Goal: Task Accomplishment & Management: Manage account settings

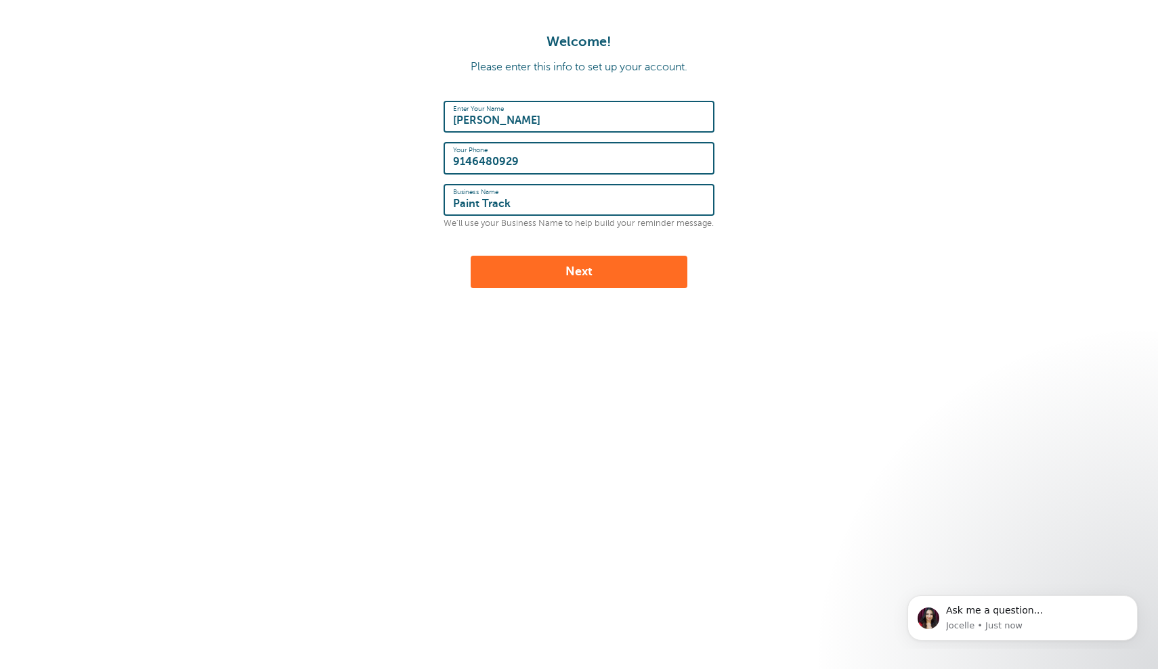
type input "Paint Track"
click at [594, 267] on button "Next" at bounding box center [578, 272] width 217 height 32
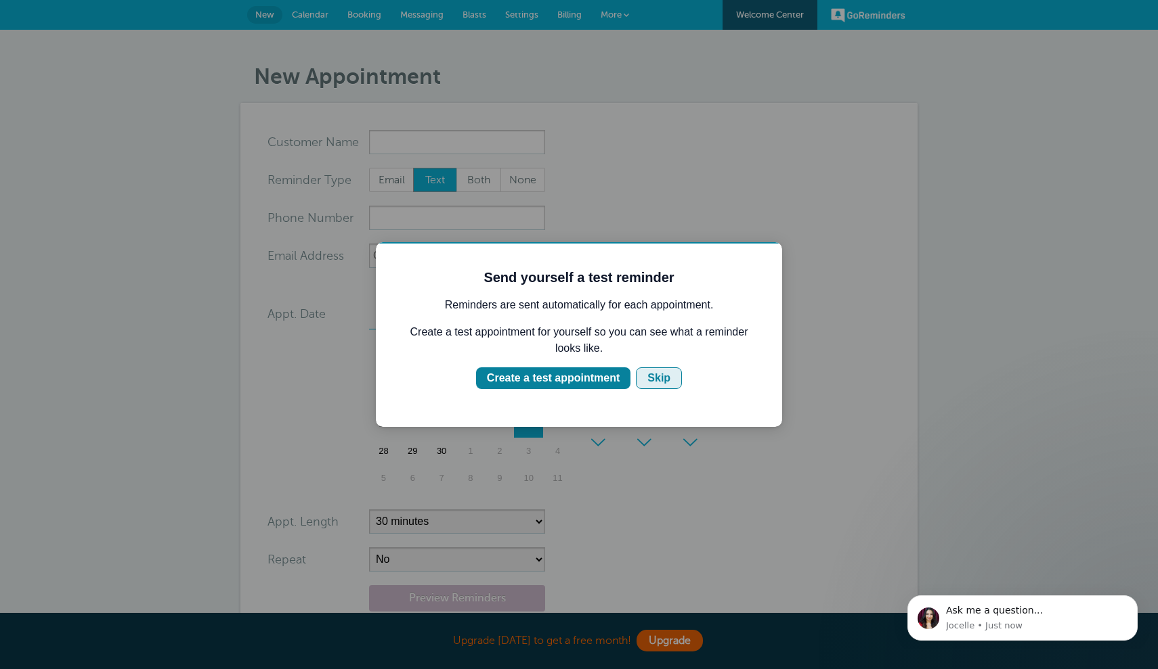
click at [654, 380] on div "Skip" at bounding box center [658, 378] width 23 height 16
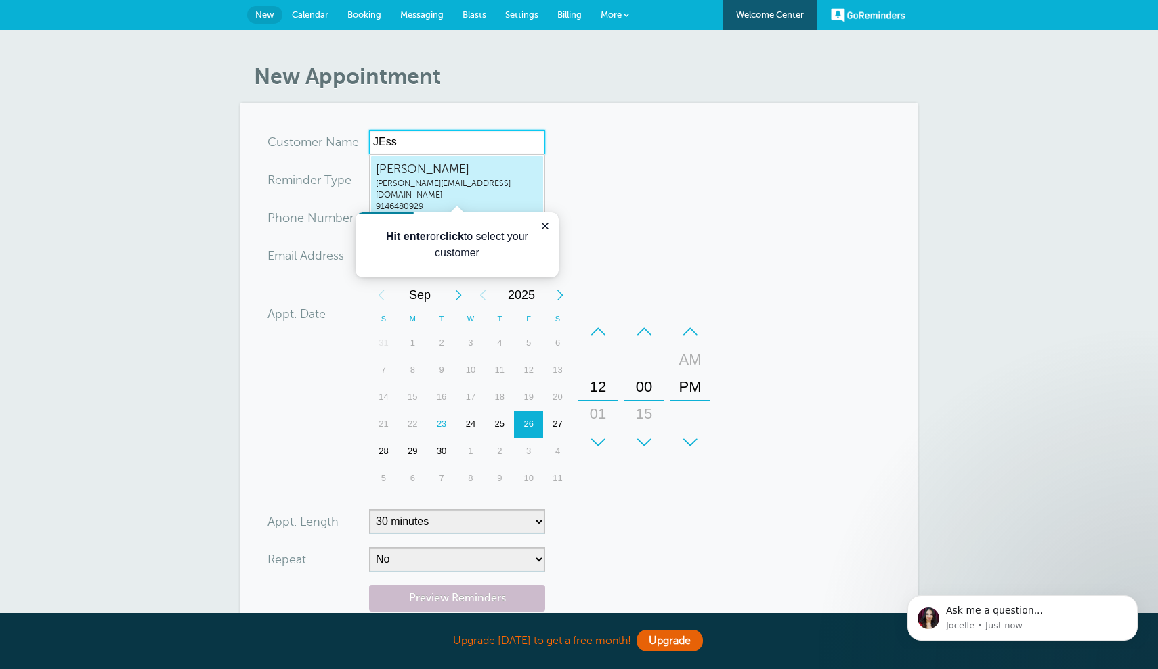
click at [497, 173] on span "Jess" at bounding box center [457, 169] width 162 height 17
type input "Jessjess@painttrack.com9146480929"
type input "Jess"
type input "9146480929"
type input "[PERSON_NAME][EMAIL_ADDRESS][DOMAIN_NAME]"
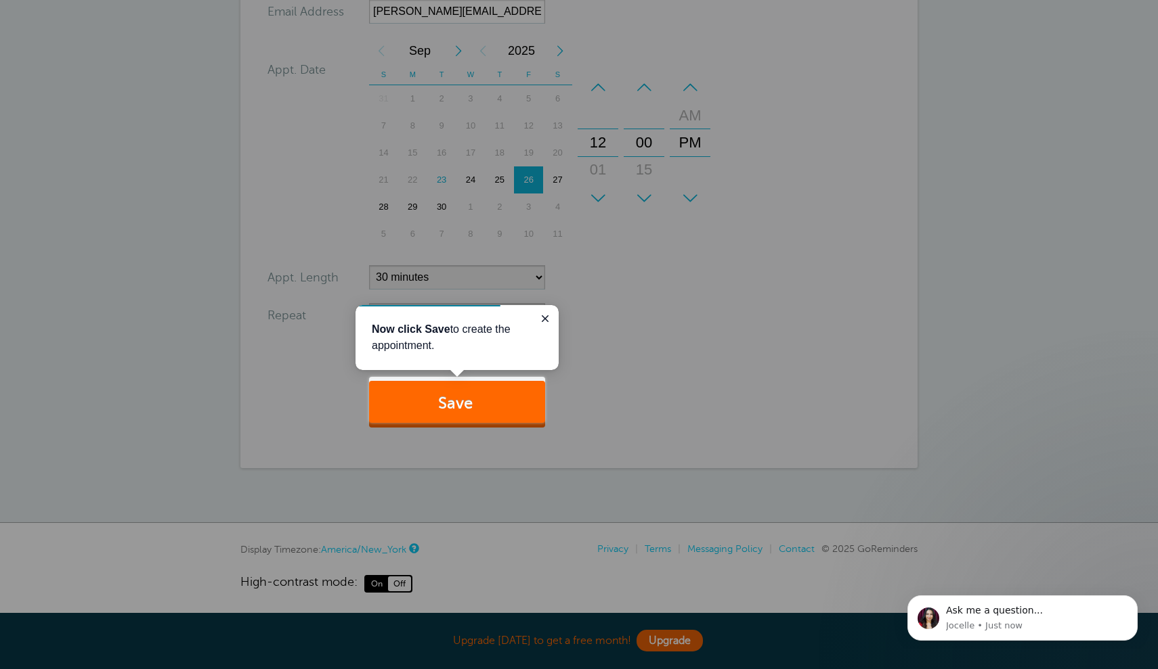
scroll to position [247, 0]
click at [546, 315] on icon "Close guide" at bounding box center [545, 320] width 11 height 11
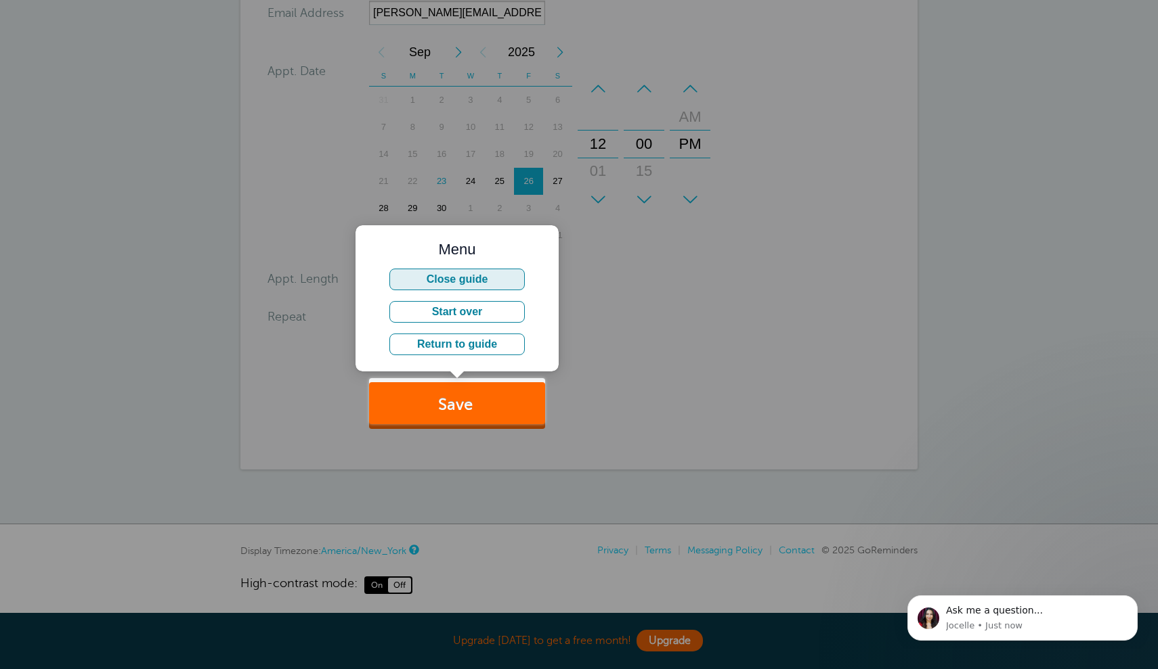
click at [484, 281] on button "Close guide" at bounding box center [456, 280] width 135 height 22
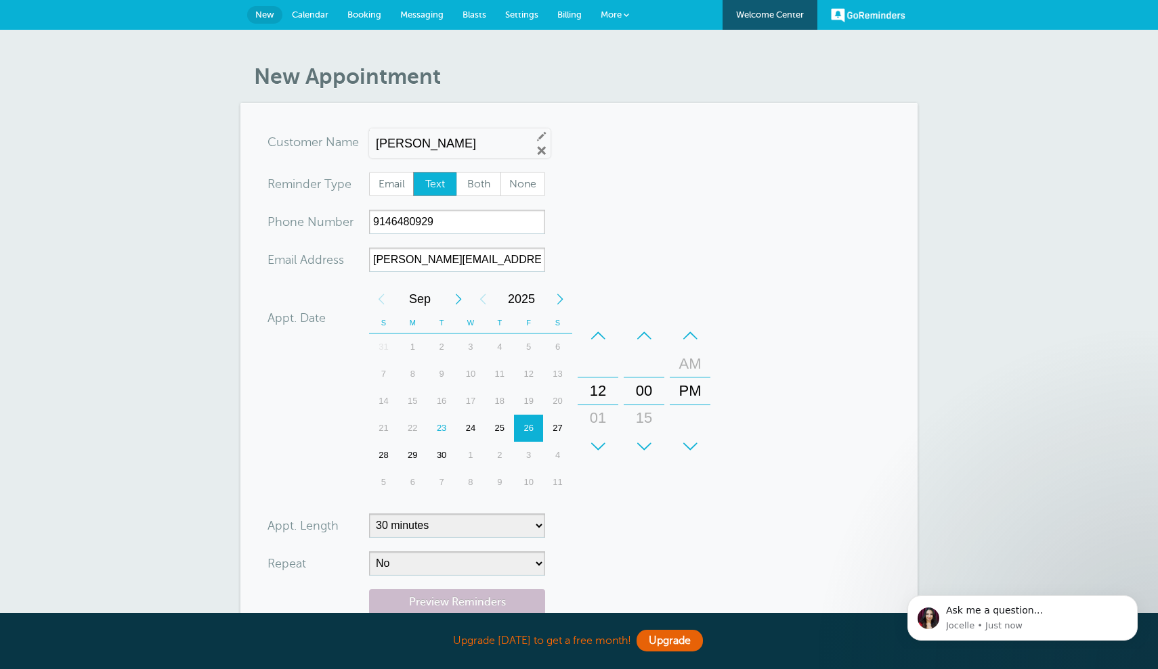
scroll to position [0, 0]
click at [397, 185] on span "Email" at bounding box center [391, 184] width 43 height 23
click at [369, 172] on input "Email" at bounding box center [368, 171] width 1 height 1
radio input "true"
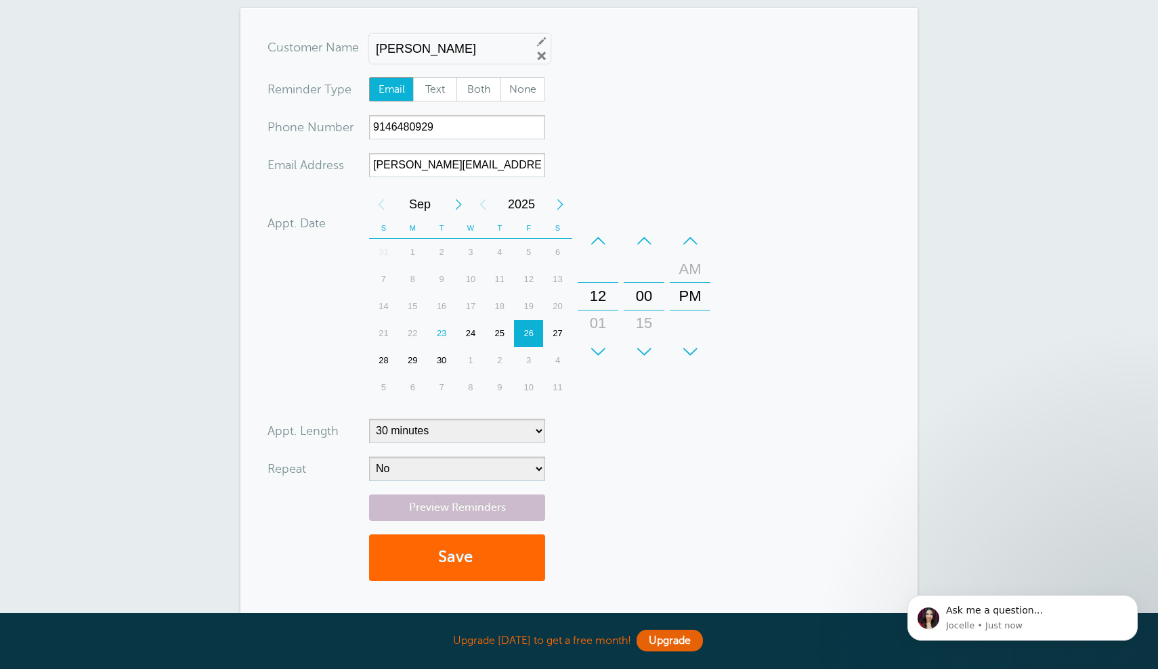
scroll to position [97, 0]
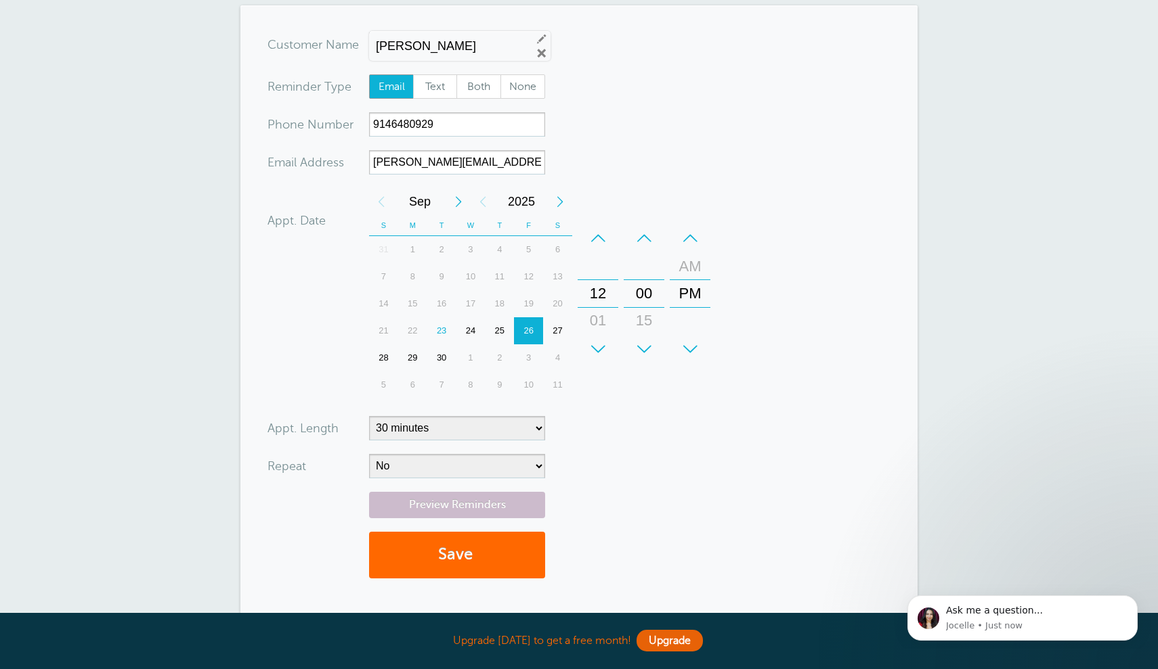
click at [602, 317] on div "01" at bounding box center [597, 320] width 32 height 27
click at [479, 506] on link "Preview Reminders" at bounding box center [457, 505] width 176 height 26
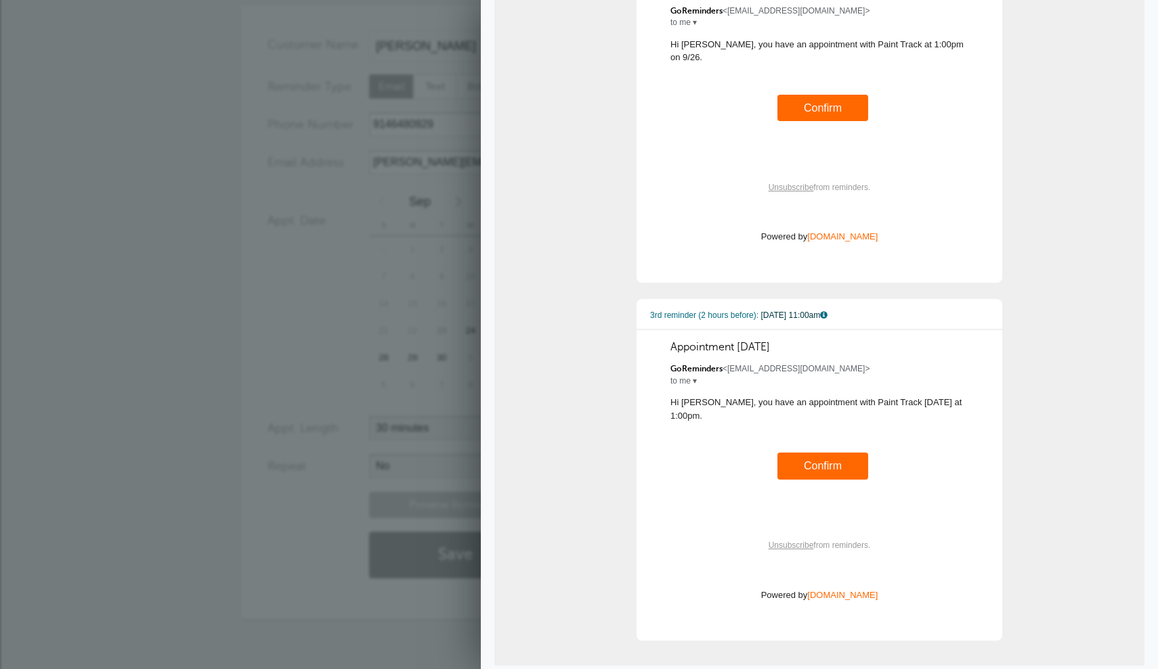
scroll to position [492, 0]
click at [418, 303] on div "15" at bounding box center [412, 303] width 29 height 27
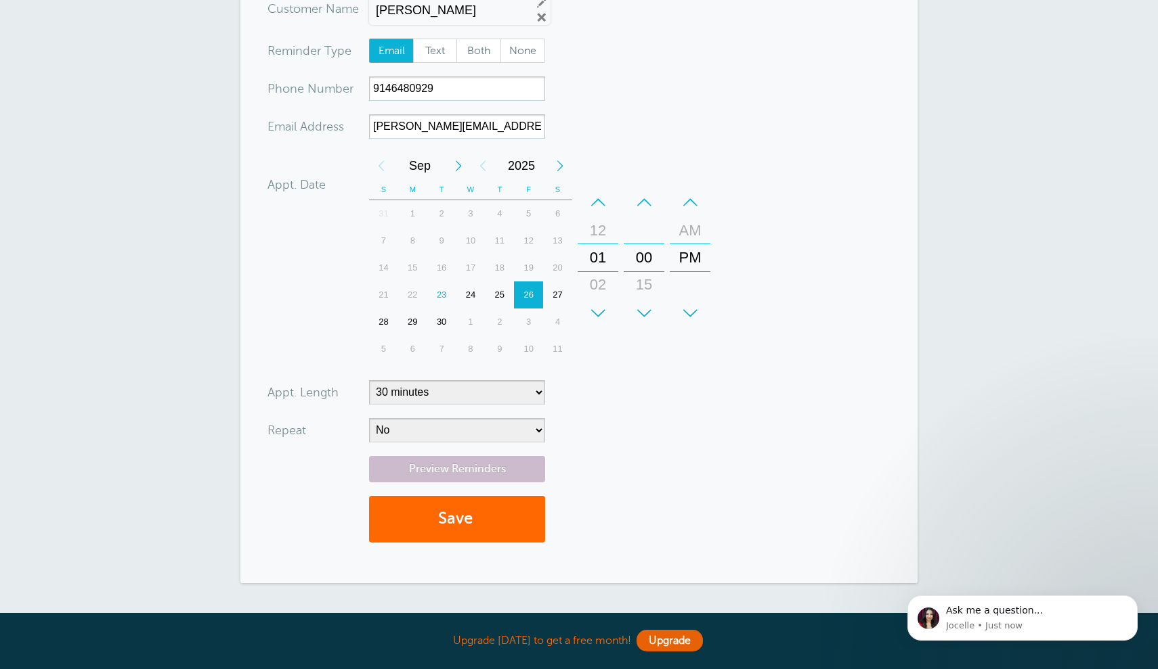
scroll to position [148, 0]
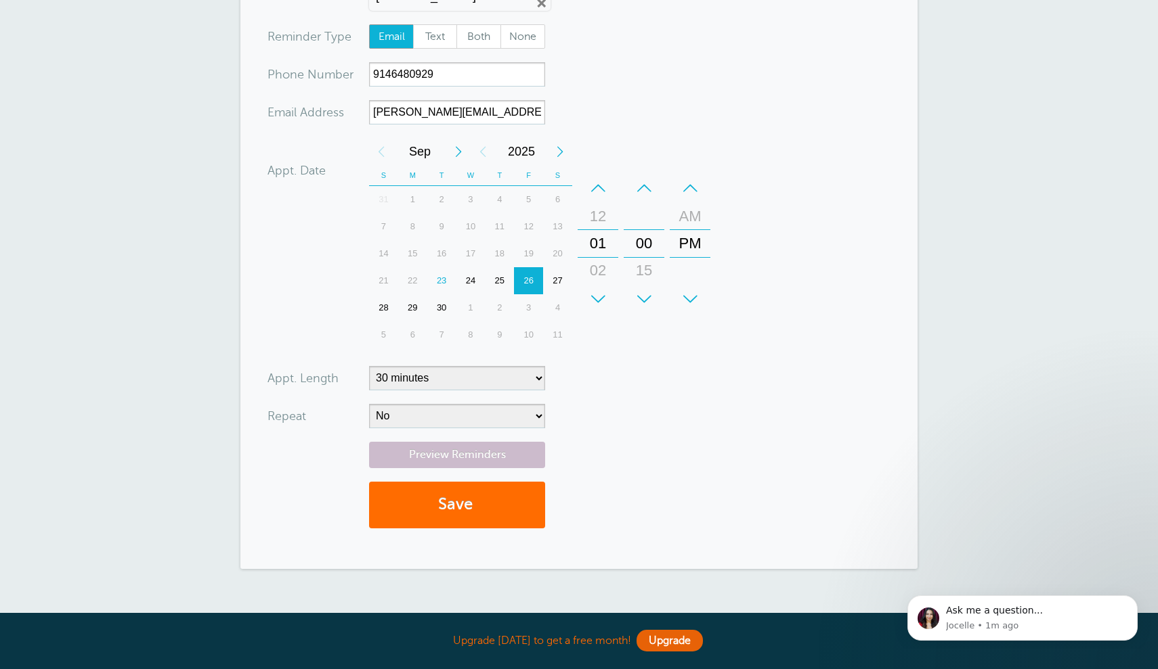
click at [514, 506] on button "Save" at bounding box center [457, 505] width 176 height 47
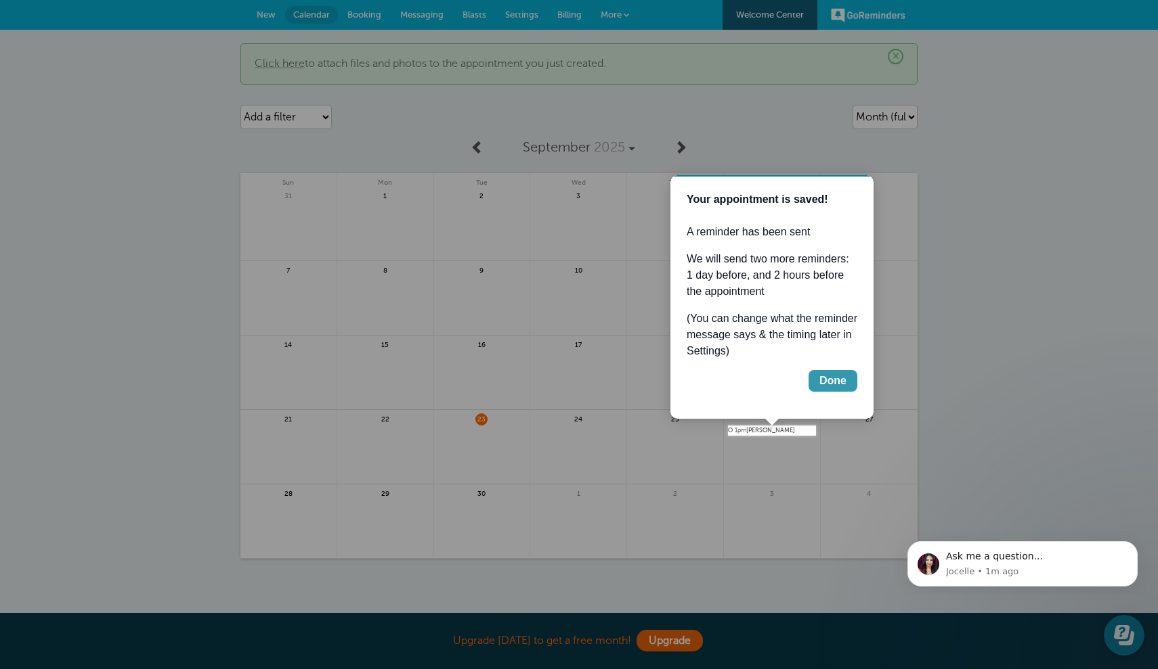
click at [829, 373] on div "Done" at bounding box center [832, 381] width 27 height 16
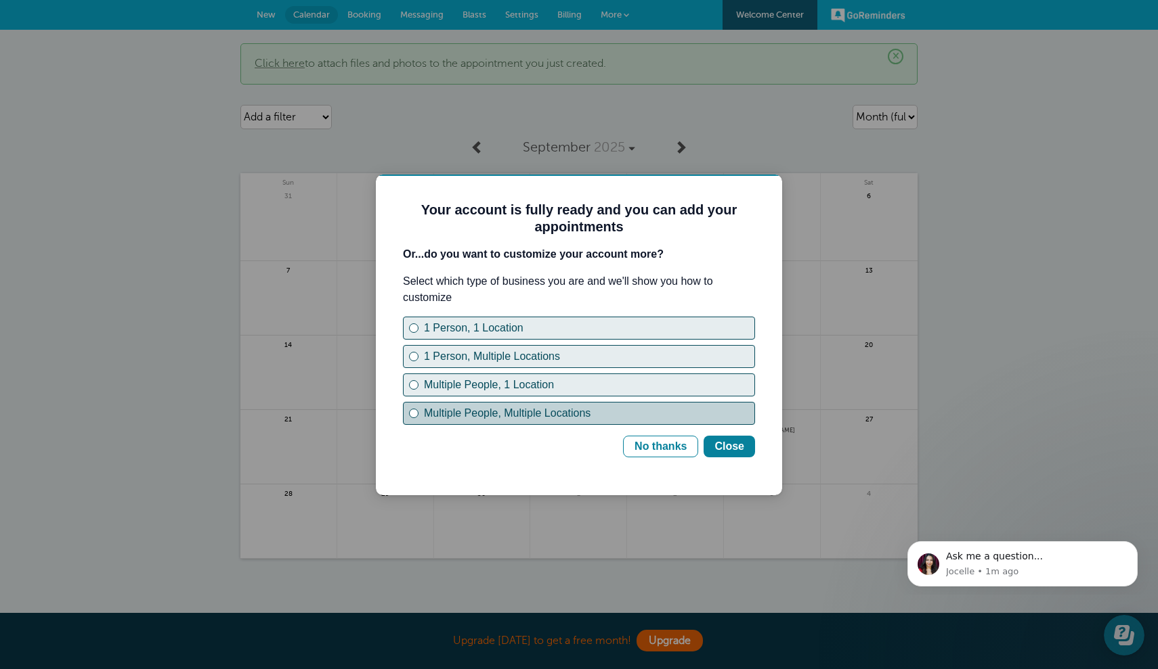
click at [575, 418] on div "Multiple People, Multiple Locations" at bounding box center [589, 413] width 330 height 16
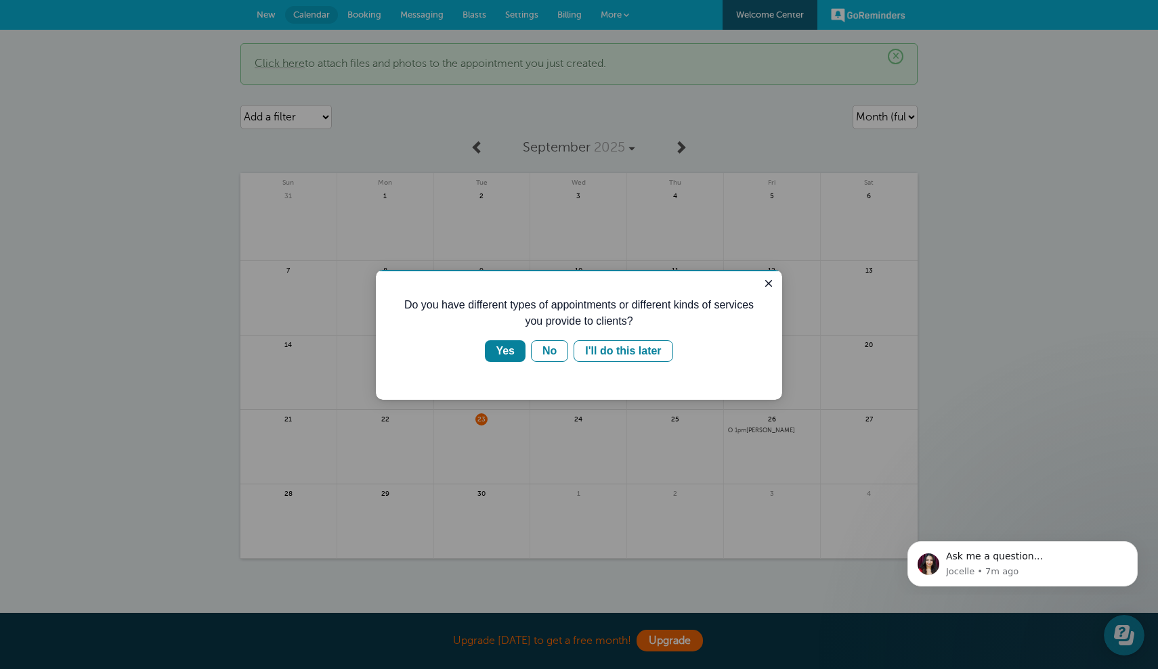
click at [1009, 166] on div at bounding box center [579, 334] width 1158 height 669
click at [510, 357] on div "Yes" at bounding box center [505, 351] width 19 height 16
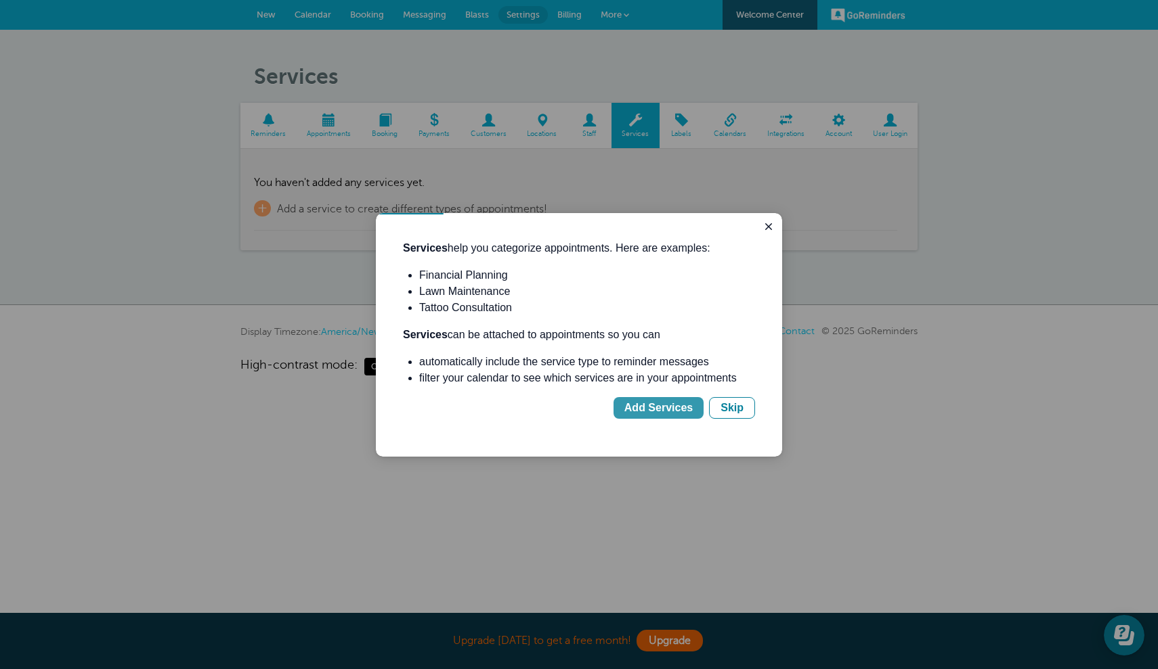
click at [625, 409] on button "Add Services" at bounding box center [658, 408] width 90 height 22
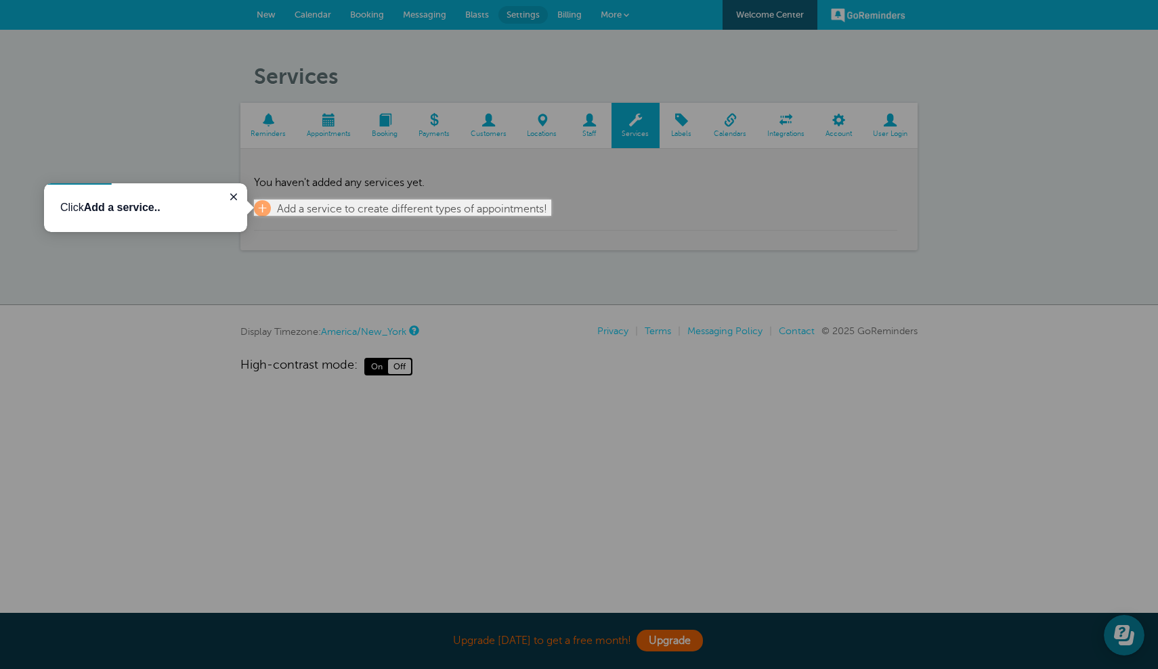
click at [554, 228] on div at bounding box center [706, 443] width 904 height 454
click at [399, 205] on span "Add a service to create different types of appointments!" at bounding box center [412, 209] width 270 height 12
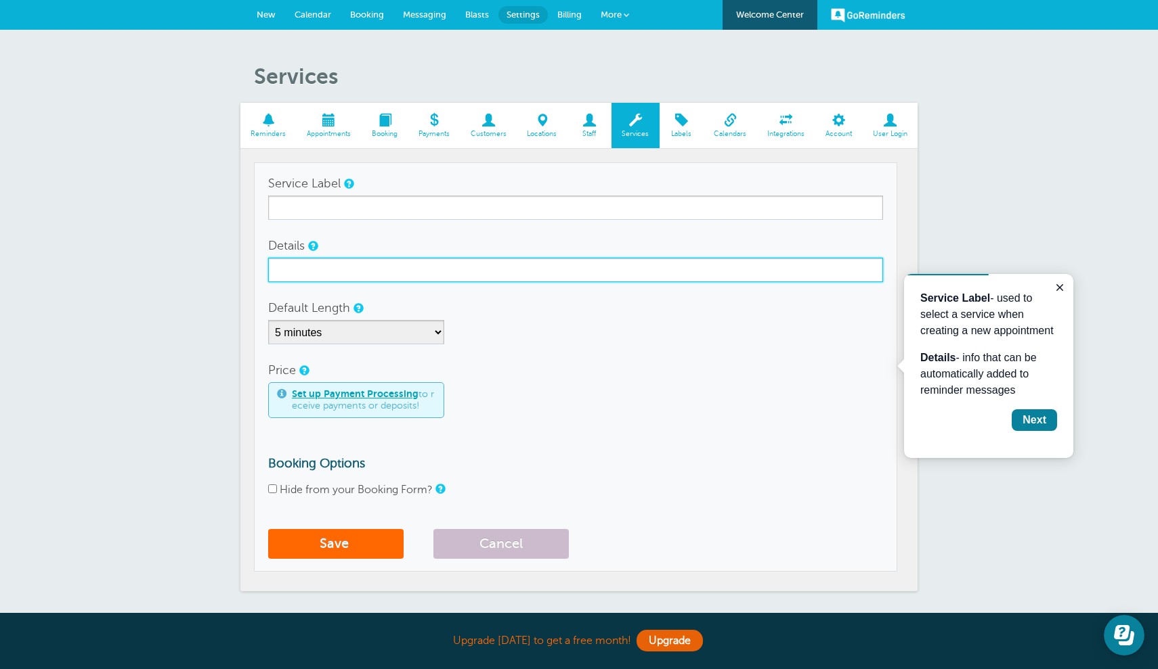
click at [374, 269] on input "Details" at bounding box center [575, 270] width 615 height 24
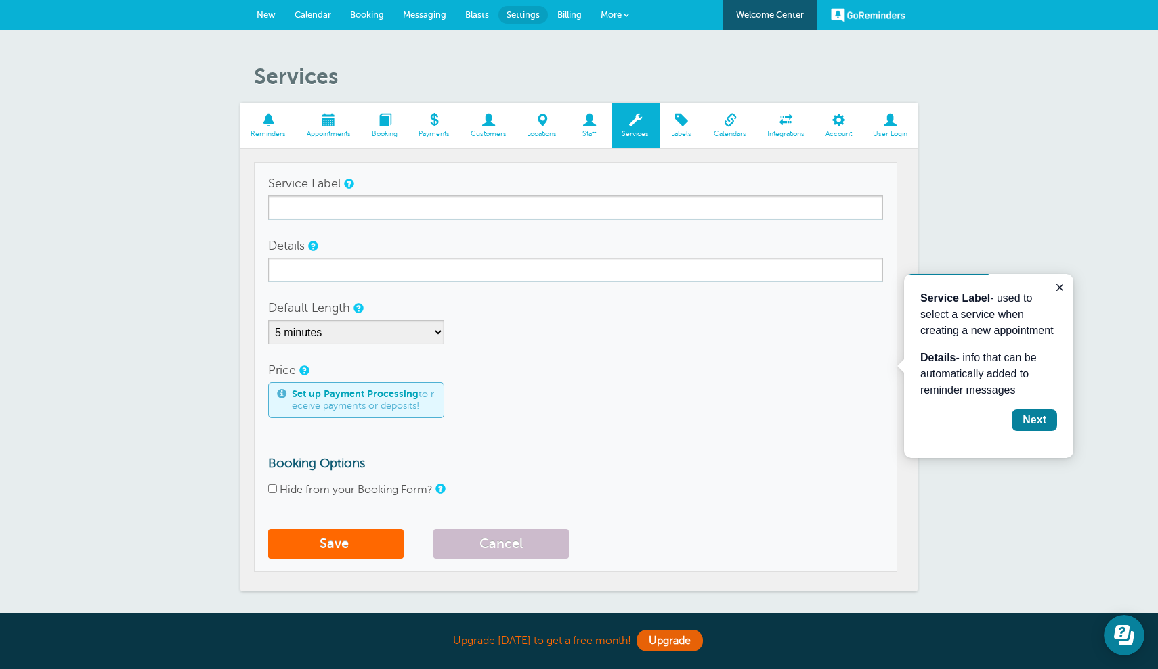
click at [609, 16] on span "More" at bounding box center [610, 14] width 21 height 10
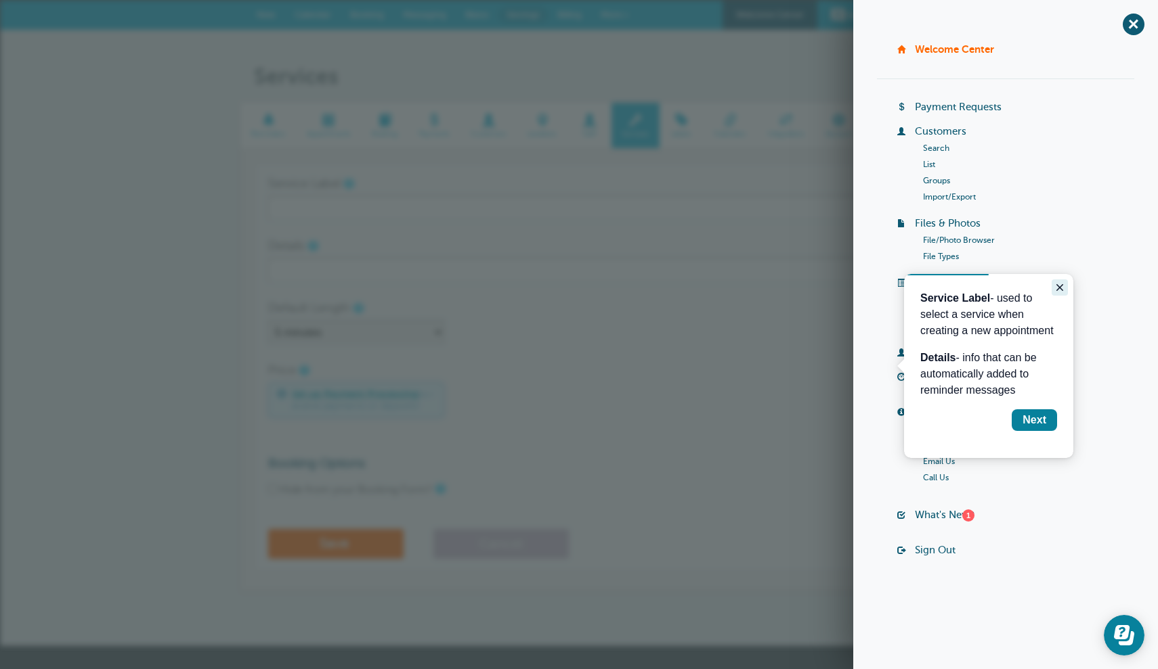
click at [1059, 287] on icon "Close guide" at bounding box center [1059, 287] width 7 height 7
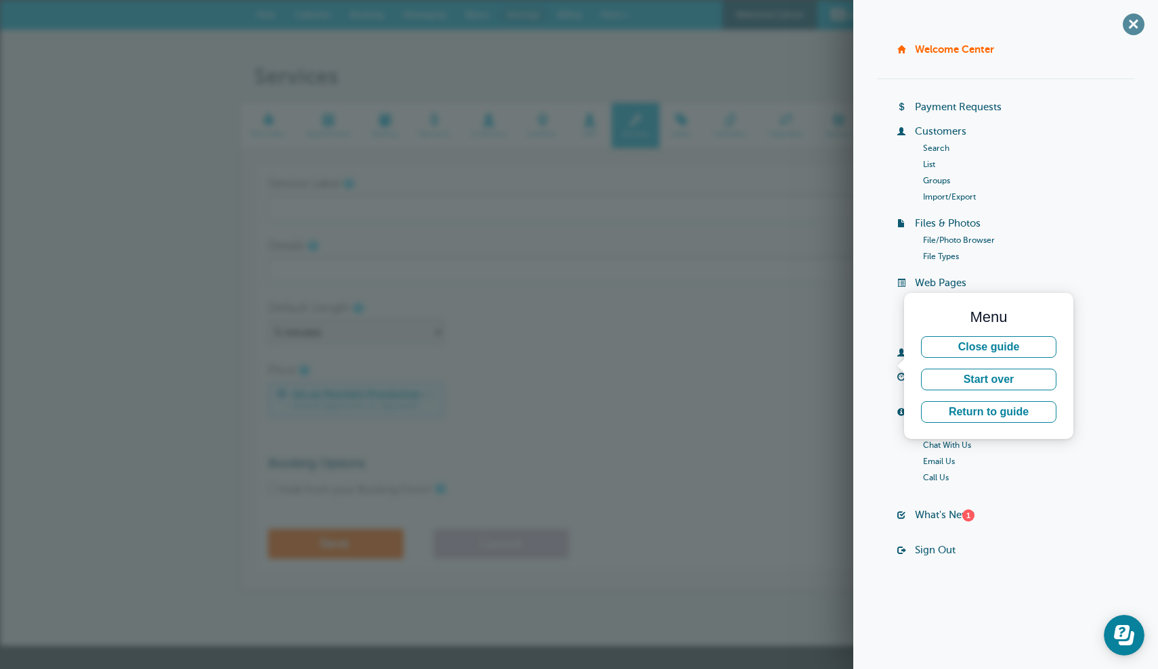
click at [1136, 27] on span "+" at bounding box center [1133, 24] width 30 height 30
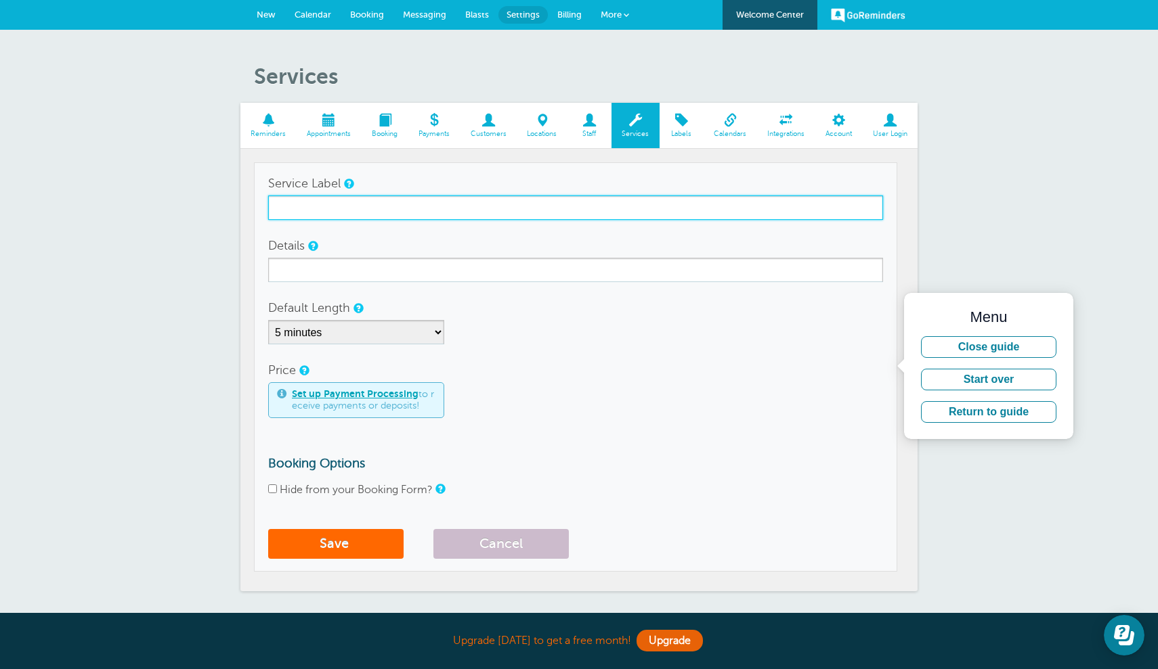
click at [632, 203] on input "Service Label" at bounding box center [575, 208] width 615 height 24
type input "Cabinetry Refinishing Estimate"
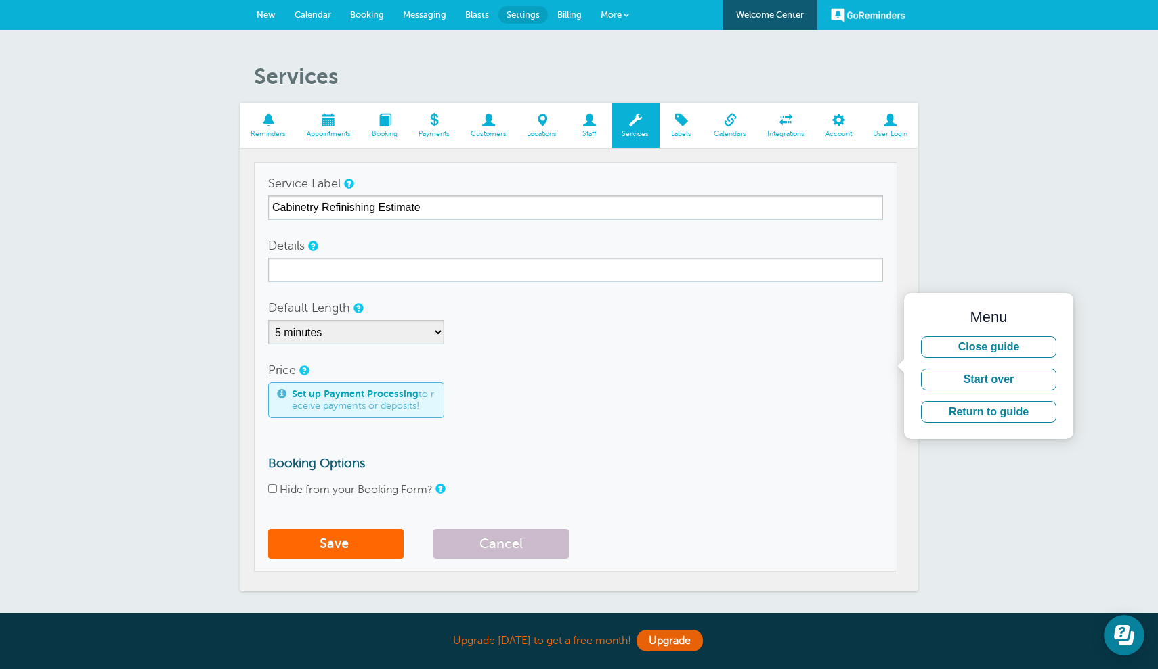
click at [961, 441] on div "Services Reminders Appointments Booking Payments Customers Locations Staff Serv…" at bounding box center [579, 338] width 1158 height 617
click at [962, 339] on button "Close guide" at bounding box center [988, 347] width 135 height 22
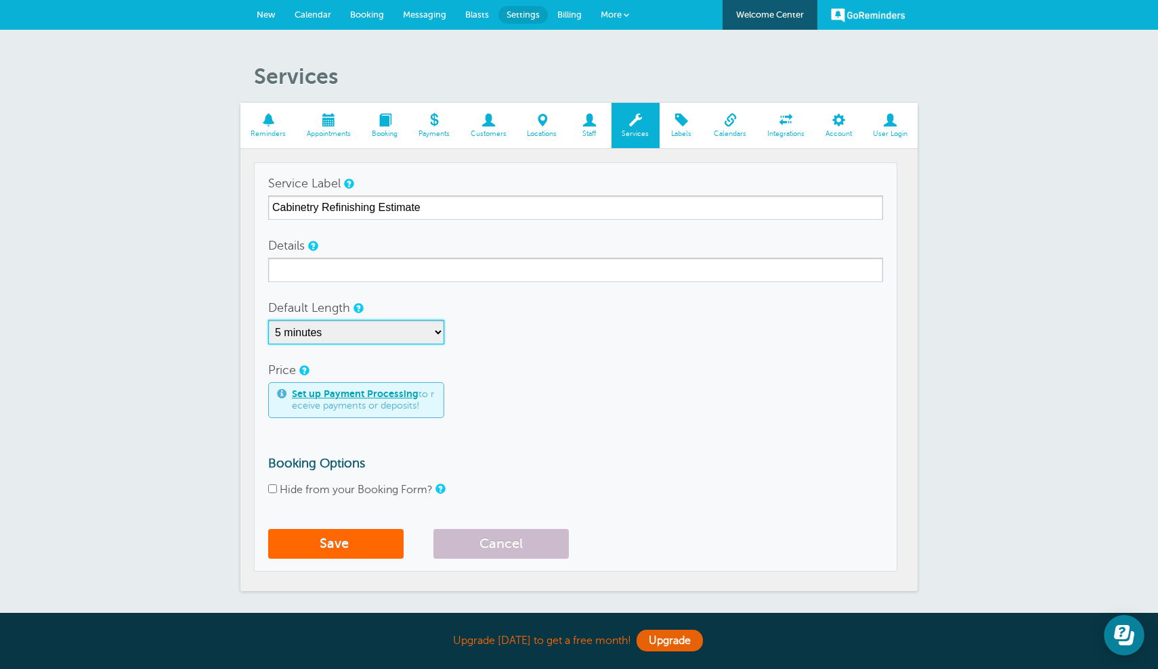
select select "30"
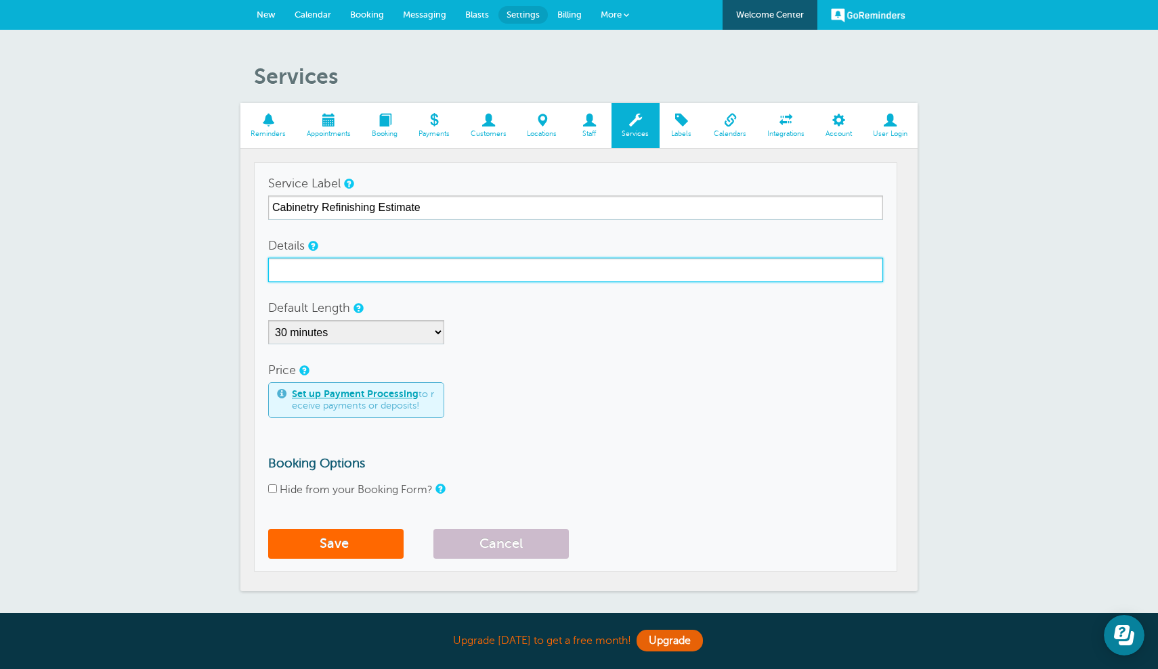
click at [420, 263] on input "Details" at bounding box center [575, 270] width 615 height 24
paste input "Hi Emily, Thank you for the opportunity to work with Paint Track on your upcomi…"
drag, startPoint x: 322, startPoint y: 262, endPoint x: 234, endPoint y: 265, distance: 88.0
click at [234, 265] on div "Services Reminders Appointments Booking Payments Customers Locations Staff Serv…" at bounding box center [579, 338] width 1158 height 617
drag, startPoint x: 321, startPoint y: 268, endPoint x: 232, endPoint y: 265, distance: 88.7
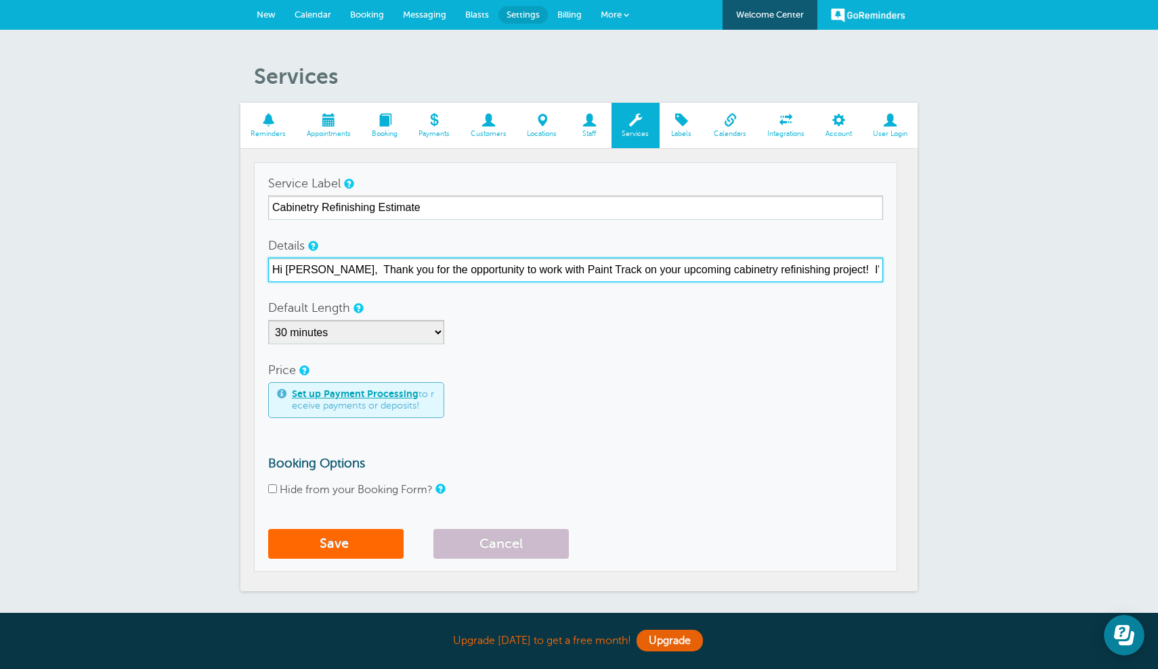
click at [232, 266] on div "Services Reminders Appointments Booking Payments Customers Locations Staff Serv…" at bounding box center [579, 338] width 1158 height 617
drag, startPoint x: 760, startPoint y: 264, endPoint x: 946, endPoint y: 284, distance: 187.3
click at [946, 284] on div "Services Reminders Appointments Booking Payments Customers Locations Staff Serv…" at bounding box center [579, 338] width 1158 height 617
type input "Thank you for the opportunity to work with Paint Track on your upcoming cabinet…"
drag, startPoint x: 795, startPoint y: 267, endPoint x: 123, endPoint y: 244, distance: 673.3
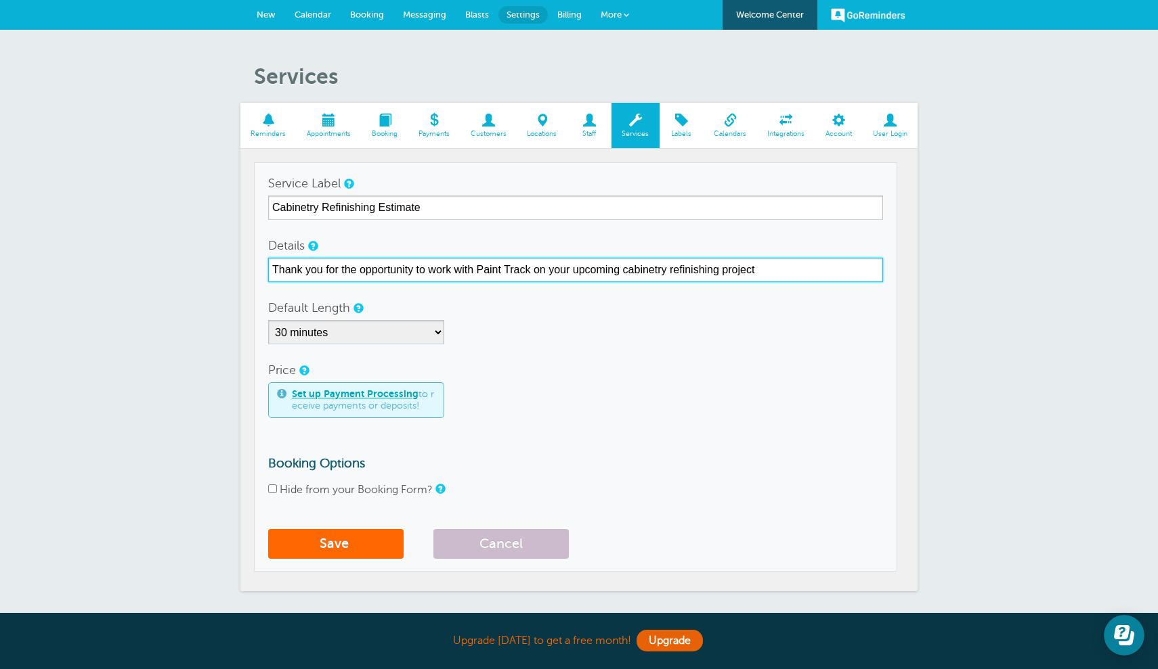
click at [123, 245] on div "Services Reminders Appointments Booking Payments Customers Locations Staff Serv…" at bounding box center [579, 338] width 1158 height 617
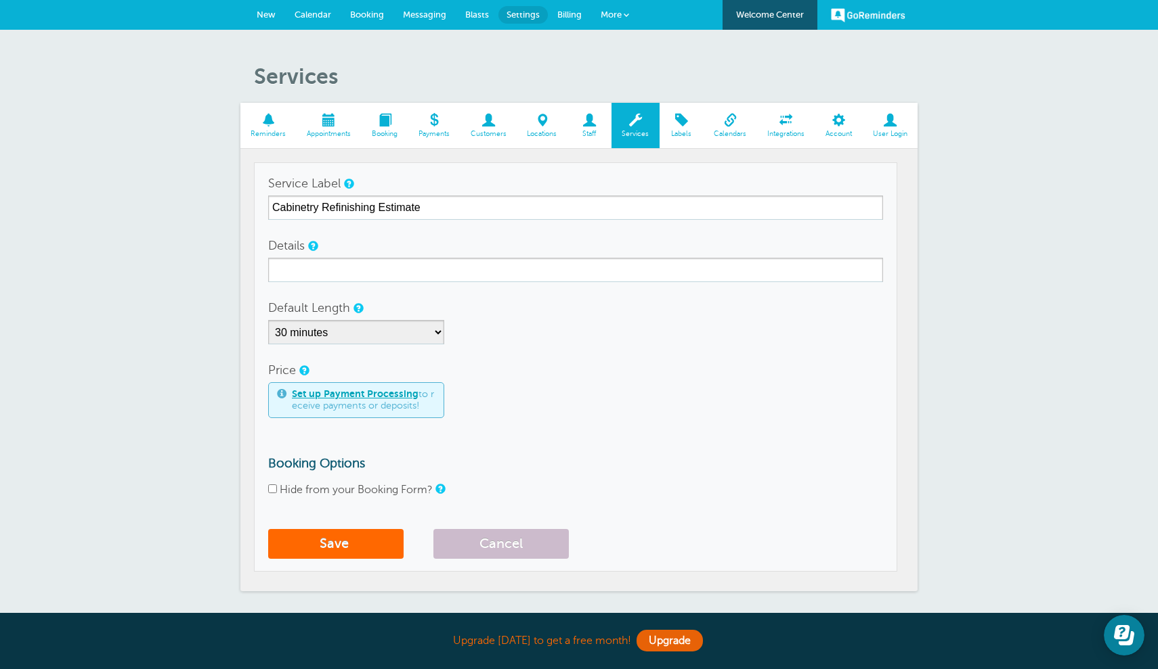
click at [374, 123] on span at bounding box center [384, 120] width 47 height 13
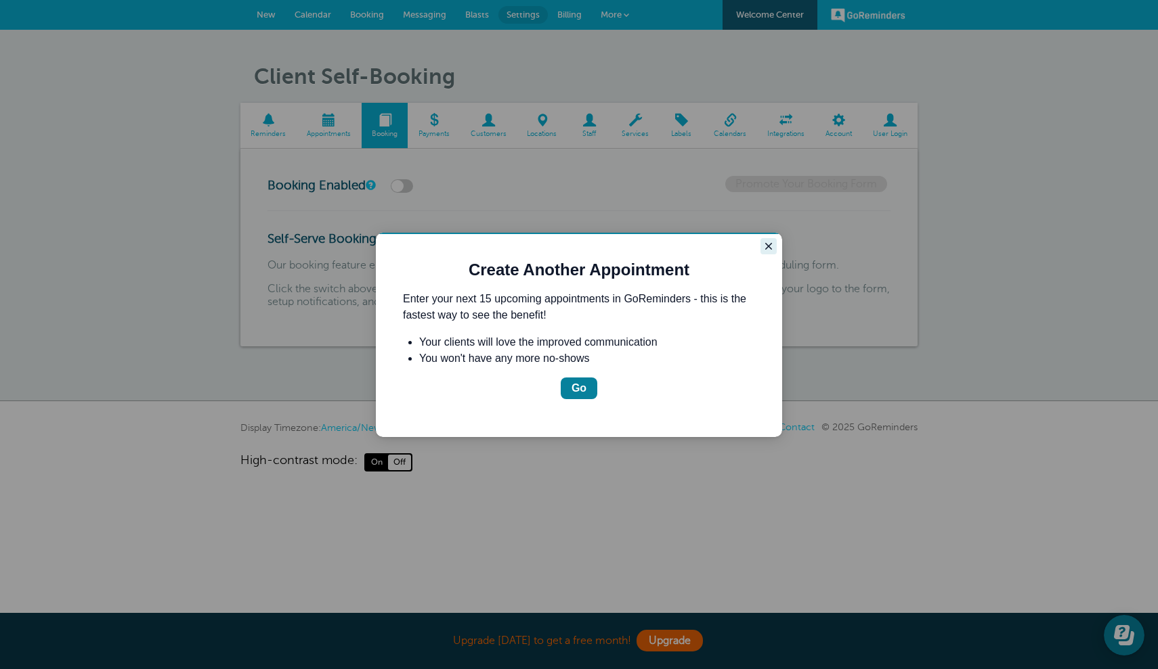
click at [769, 248] on icon "Close guide" at bounding box center [768, 246] width 7 height 7
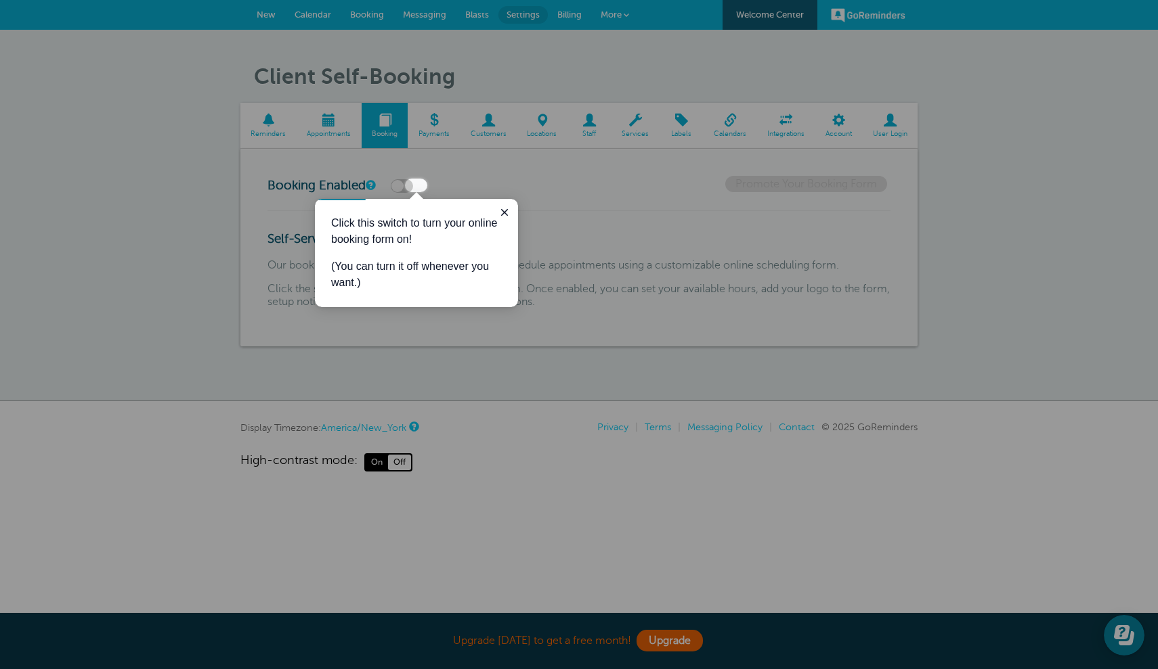
click at [519, 171] on div at bounding box center [792, 96] width 730 height 192
click at [483, 125] on div at bounding box center [792, 96] width 730 height 192
click at [506, 217] on icon "Close guide" at bounding box center [504, 212] width 11 height 11
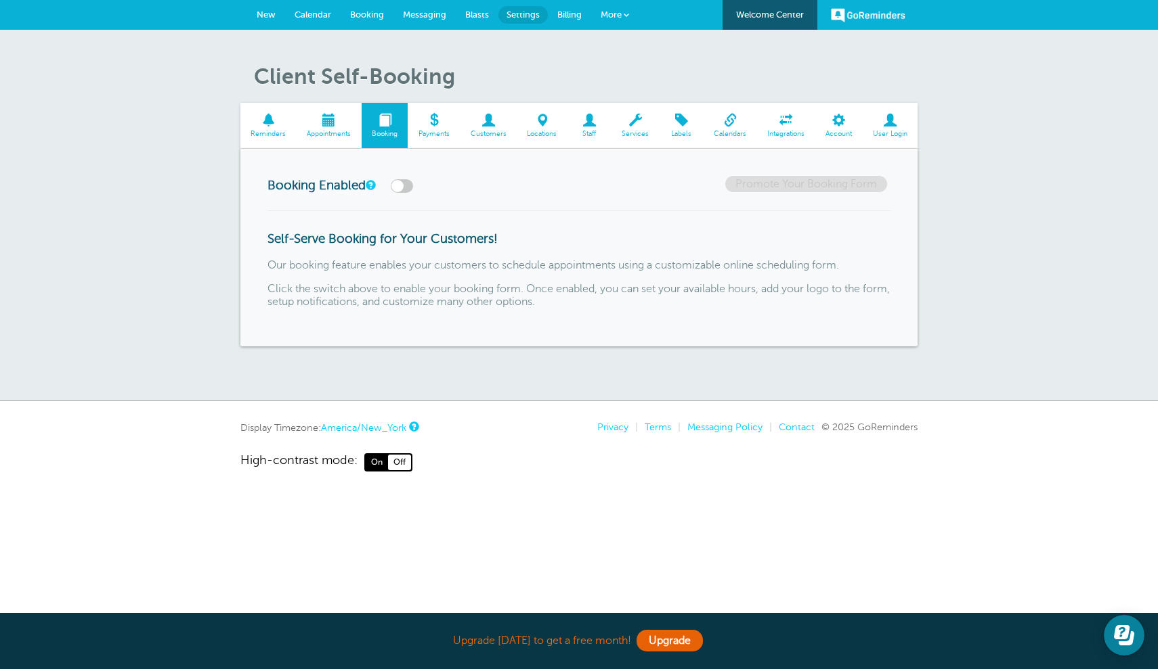
click at [531, 129] on link "Locations" at bounding box center [542, 125] width 51 height 45
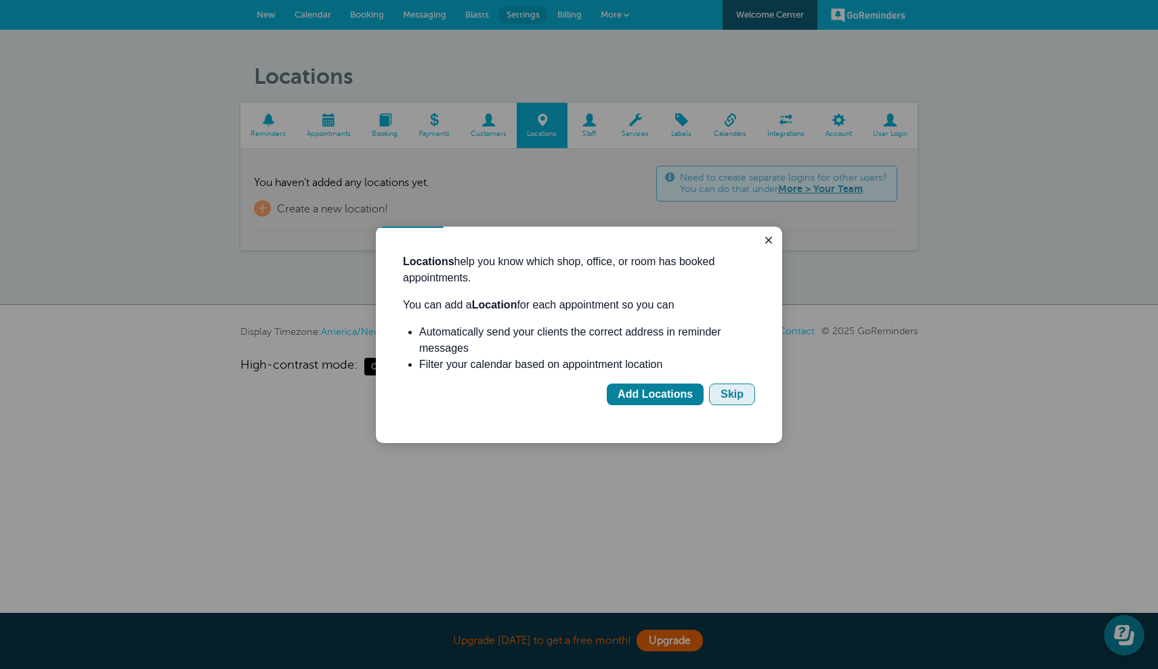
click at [733, 402] on div "Skip" at bounding box center [731, 395] width 23 height 16
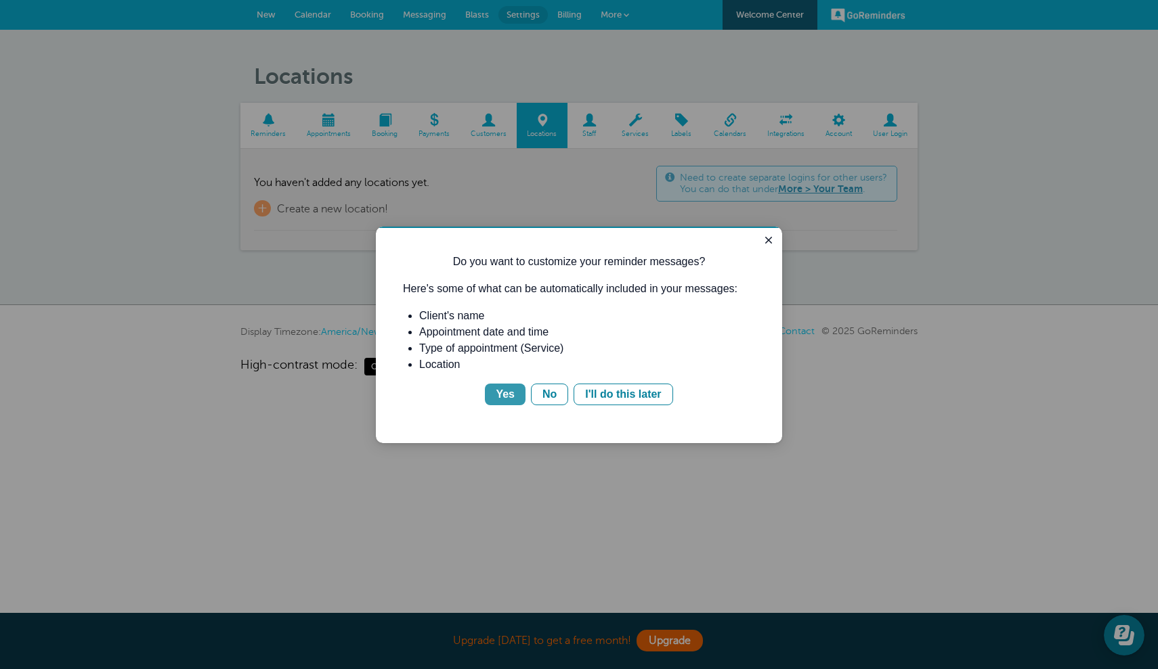
click at [508, 394] on div "Yes" at bounding box center [505, 395] width 19 height 16
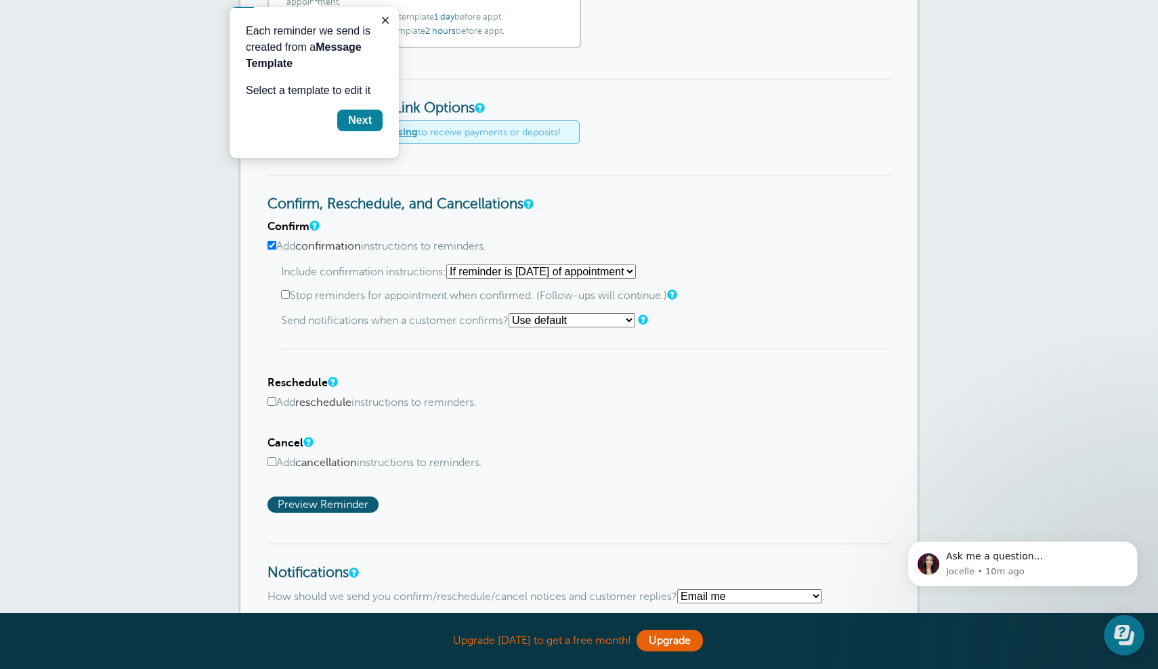
scroll to position [524, 0]
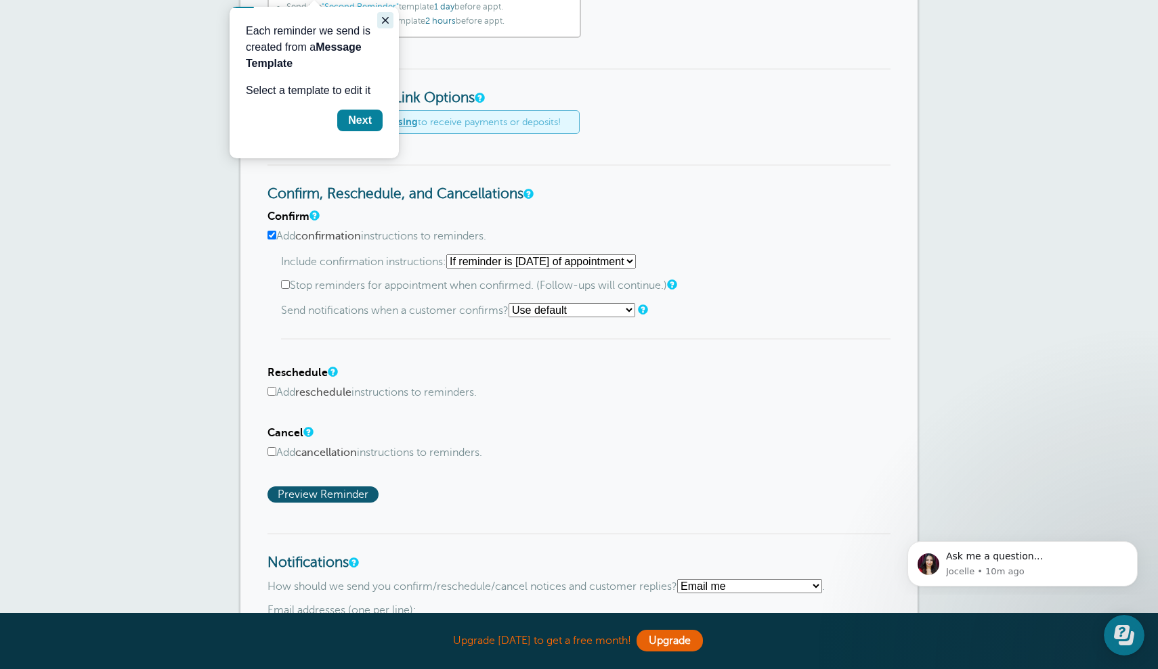
click at [386, 18] on icon "Close guide" at bounding box center [385, 20] width 11 height 11
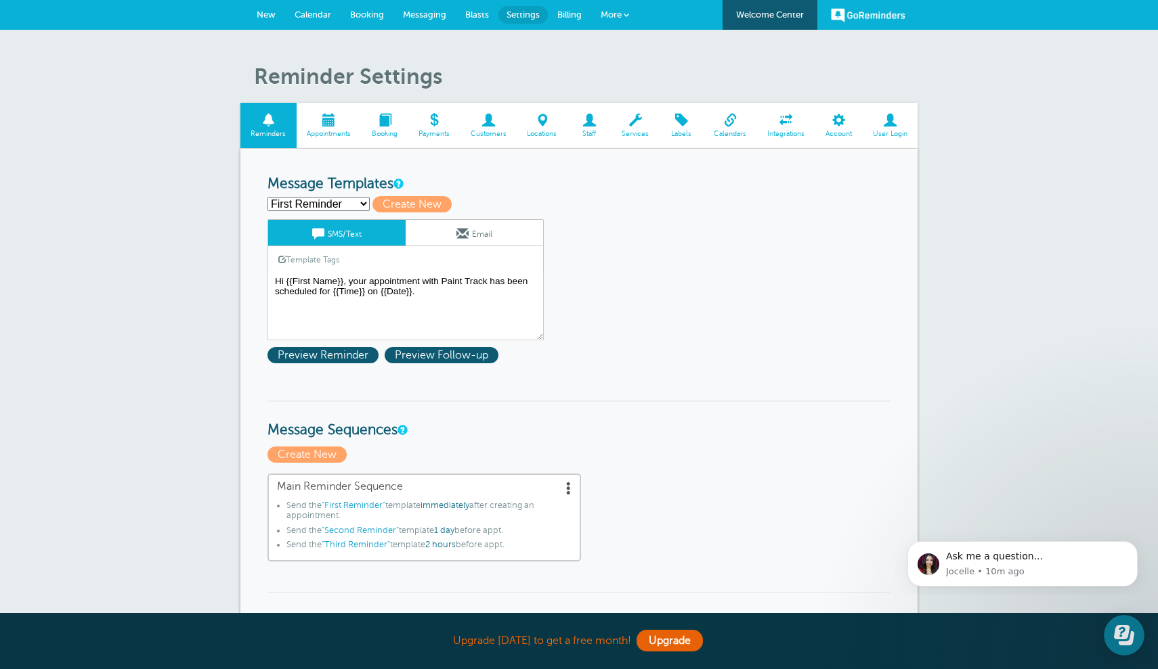
scroll to position [0, 0]
click at [471, 229] on link "Email" at bounding box center [473, 233] width 137 height 26
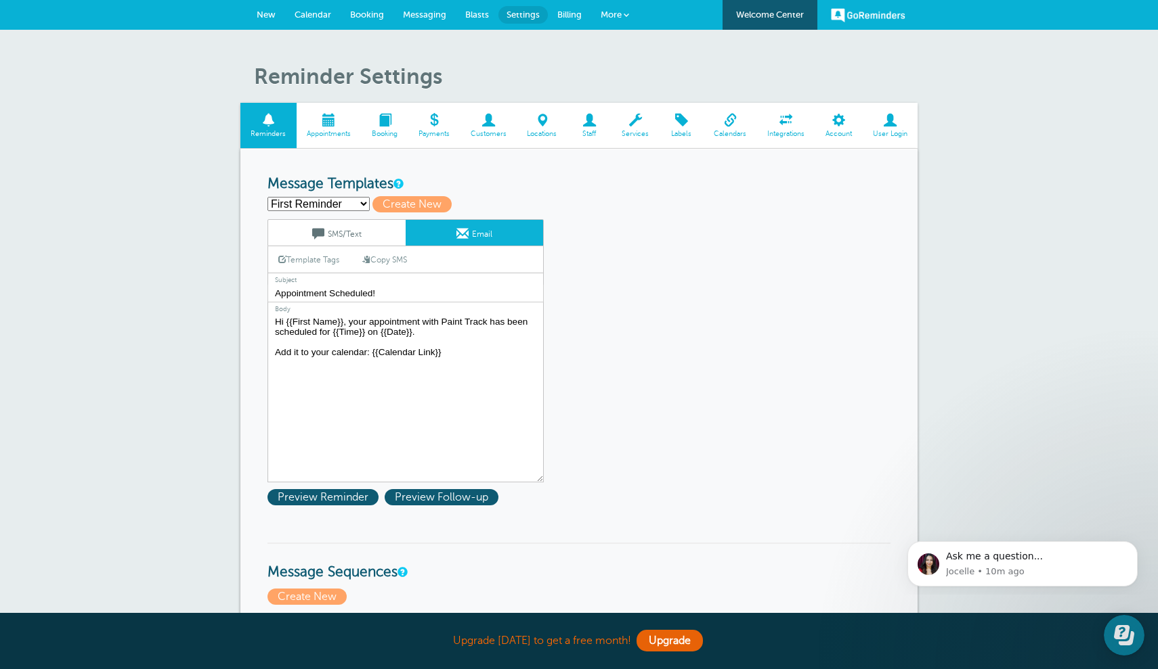
drag, startPoint x: 449, startPoint y: 350, endPoint x: 252, endPoint y: 349, distance: 197.0
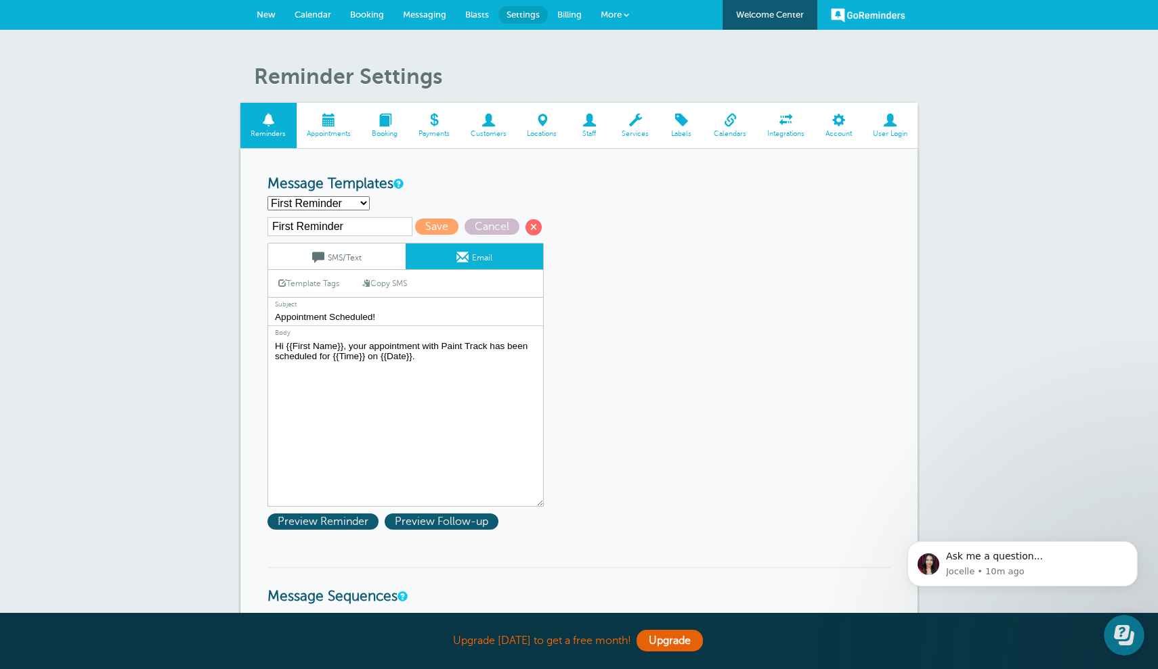
paste textarea "Hi Emily, Thank you for the opportunity to work with Paint Track on your upcomi…"
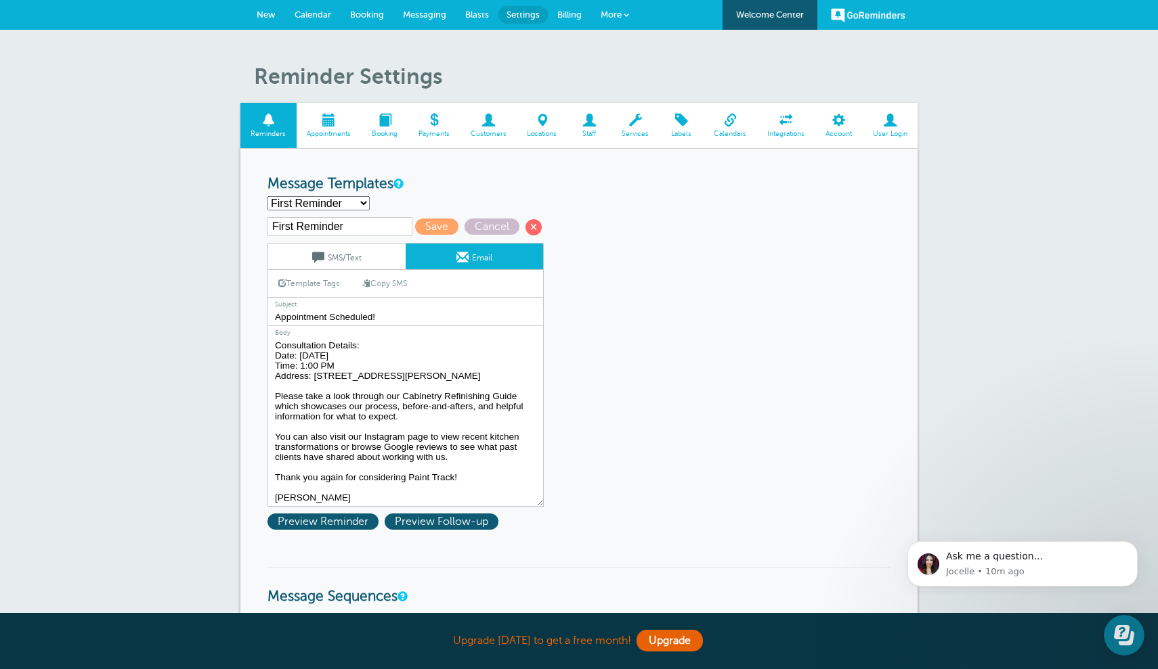
scroll to position [143, 0]
click at [398, 371] on textarea "Hi {{First Name}}, your appointment with Paint Track has been scheduled for {{T…" at bounding box center [405, 422] width 276 height 169
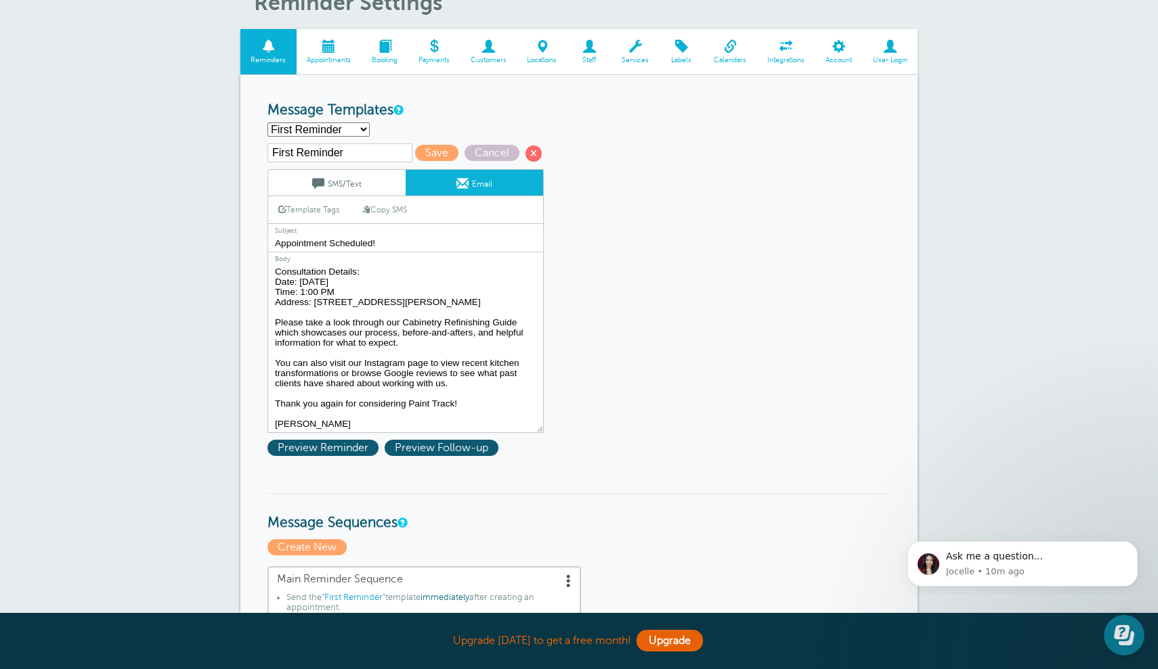
scroll to position [76, 0]
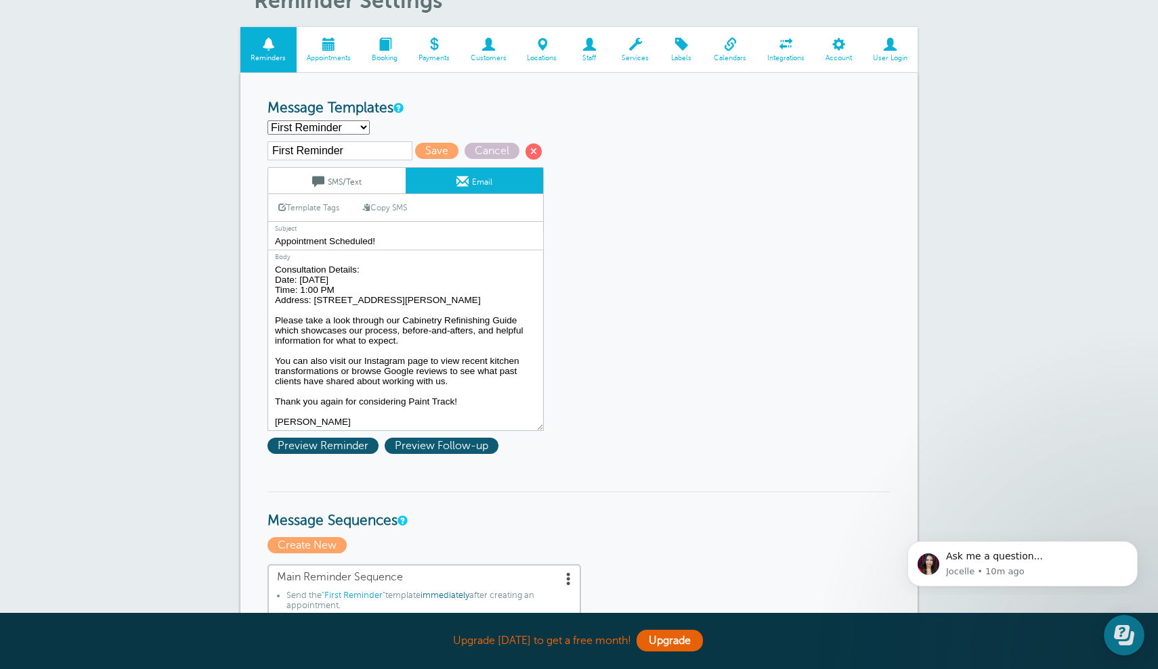
click at [403, 299] on textarea "Hi {{First Name}}, your appointment with Paint Track has been scheduled for {{T…" at bounding box center [405, 346] width 276 height 169
drag, startPoint x: 299, startPoint y: 411, endPoint x: 253, endPoint y: 408, distance: 46.1
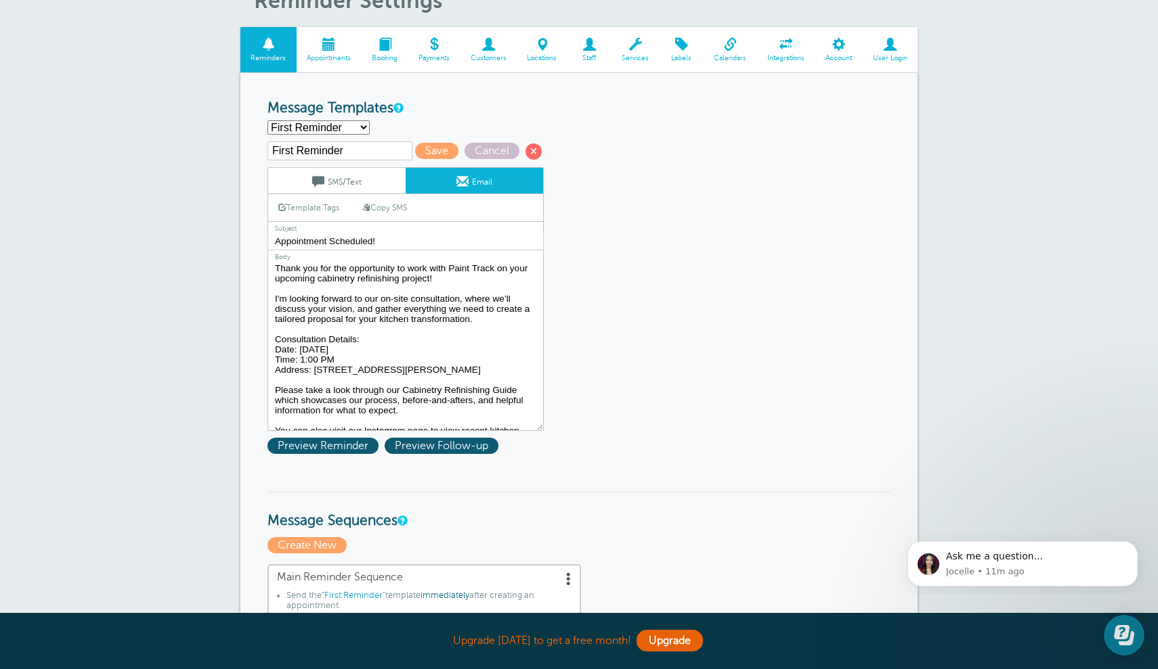
scroll to position [56, 0]
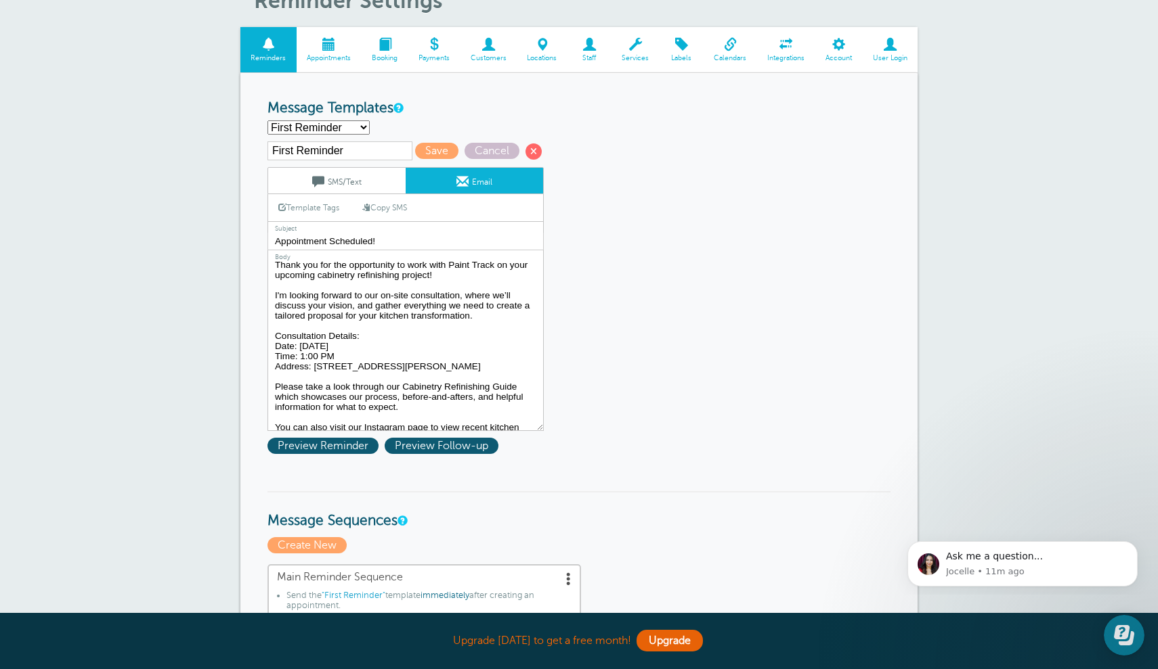
drag, startPoint x: 288, startPoint y: 292, endPoint x: 248, endPoint y: 290, distance: 39.4
click at [319, 293] on textarea "Hi {{First Name}}, your appointment with Paint Track has been scheduled for {{T…" at bounding box center [405, 346] width 276 height 169
drag, startPoint x: 323, startPoint y: 303, endPoint x: 250, endPoint y: 301, distance: 73.1
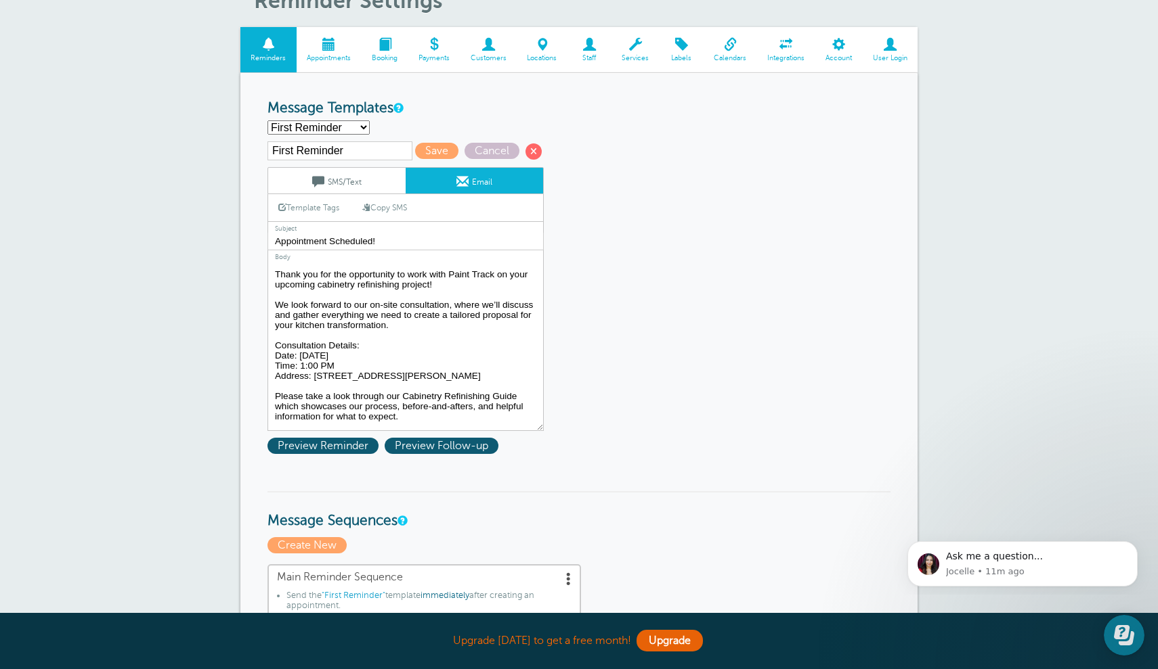
scroll to position [68, 0]
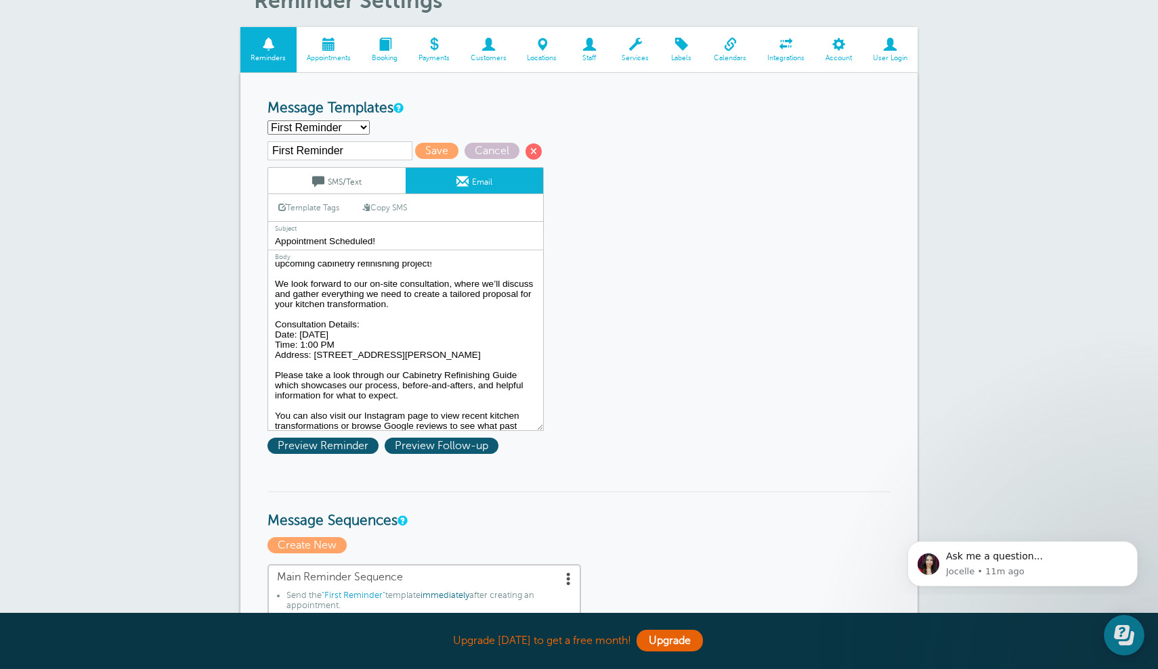
drag, startPoint x: 465, startPoint y: 353, endPoint x: 254, endPoint y: 324, distance: 213.2
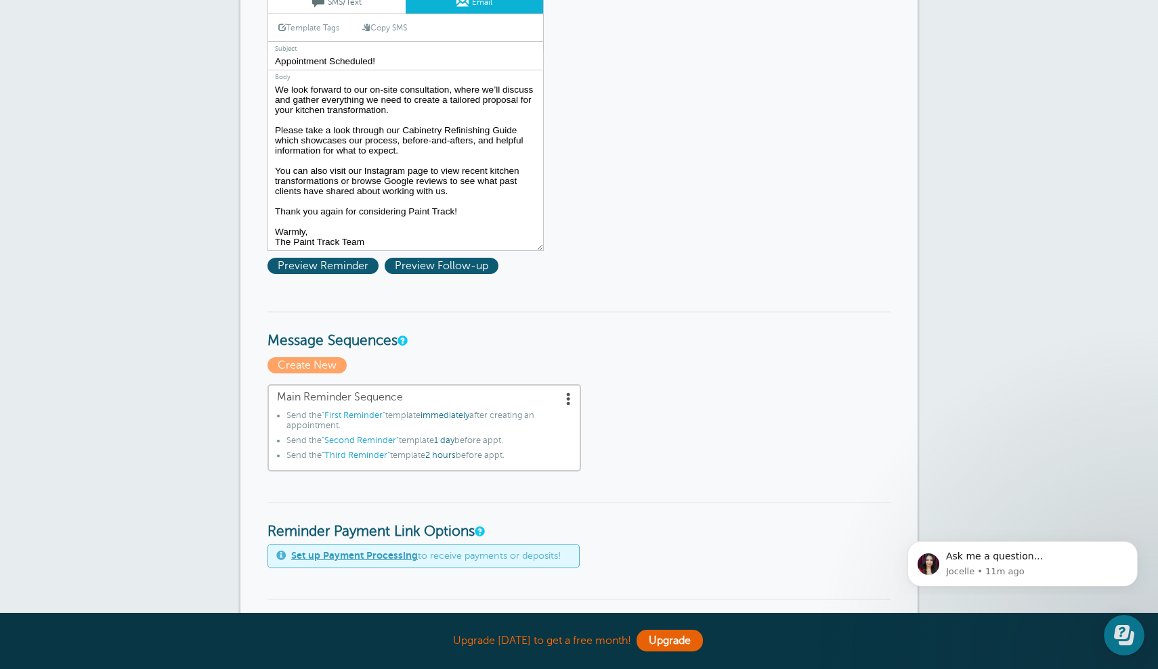
scroll to position [257, 0]
type textarea "Hi {{First Name}}, your appointment with Paint Track has been scheduled for {{T…"
click at [573, 391] on span at bounding box center [569, 398] width 14 height 14
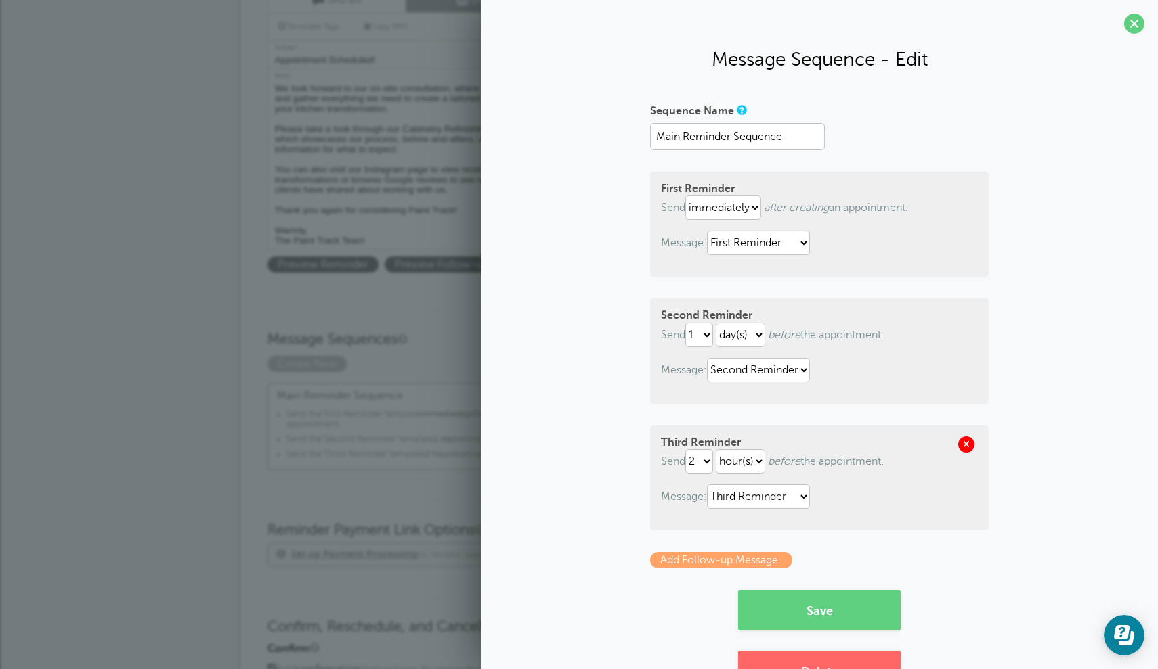
click at [966, 444] on span at bounding box center [966, 445] width 16 height 16
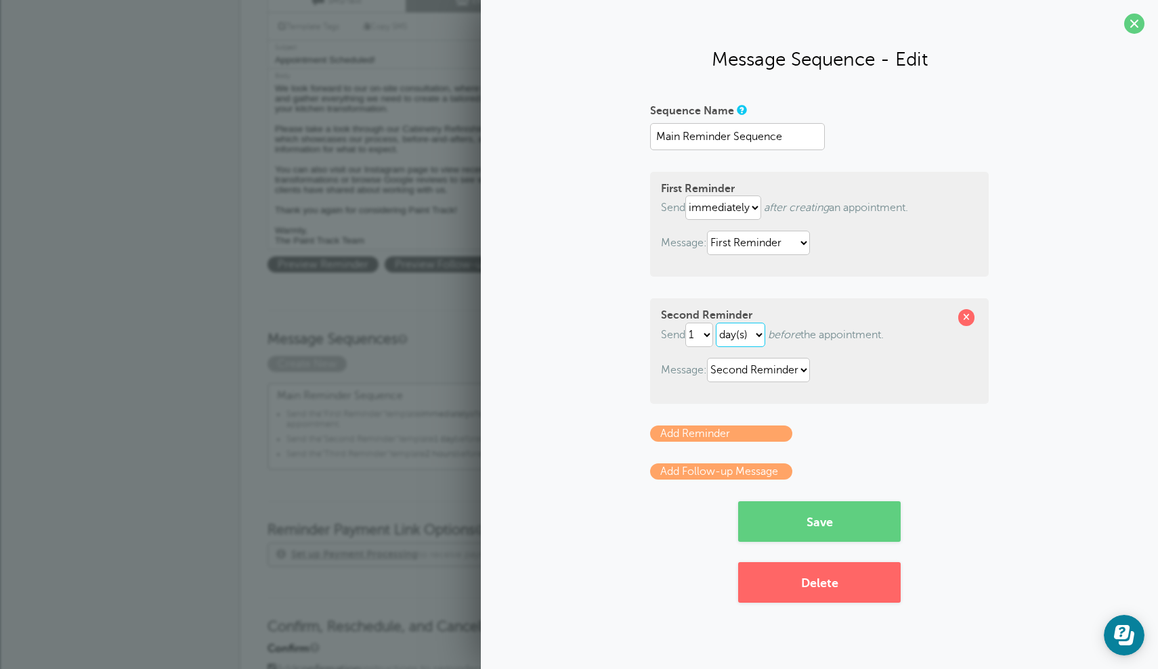
select select "HOUR"
select select "2"
click at [884, 468] on p "Add Follow-up Message" at bounding box center [819, 472] width 338 height 16
click at [854, 528] on button "Save" at bounding box center [819, 522] width 162 height 41
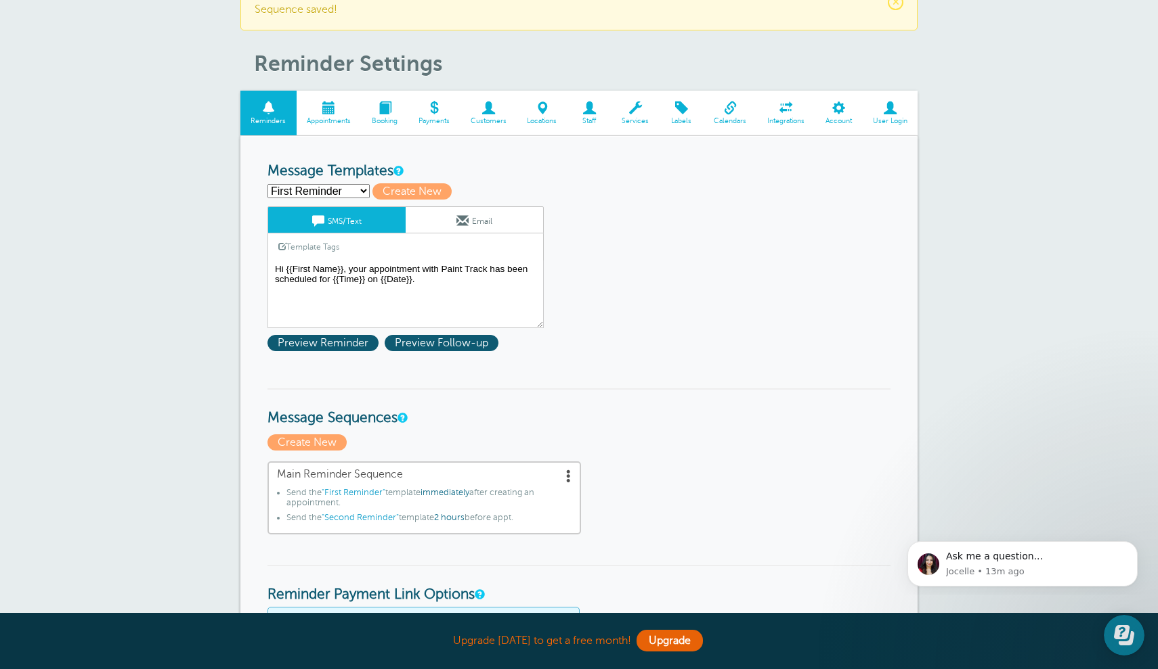
scroll to position [51, 0]
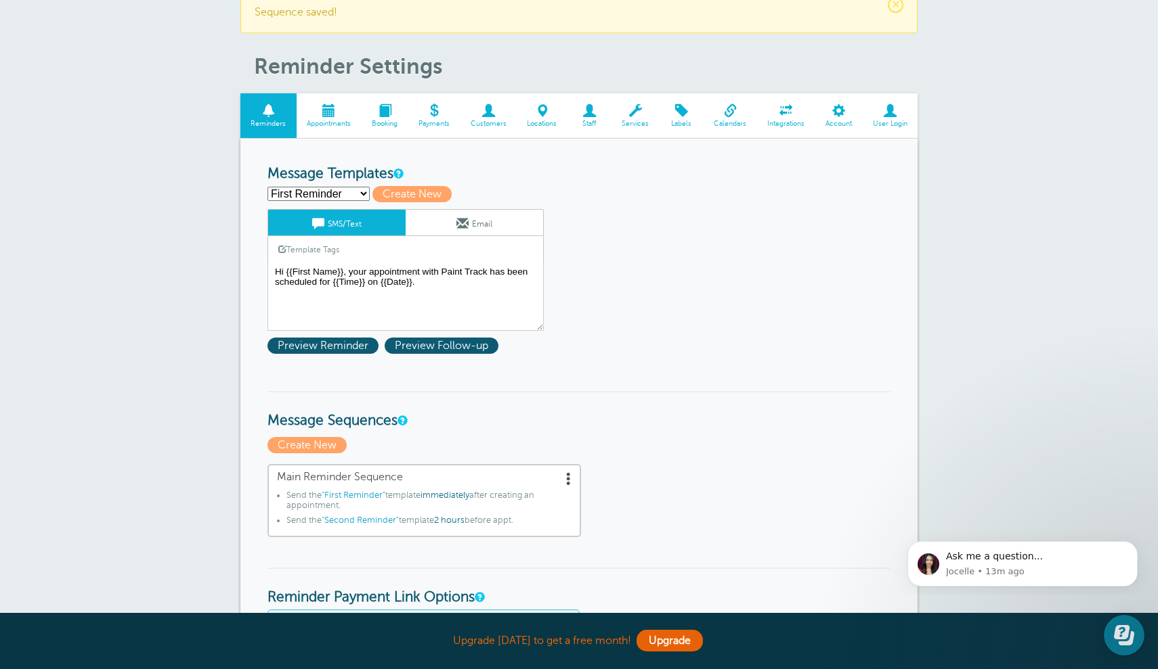
click at [484, 219] on link "Email" at bounding box center [473, 223] width 137 height 26
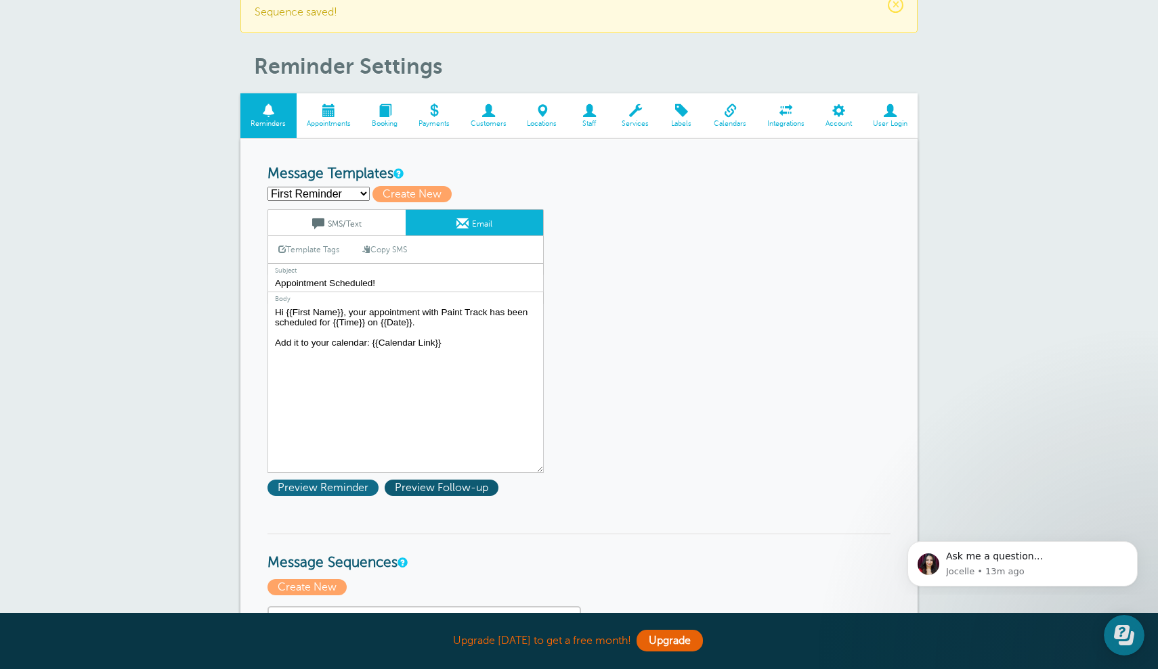
click at [354, 490] on span "Preview Reminder" at bounding box center [322, 488] width 111 height 16
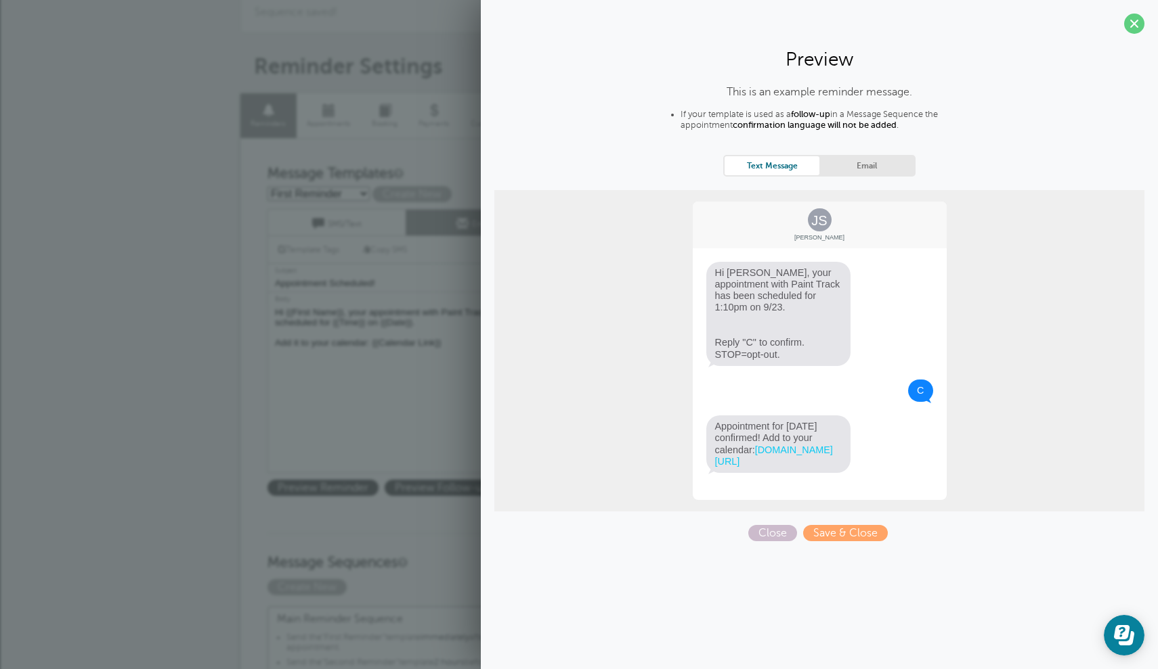
click at [864, 155] on div "Text Message Email" at bounding box center [819, 165] width 192 height 21
click at [862, 160] on link "Email" at bounding box center [866, 165] width 95 height 18
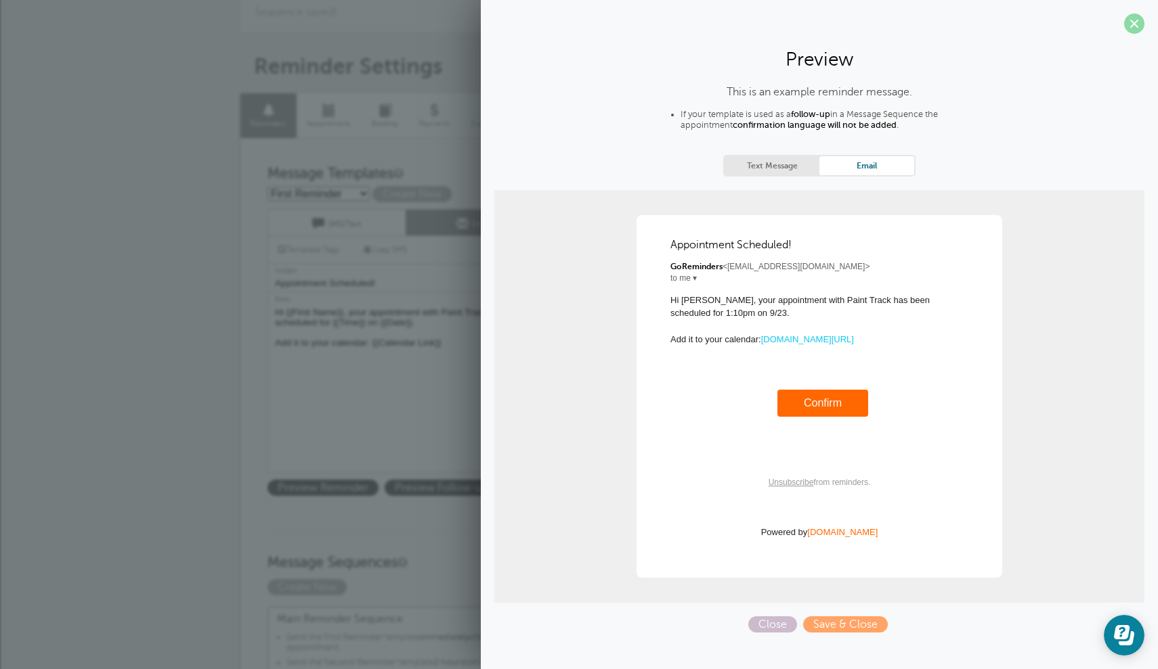
click at [1129, 27] on span at bounding box center [1134, 24] width 20 height 20
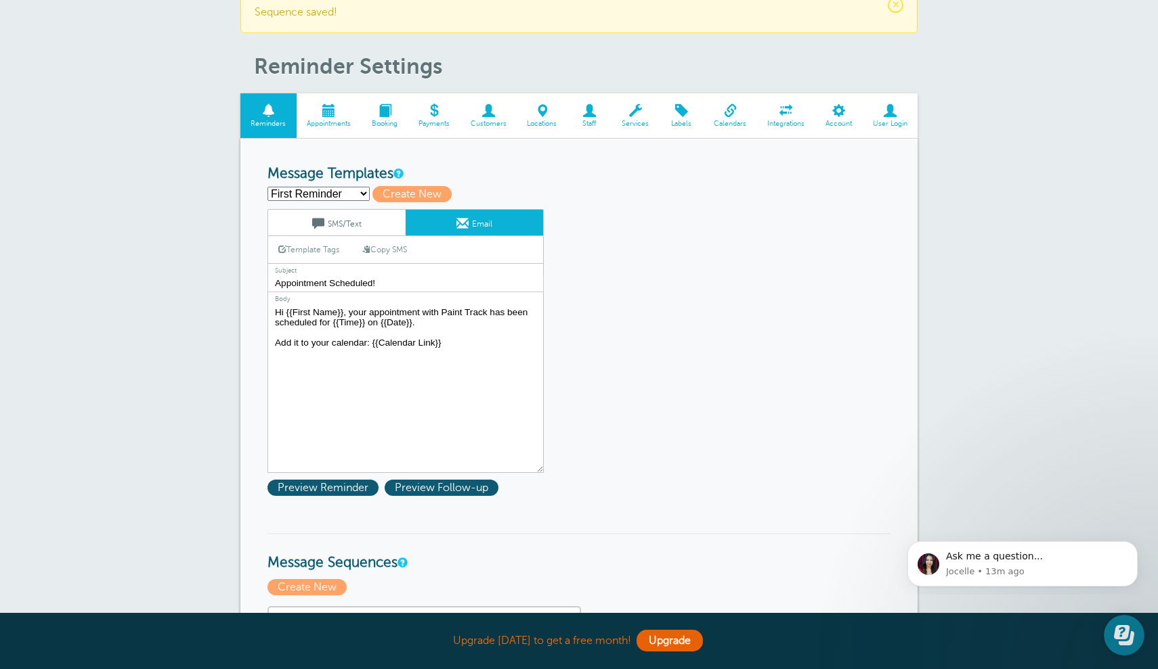
drag, startPoint x: 457, startPoint y: 344, endPoint x: 224, endPoint y: 337, distance: 233.0
paste textarea "Hi Emily, Thank you for the opportunity to work with Paint Track on your upcomi…"
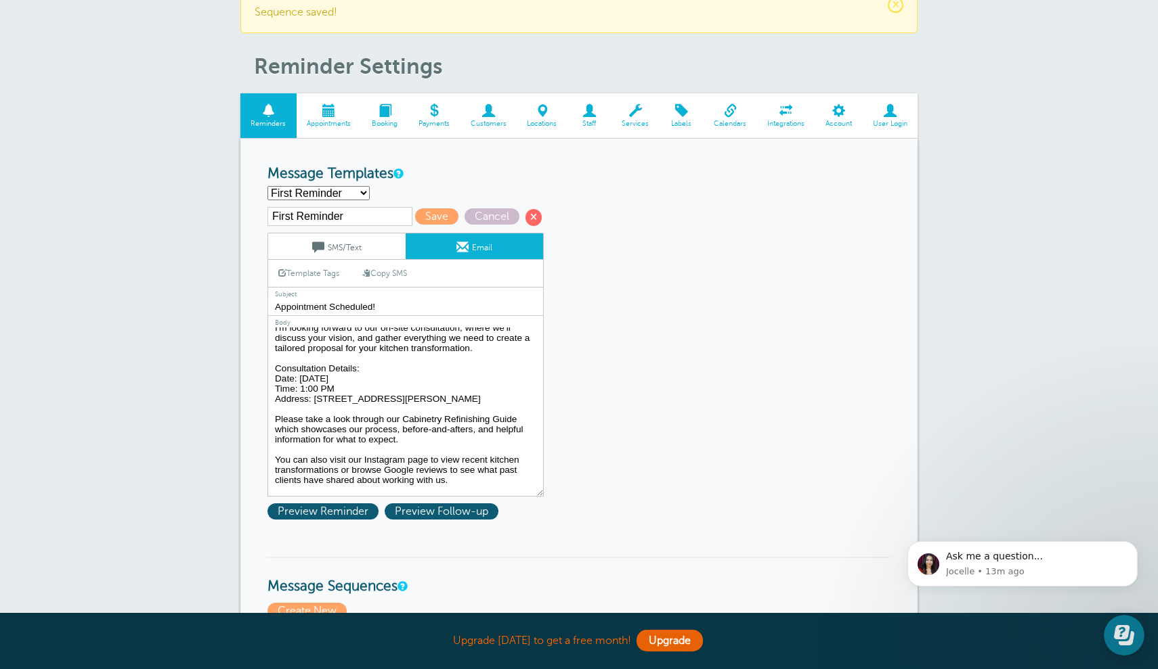
scroll to position [91, 0]
drag, startPoint x: 478, startPoint y: 397, endPoint x: 255, endPoint y: 366, distance: 225.0
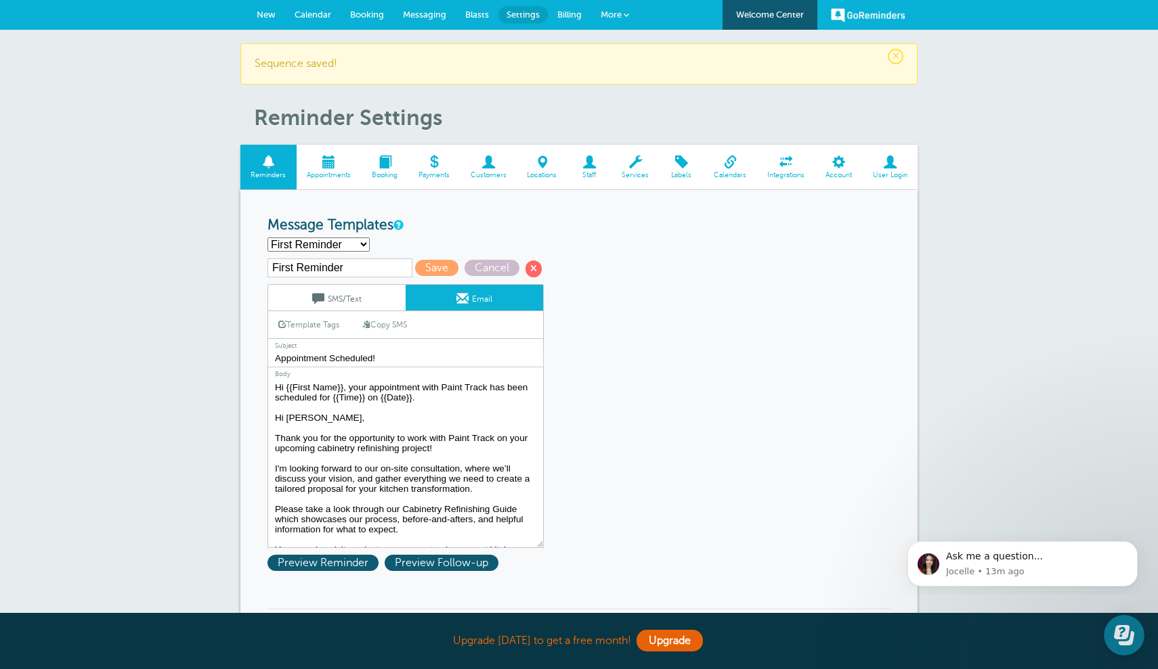
scroll to position [0, 0]
drag, startPoint x: 328, startPoint y: 418, endPoint x: 243, endPoint y: 418, distance: 84.6
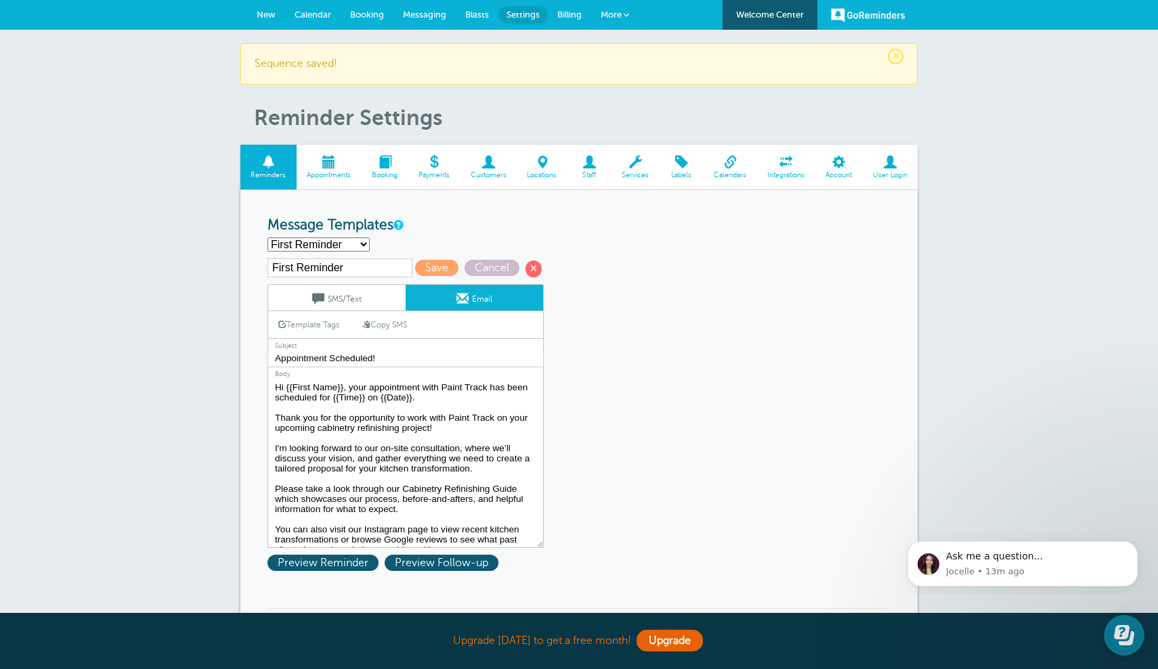
drag, startPoint x: 437, startPoint y: 426, endPoint x: 252, endPoint y: 414, distance: 185.3
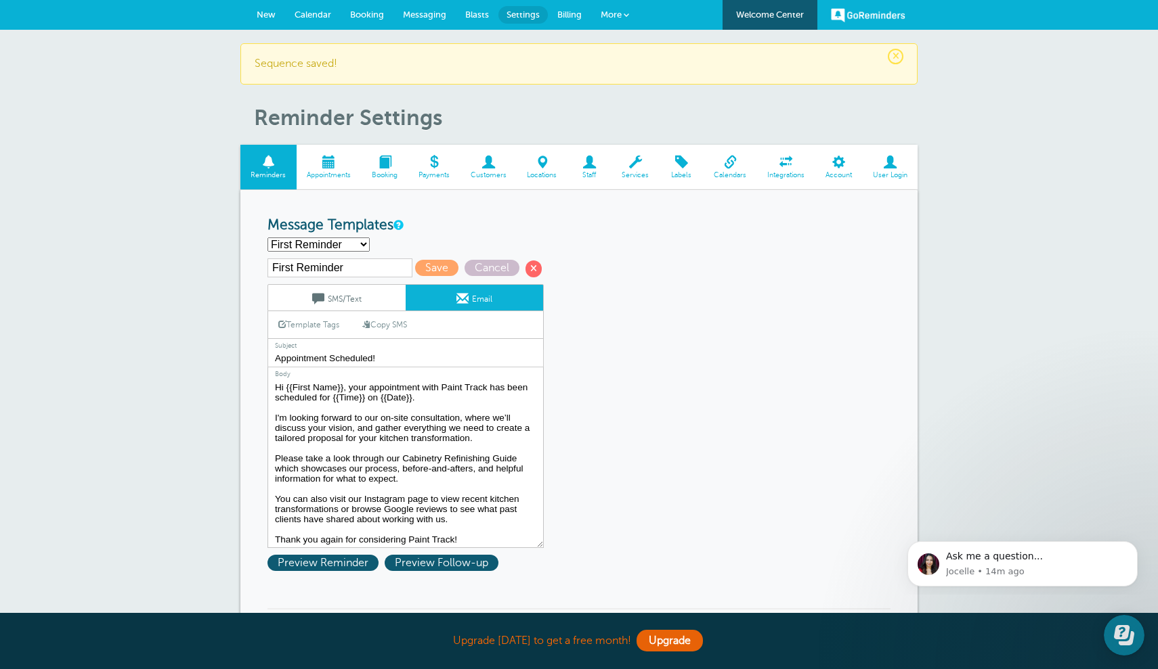
drag, startPoint x: 485, startPoint y: 380, endPoint x: 349, endPoint y: 382, distance: 135.4
click at [349, 382] on textarea "Hi {{First Name}}, your appointment with Paint Track has been scheduled for {{T…" at bounding box center [405, 463] width 276 height 169
paste textarea "Thank you for the opportunity to work with Paint Track on your upcoming cabinet…"
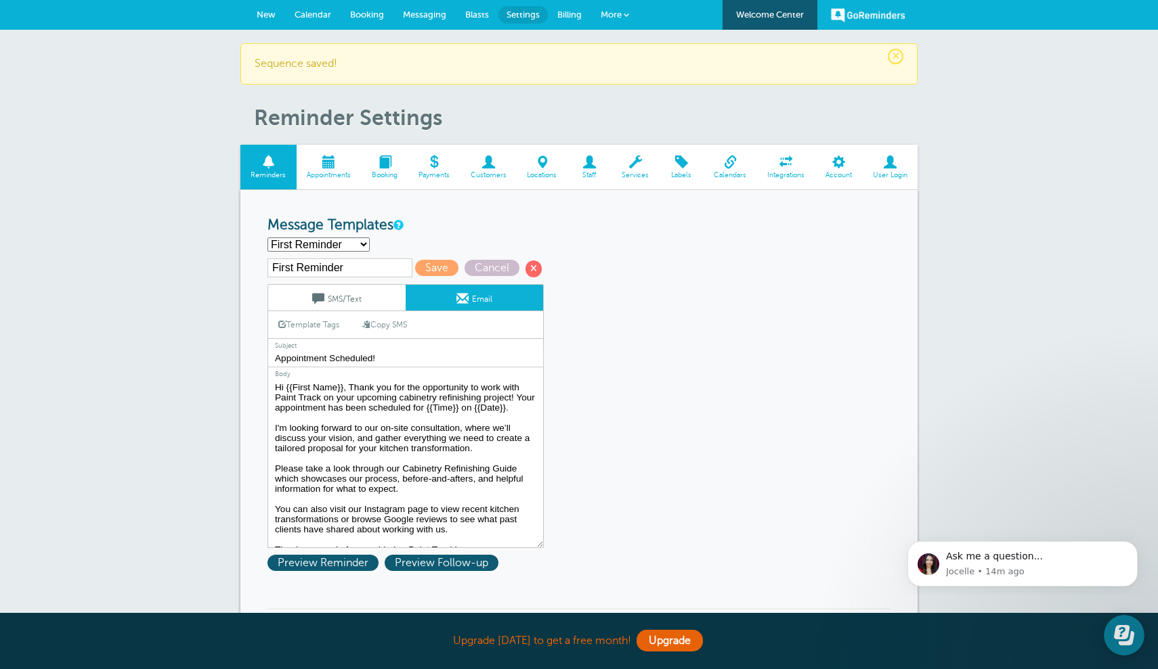
drag, startPoint x: 288, startPoint y: 421, endPoint x: 269, endPoint y: 418, distance: 19.9
click at [269, 418] on textarea "Hi {{First Name}}, your appointment with Paint Track has been scheduled for {{T…" at bounding box center [405, 463] width 276 height 169
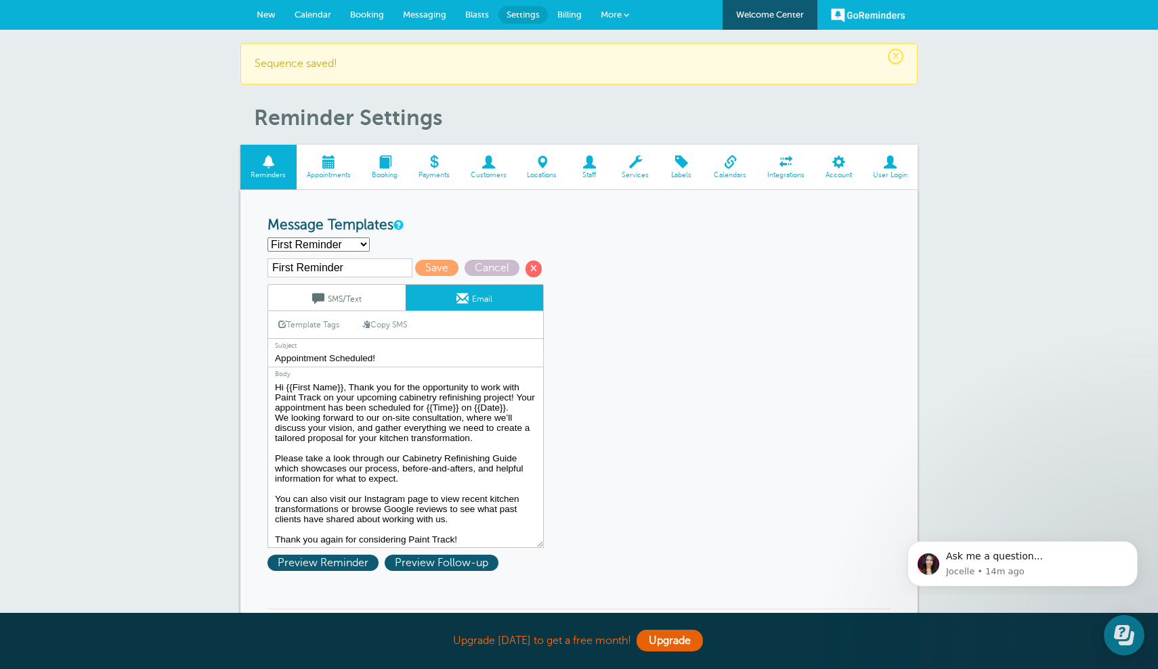
click at [528, 405] on textarea "Hi {{First Name}}, your appointment with Paint Track has been scheduled for {{T…" at bounding box center [405, 463] width 276 height 169
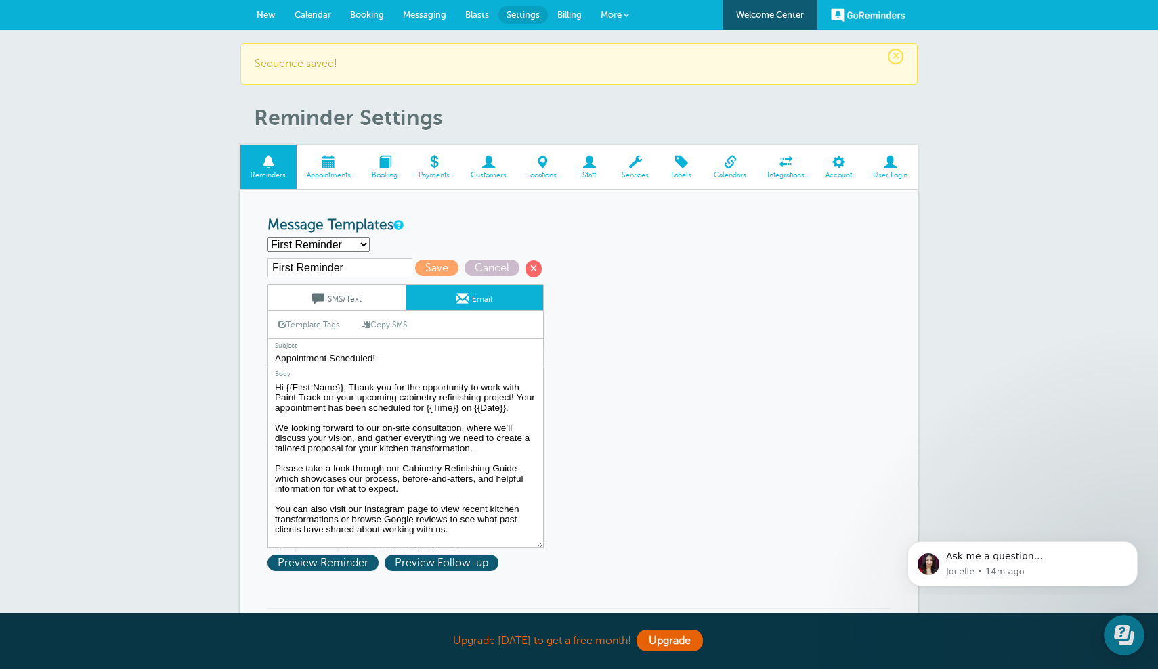
click at [321, 424] on textarea "Hi {{First Name}}, your appointment with Paint Track has been scheduled for {{T…" at bounding box center [405, 463] width 276 height 169
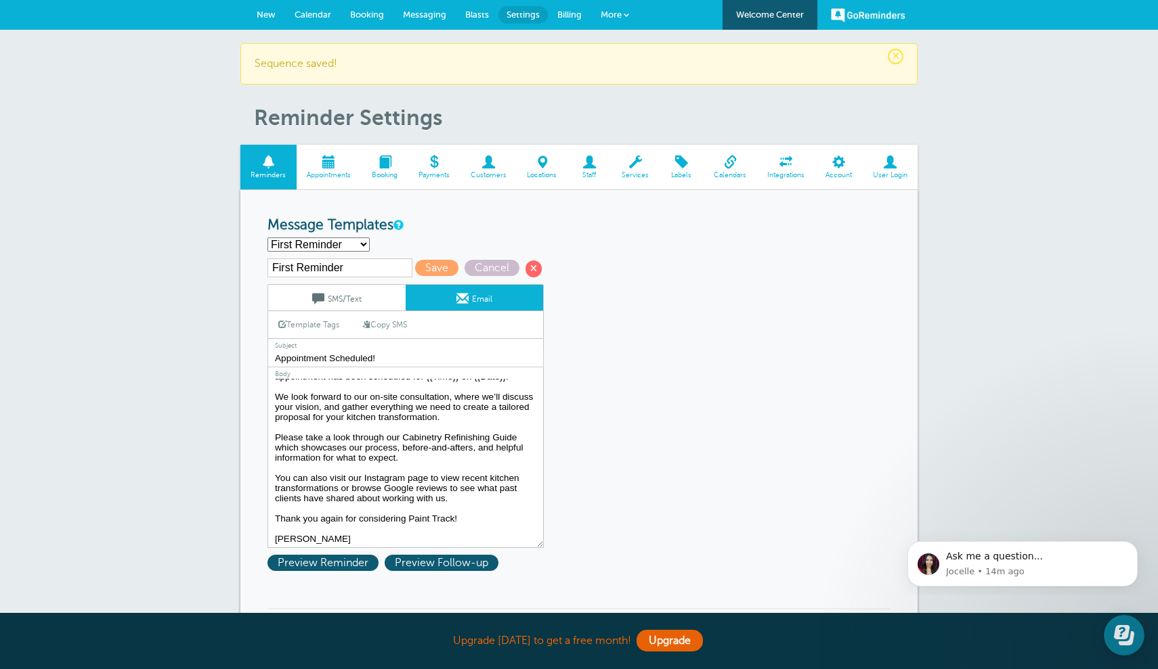
scroll to position [43, 0]
click at [334, 324] on link "Template Tags" at bounding box center [308, 324] width 81 height 26
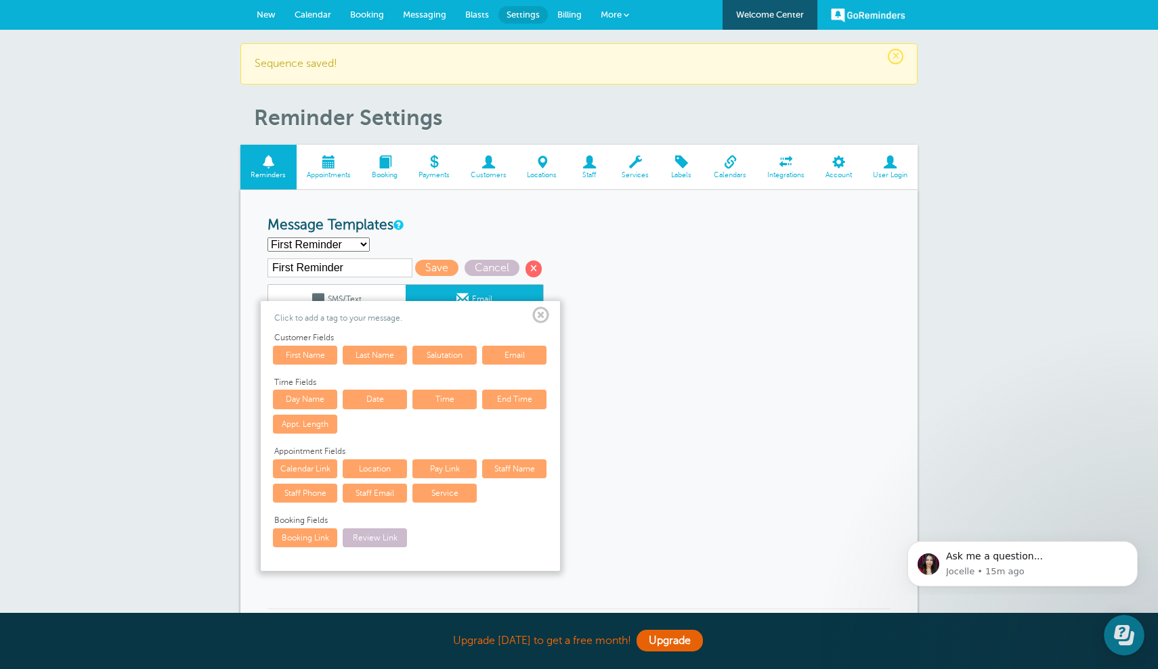
click at [543, 312] on span at bounding box center [540, 315] width 17 height 17
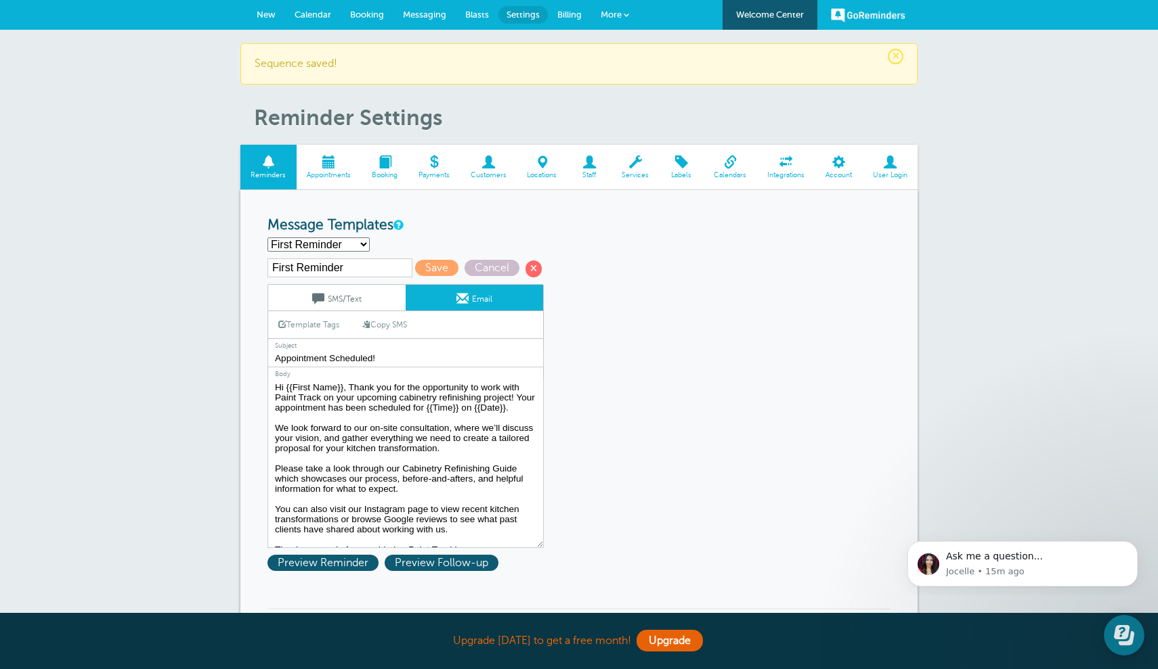
scroll to position [0, 0]
click at [505, 409] on textarea "Hi {{First Name}}, your appointment with Paint Track has been scheduled for {{T…" at bounding box center [405, 463] width 276 height 169
click at [317, 319] on link "Template Tags" at bounding box center [308, 324] width 81 height 26
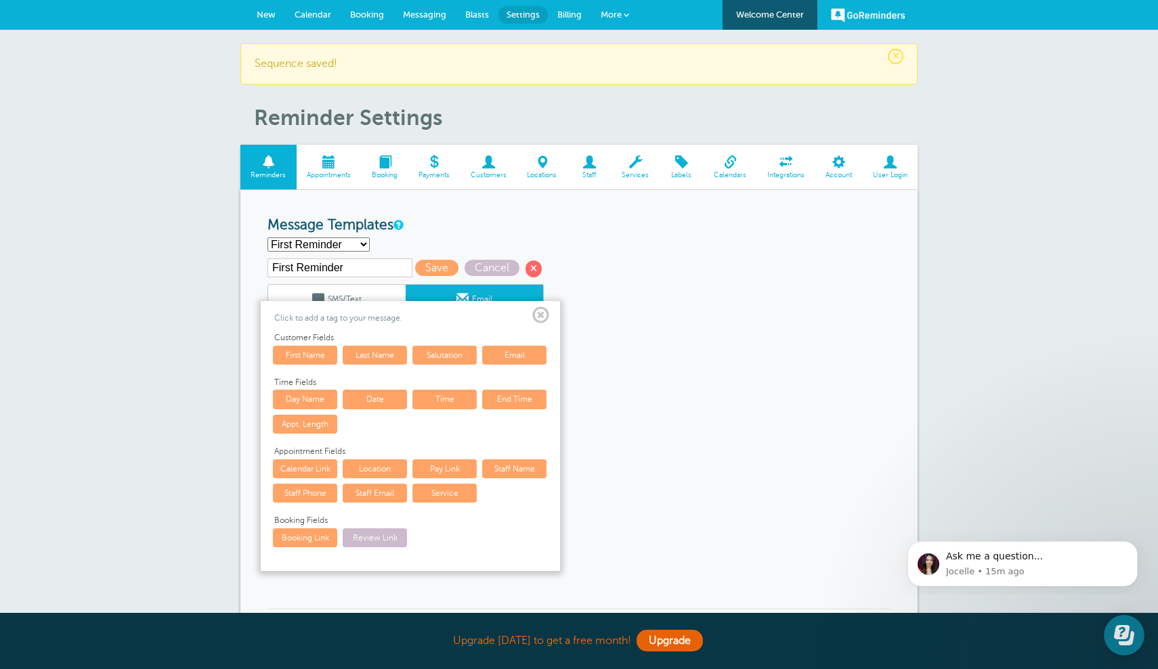
click at [376, 464] on link "Location" at bounding box center [375, 469] width 64 height 19
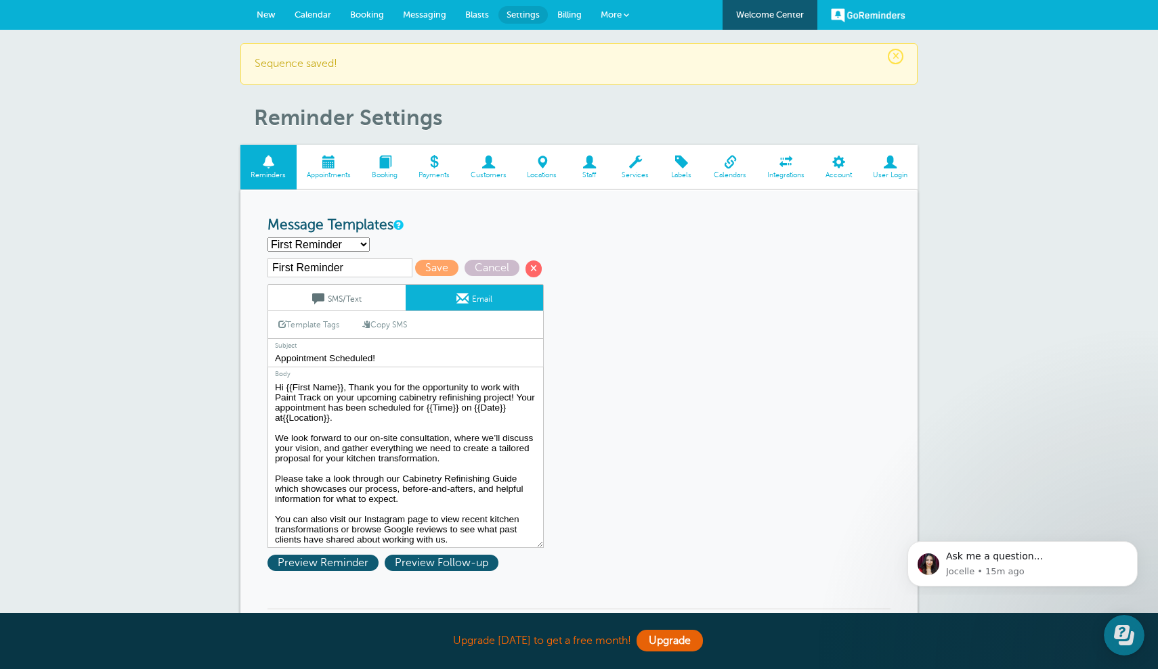
click at [283, 416] on textarea "Hi {{First Name}}, your appointment with Paint Track has been scheduled for {{T…" at bounding box center [405, 463] width 276 height 169
click at [347, 415] on textarea "Hi {{First Name}}, your appointment with Paint Track has been scheduled for {{T…" at bounding box center [405, 463] width 276 height 169
click at [315, 322] on link "Template Tags" at bounding box center [308, 324] width 81 height 26
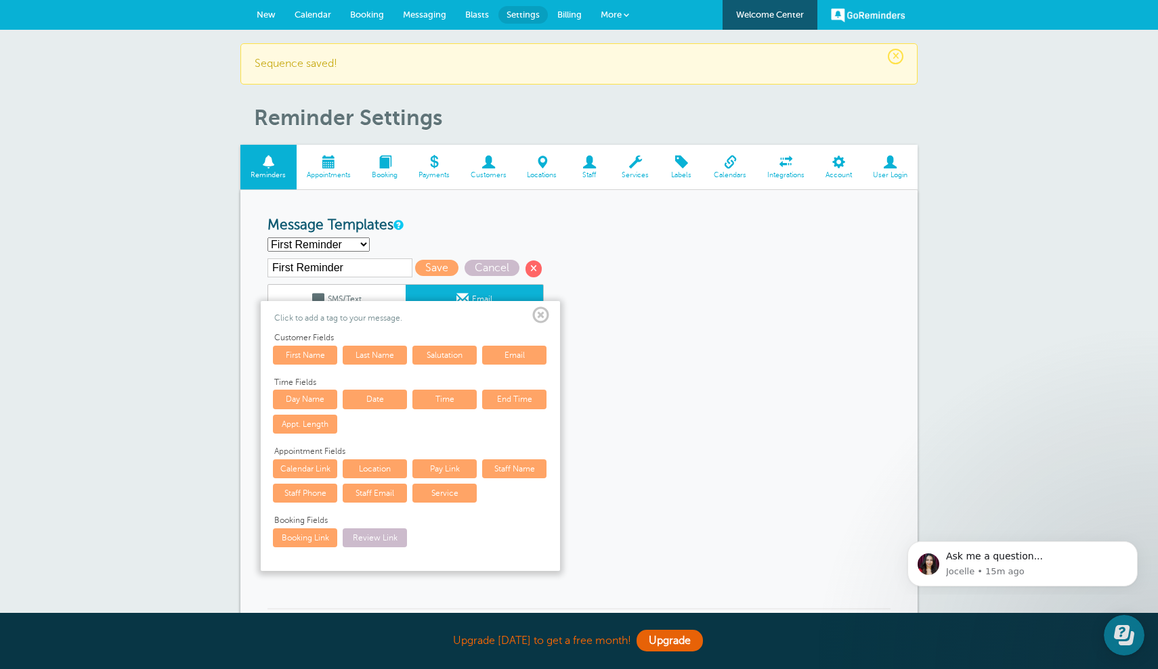
click at [537, 312] on span at bounding box center [540, 315] width 17 height 17
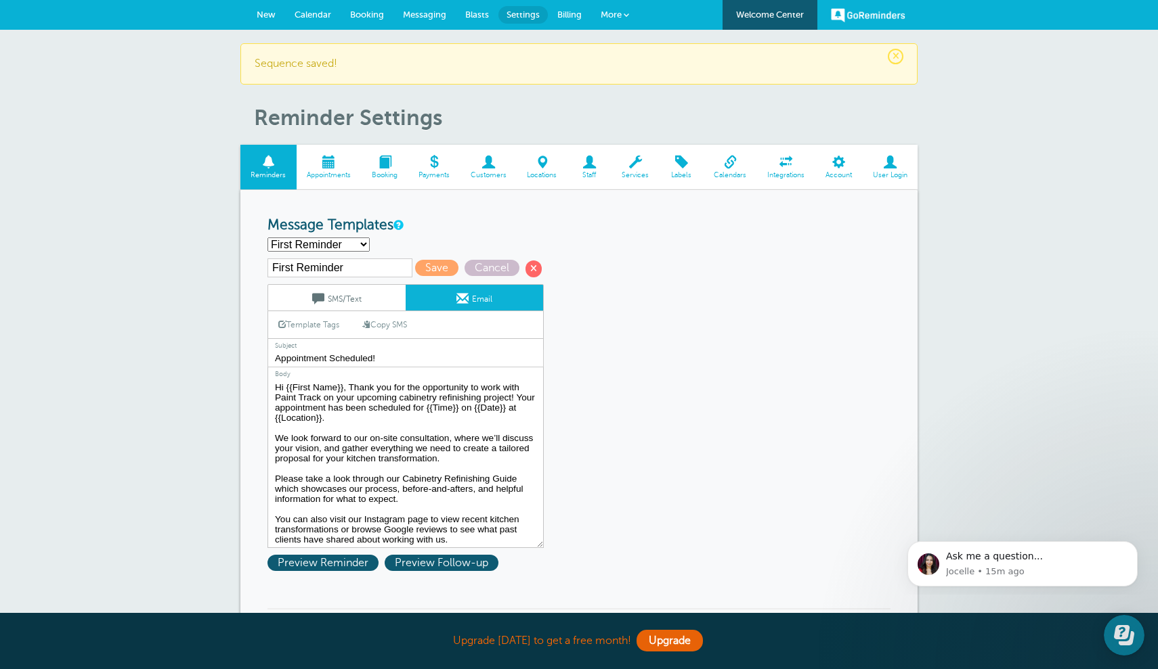
click at [426, 406] on textarea "Hi {{First Name}}, your appointment with Paint Track has been scheduled for {{T…" at bounding box center [405, 463] width 276 height 169
click at [332, 318] on link "Template Tags" at bounding box center [308, 324] width 81 height 26
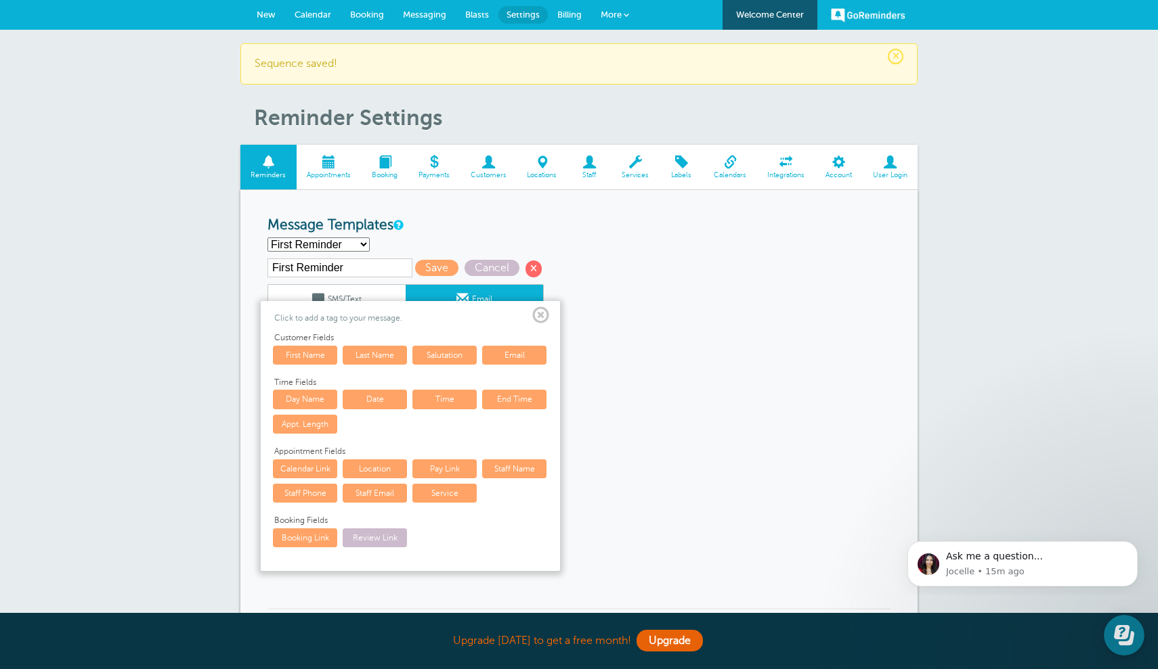
click at [313, 395] on link "Day Name" at bounding box center [305, 399] width 64 height 19
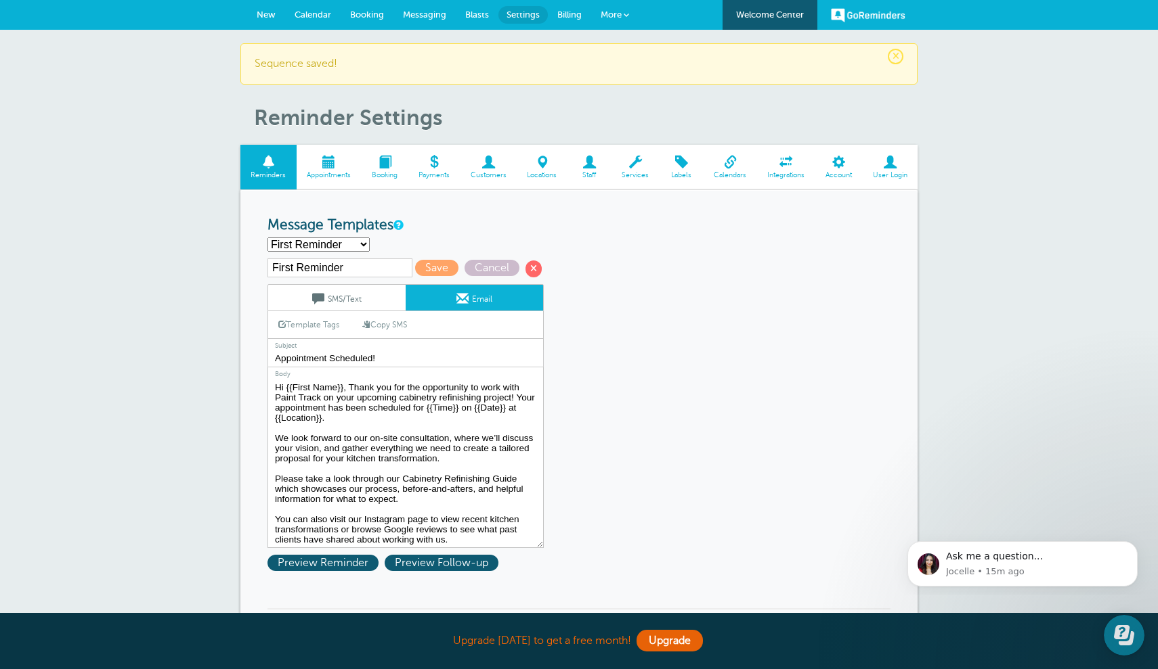
click at [475, 404] on textarea "Hi {{First Name}}, your appointment with Paint Track has been scheduled for {{T…" at bounding box center [405, 463] width 276 height 169
click at [308, 328] on link "Template Tags" at bounding box center [308, 324] width 81 height 26
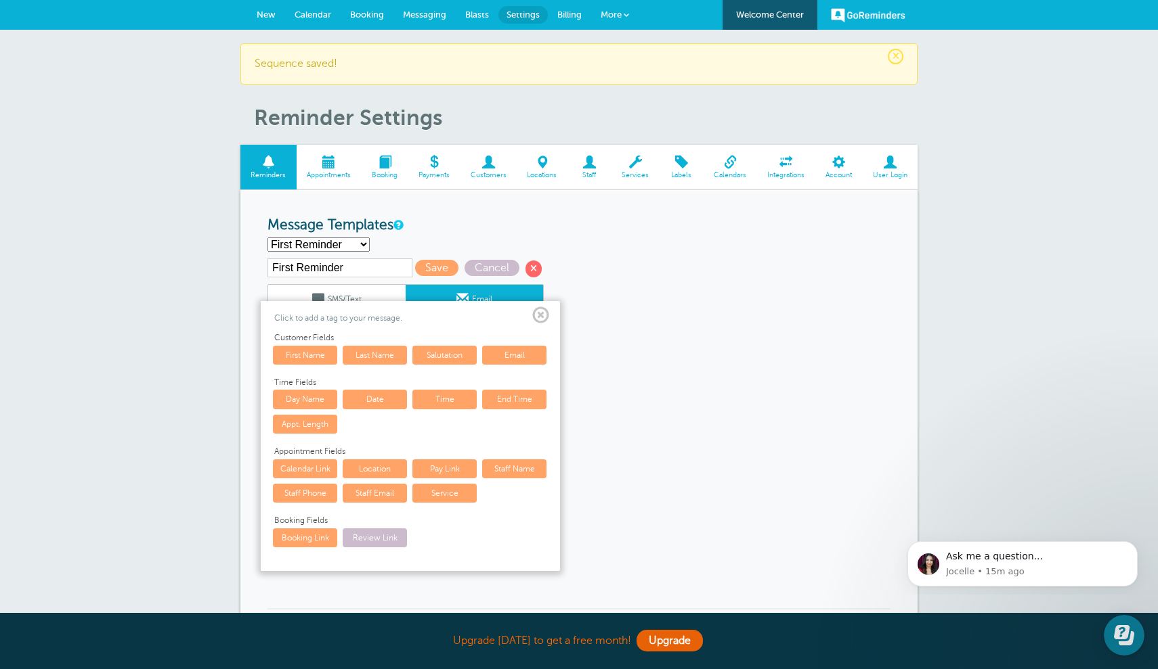
click at [304, 394] on link "Day Name" at bounding box center [305, 399] width 64 height 19
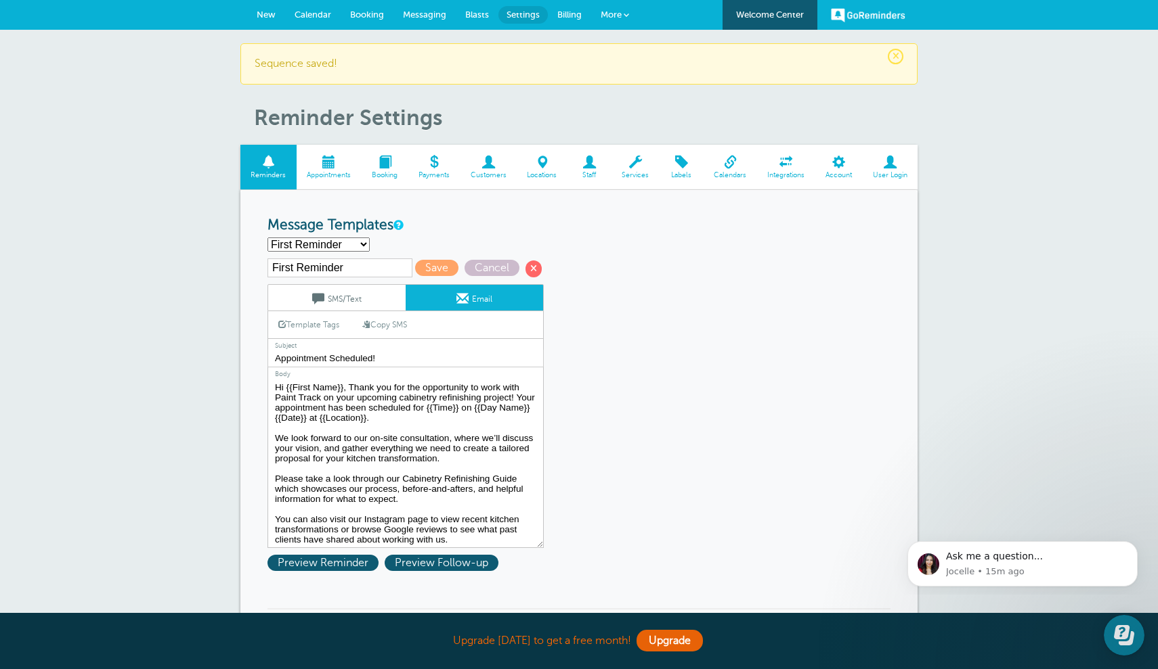
click at [531, 407] on textarea "Hi {{First Name}}, your appointment with Paint Track has been scheduled for {{T…" at bounding box center [405, 463] width 276 height 169
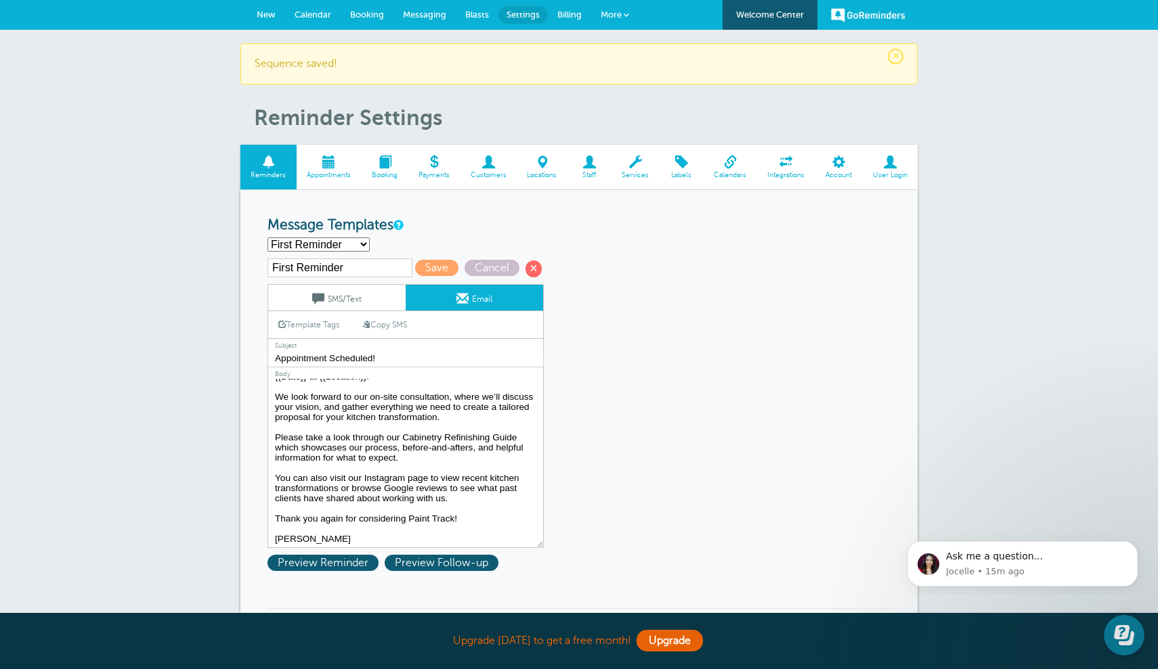
scroll to position [62, 0]
click at [341, 563] on span "Preview Reminder" at bounding box center [322, 563] width 111 height 16
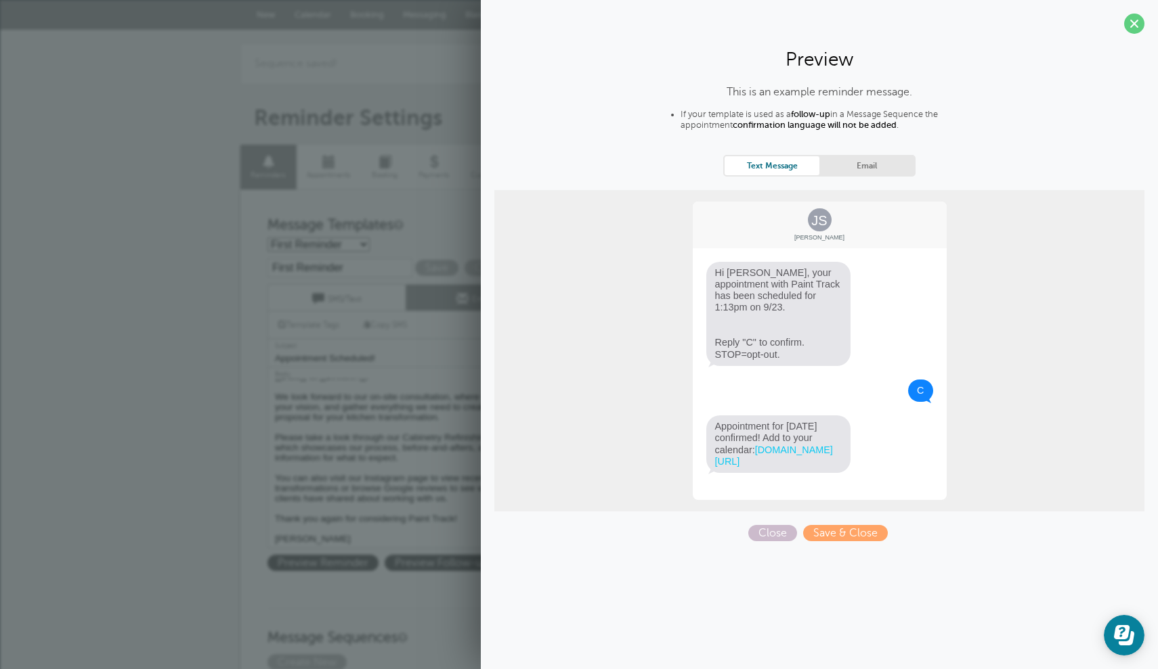
click at [858, 166] on link "Email" at bounding box center [866, 165] width 95 height 18
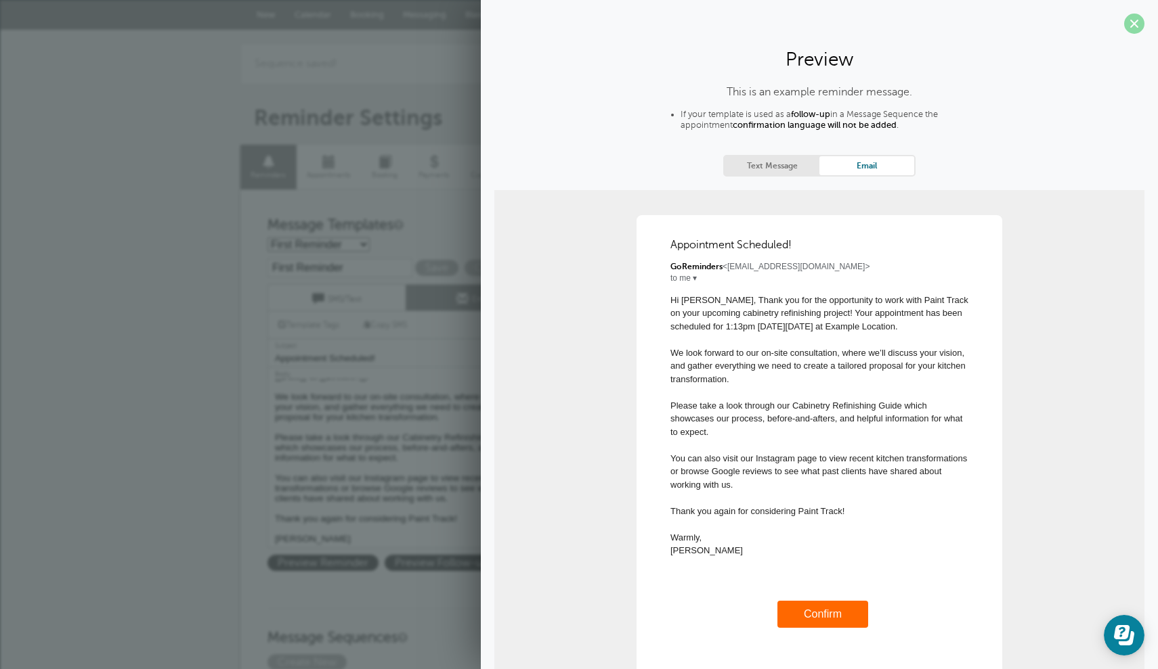
click at [1133, 21] on span at bounding box center [1134, 24] width 20 height 20
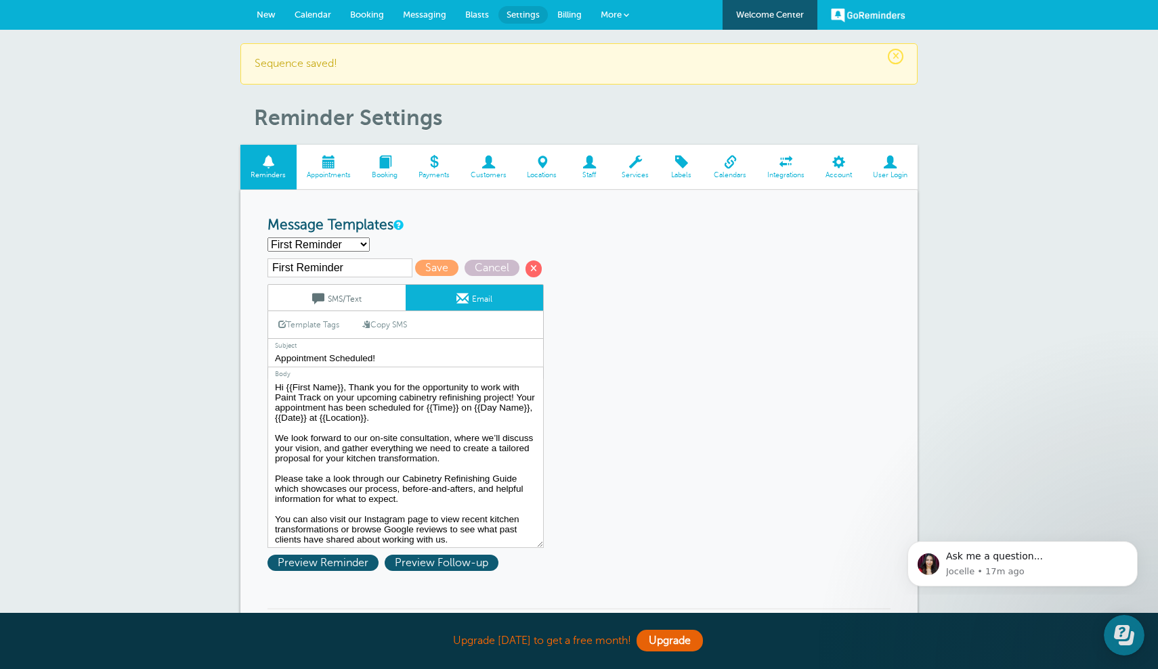
scroll to position [0, 0]
click at [327, 322] on link "Template Tags" at bounding box center [308, 324] width 81 height 26
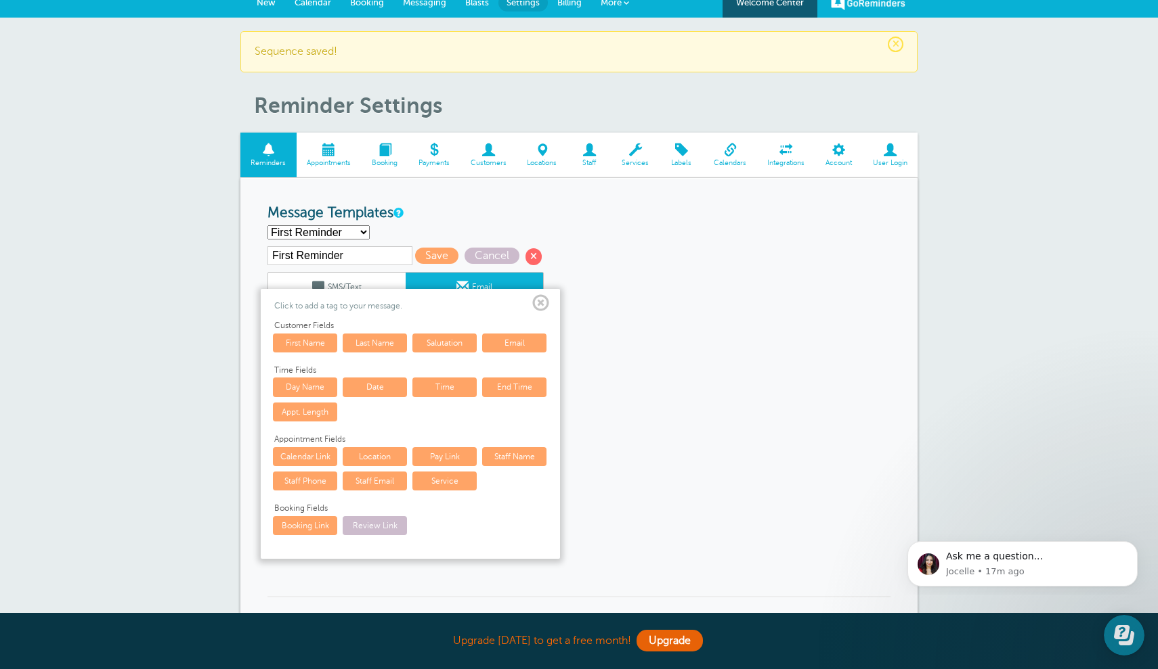
scroll to position [19, 0]
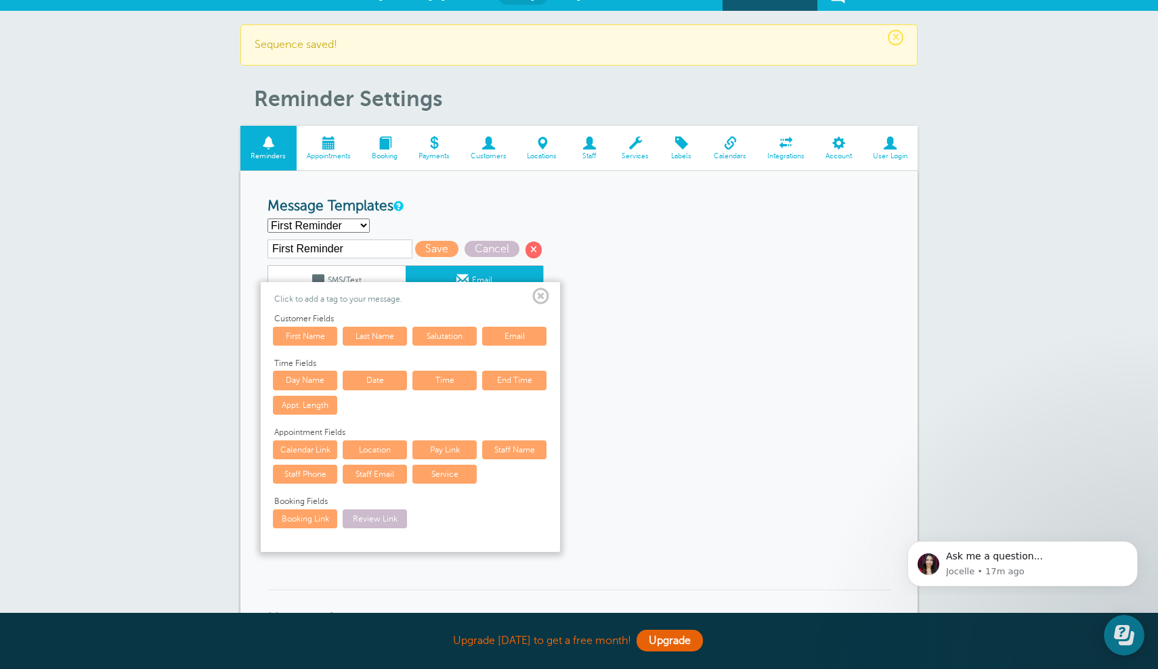
click at [542, 297] on span at bounding box center [540, 296] width 17 height 17
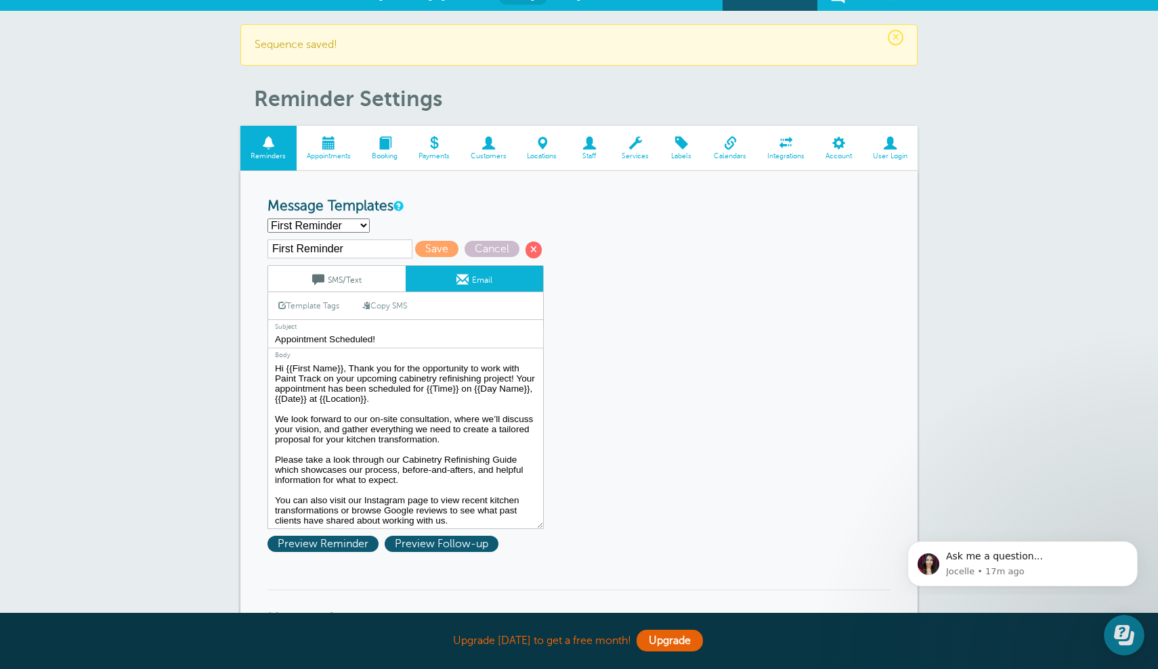
drag, startPoint x: 399, startPoint y: 376, endPoint x: 512, endPoint y: 372, distance: 112.5
click at [512, 372] on textarea "Hi {{First Name}}, your appointment with Paint Track has been scheduled for {{T…" at bounding box center [405, 444] width 276 height 169
drag, startPoint x: 482, startPoint y: 372, endPoint x: 400, endPoint y: 374, distance: 82.0
click at [400, 374] on textarea "Hi {{First Name}}, your appointment with Paint Track has been scheduled for {{T…" at bounding box center [405, 444] width 276 height 169
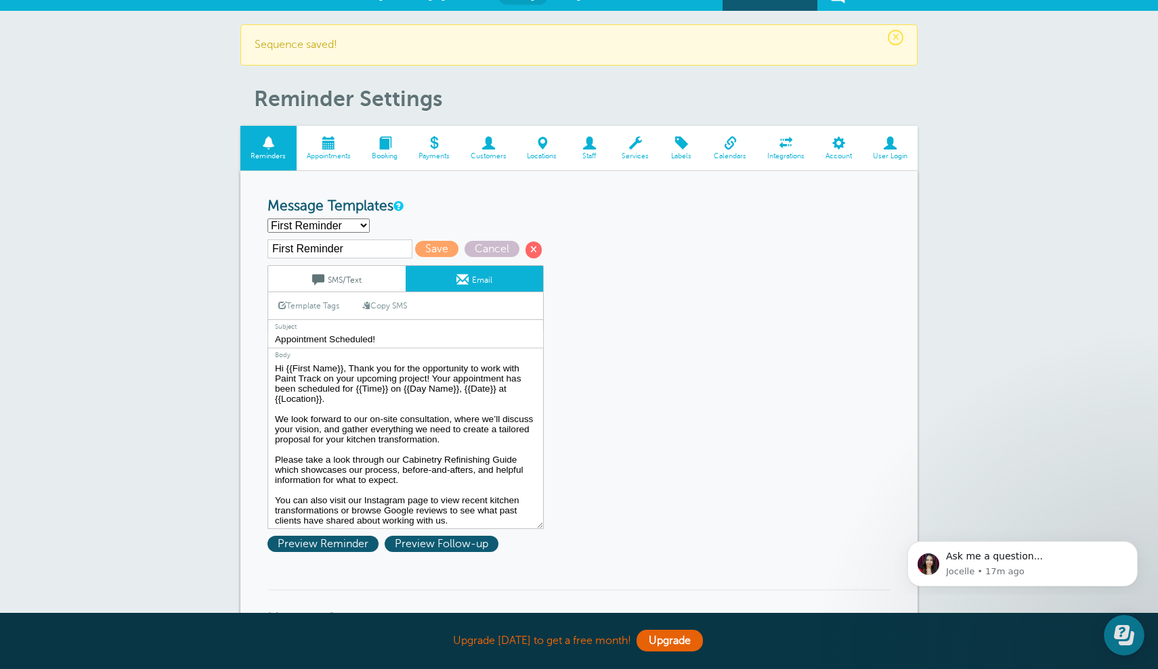
click at [454, 376] on textarea "Hi {{First Name}}, your appointment with Paint Track has been scheduled for {{T…" at bounding box center [405, 444] width 276 height 169
click at [326, 307] on link "Template Tags" at bounding box center [308, 305] width 81 height 26
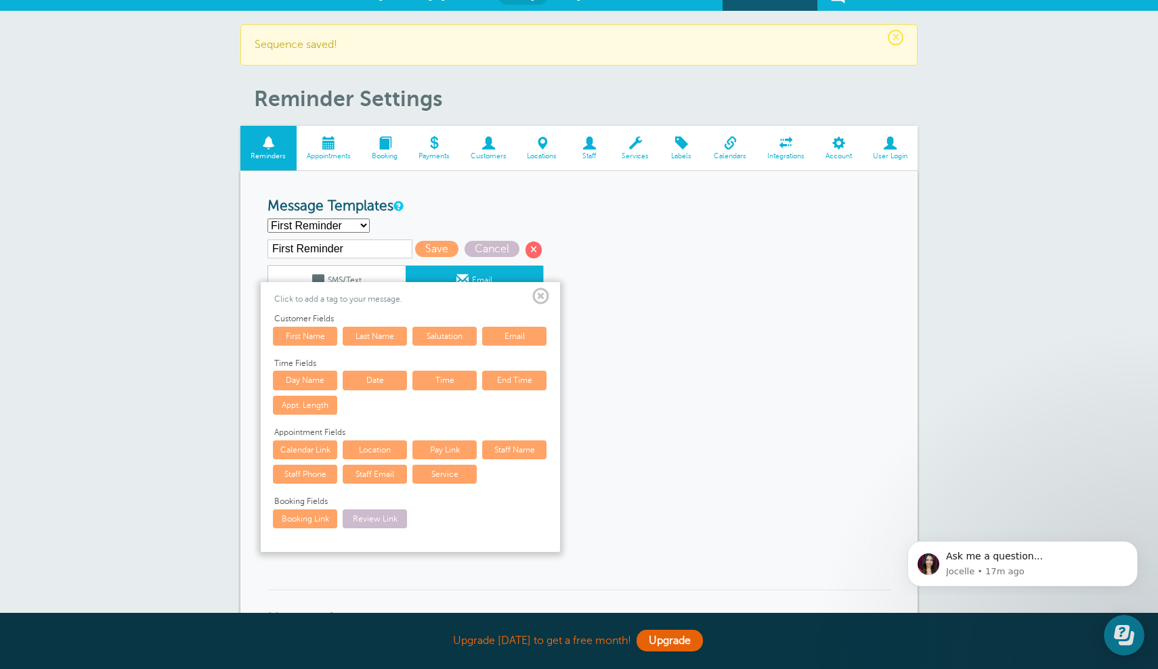
click at [443, 468] on link "Service" at bounding box center [444, 474] width 64 height 19
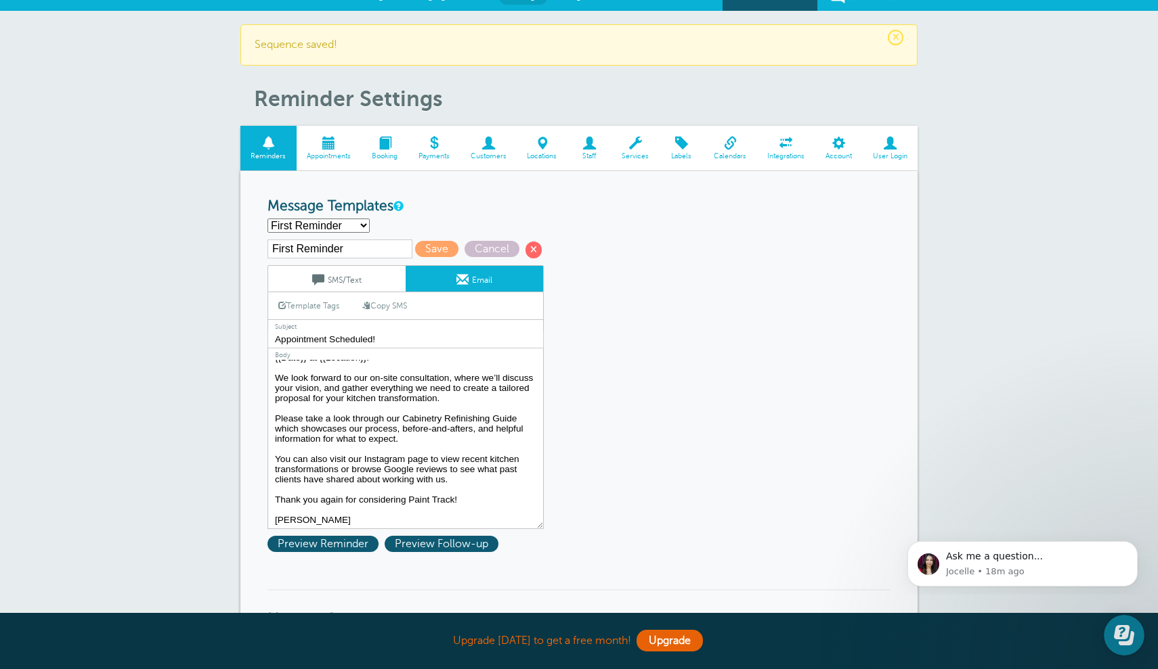
scroll to position [62, 0]
click at [357, 540] on span "Preview Reminder" at bounding box center [322, 544] width 111 height 16
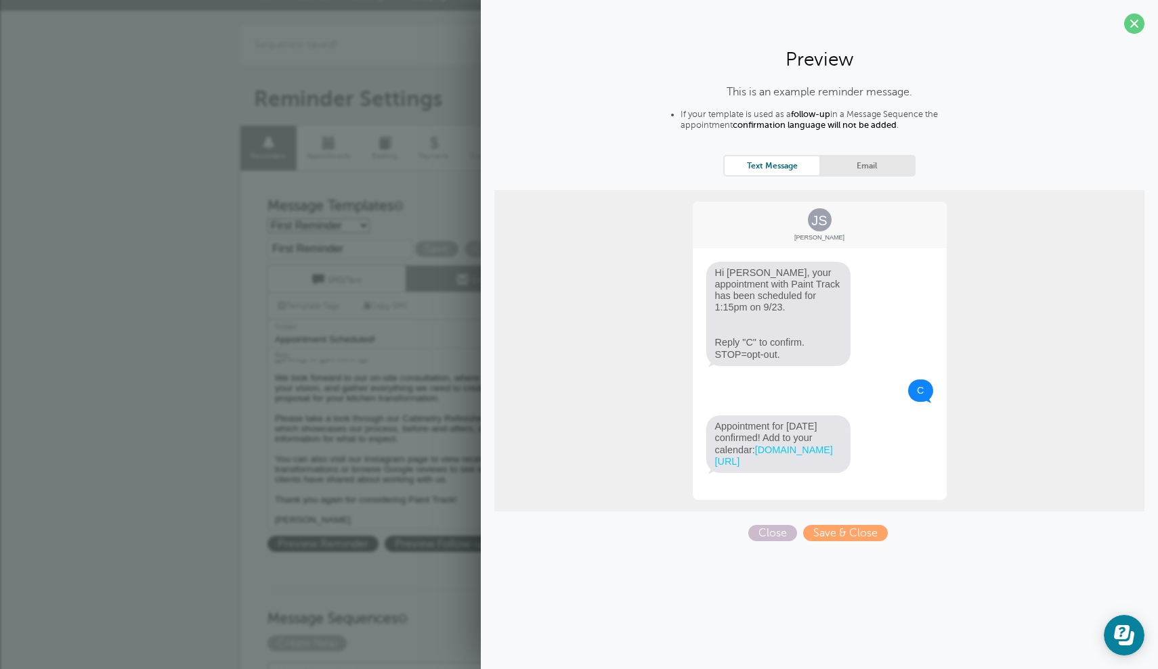
click at [854, 163] on link "Email" at bounding box center [866, 165] width 95 height 18
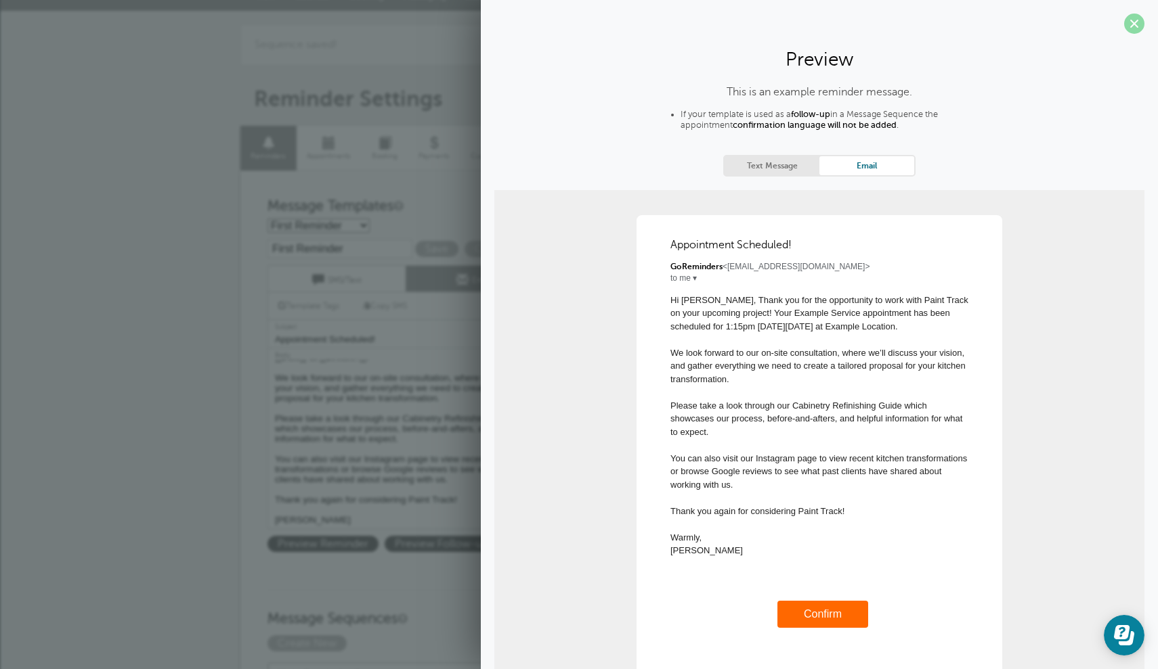
click at [1132, 23] on span at bounding box center [1134, 24] width 20 height 20
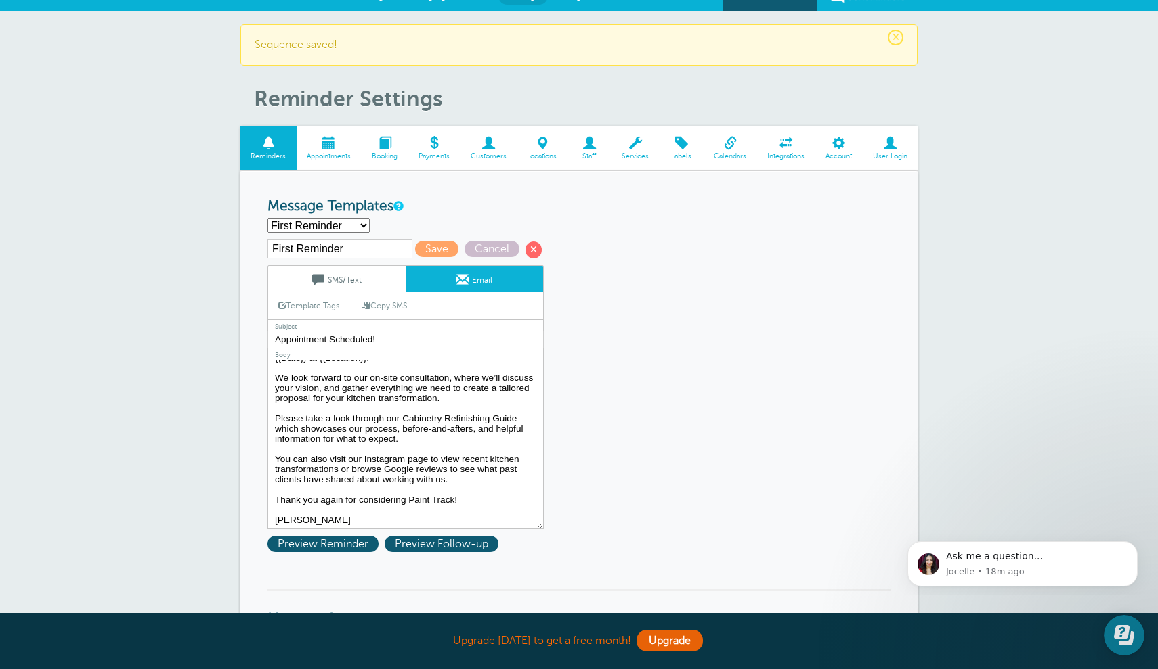
click at [407, 434] on textarea "Hi {{First Name}}, your appointment with Paint Track has been scheduled for {{T…" at bounding box center [405, 444] width 276 height 169
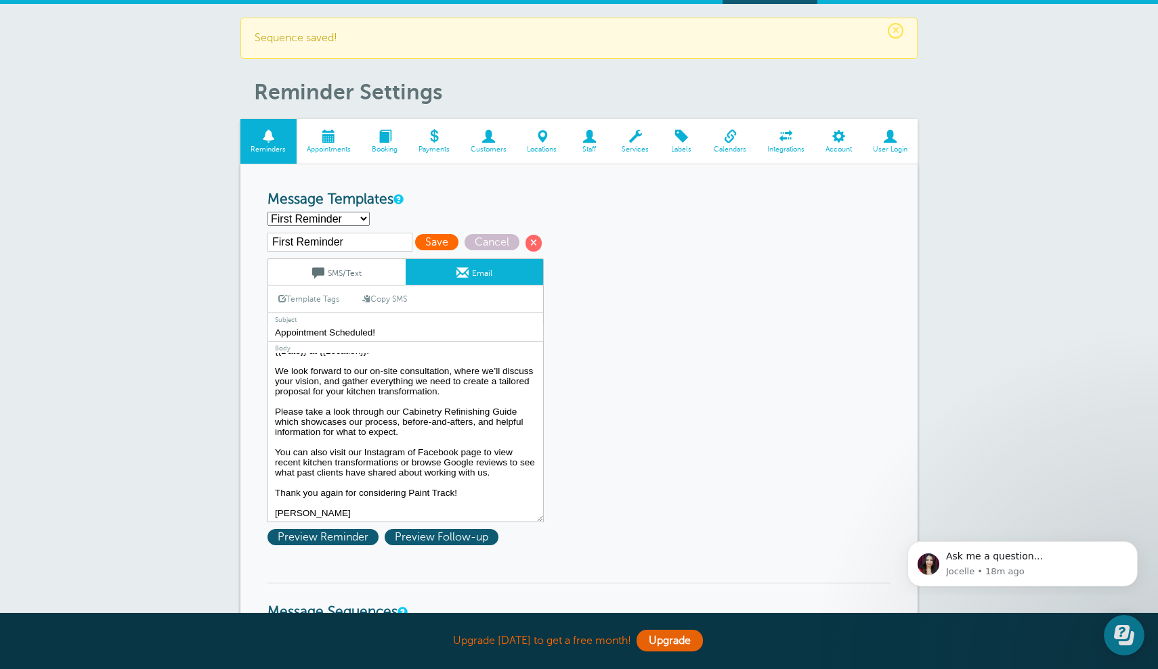
type textarea "Hi {{First Name}}, Thank you for the opportunity to work with Paint Track on yo…"
click at [416, 239] on span "Save" at bounding box center [436, 242] width 43 height 16
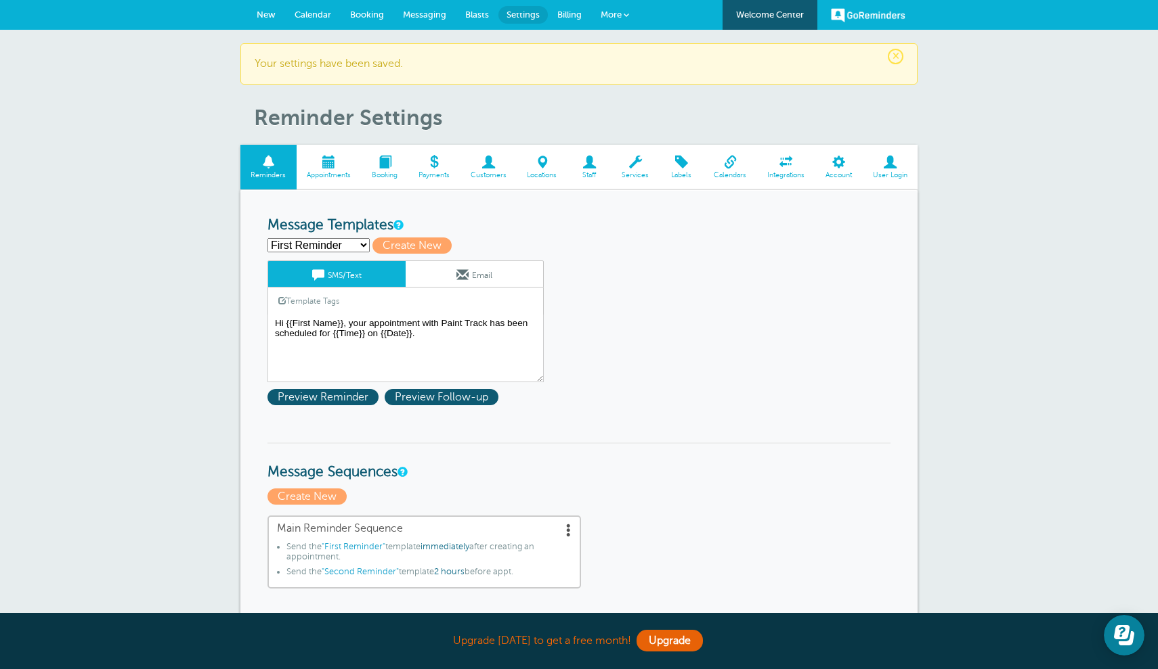
click at [445, 278] on link "Email" at bounding box center [473, 274] width 137 height 26
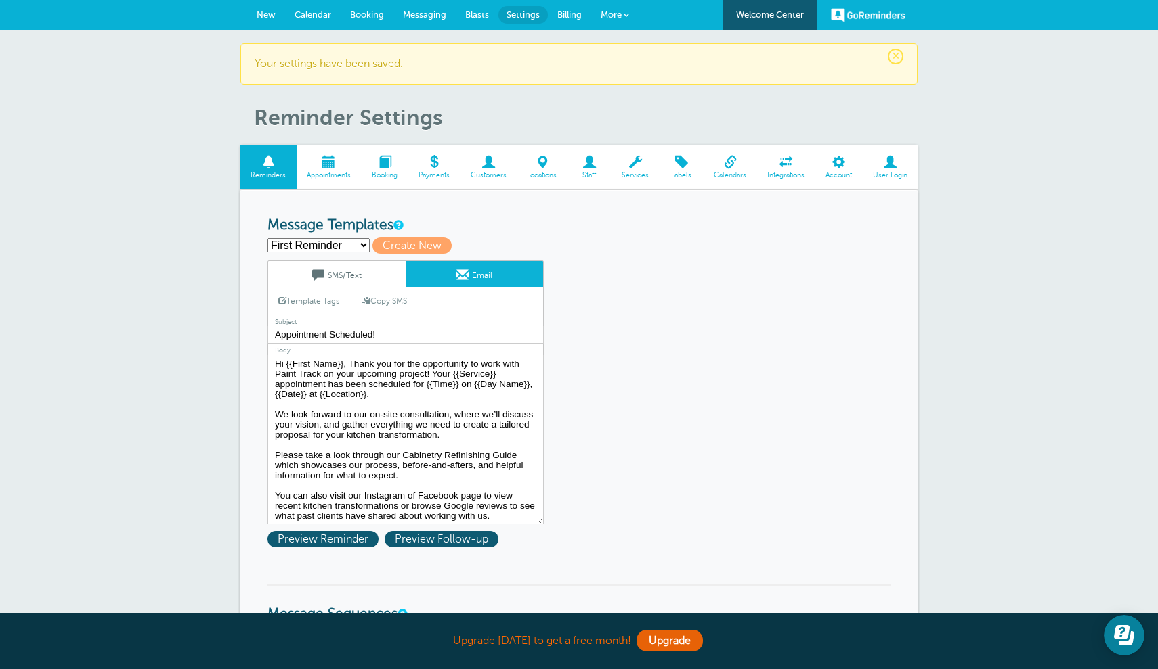
click at [353, 278] on link "SMS/Text" at bounding box center [336, 274] width 137 height 26
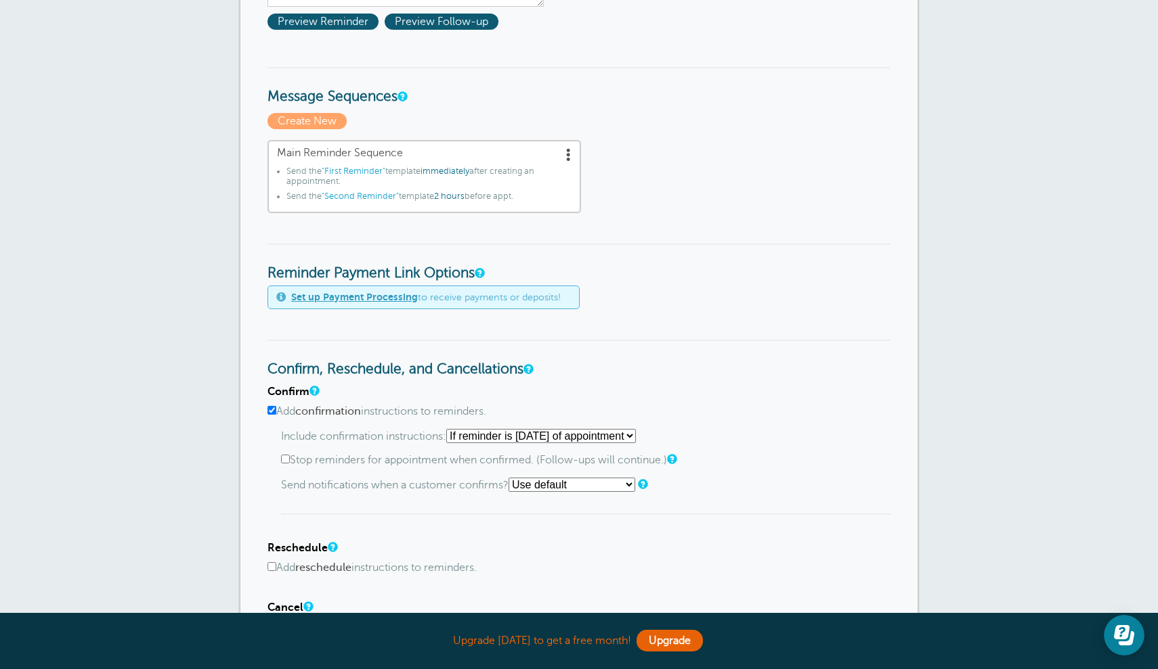
scroll to position [378, 0]
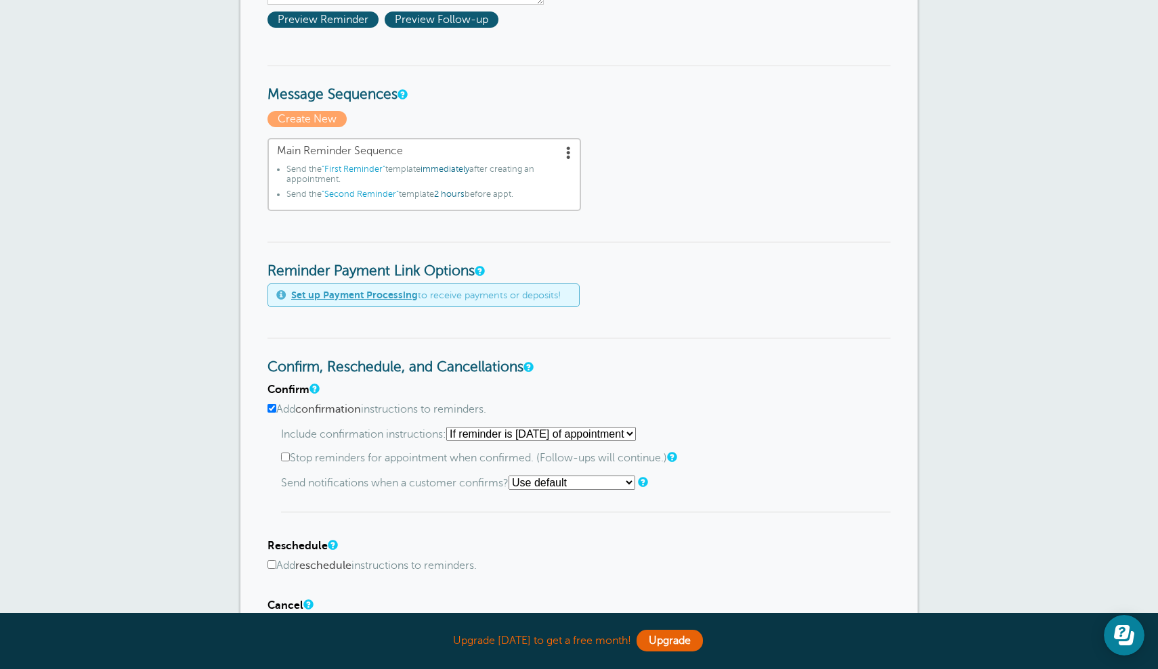
select select "1"
select select "3"
click at [408, 530] on textarea at bounding box center [377, 541] width 192 height 54
type textarea "[PERSON_NAME][EMAIL_ADDRESS][DOMAIN_NAME]"
click at [527, 537] on div "Email addresses (one per line): [PERSON_NAME][EMAIL_ADDRESS][DOMAIN_NAME]" at bounding box center [585, 535] width 609 height 67
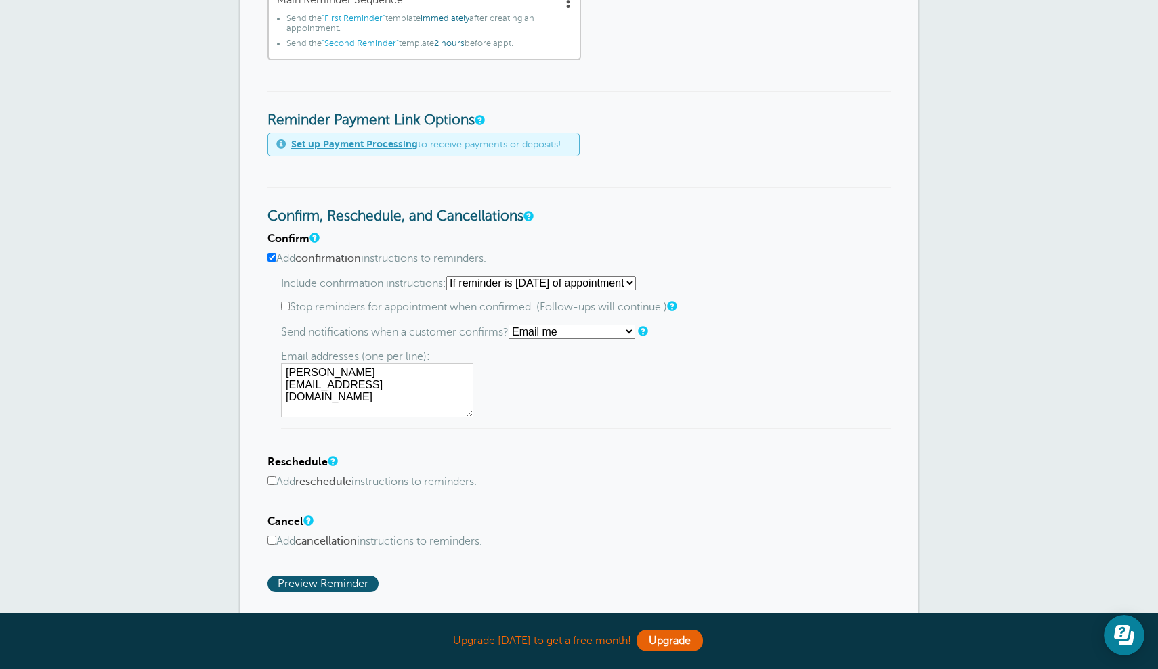
scroll to position [529, 0]
click at [271, 477] on input "Add reschedule instructions to reminders." at bounding box center [271, 480] width 9 height 9
checkbox input "true"
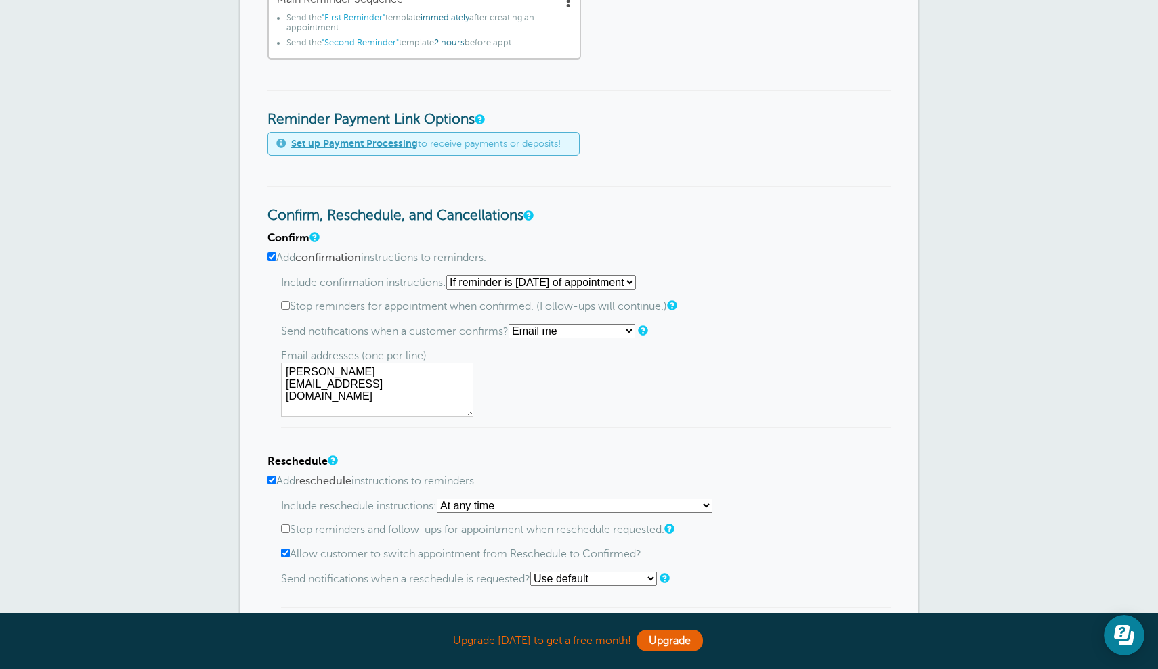
select select "1"
click at [287, 525] on input "Stop reminders and follow-ups for appointment when reschedule requested." at bounding box center [285, 529] width 9 height 9
checkbox input "true"
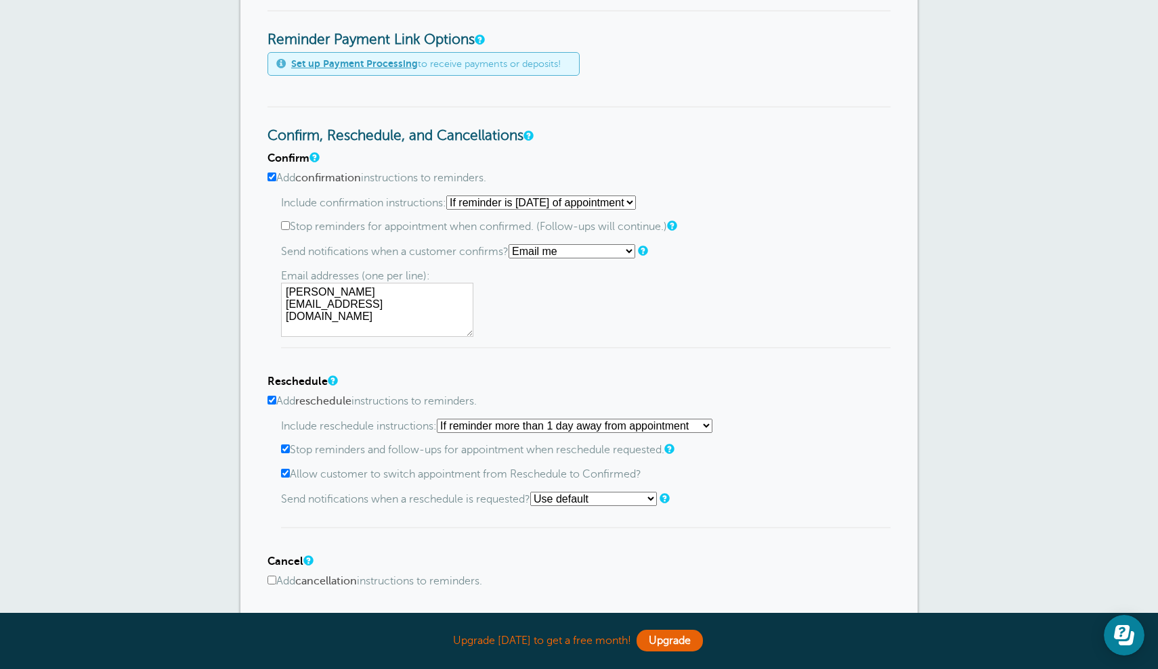
scroll to position [609, 0]
click at [286, 470] on input "Allow customer to switch appointment from Reschedule to Confirmed?" at bounding box center [285, 473] width 9 height 9
checkbox input "false"
select select "3"
click at [425, 541] on textarea at bounding box center [377, 557] width 192 height 54
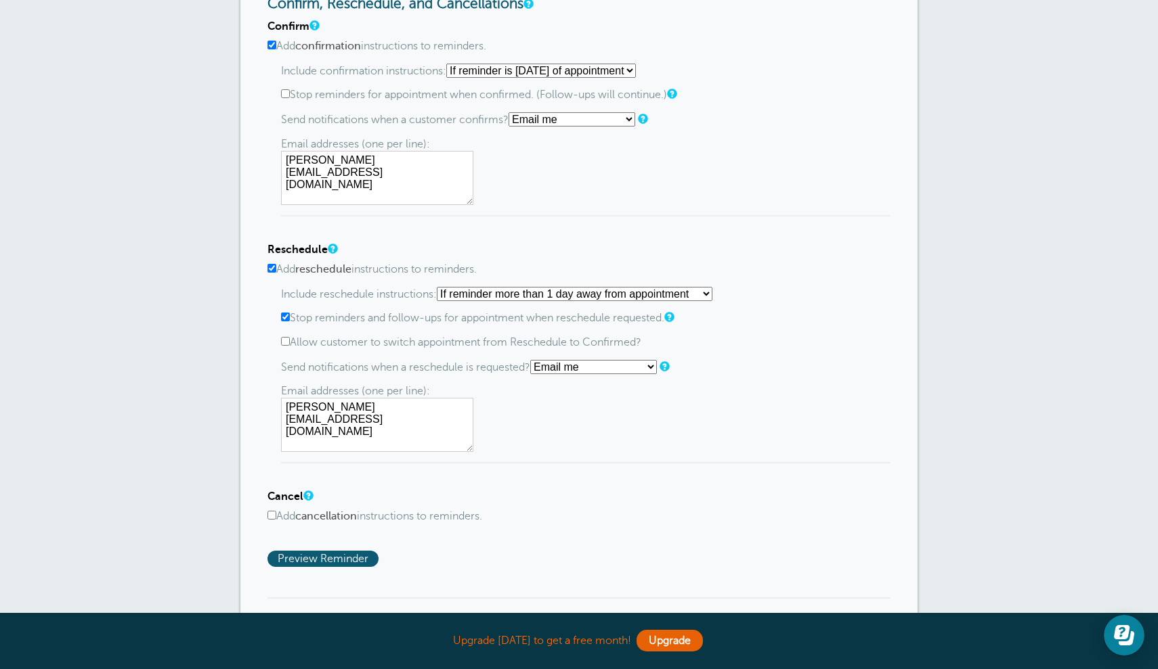
scroll to position [745, 0]
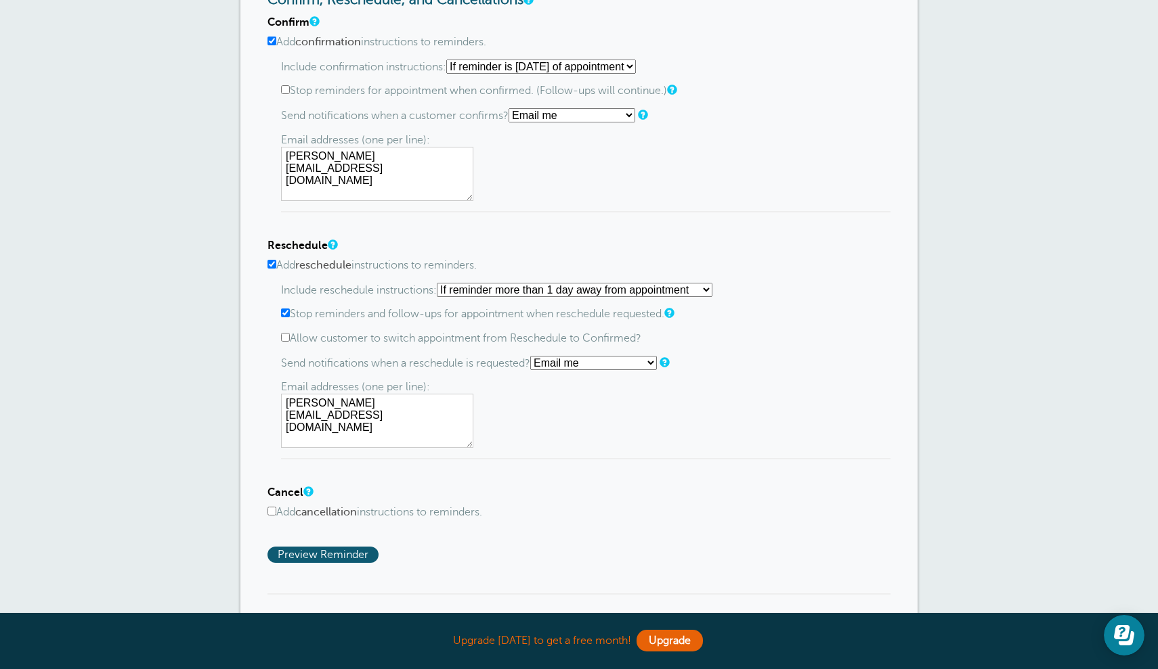
type textarea "[PERSON_NAME][EMAIL_ADDRESS][DOMAIN_NAME]"
click at [271, 507] on input "Add cancellation instructions to reminders." at bounding box center [271, 511] width 9 height 9
checkbox input "true"
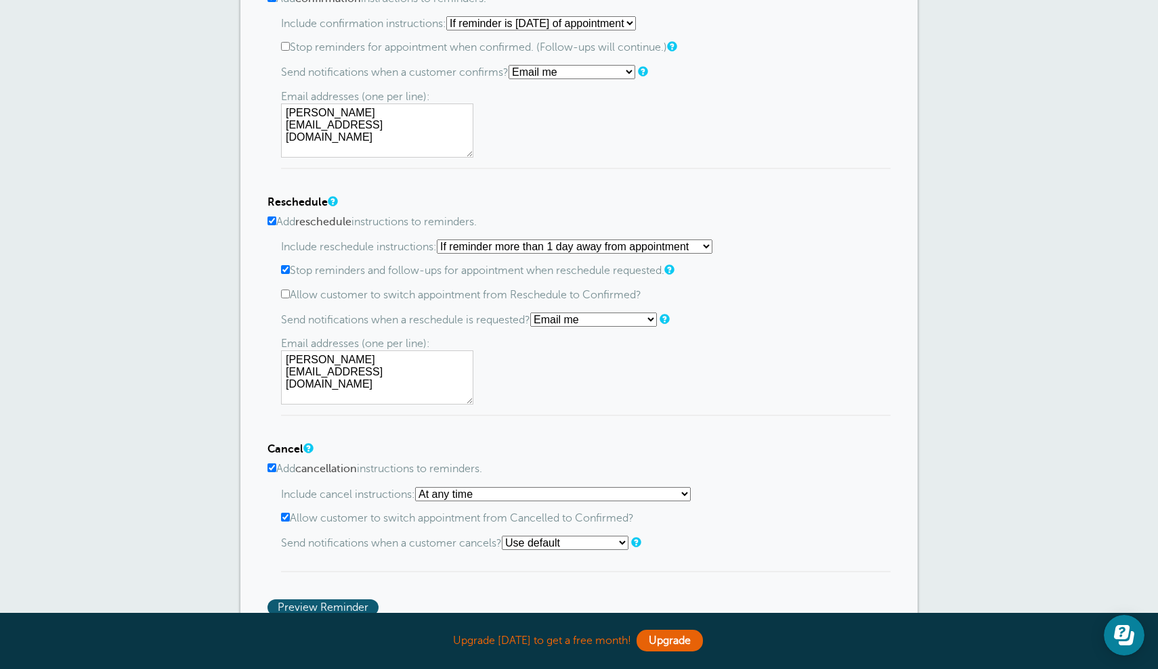
scroll to position [790, 0]
select select "1"
click at [285, 290] on input "Allow customer to switch appointment from Reschedule to Confirmed?" at bounding box center [285, 292] width 9 height 9
checkbox input "true"
select select "3"
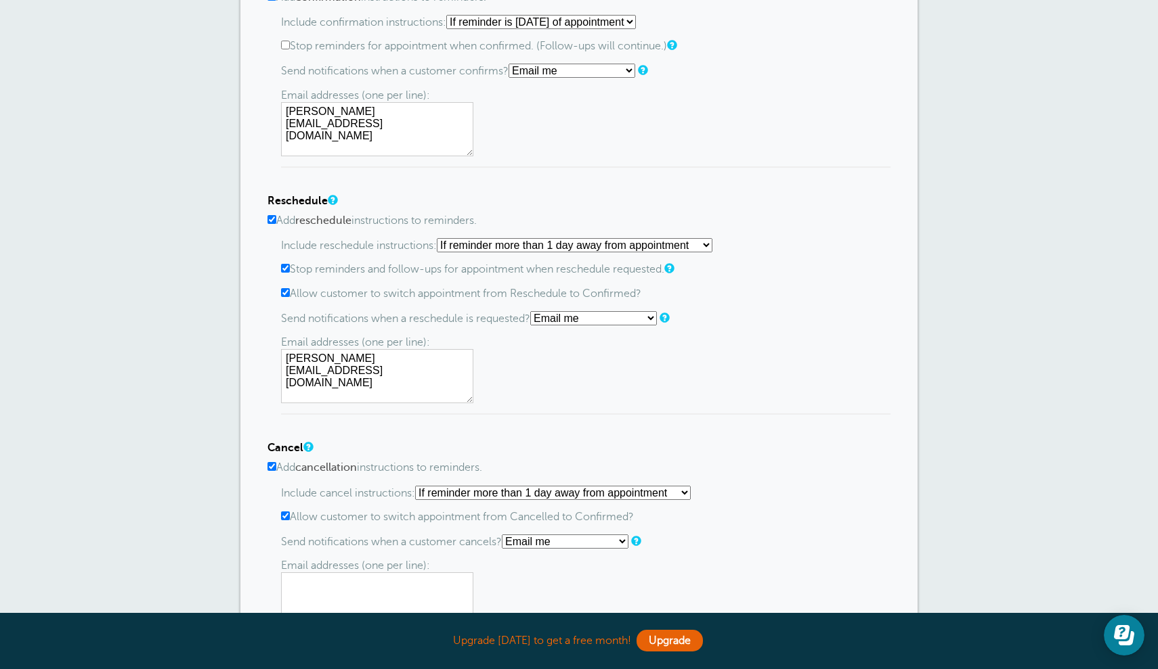
click at [442, 575] on textarea at bounding box center [377, 600] width 192 height 54
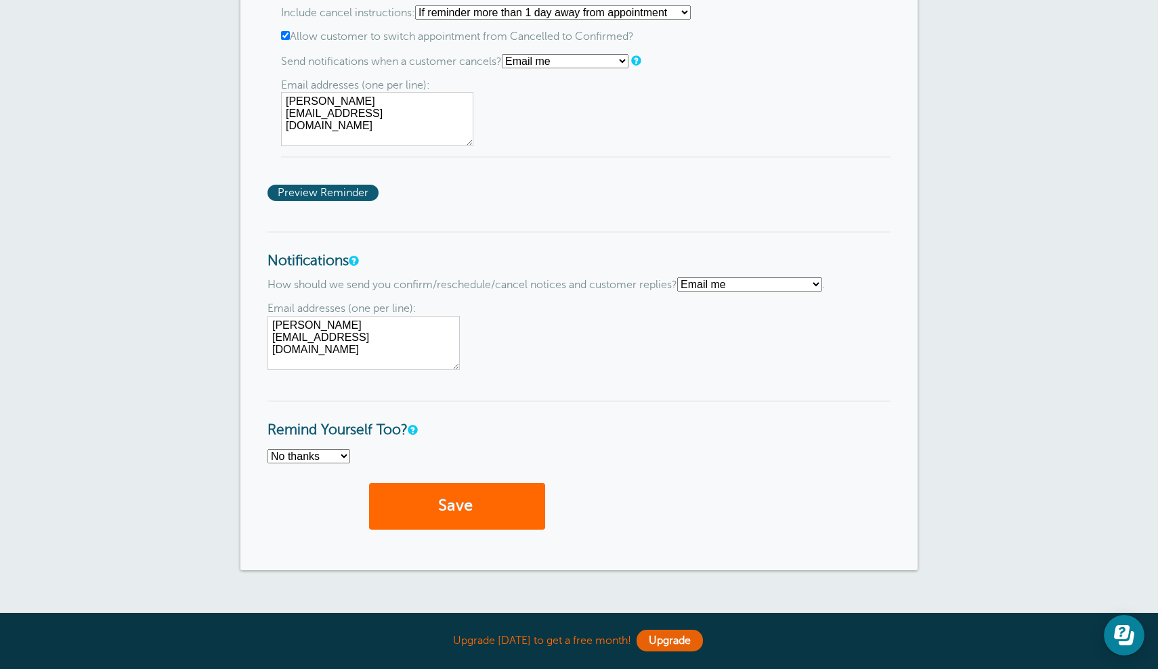
scroll to position [1269, 0]
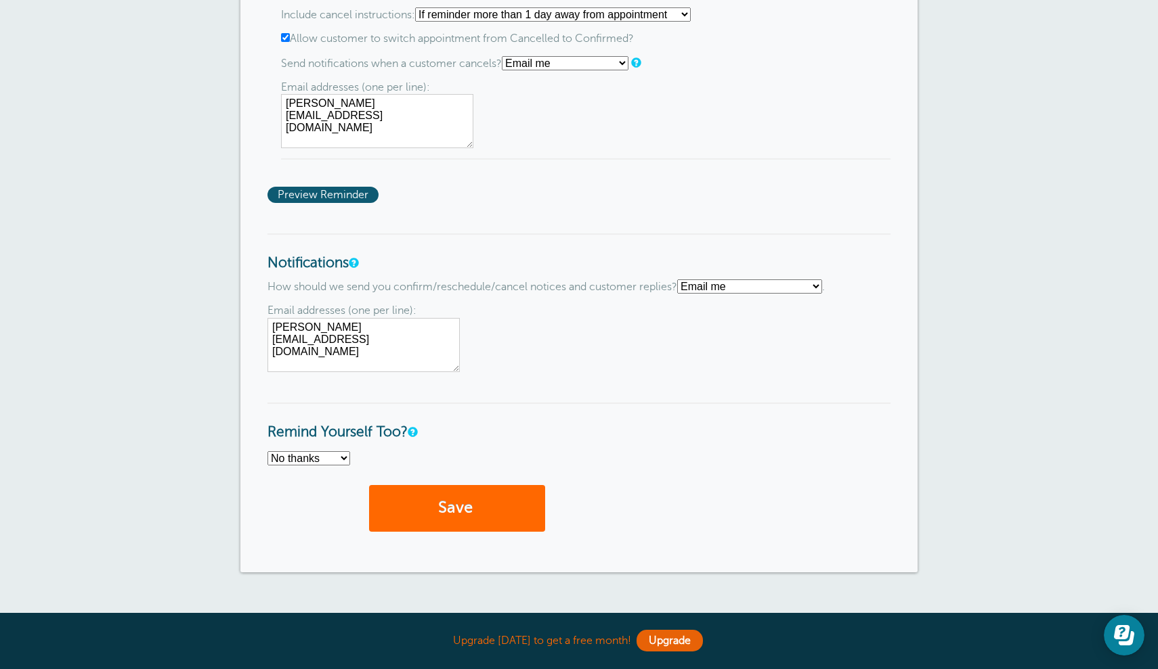
type textarea "[PERSON_NAME][EMAIL_ADDRESS][DOMAIN_NAME]"
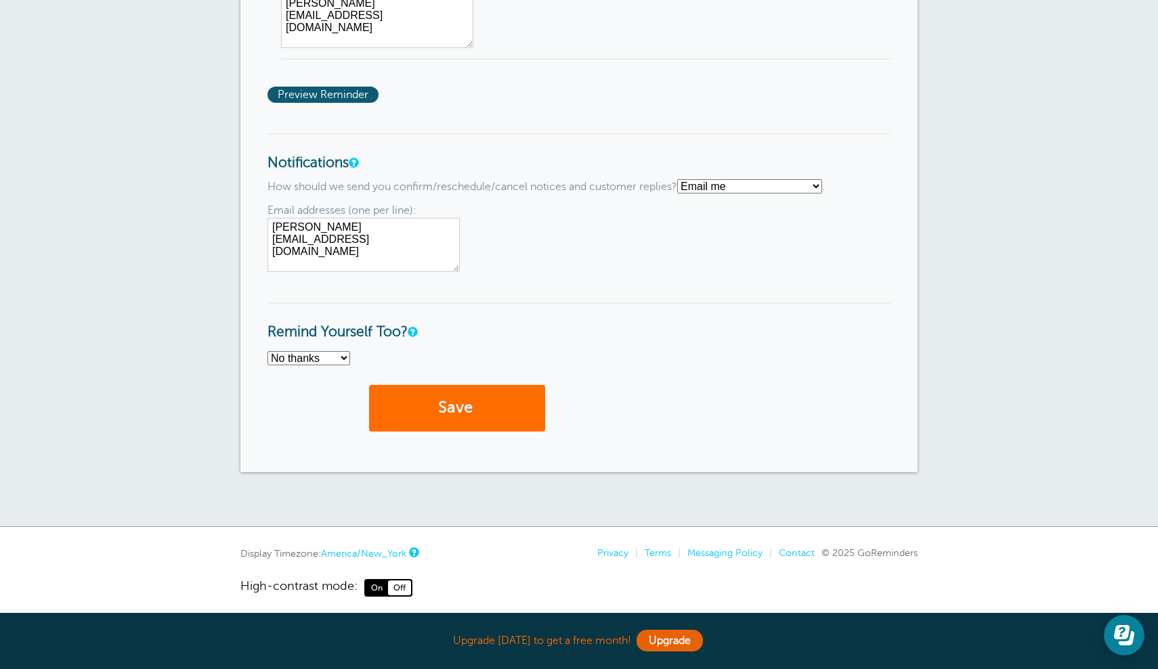
scroll to position [1368, 0]
click at [489, 401] on button "Save" at bounding box center [457, 409] width 176 height 47
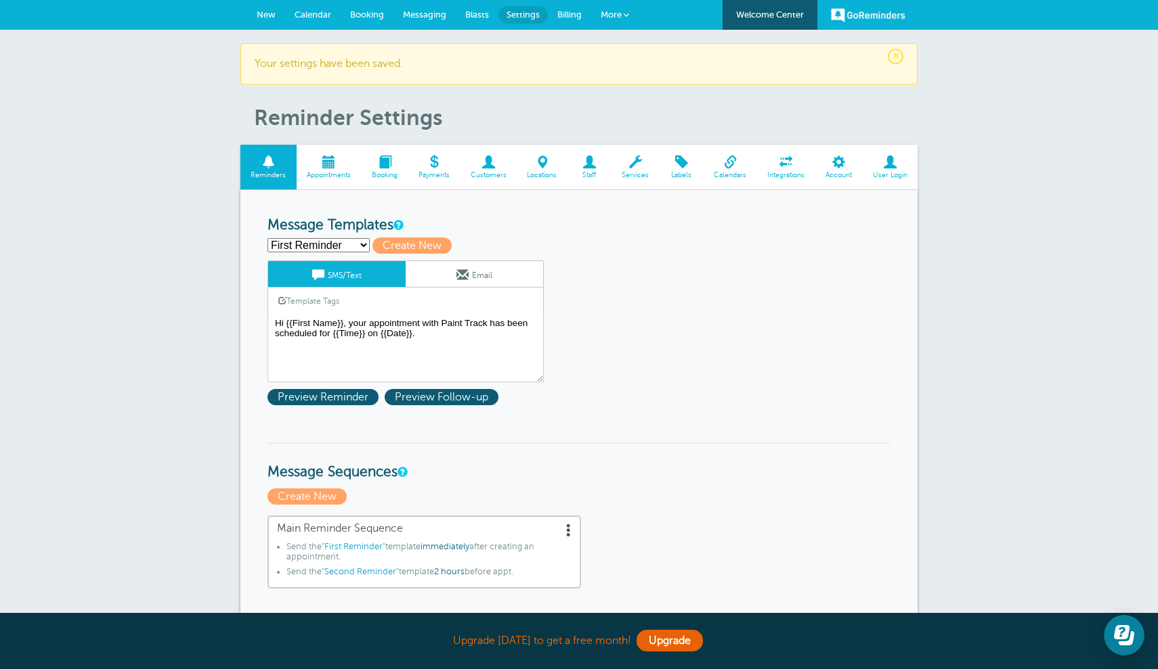
click at [687, 166] on span at bounding box center [681, 162] width 44 height 13
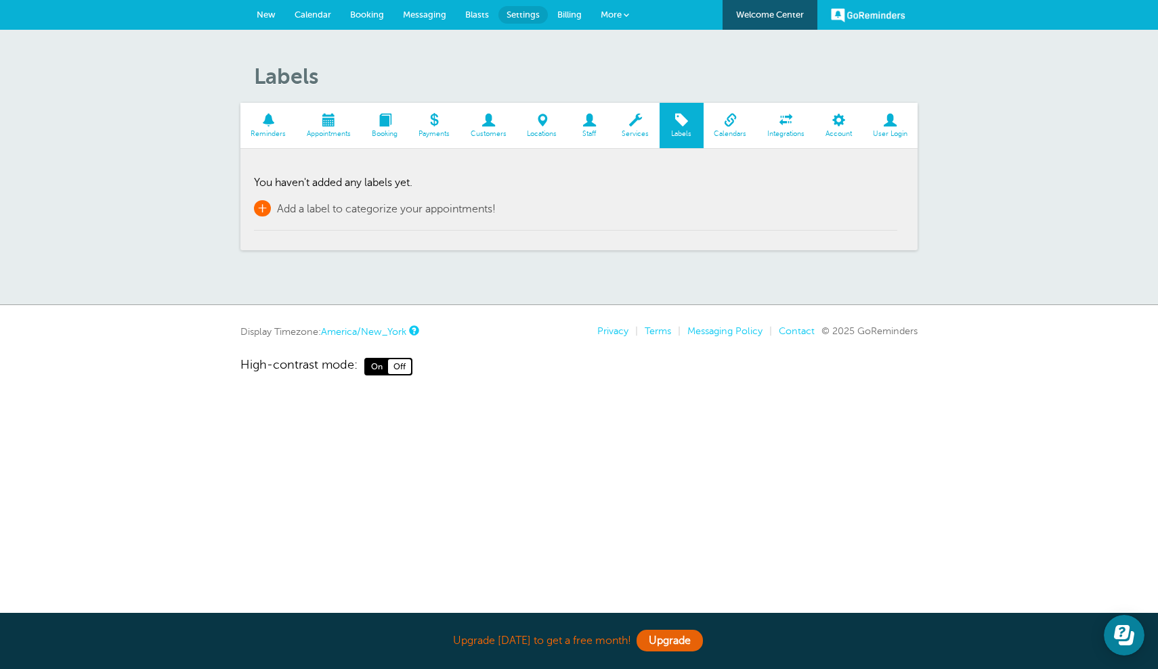
click at [457, 207] on span "Add a label to categorize your appointments!" at bounding box center [386, 209] width 219 height 12
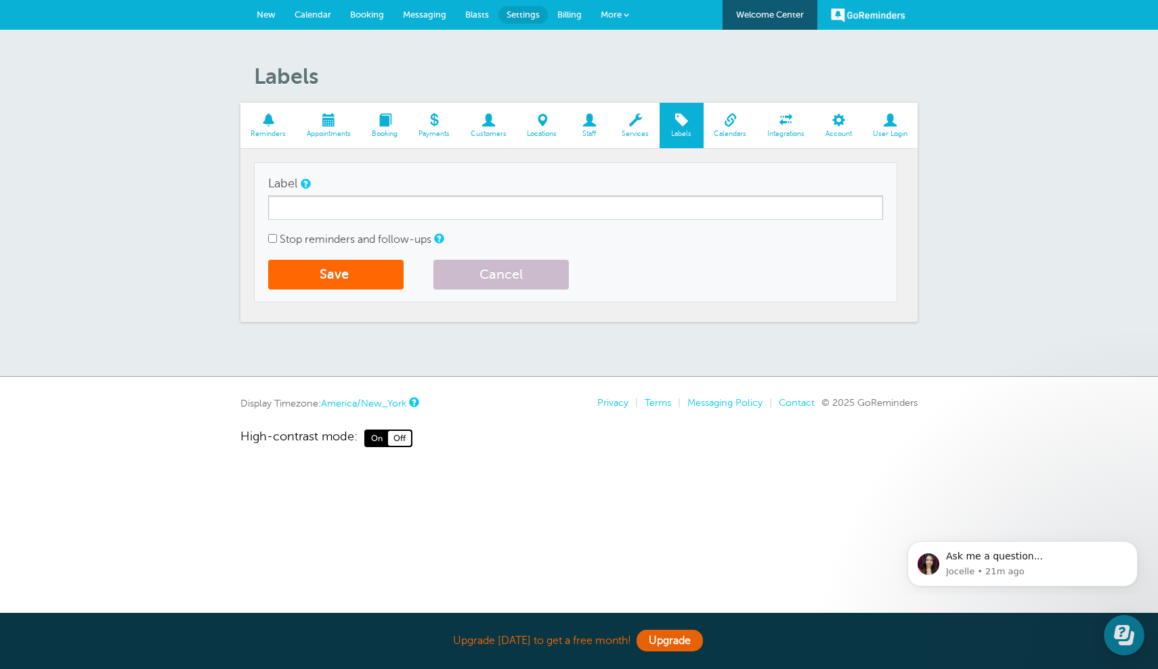
click at [732, 132] on span "Calendars" at bounding box center [730, 134] width 40 height 8
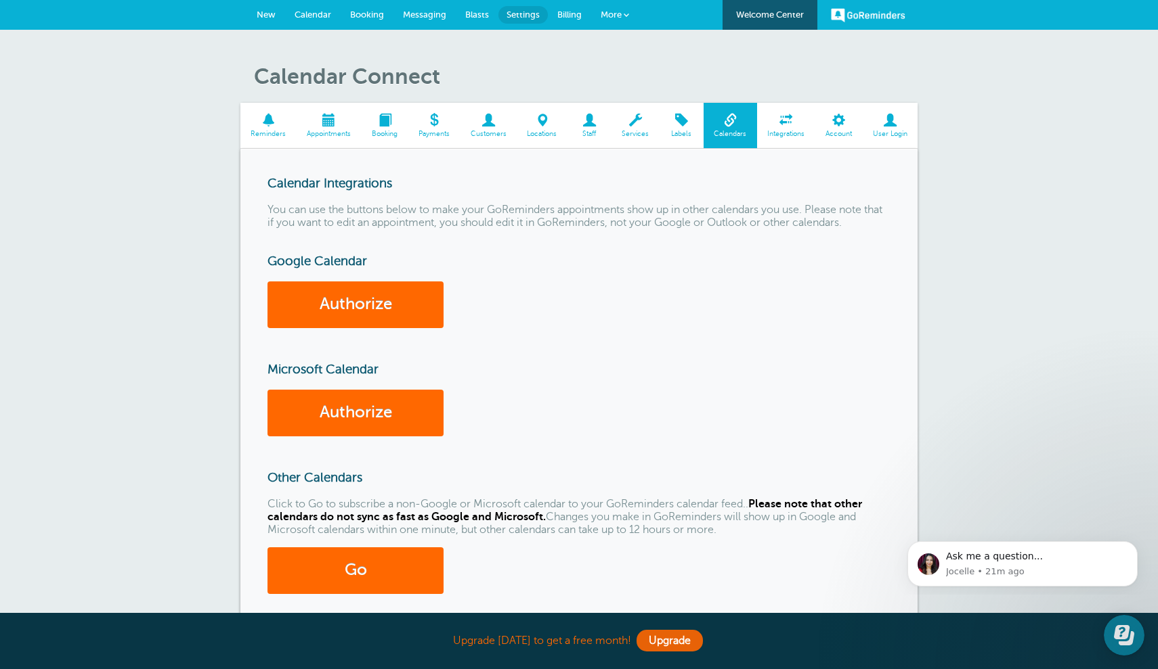
click at [582, 124] on span at bounding box center [589, 120] width 44 height 13
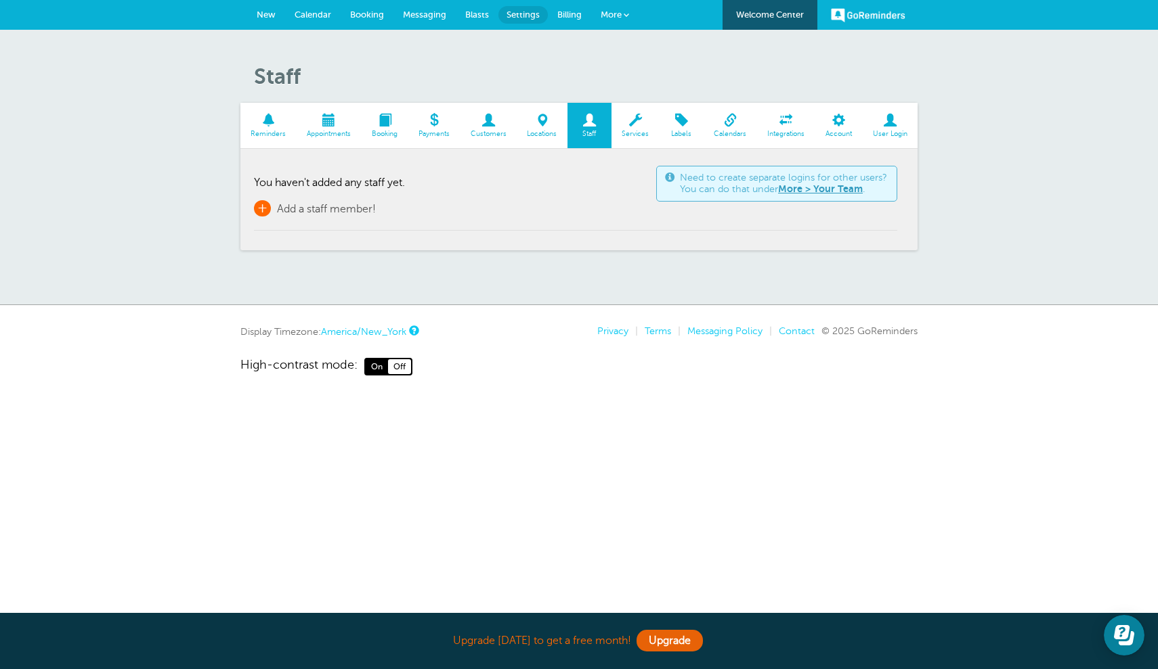
click at [261, 206] on span "+" at bounding box center [262, 208] width 17 height 16
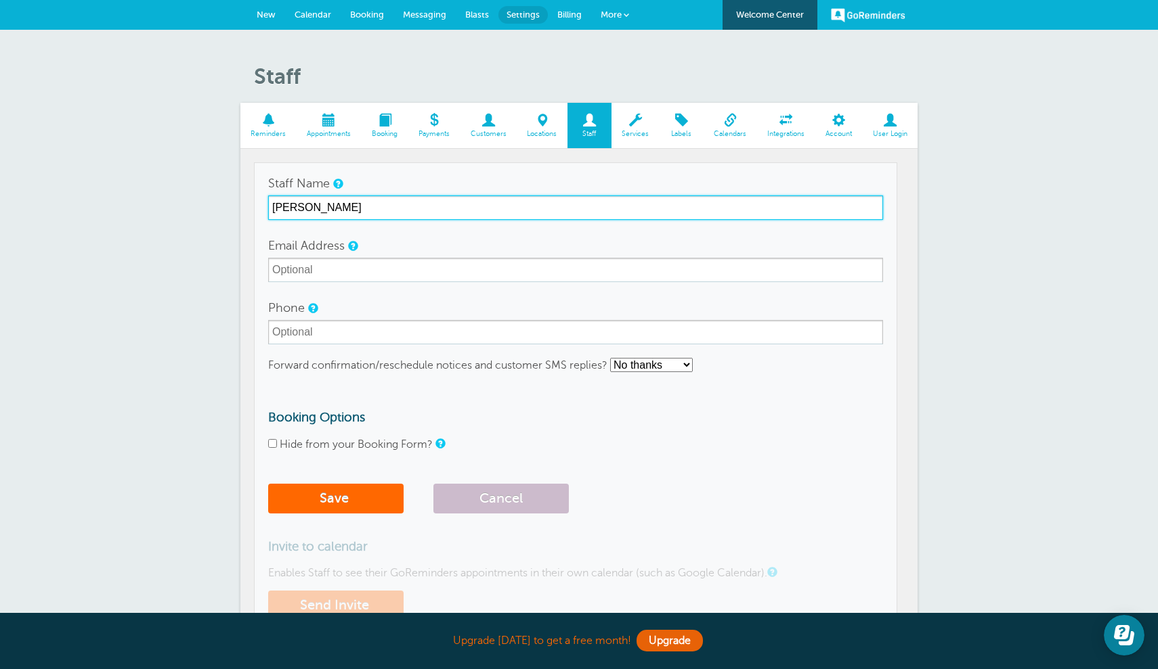
type input "[PERSON_NAME]"
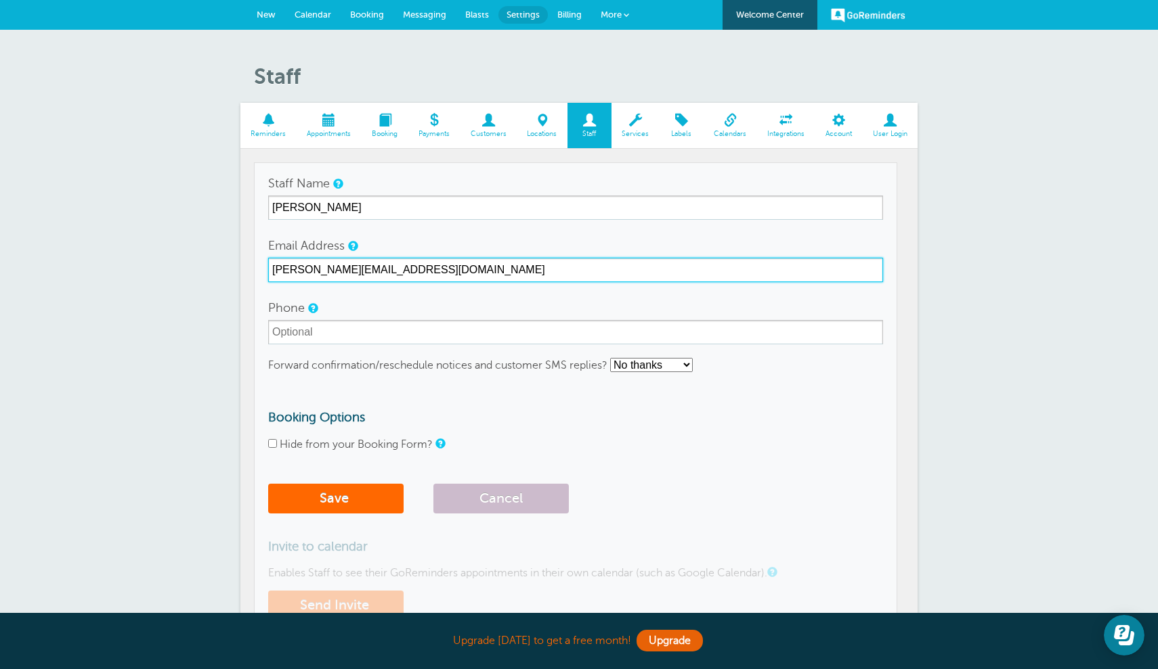
type input "jess@painttrack.com"
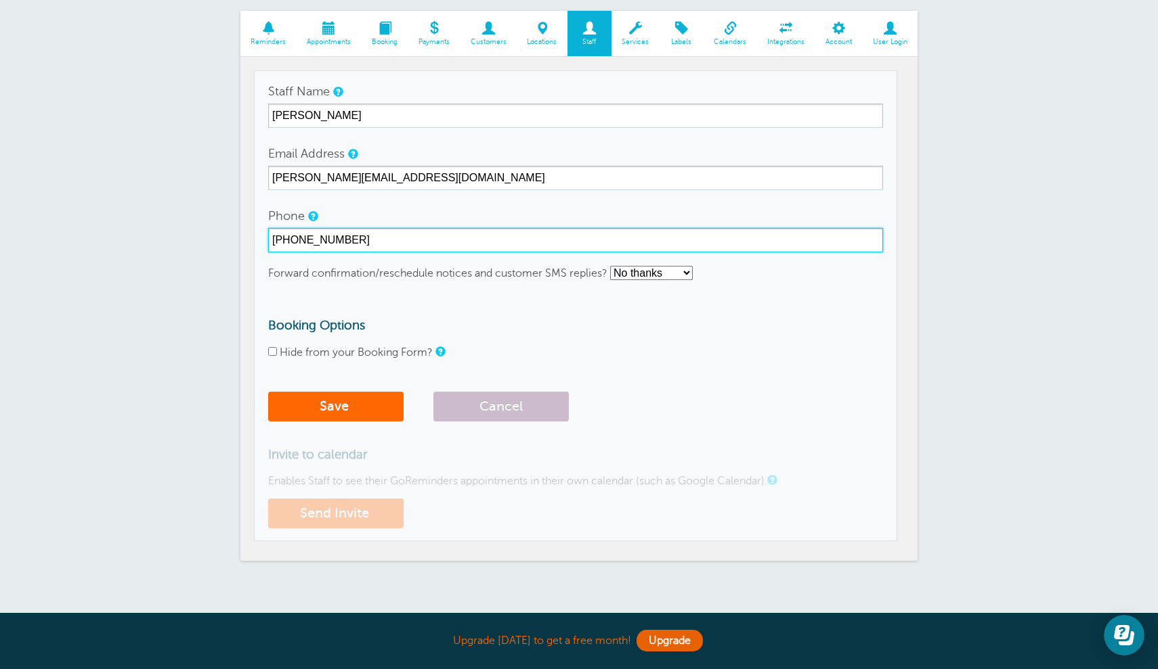
scroll to position [93, 0]
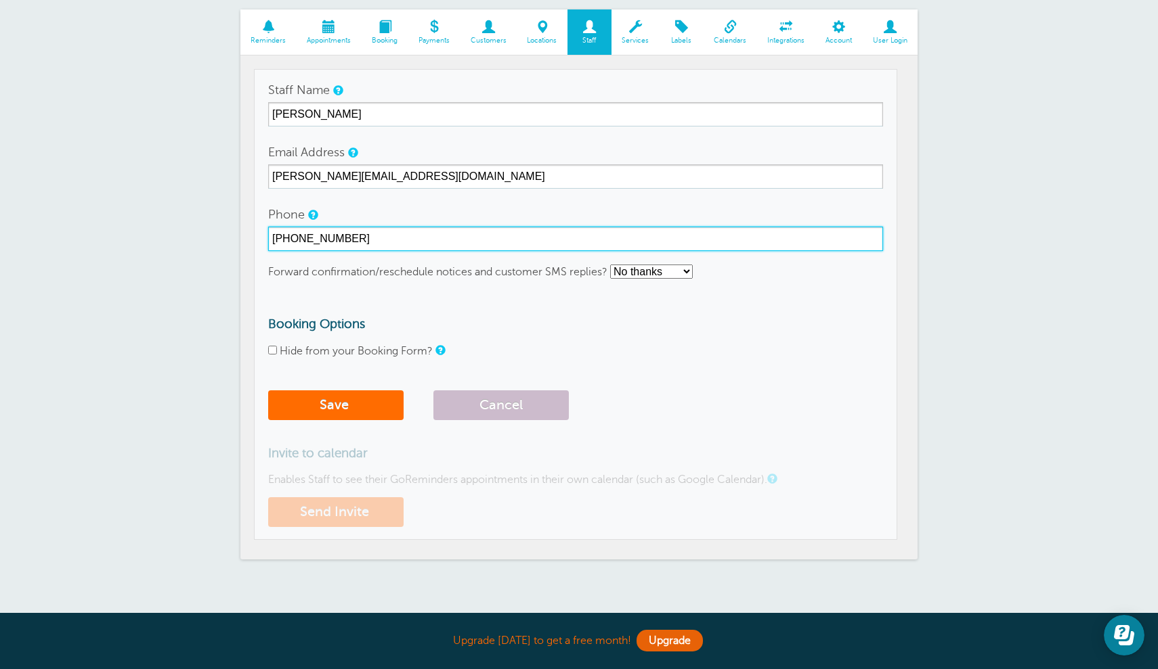
type input "(914)-648-0929"
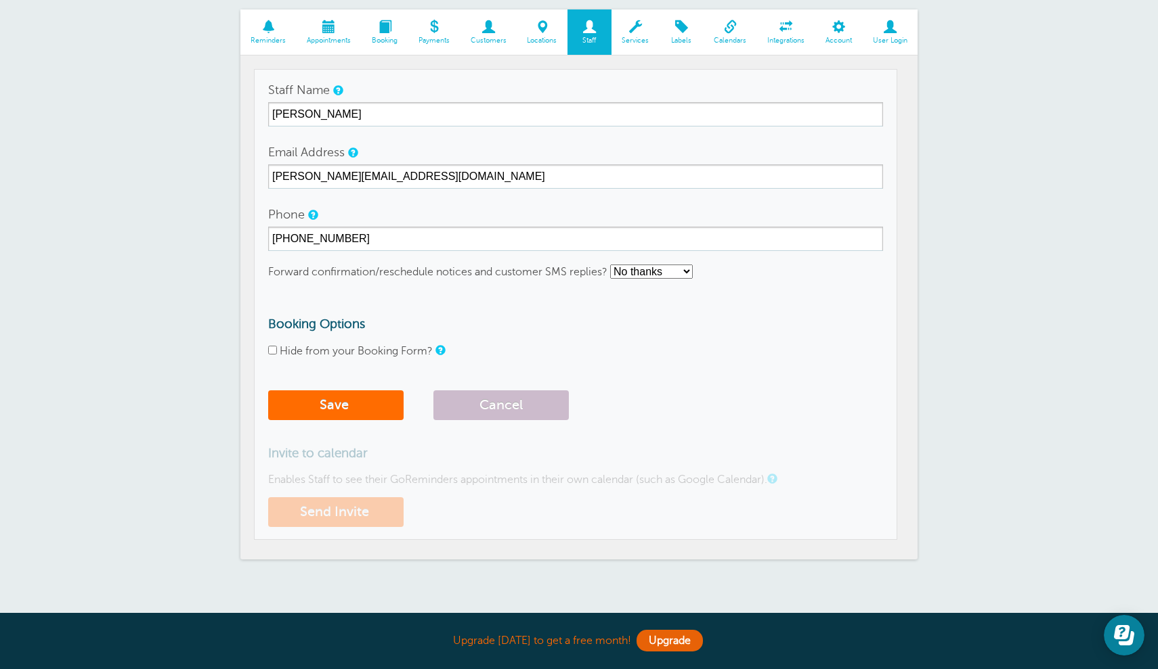
click at [382, 402] on button "Save" at bounding box center [335, 406] width 135 height 30
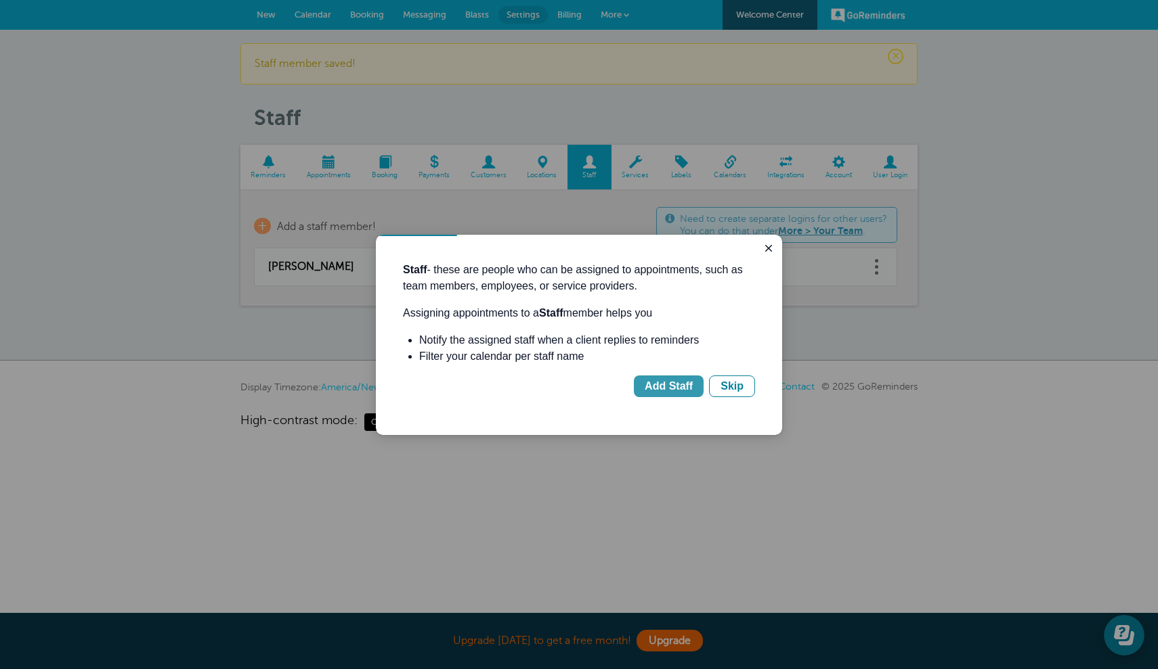
click at [678, 385] on div "Add Staff" at bounding box center [668, 386] width 48 height 16
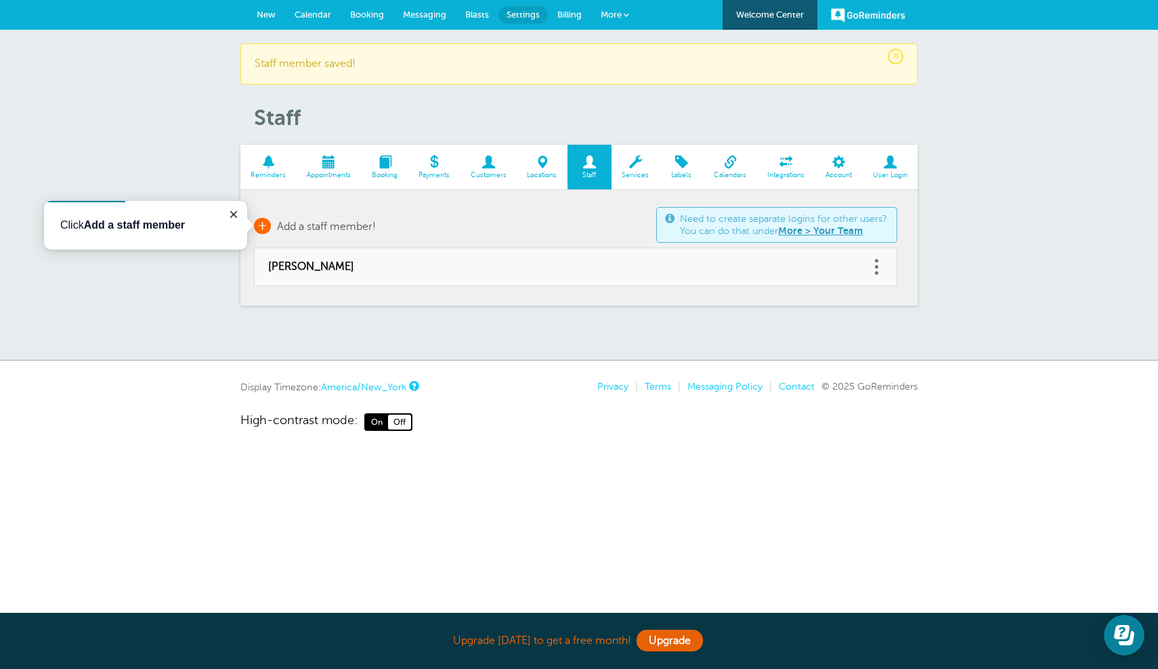
click at [357, 221] on span "Add a staff member!" at bounding box center [326, 227] width 99 height 12
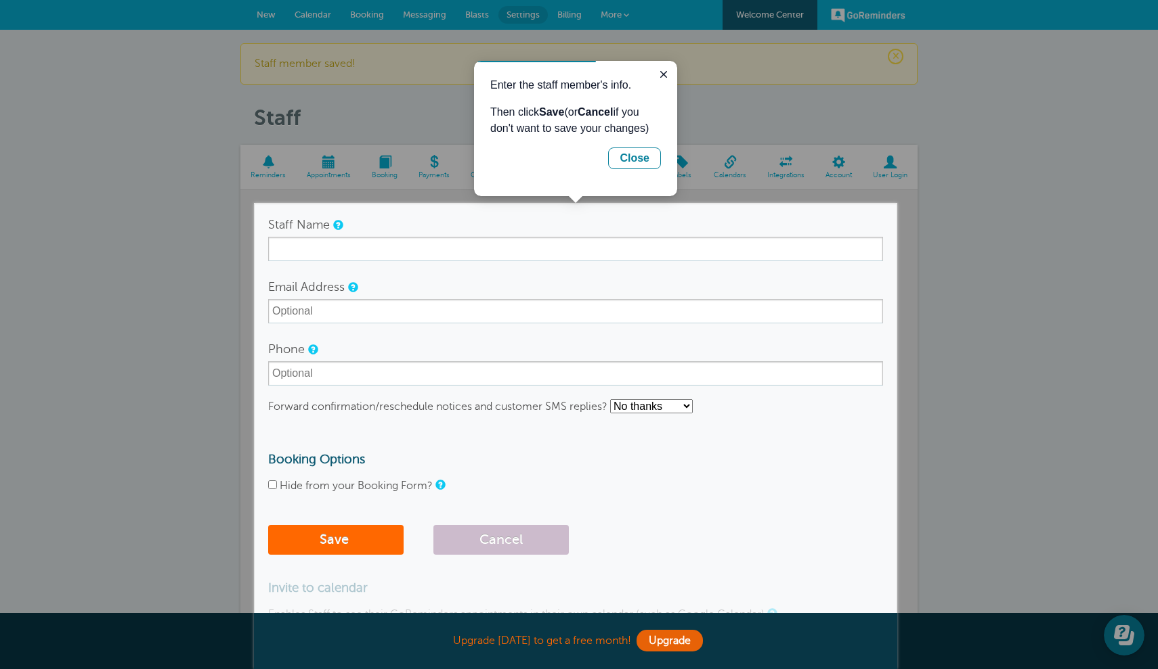
scroll to position [4, 0]
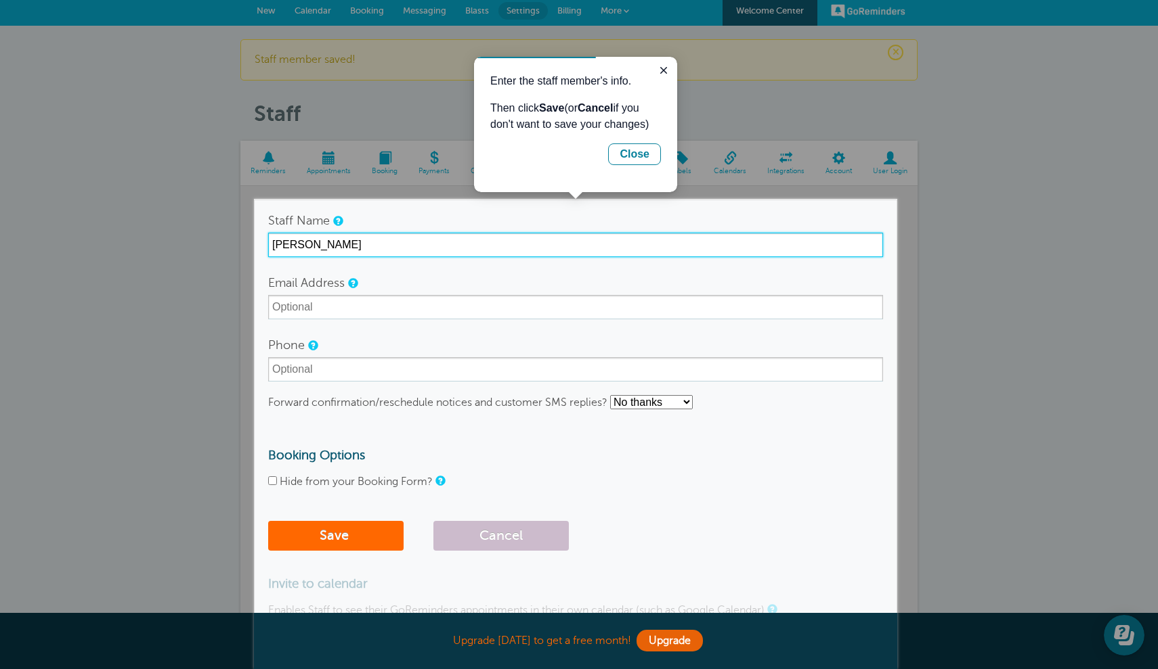
type input "Ray"
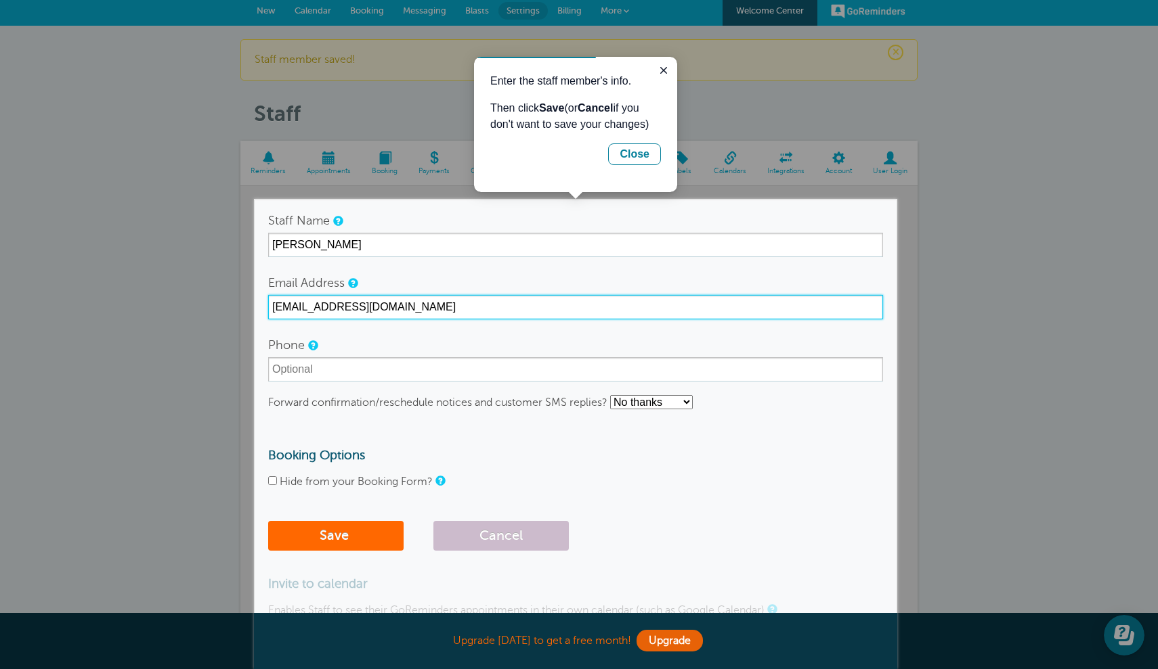
type input "ray@painttrack.com"
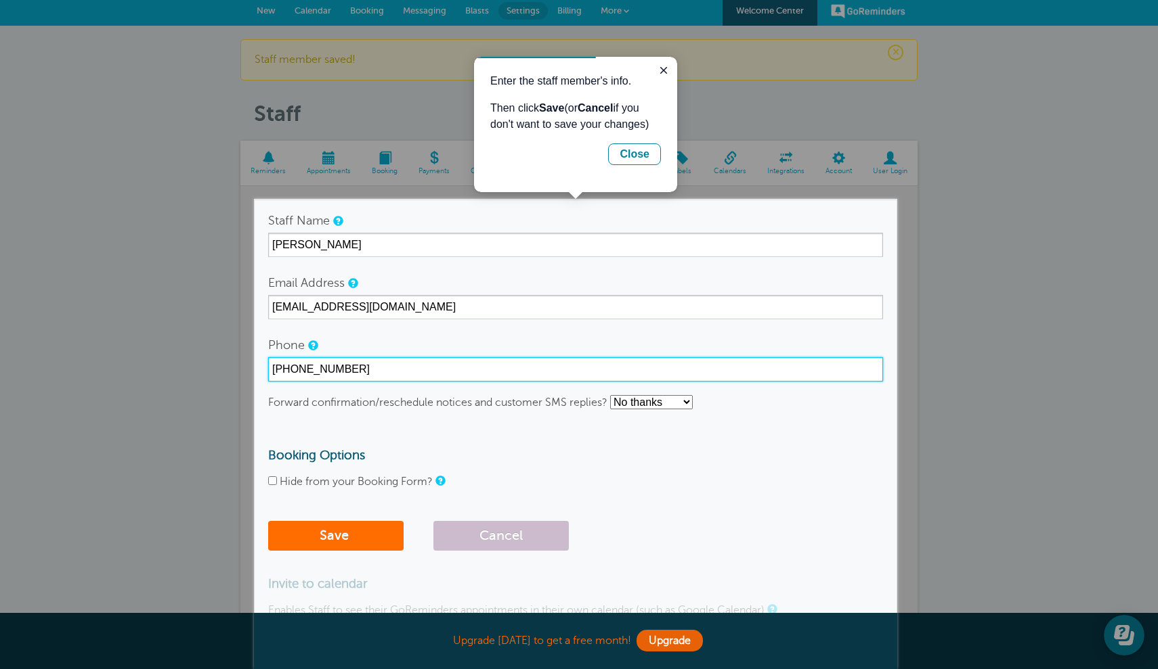
type input "(914)-393-5121"
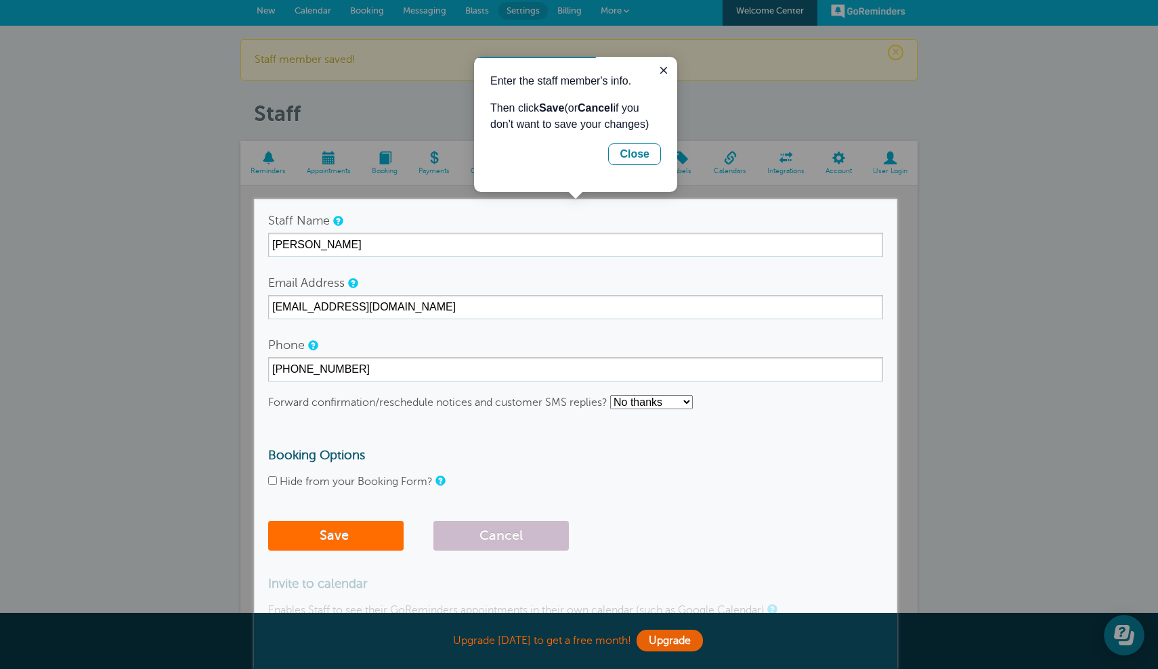
click at [318, 544] on button "Save" at bounding box center [335, 536] width 135 height 30
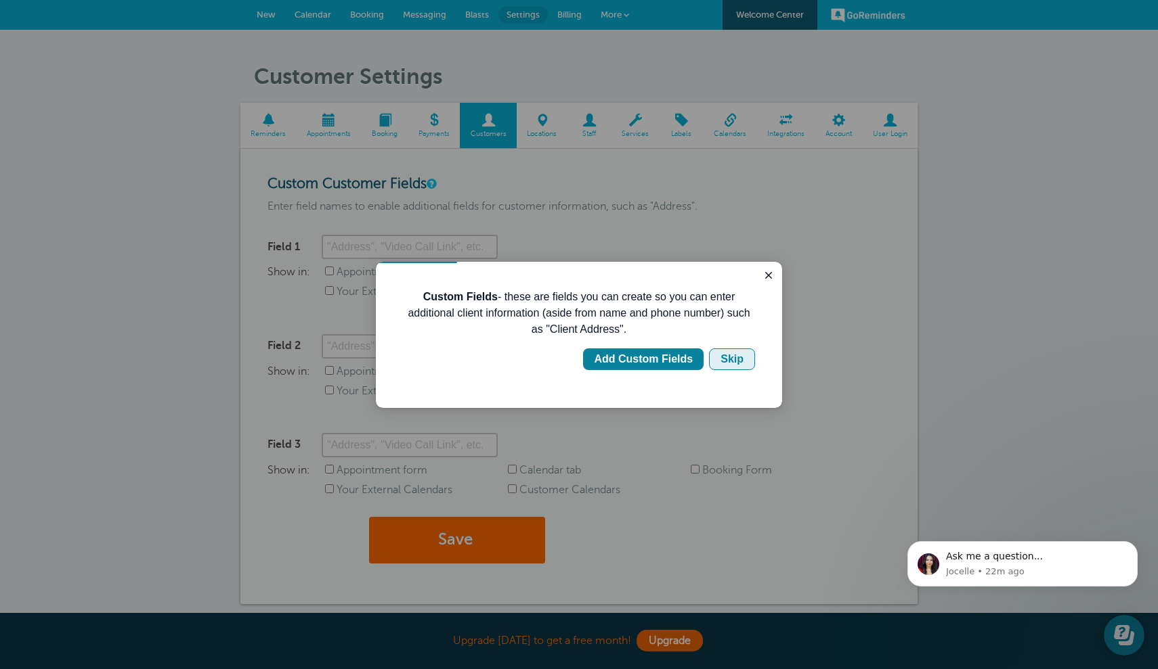
click at [734, 359] on div "Skip" at bounding box center [731, 359] width 23 height 16
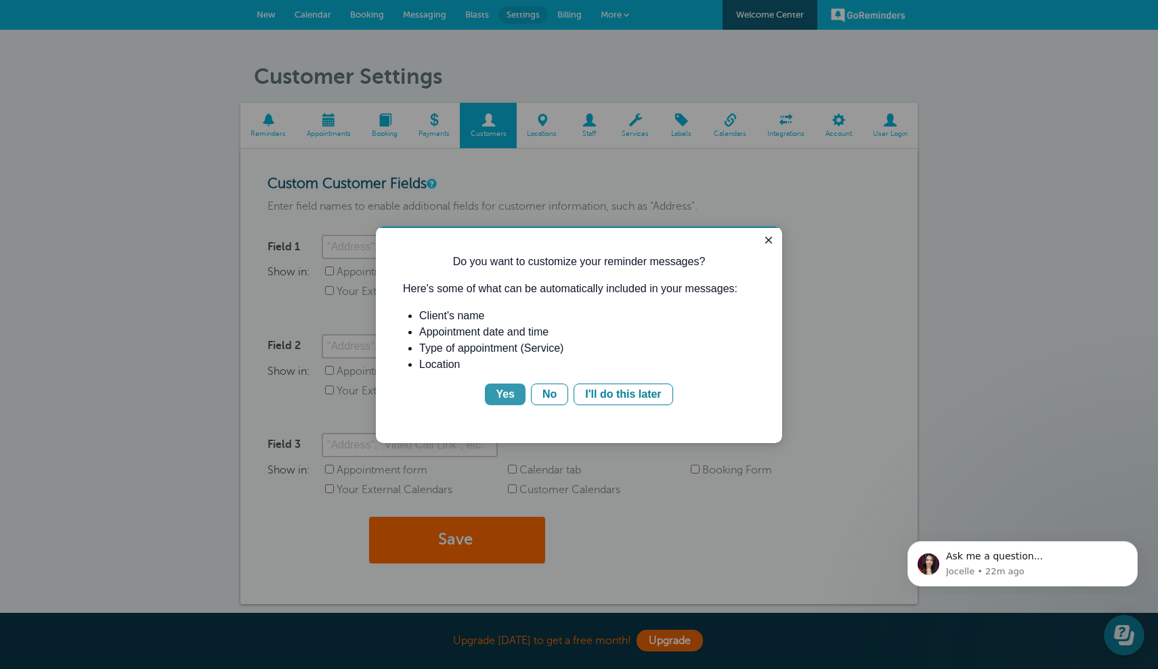
click at [516, 392] on button "Yes" at bounding box center [505, 395] width 41 height 22
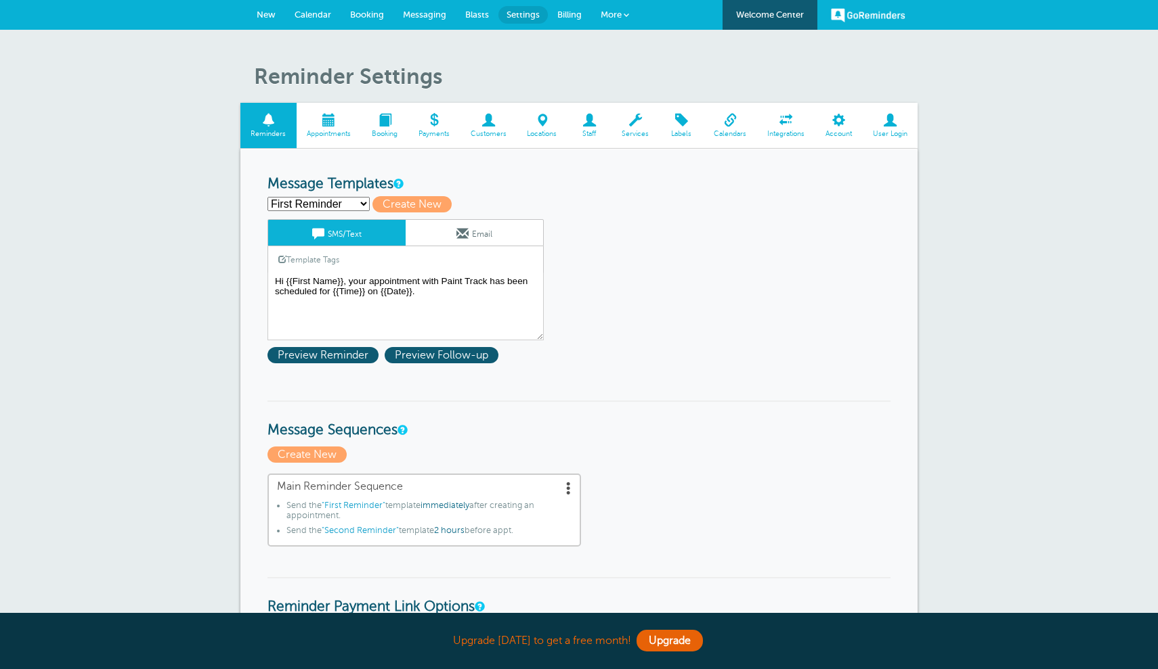
click at [496, 229] on link "Email" at bounding box center [473, 233] width 137 height 26
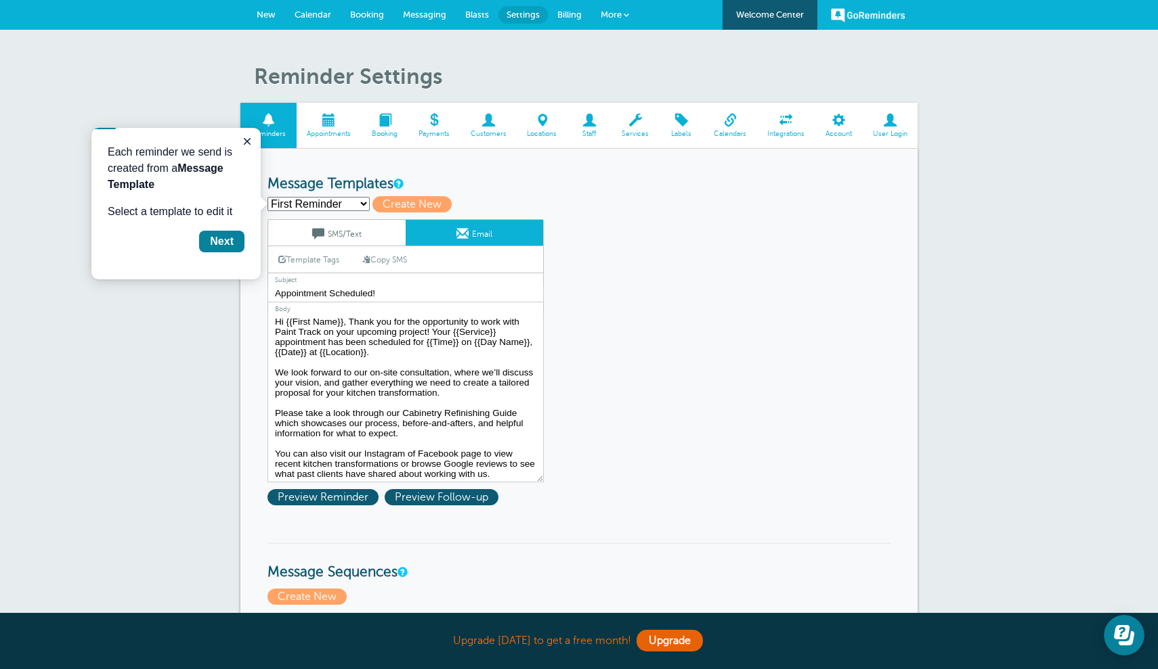
click at [383, 231] on link "SMS/Text" at bounding box center [336, 233] width 137 height 26
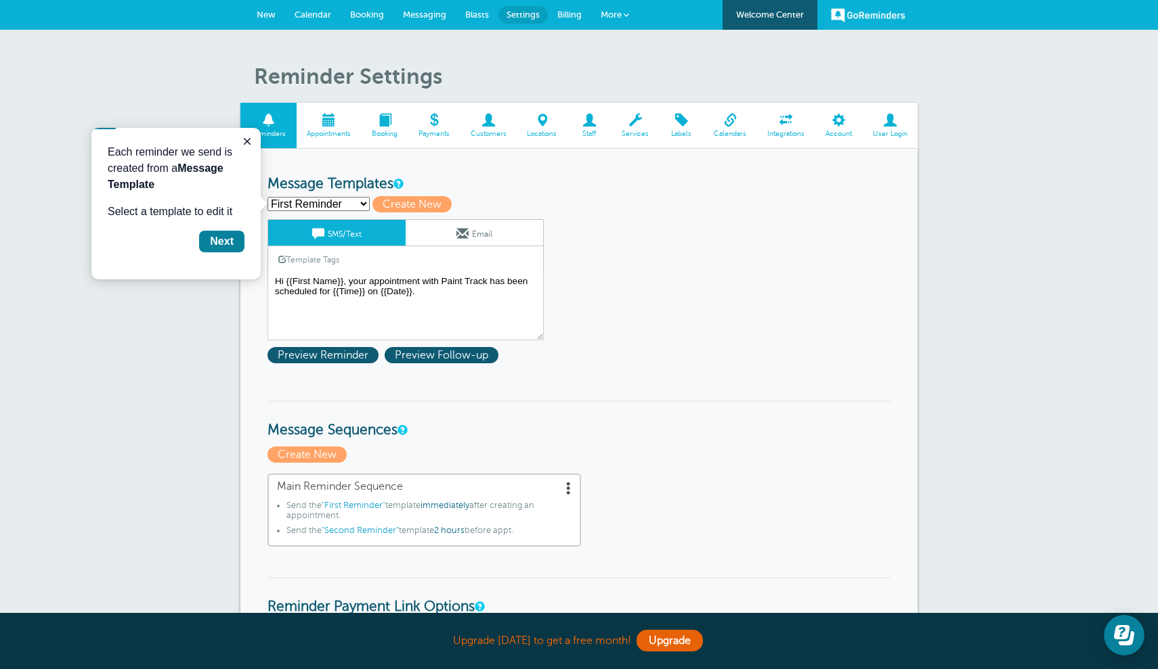
click at [483, 232] on link "Email" at bounding box center [473, 233] width 137 height 26
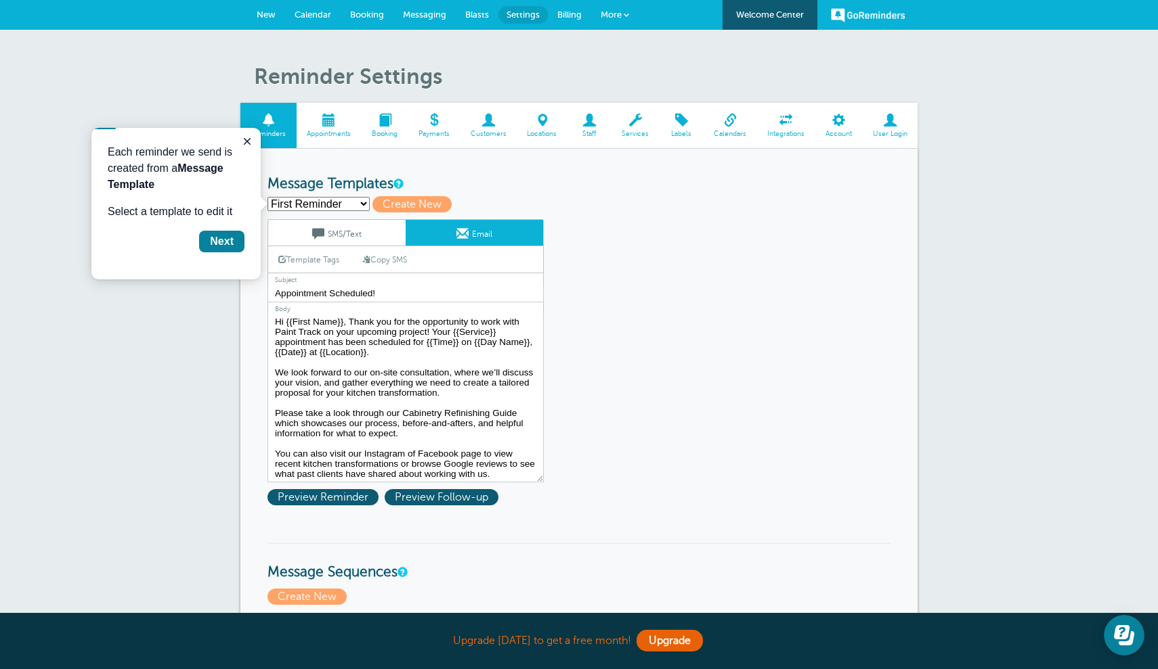
click at [332, 261] on link "Template Tags" at bounding box center [308, 259] width 81 height 26
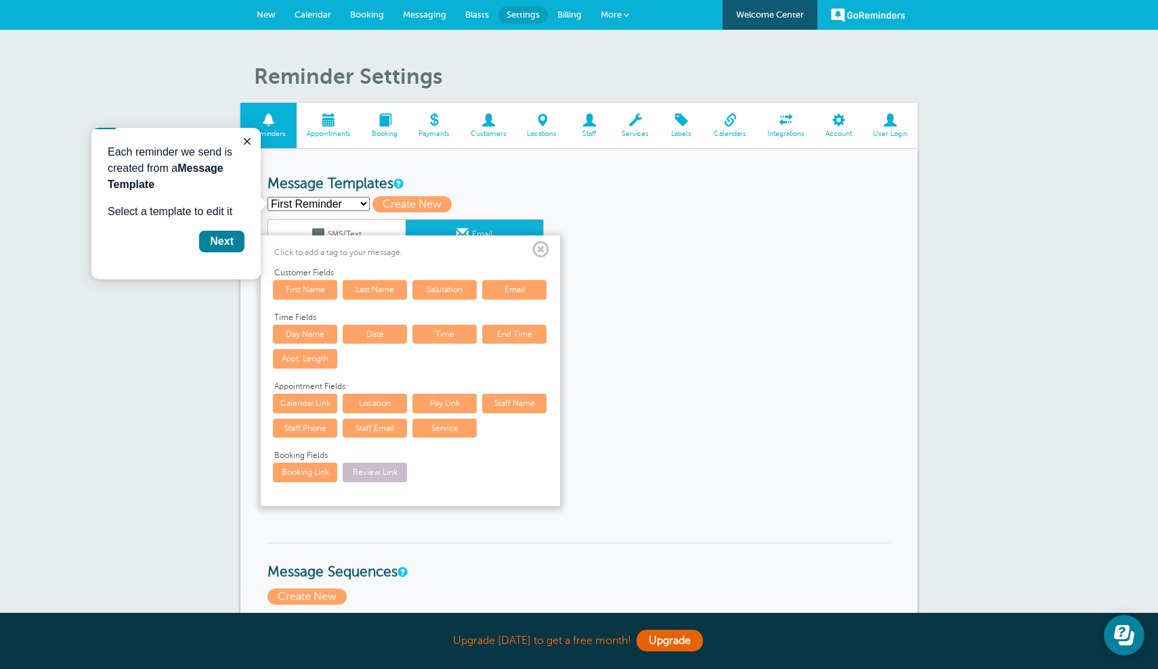
click at [545, 246] on span at bounding box center [540, 250] width 17 height 17
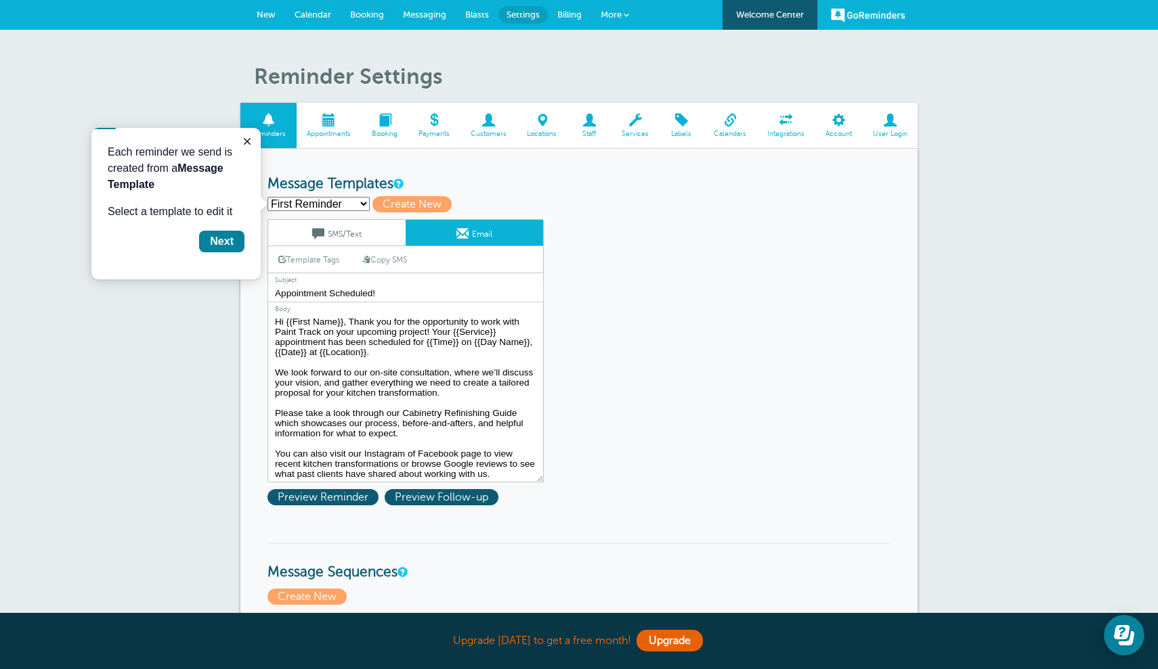
click at [473, 355] on textarea "Hi {{First Name}}, Thank you for the opportunity to work with Paint Track on yo…" at bounding box center [405, 397] width 276 height 169
click at [472, 353] on textarea "Hi {{First Name}}, Thank you for the opportunity to work with Paint Track on yo…" at bounding box center [405, 397] width 276 height 169
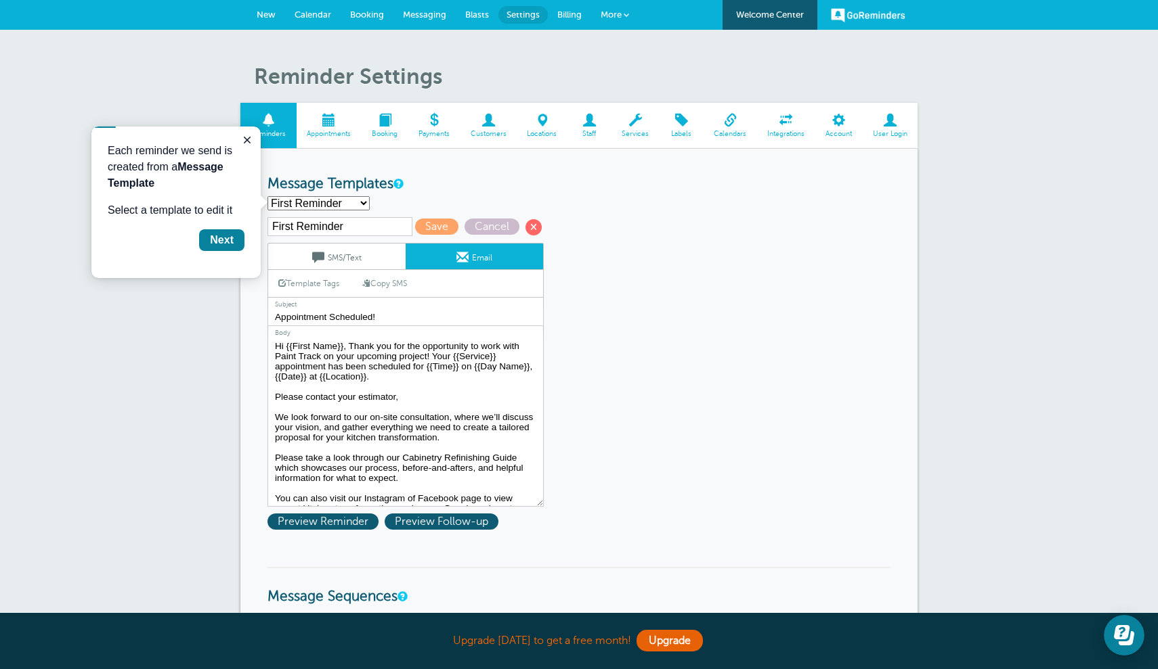
click at [328, 282] on link "Template Tags" at bounding box center [308, 283] width 81 height 26
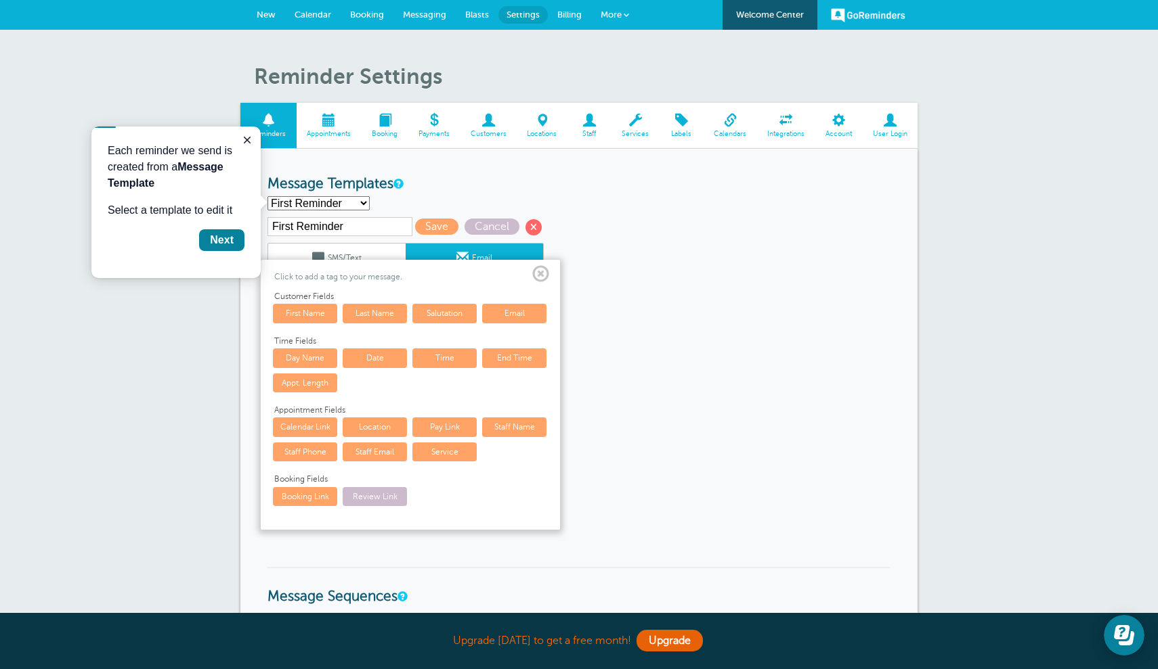
click at [508, 424] on link "Staff Name" at bounding box center [514, 427] width 64 height 19
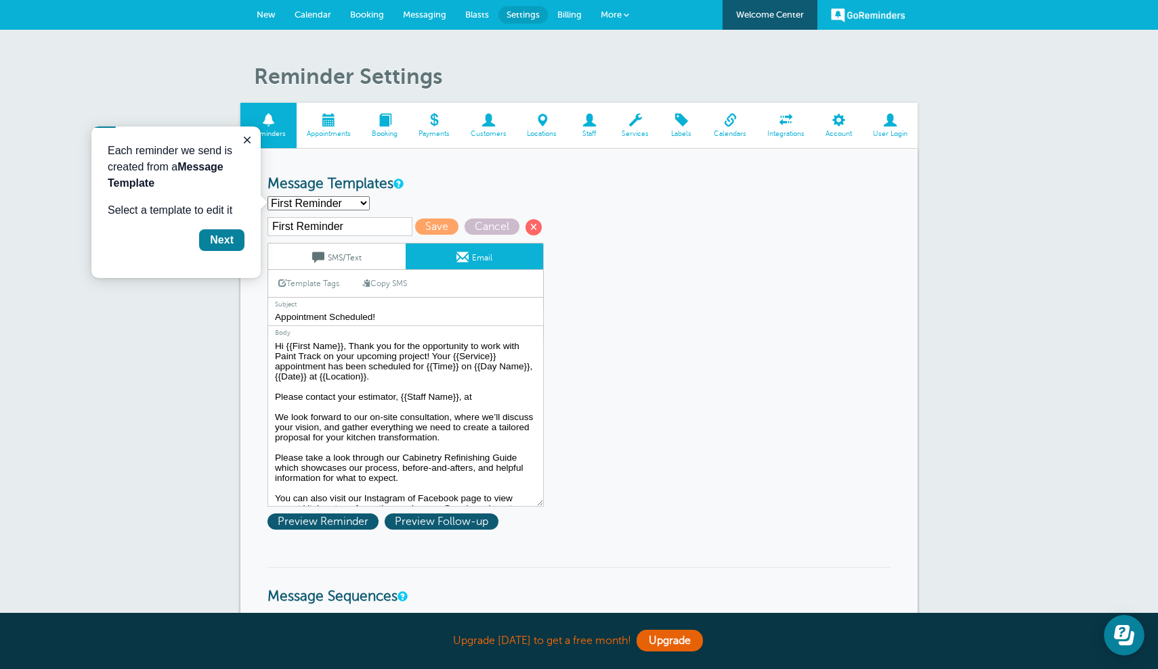
click at [330, 282] on link "Template Tags" at bounding box center [308, 283] width 81 height 26
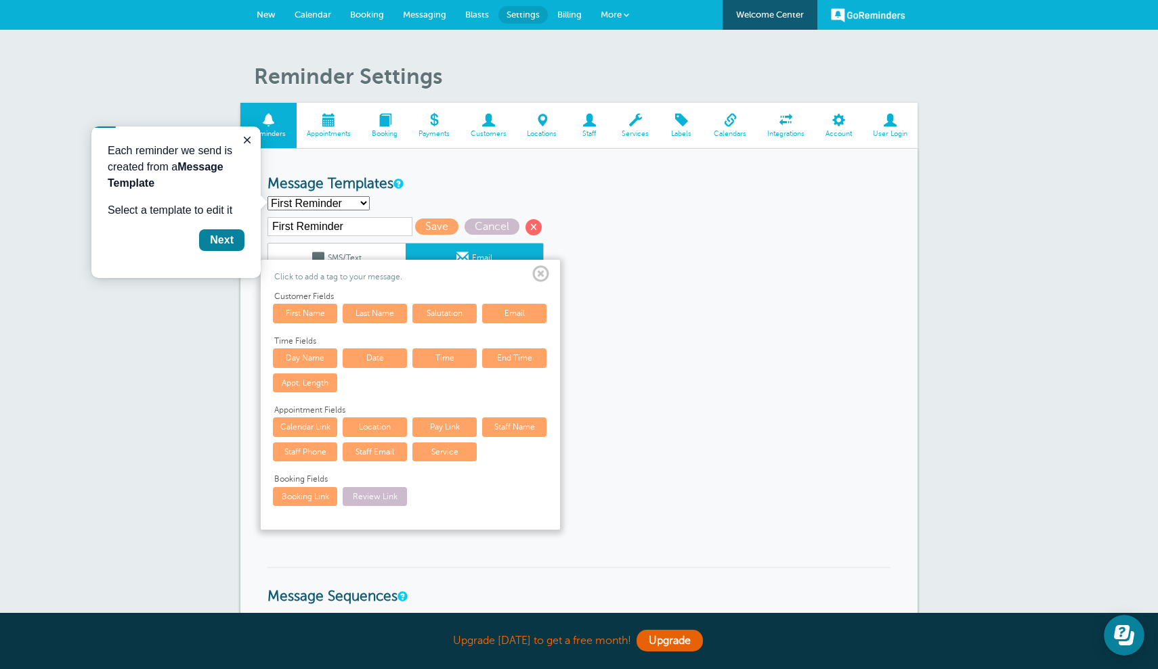
click at [383, 448] on link "Staff Email" at bounding box center [375, 452] width 64 height 19
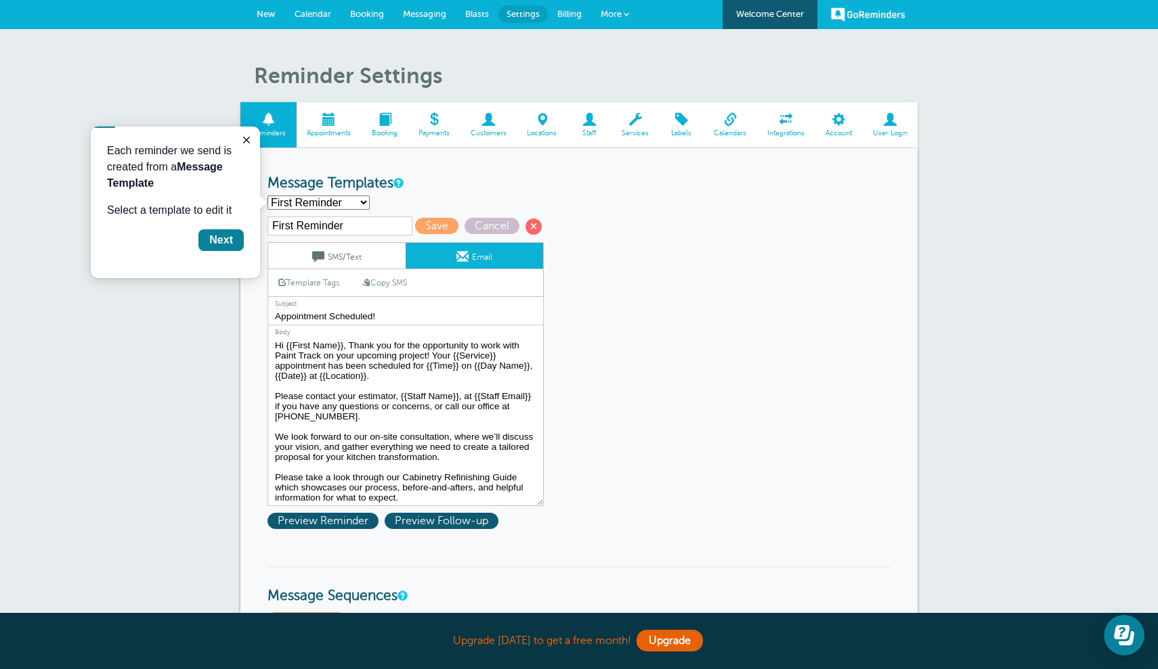
scroll to position [3, 0]
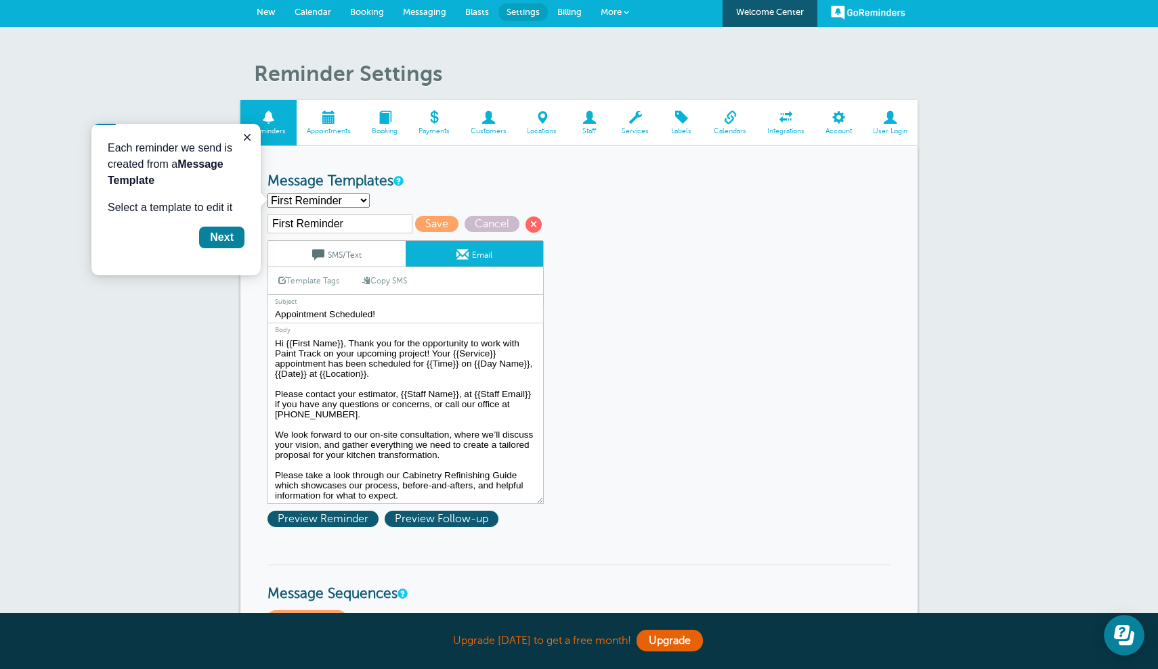
drag, startPoint x: 343, startPoint y: 412, endPoint x: 268, endPoint y: 395, distance: 76.2
click at [268, 395] on textarea "Hi {{First Name}}, Thank you for the opportunity to work with Paint Track on yo…" at bounding box center [405, 419] width 276 height 169
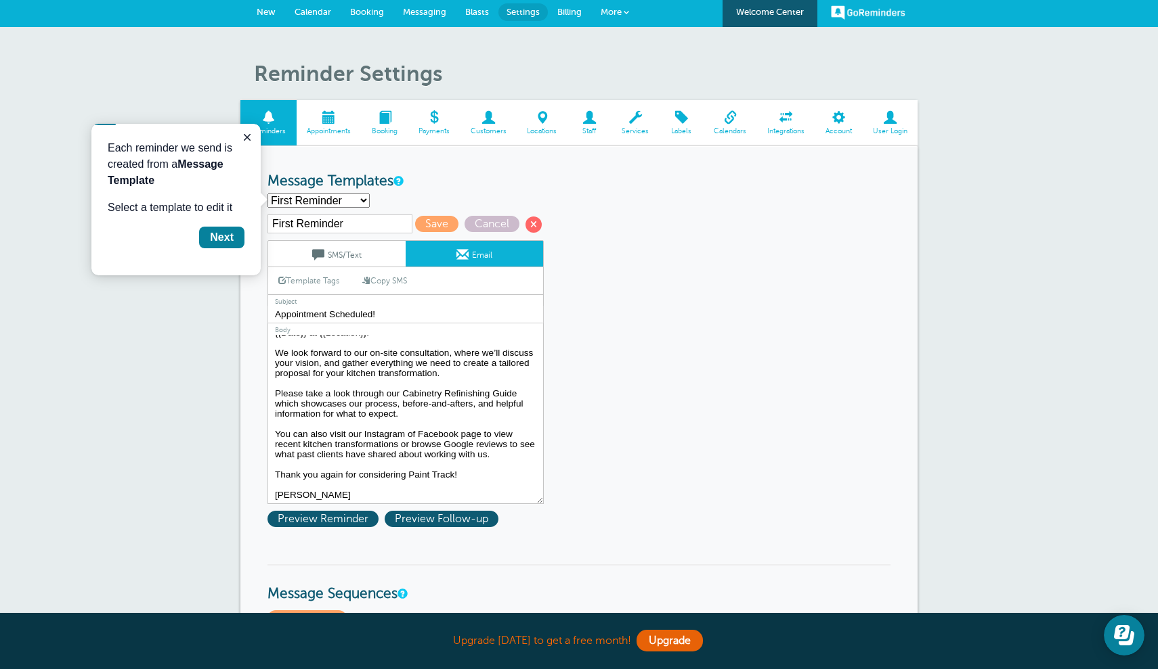
scroll to position [51, 0]
click at [497, 444] on textarea "Hi {{First Name}}, Thank you for the opportunity to work with Paint Track on yo…" at bounding box center [405, 419] width 276 height 169
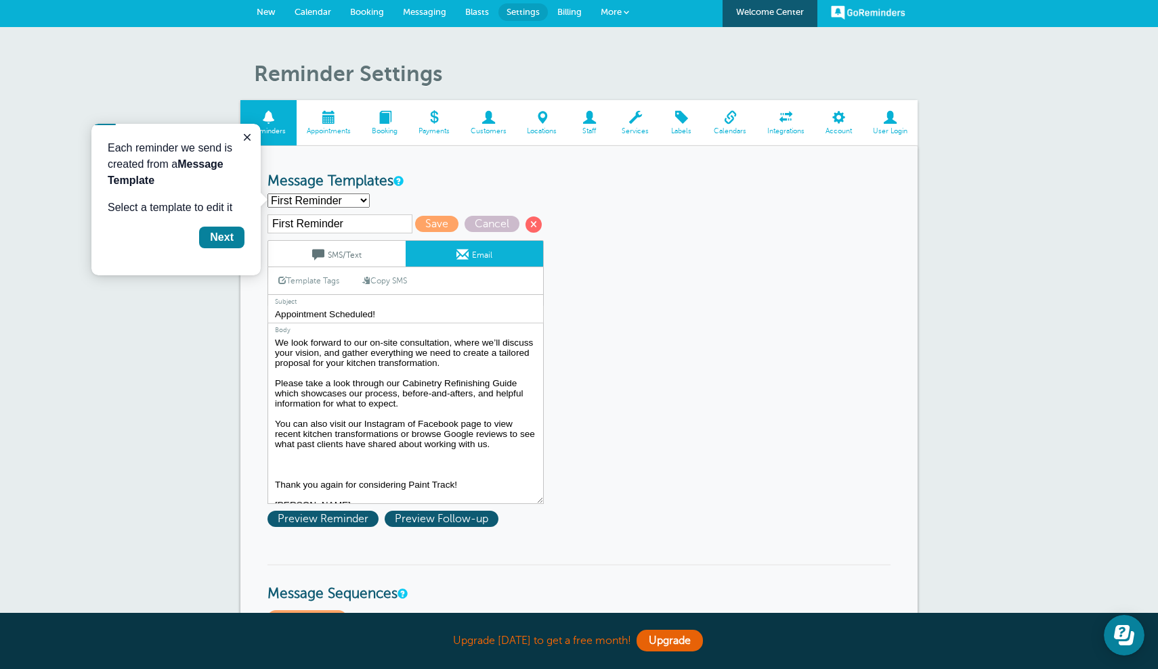
paste textarea "Please contact your estimator, {{Staff Name}}, at {{Staff Email}} if you have a…"
click at [353, 517] on span "Preview Reminder" at bounding box center [322, 519] width 111 height 16
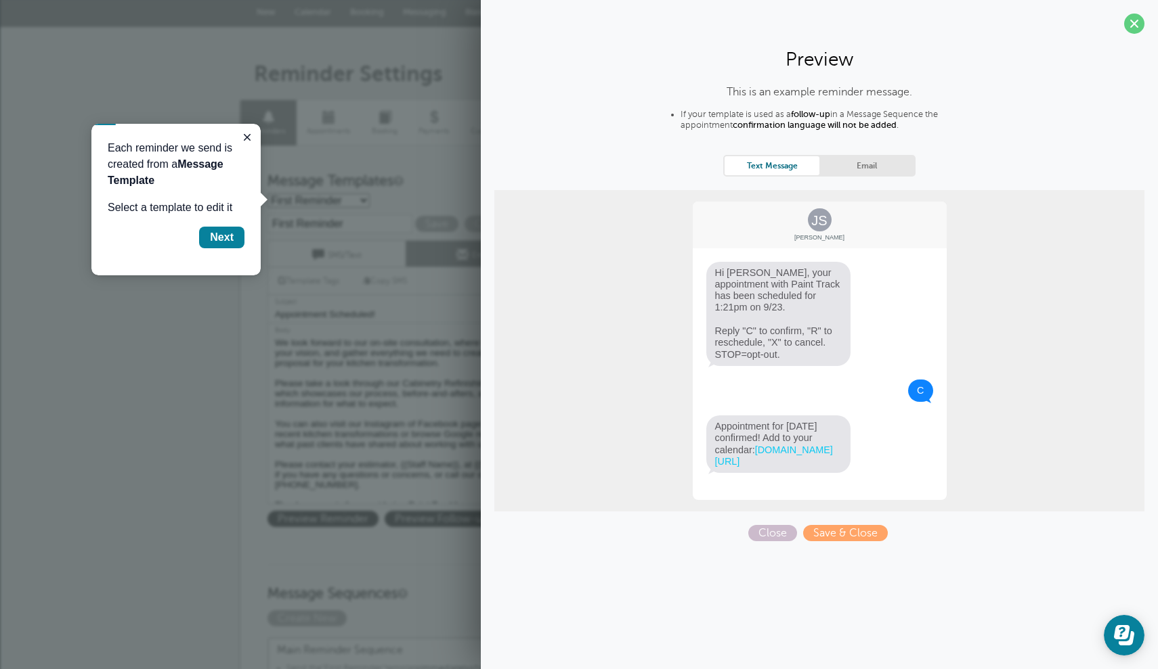
click at [879, 170] on link "Email" at bounding box center [866, 165] width 95 height 18
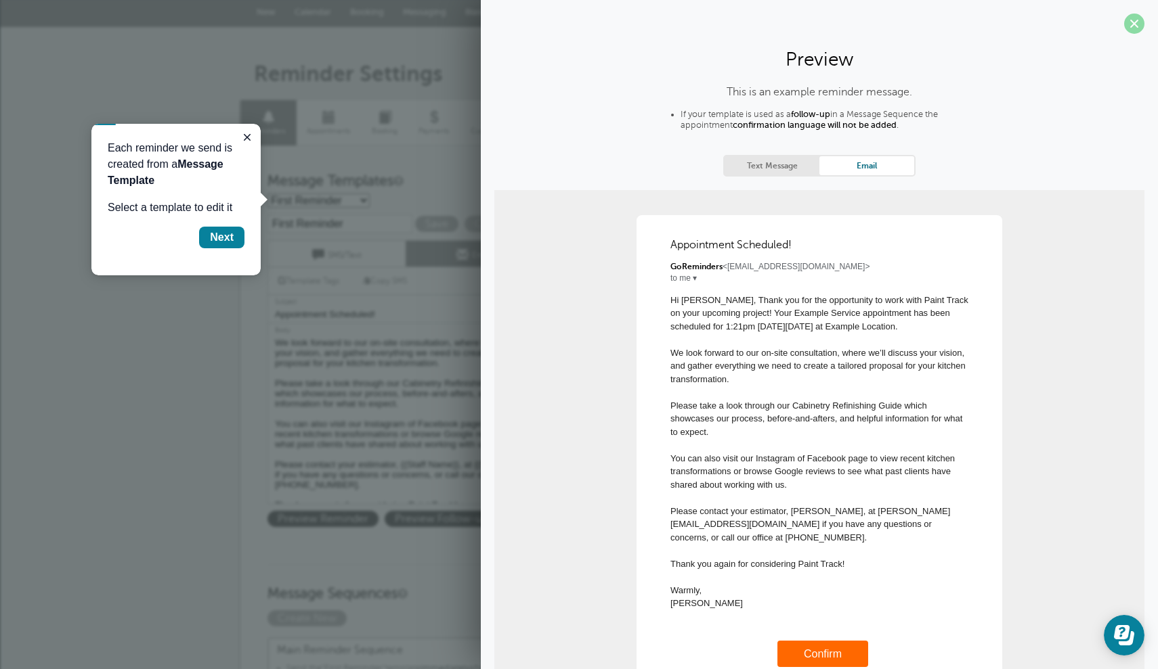
click at [1133, 25] on span at bounding box center [1134, 24] width 20 height 20
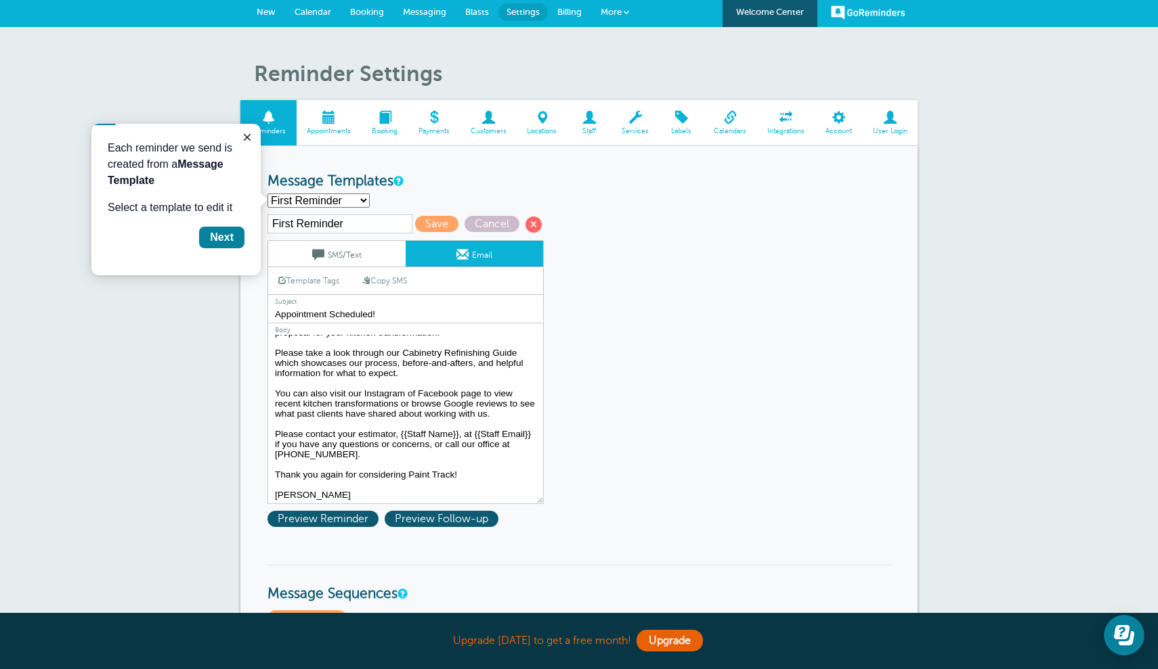
scroll to position [92, 0]
drag, startPoint x: 298, startPoint y: 495, endPoint x: 252, endPoint y: 495, distance: 45.4
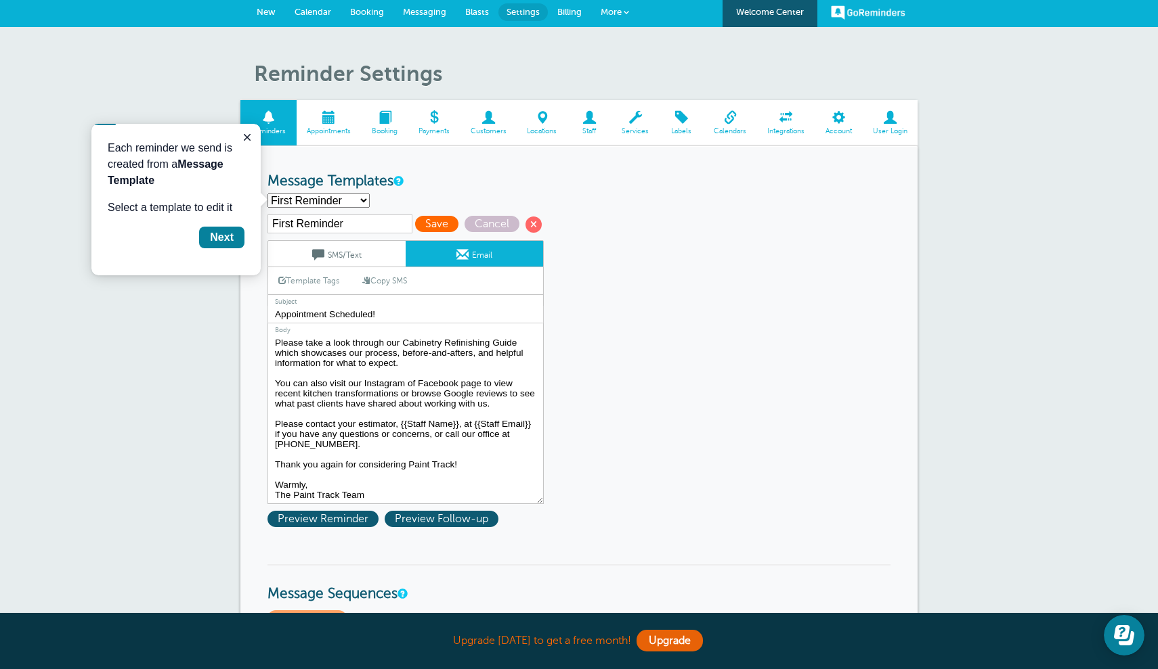
type textarea "Hi {{First Name}}, Thank you for the opportunity to work with Paint Track on yo…"
click at [422, 224] on span "Save" at bounding box center [436, 224] width 43 height 16
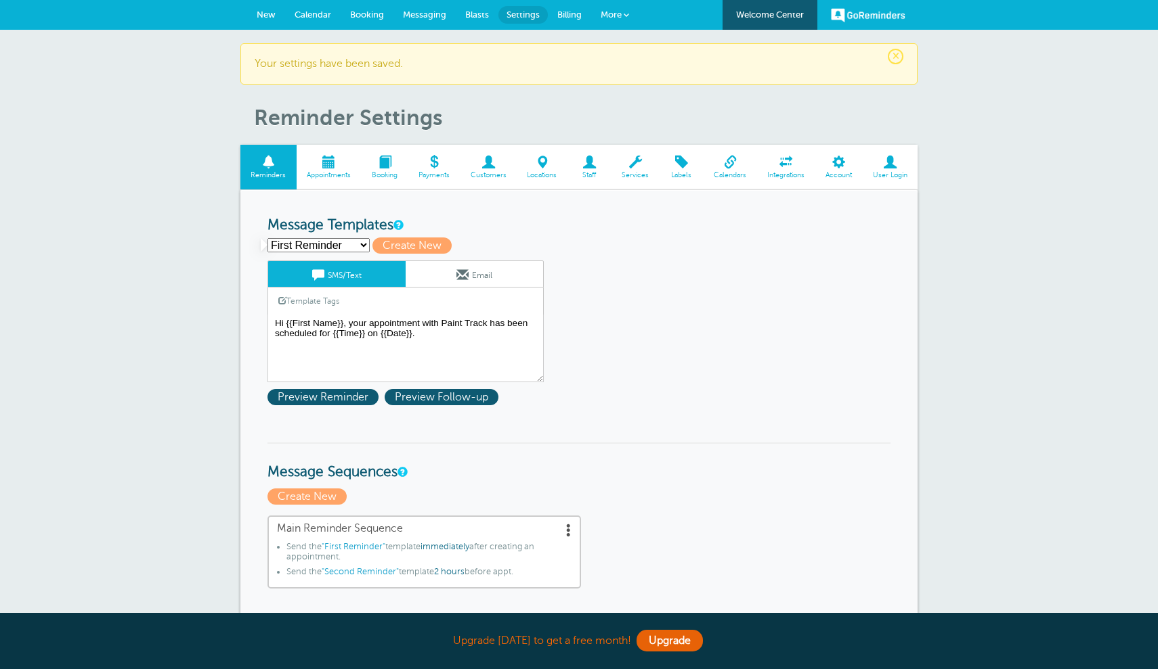
drag, startPoint x: 507, startPoint y: 277, endPoint x: 493, endPoint y: 288, distance: 17.8
click at [507, 277] on link "Email" at bounding box center [473, 274] width 137 height 26
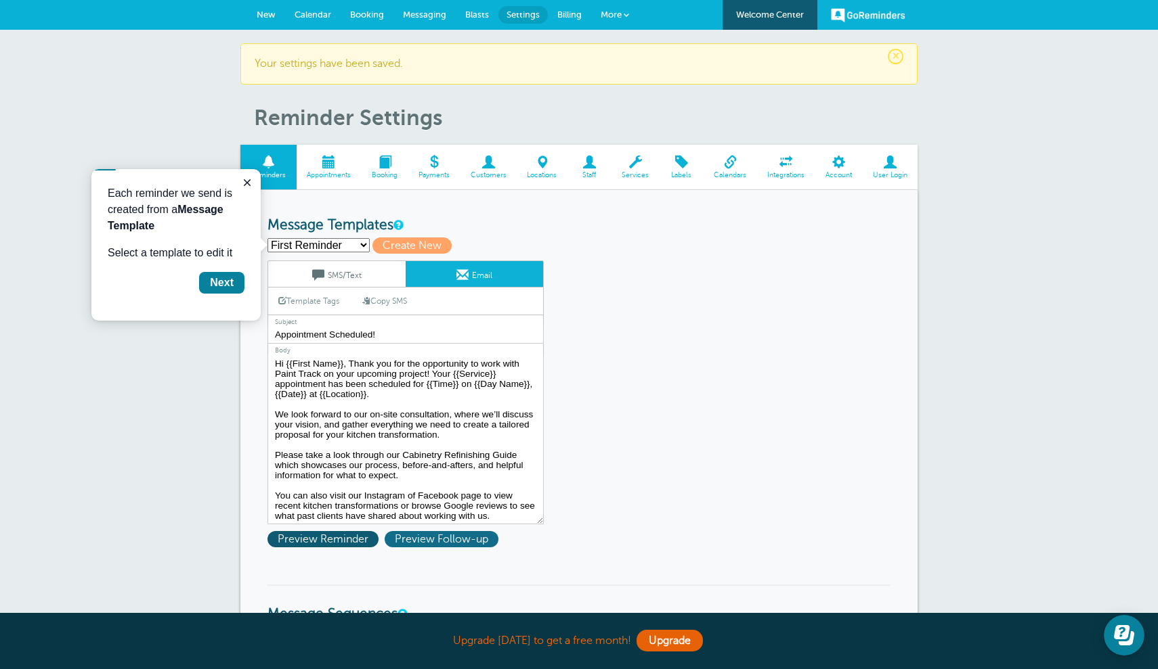
click at [424, 531] on span "Preview Follow-up" at bounding box center [442, 539] width 114 height 16
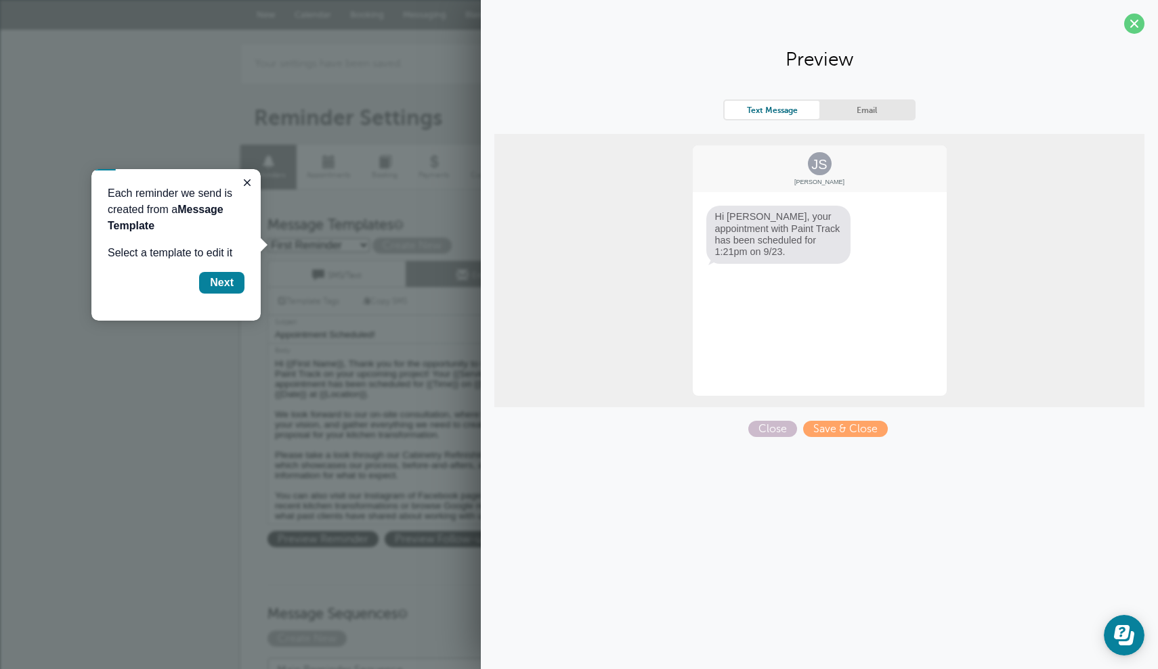
click at [888, 100] on div "Text Message Email" at bounding box center [819, 110] width 192 height 21
click at [886, 109] on link "Email" at bounding box center [866, 110] width 95 height 18
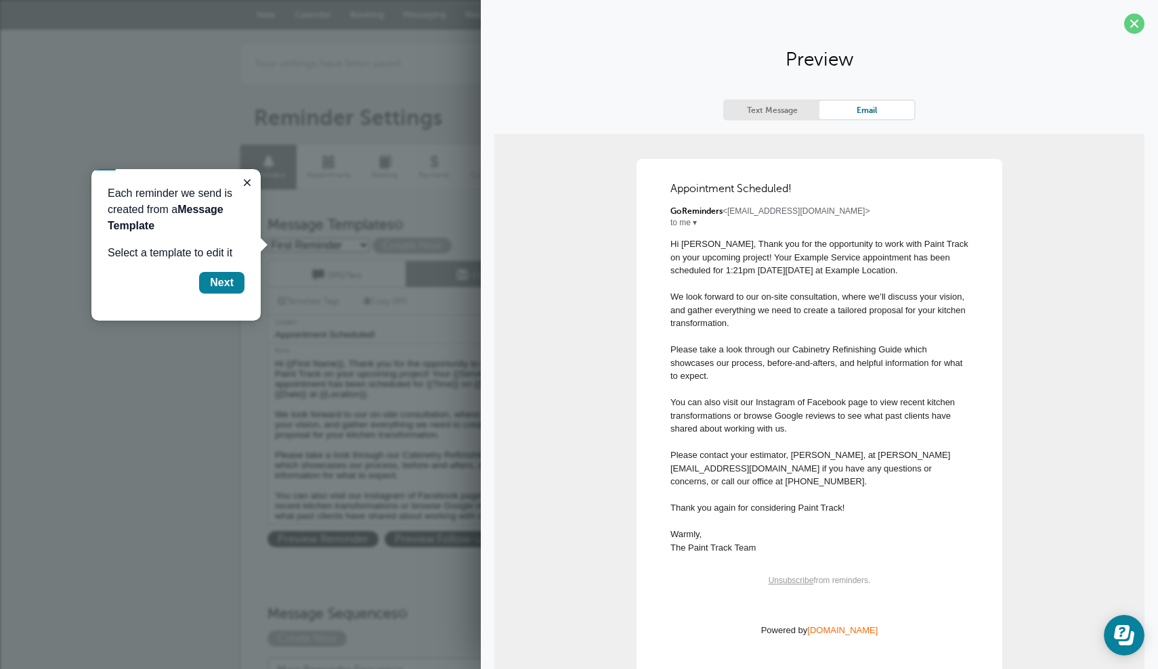
click at [300, 390] on textarea "Hi {{First Name}}, Thank you for the opportunity to work with Paint Track on yo…" at bounding box center [405, 439] width 276 height 169
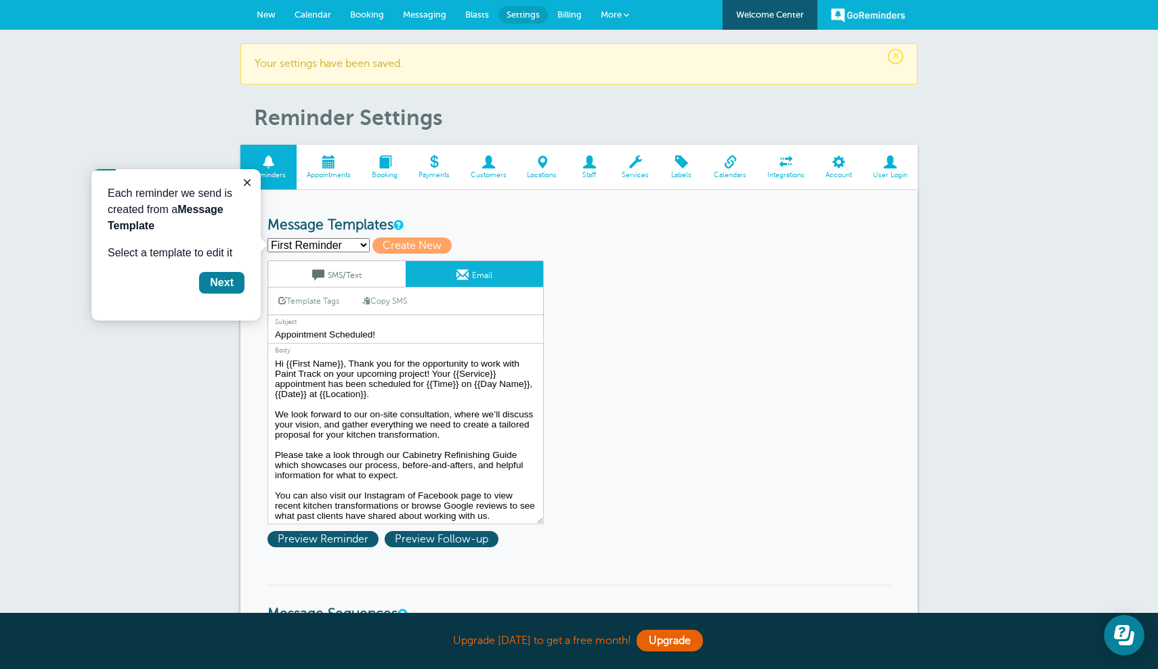
click at [550, 219] on h3 "Message Templates" at bounding box center [578, 225] width 623 height 17
click at [588, 166] on span at bounding box center [589, 162] width 44 height 13
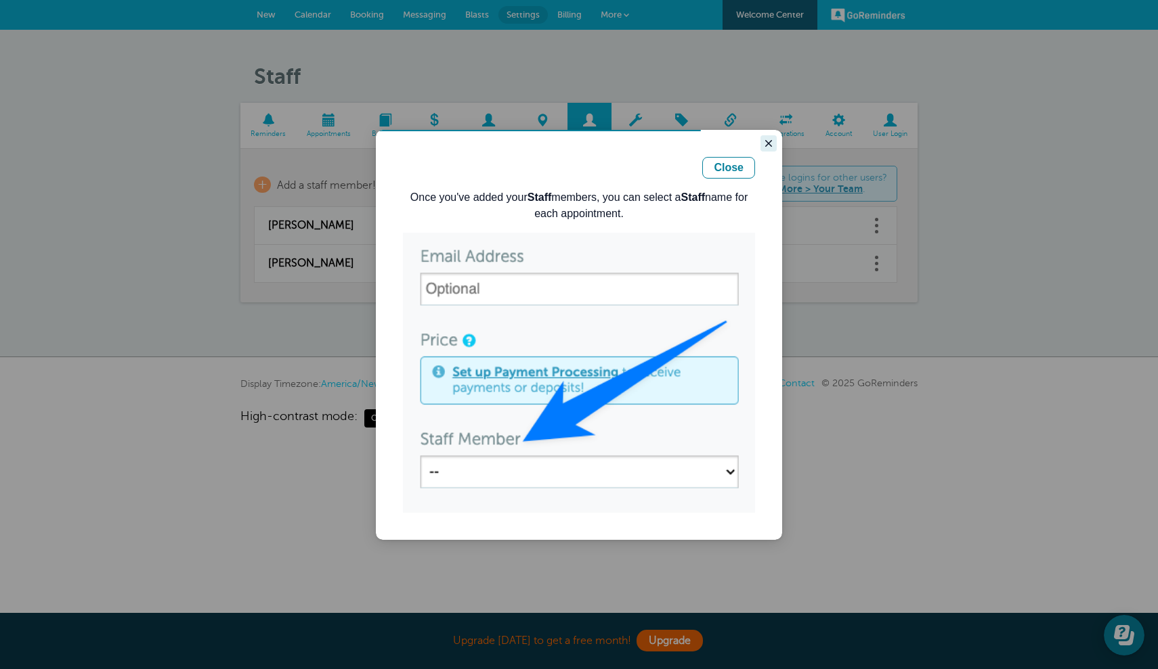
click at [768, 146] on icon "Close guide" at bounding box center [768, 143] width 11 height 11
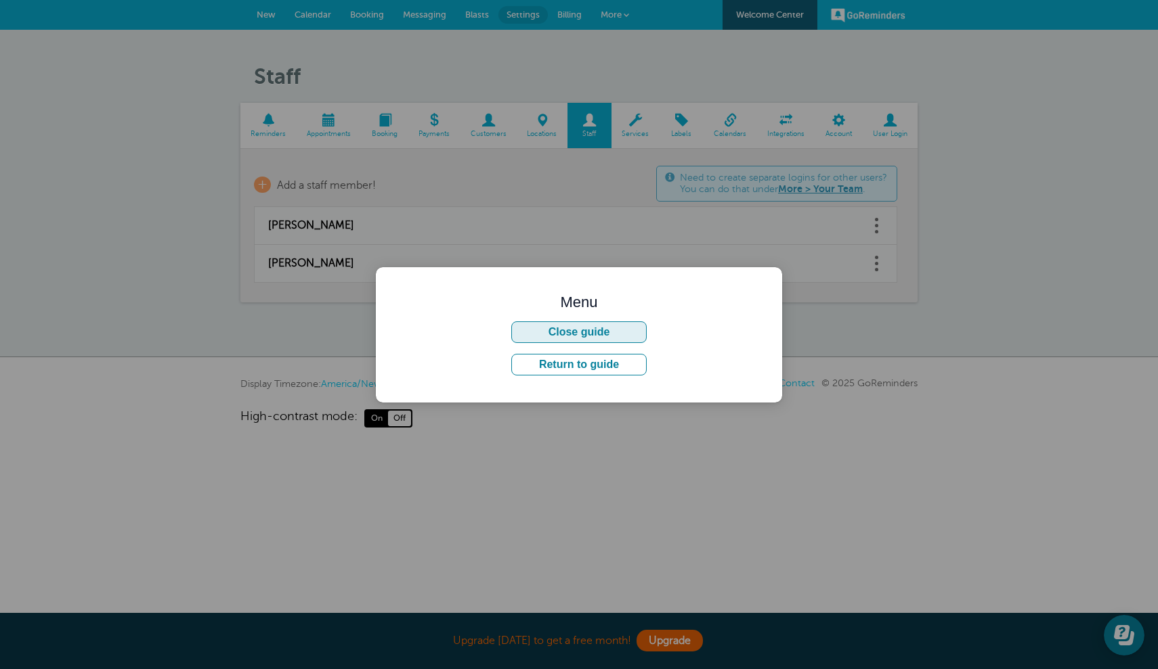
click at [592, 333] on button "Close guide" at bounding box center [578, 333] width 135 height 22
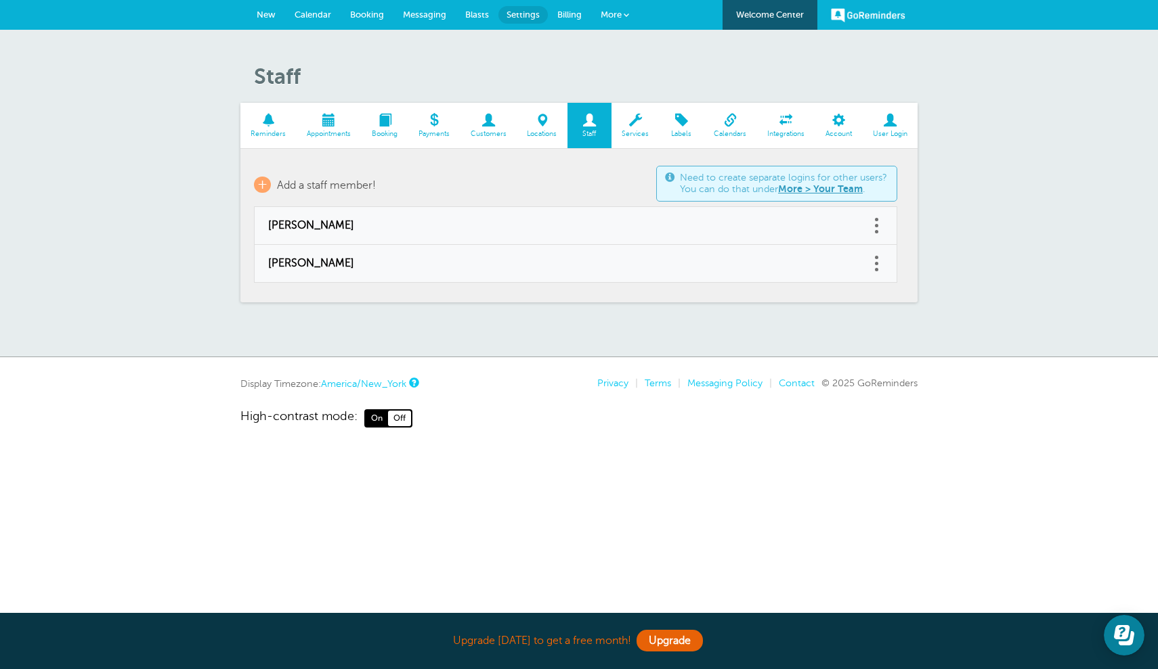
click at [638, 122] on span at bounding box center [635, 120] width 48 height 13
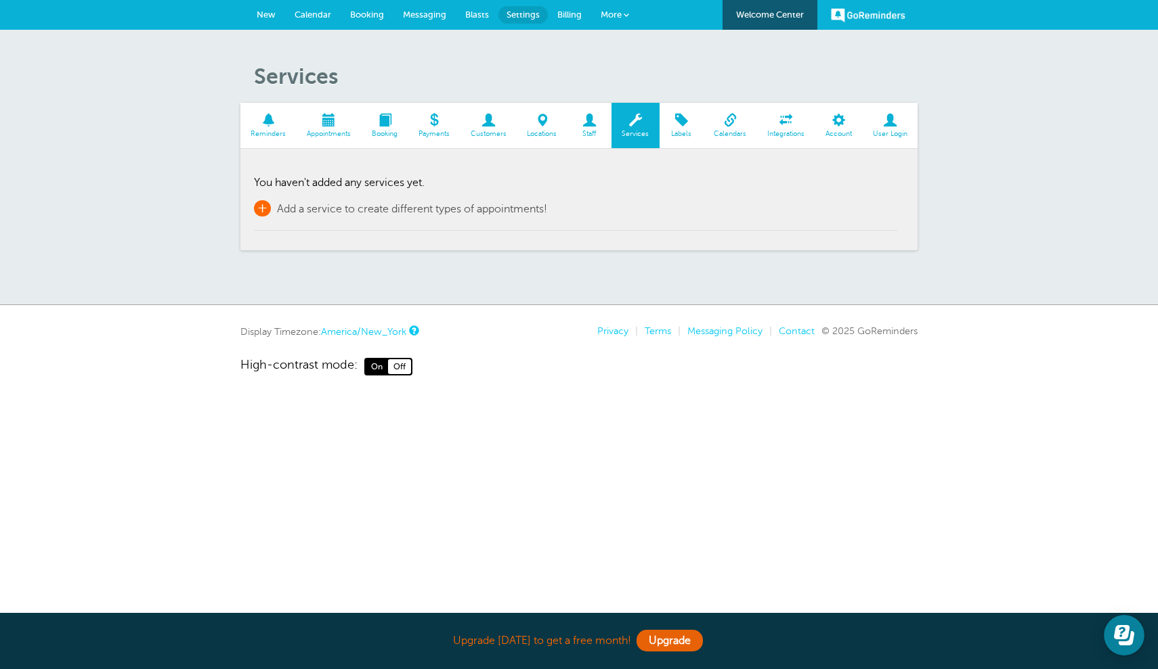
click at [452, 210] on span "Add a service to create different types of appointments!" at bounding box center [412, 209] width 270 height 12
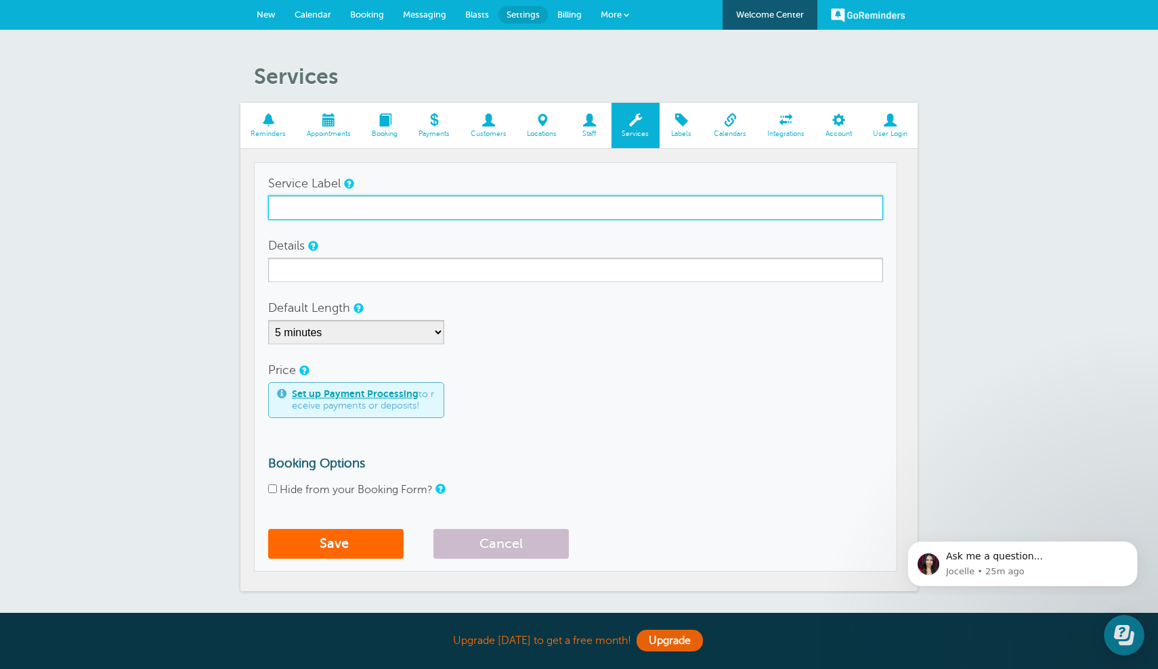
click at [452, 208] on input "Service Label" at bounding box center [575, 208] width 615 height 24
type input "Cabinetry Refinishing Consultation"
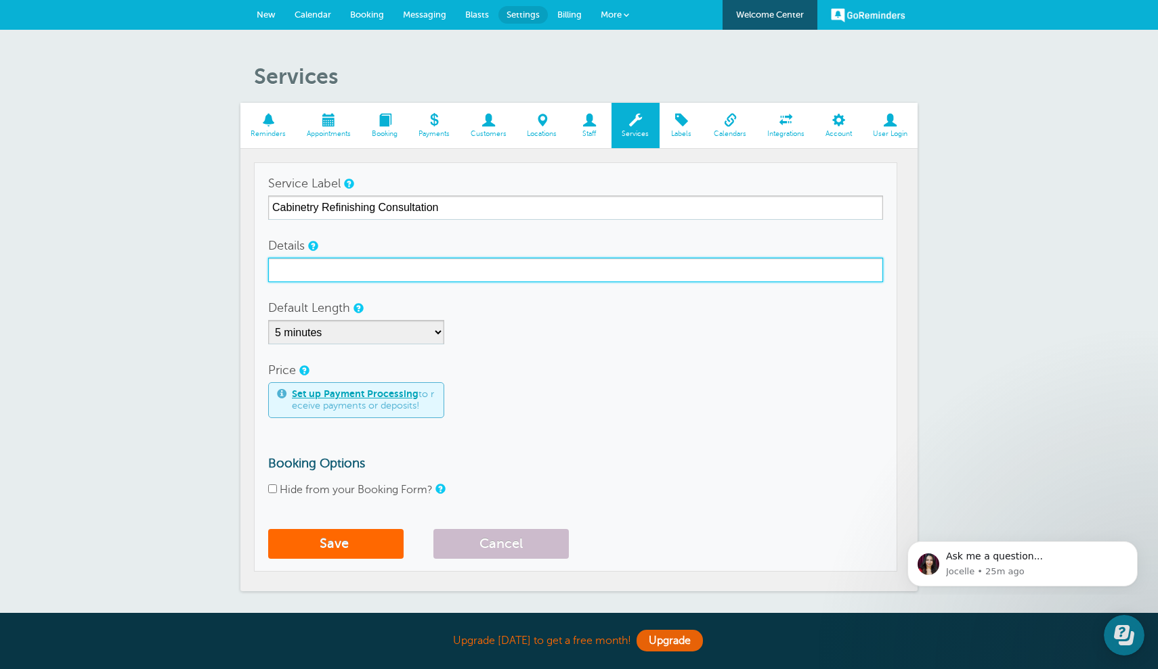
click at [451, 265] on input "Details" at bounding box center [575, 270] width 615 height 24
paste input "Paint Track Cabinetry Refinishing Guide"
type input "Paint Track Cabinetry Refinishing Guide"
drag, startPoint x: 499, startPoint y: 271, endPoint x: 237, endPoint y: 267, distance: 262.0
click at [238, 267] on div "Services Reminders Appointments Booking Payments Customers Locations Staff Serv…" at bounding box center [579, 338] width 1158 height 617
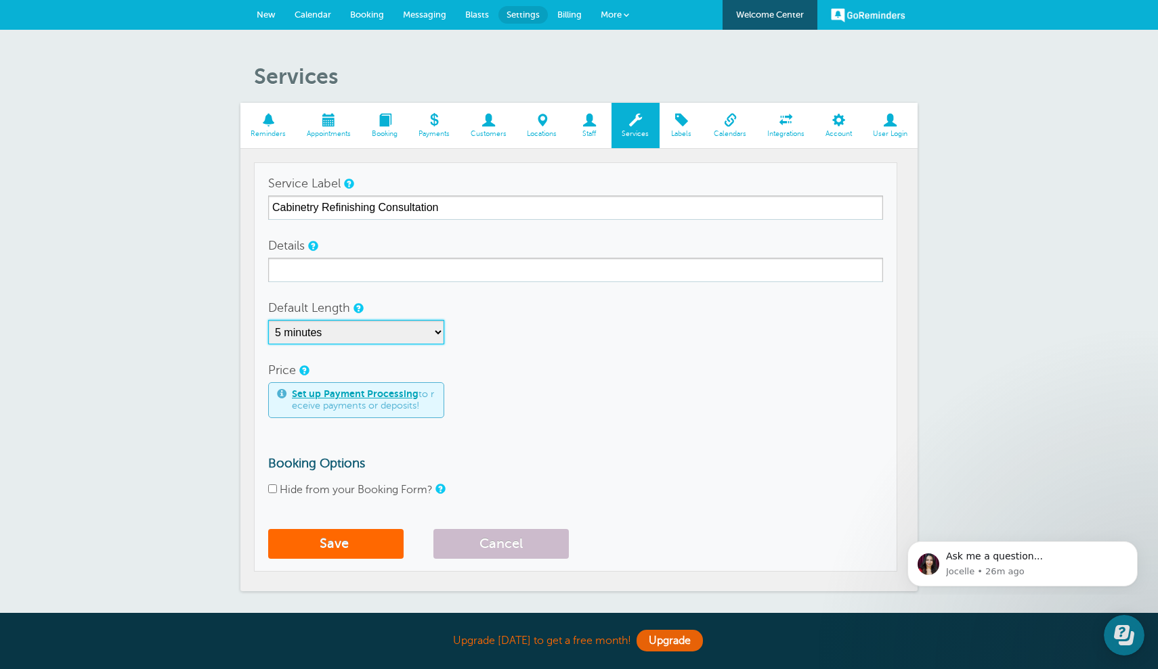
select select "30"
click at [379, 537] on button "Save" at bounding box center [335, 544] width 135 height 30
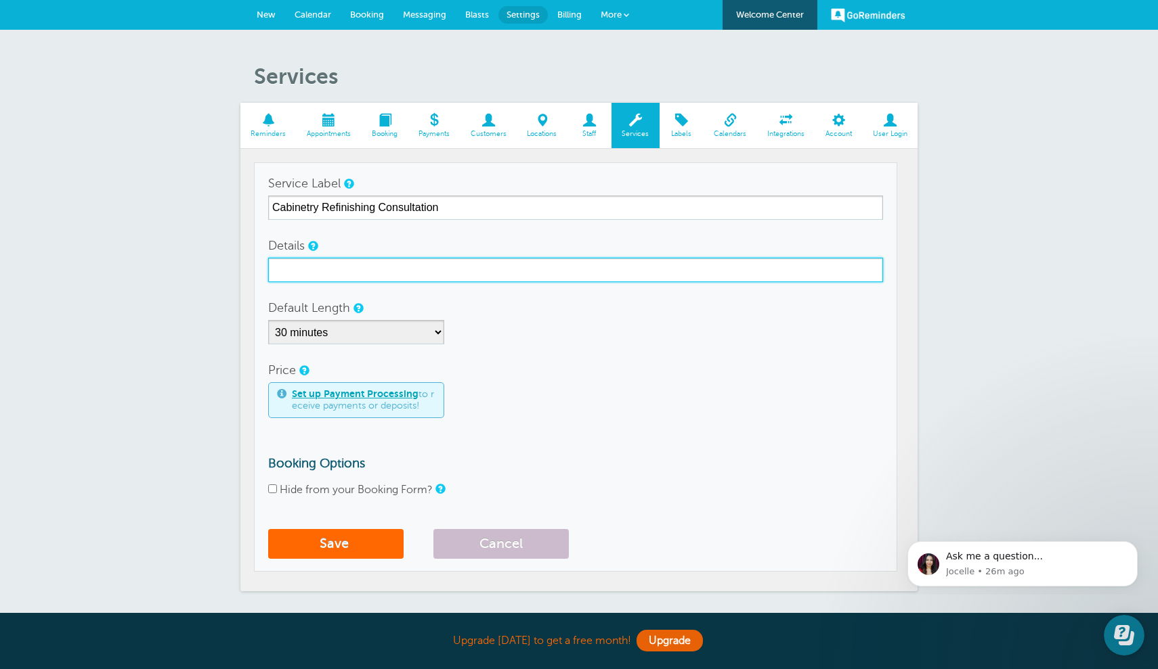
paste input "Paint Track Cabinetry Refinishing Guide"
type input "Paint Track Cabinetry Refinishing Guide"
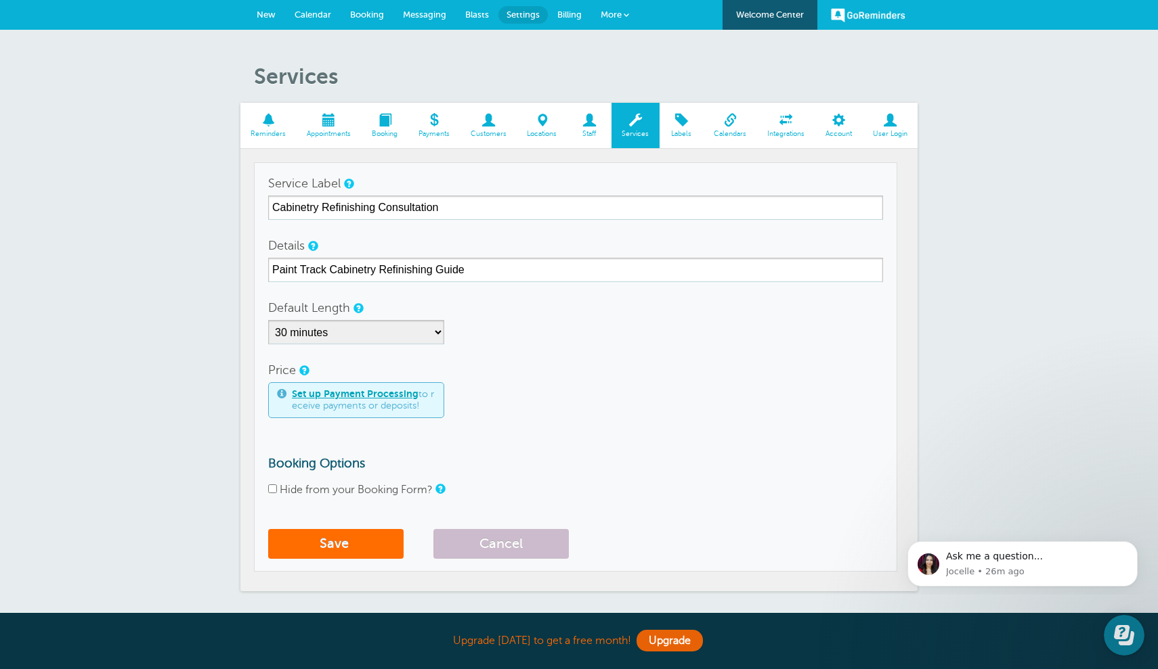
click at [352, 540] on span "submit" at bounding box center [350, 544] width 3 height 16
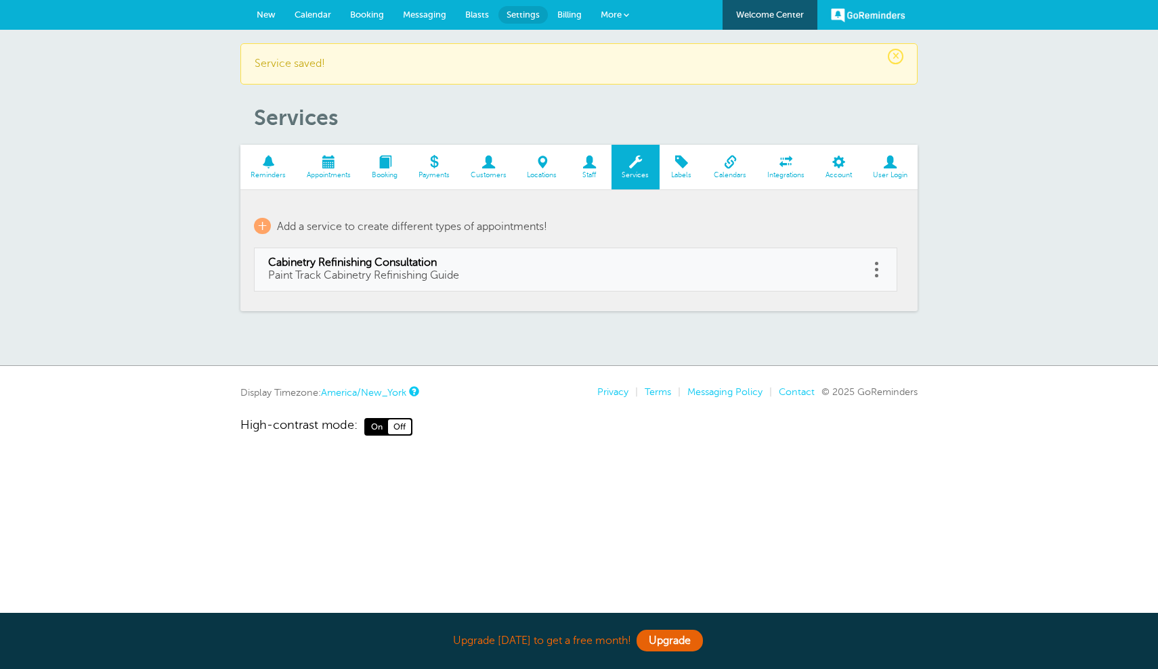
click at [503, 272] on link "Cabinetry Refinishing Consultation Paint Track Cabinetry Refinishing Guide" at bounding box center [562, 270] width 588 height 26
select select "30"
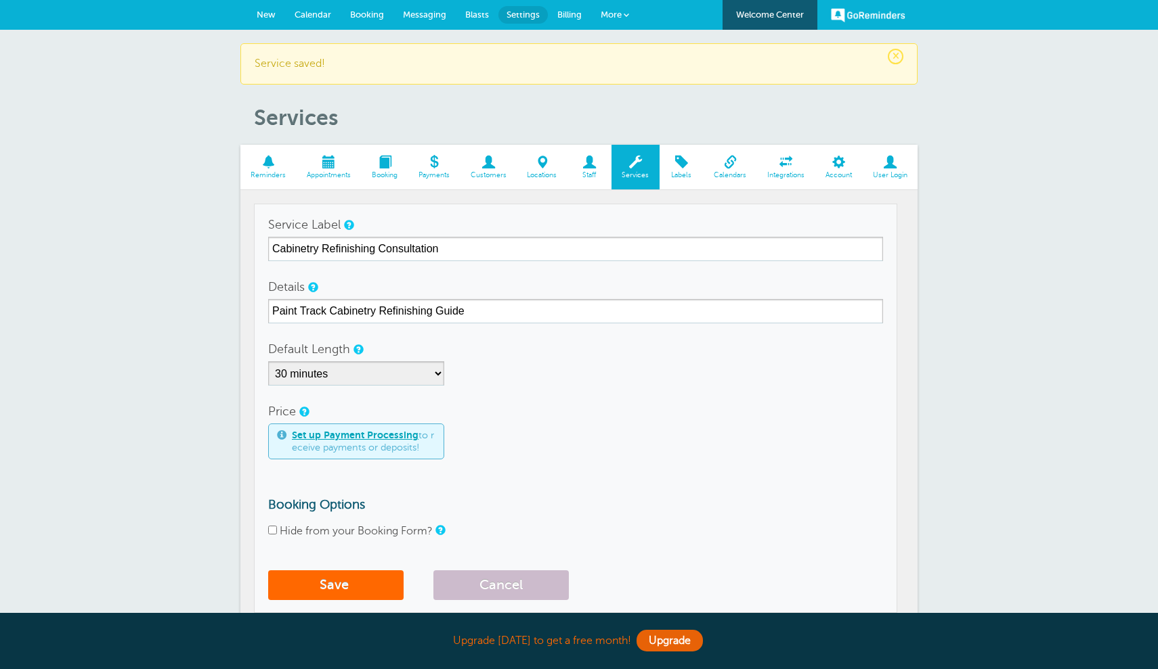
checkbox input "false"
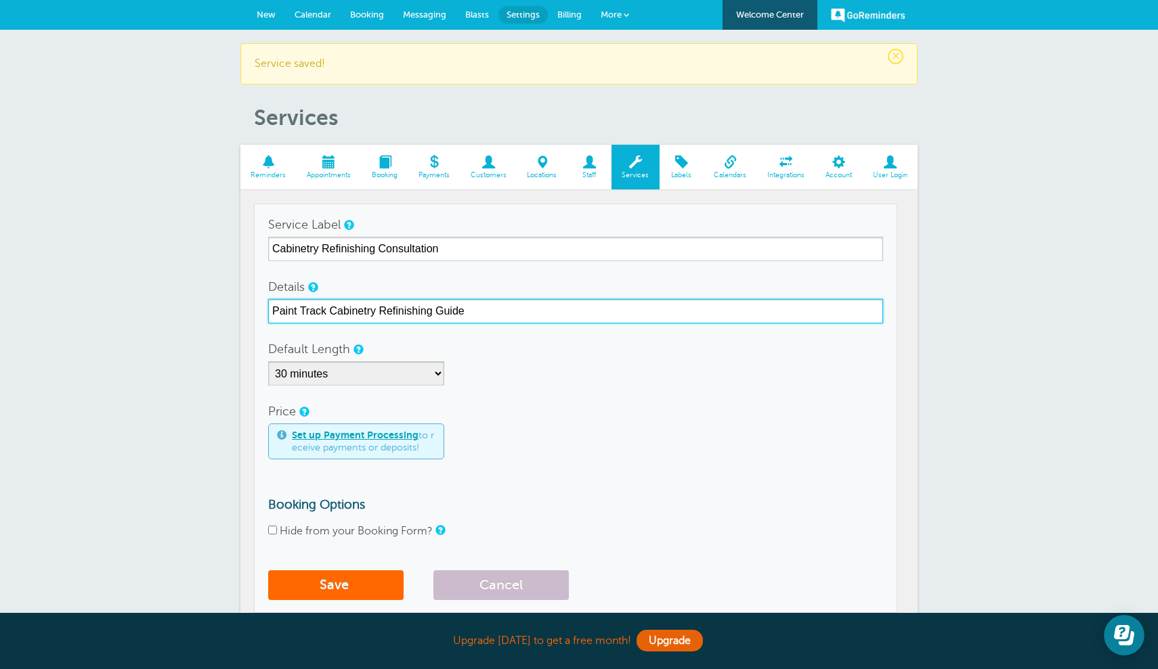
drag, startPoint x: 493, startPoint y: 313, endPoint x: 245, endPoint y: 301, distance: 248.7
click at [245, 301] on section "Reminders Appointments Booking Payments Customers Locations Staff Services Labe…" at bounding box center [578, 389] width 677 height 489
type input "Cabinetry Refinishing"
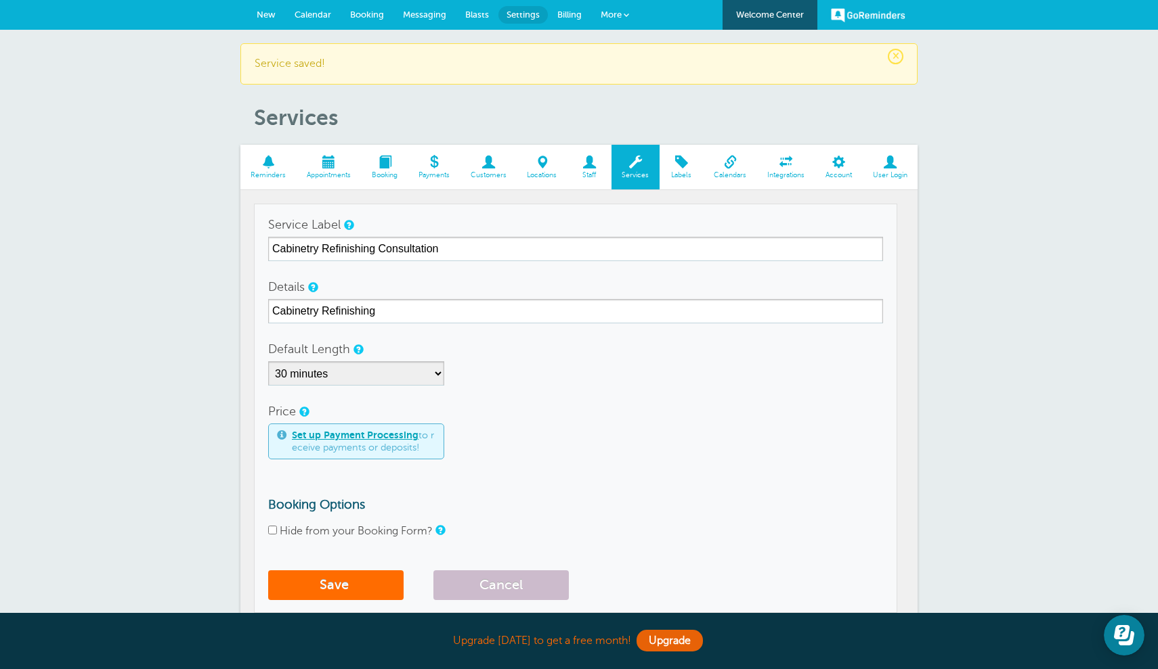
click at [336, 583] on button "Save" at bounding box center [335, 586] width 135 height 30
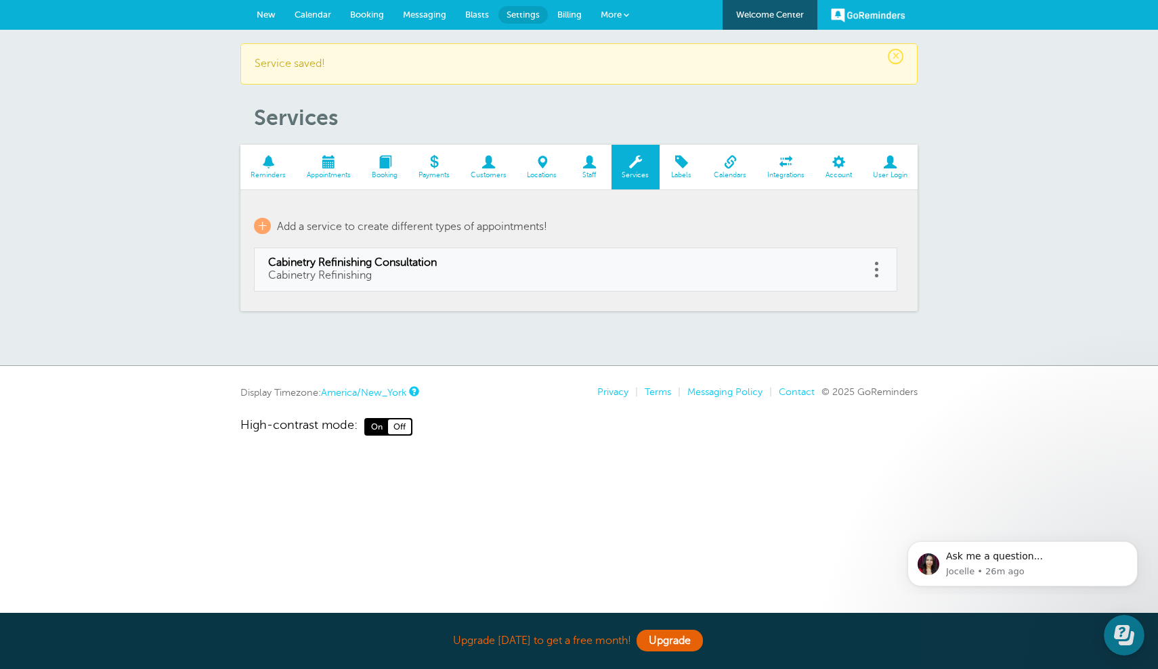
click at [271, 173] on span "Reminders" at bounding box center [268, 175] width 43 height 8
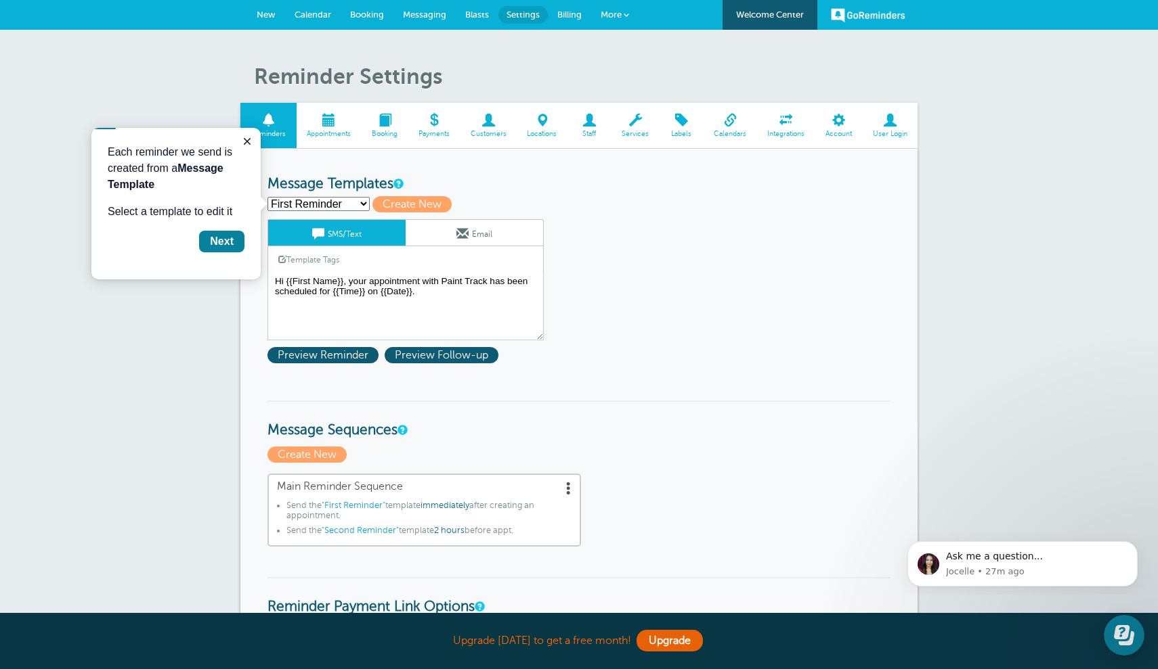
click at [270, 16] on span "New" at bounding box center [266, 14] width 19 height 10
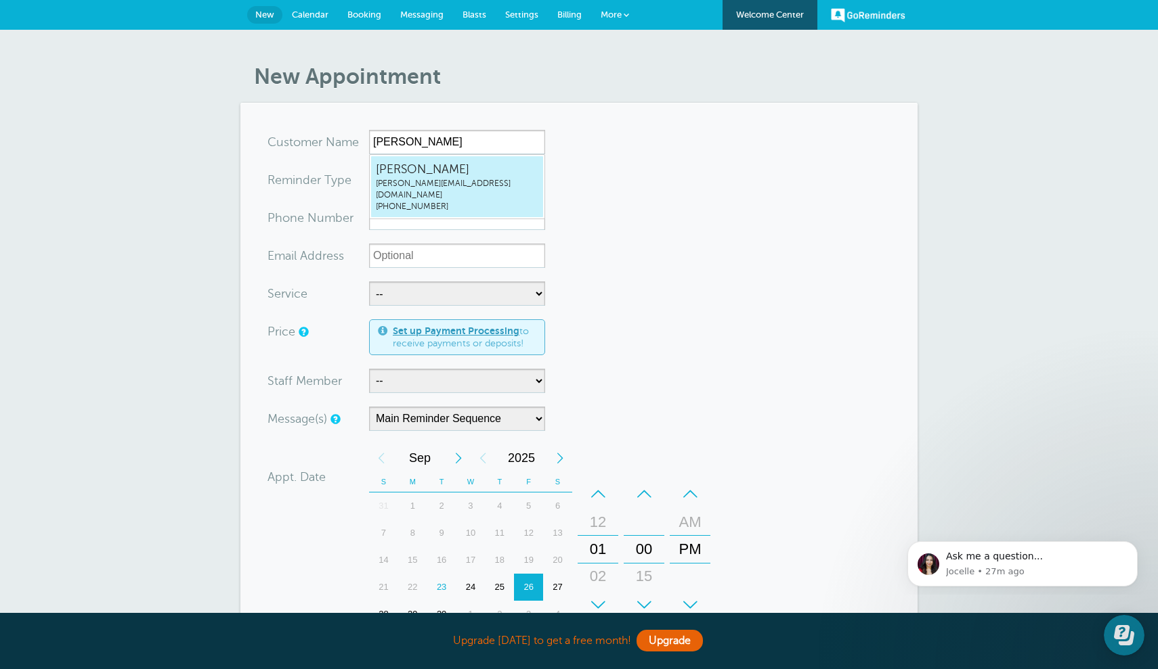
click at [438, 185] on span "[PERSON_NAME][EMAIL_ADDRESS][DOMAIN_NAME]" at bounding box center [457, 189] width 162 height 23
type input "Jessjess@painttrack.com9146480929"
type input "[PERSON_NAME]"
radio input "true"
type input "(914) 648-0929"
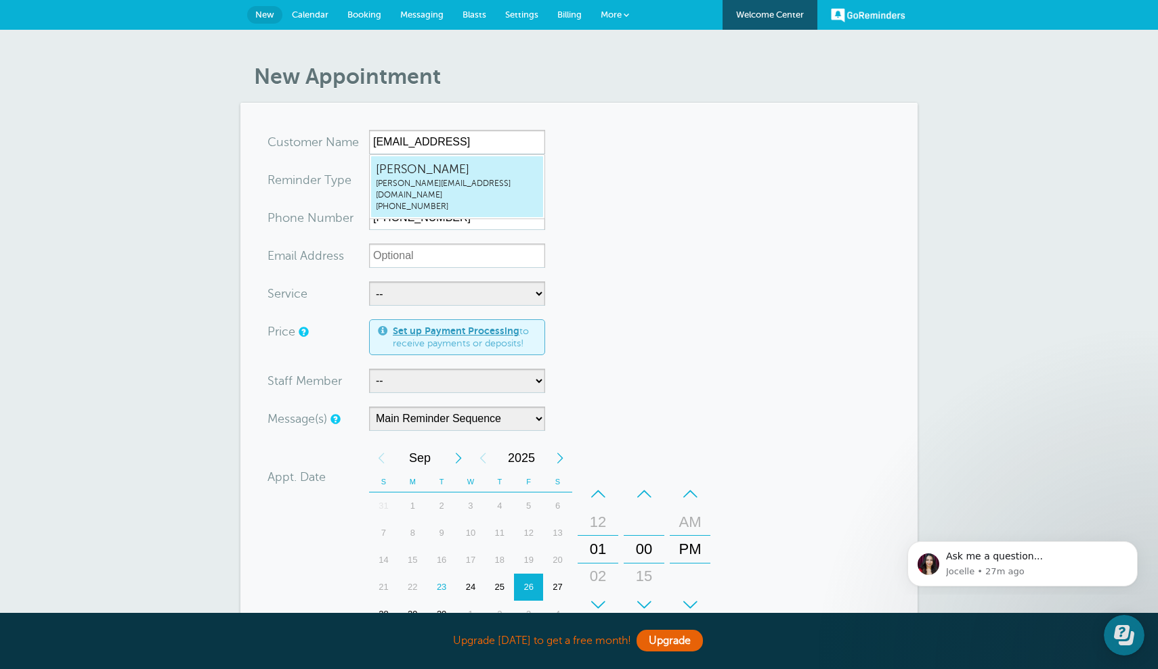
type input "jess@painttrack.com"
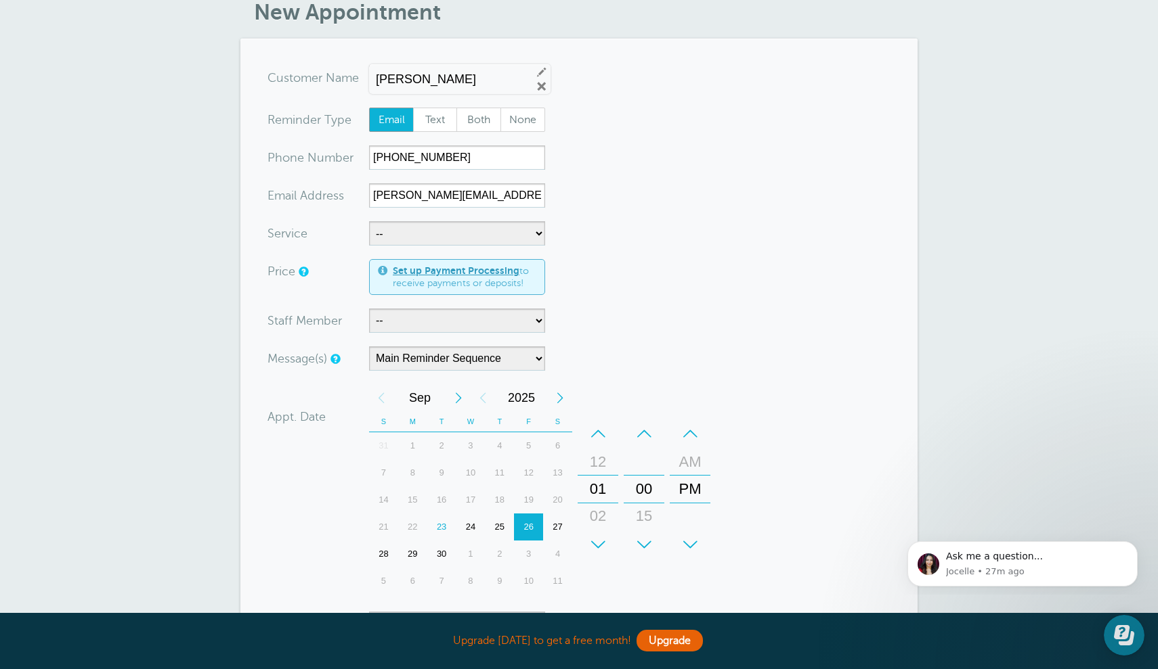
scroll to position [64, 0]
select select "28305"
select select "21618"
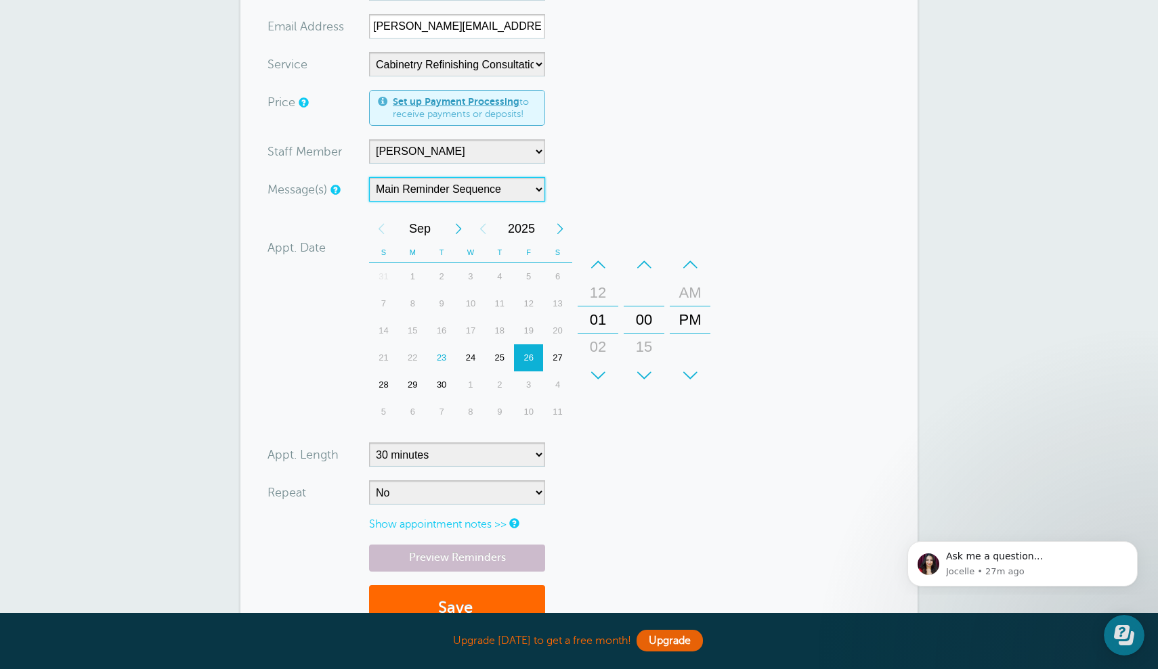
scroll to position [247, 0]
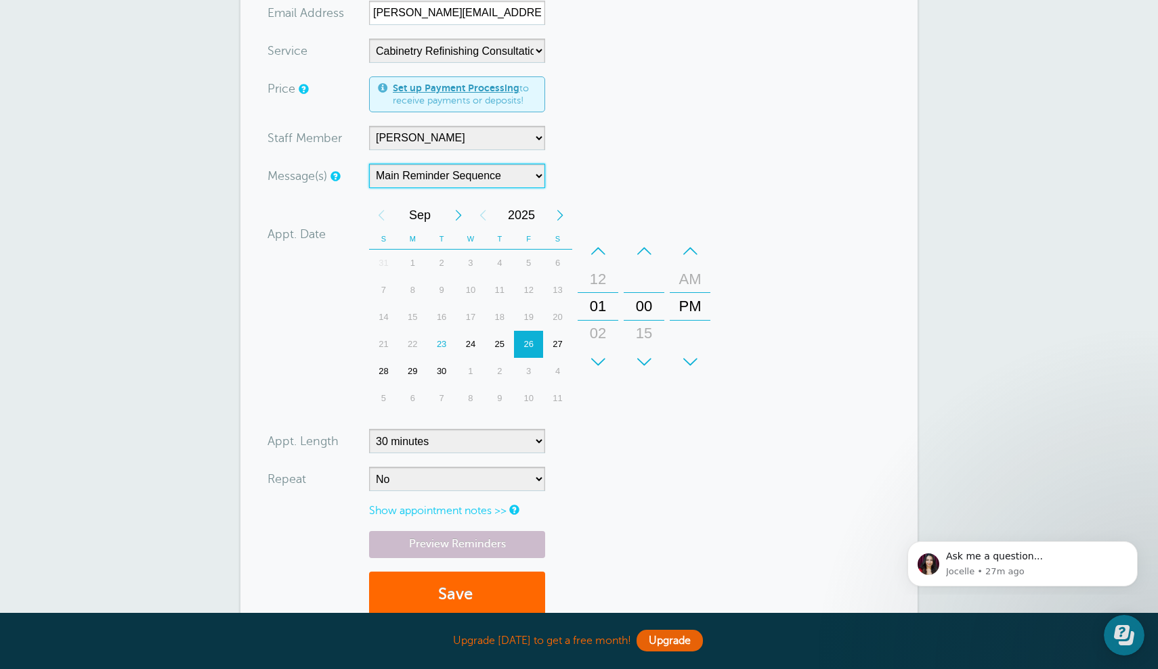
click at [644, 248] on div "–" at bounding box center [643, 251] width 41 height 27
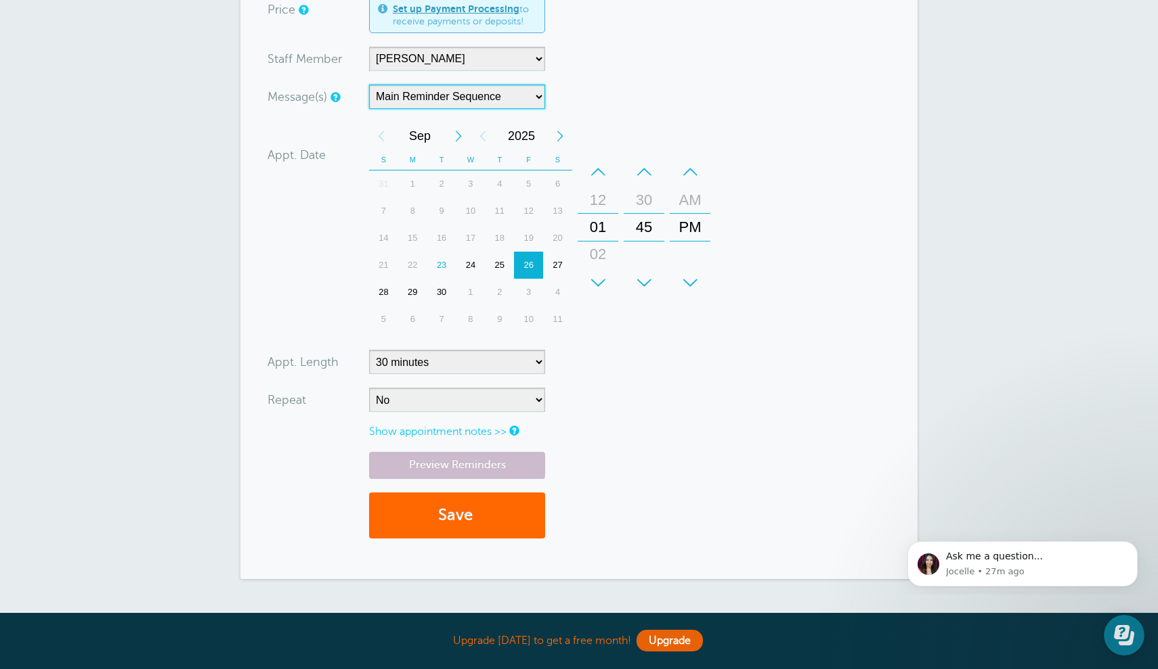
scroll to position [353, 0]
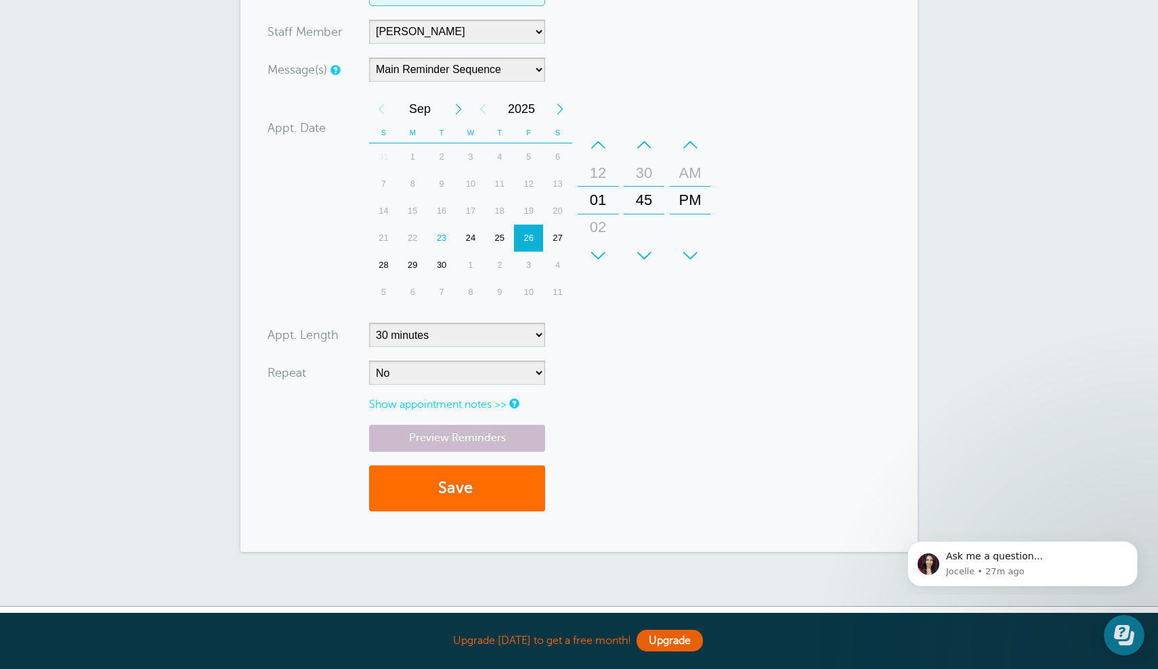
click at [481, 483] on button "Save" at bounding box center [457, 489] width 176 height 47
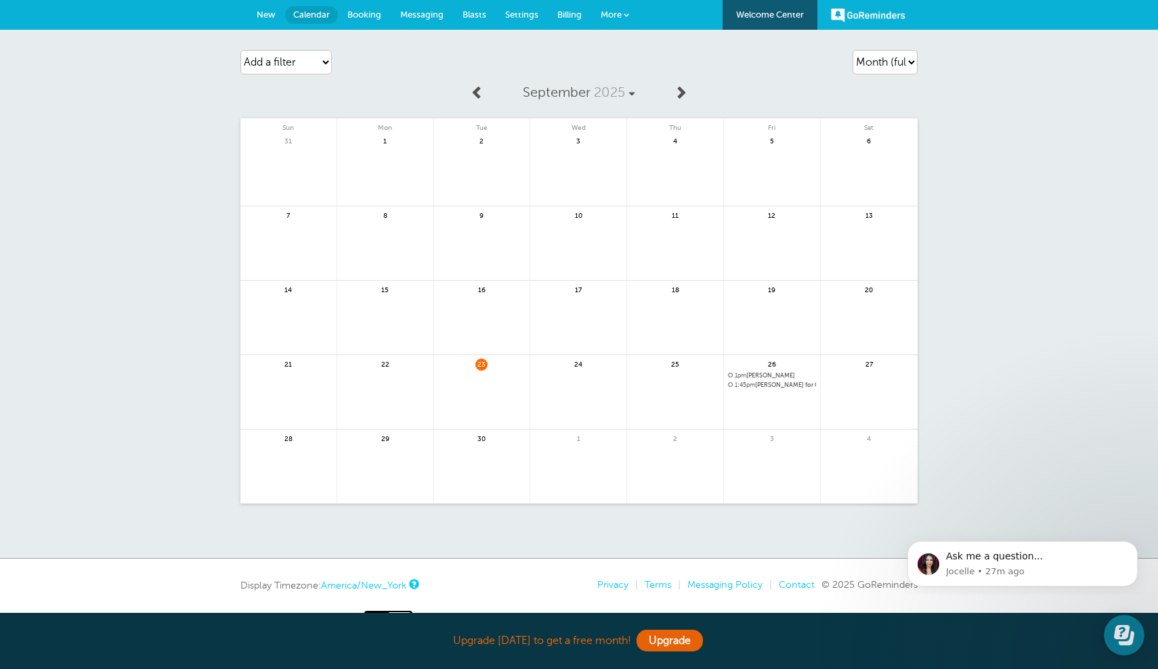
click at [431, 18] on span "Messaging" at bounding box center [421, 14] width 43 height 10
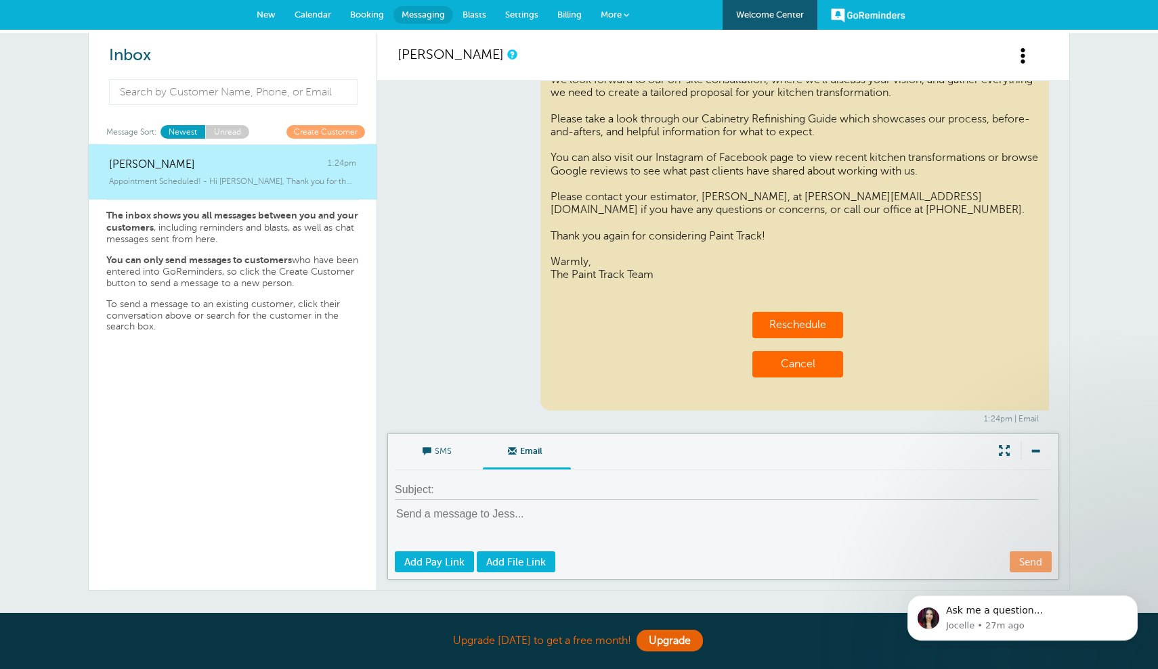
scroll to position [220, 0]
click at [1041, 451] on span at bounding box center [1034, 451] width 28 height 18
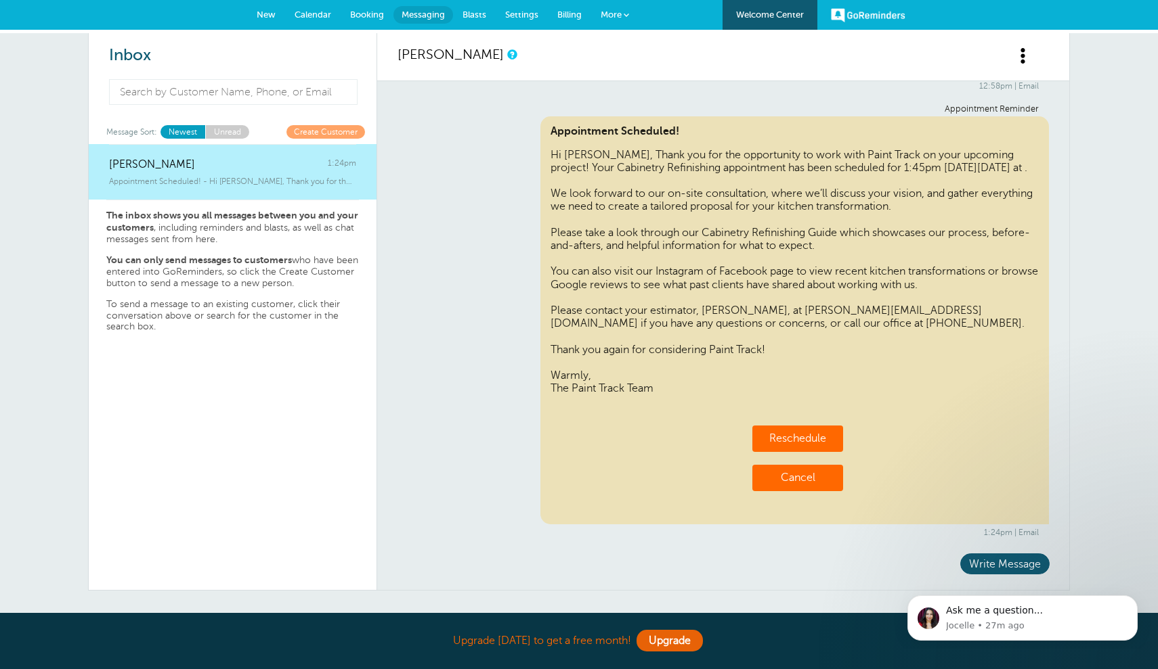
click at [376, 14] on span "Booking" at bounding box center [367, 14] width 34 height 10
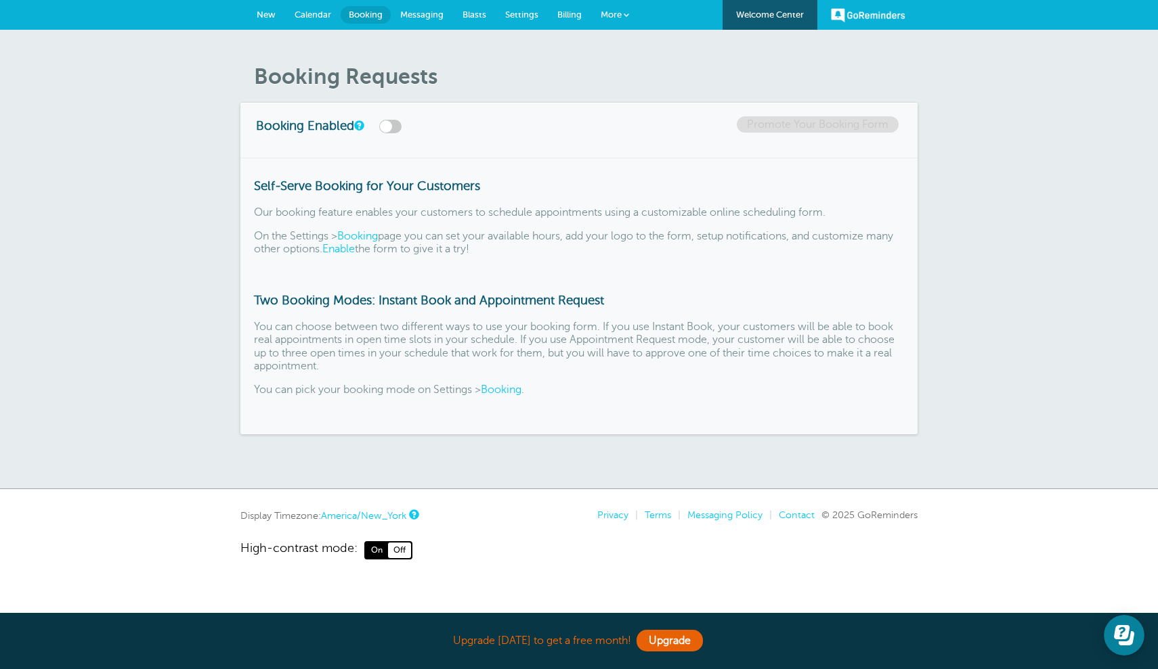
click at [522, 16] on span "Settings" at bounding box center [521, 14] width 33 height 10
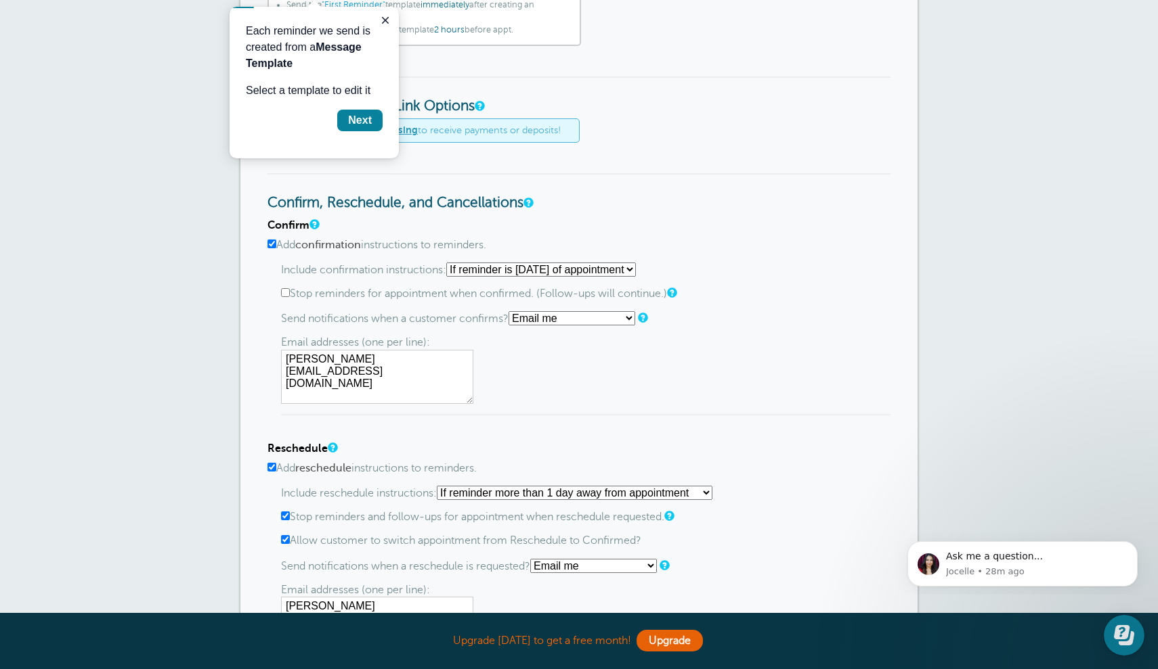
scroll to position [504, 0]
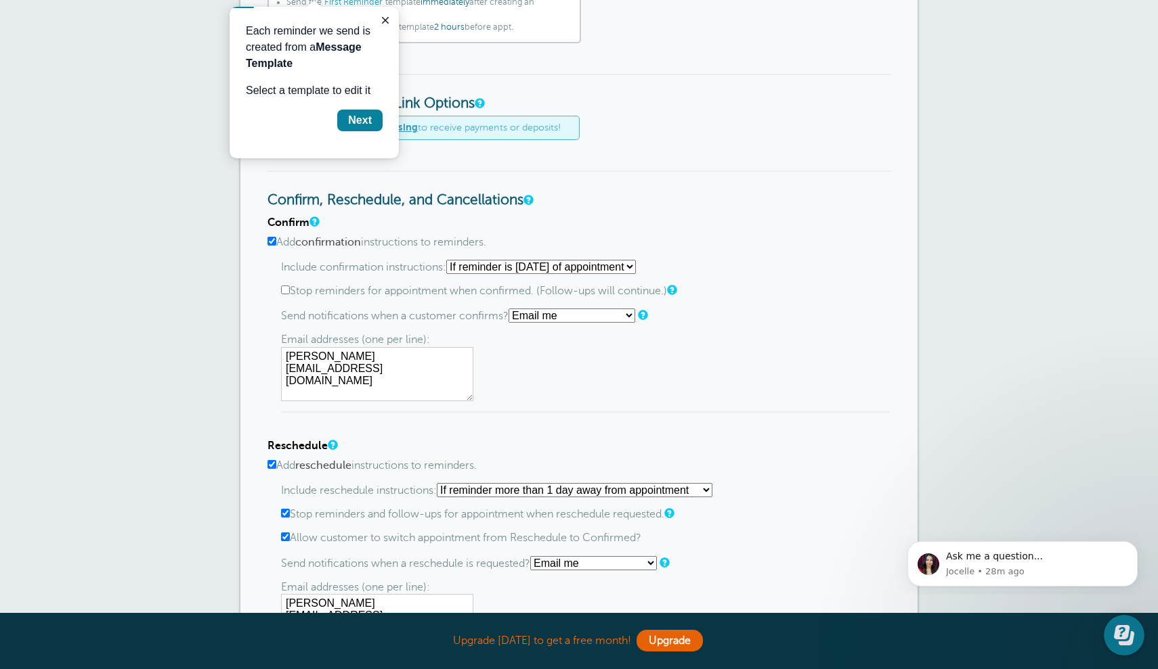
select select "0"
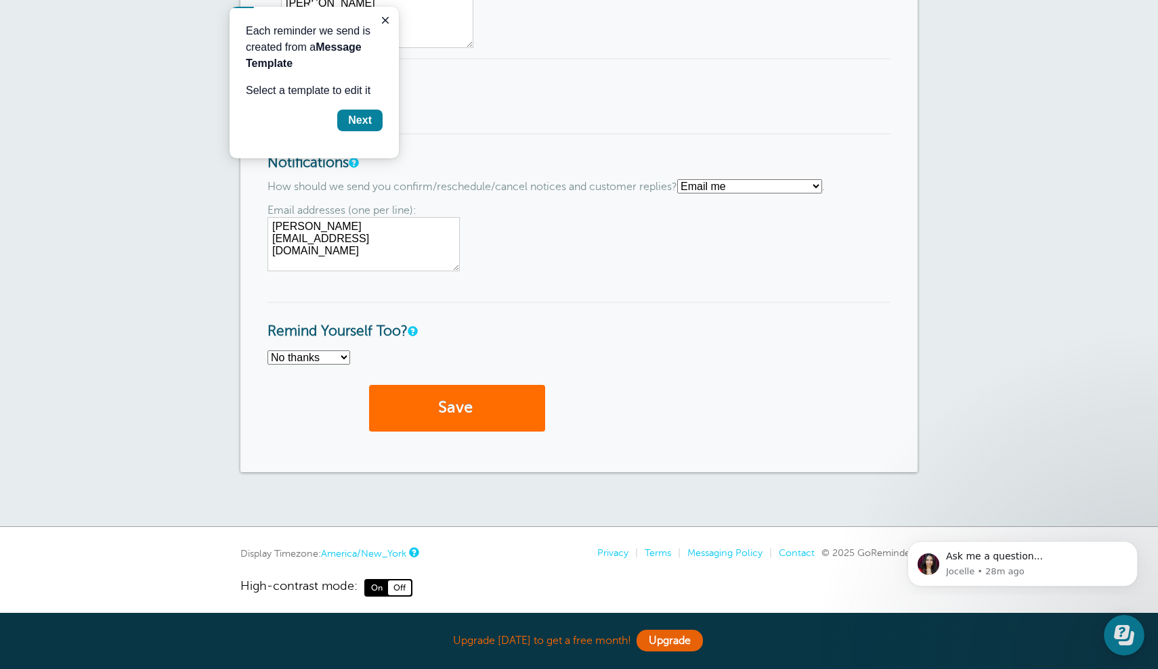
scroll to position [1327, 0]
click at [443, 403] on button "Save" at bounding box center [457, 409] width 176 height 47
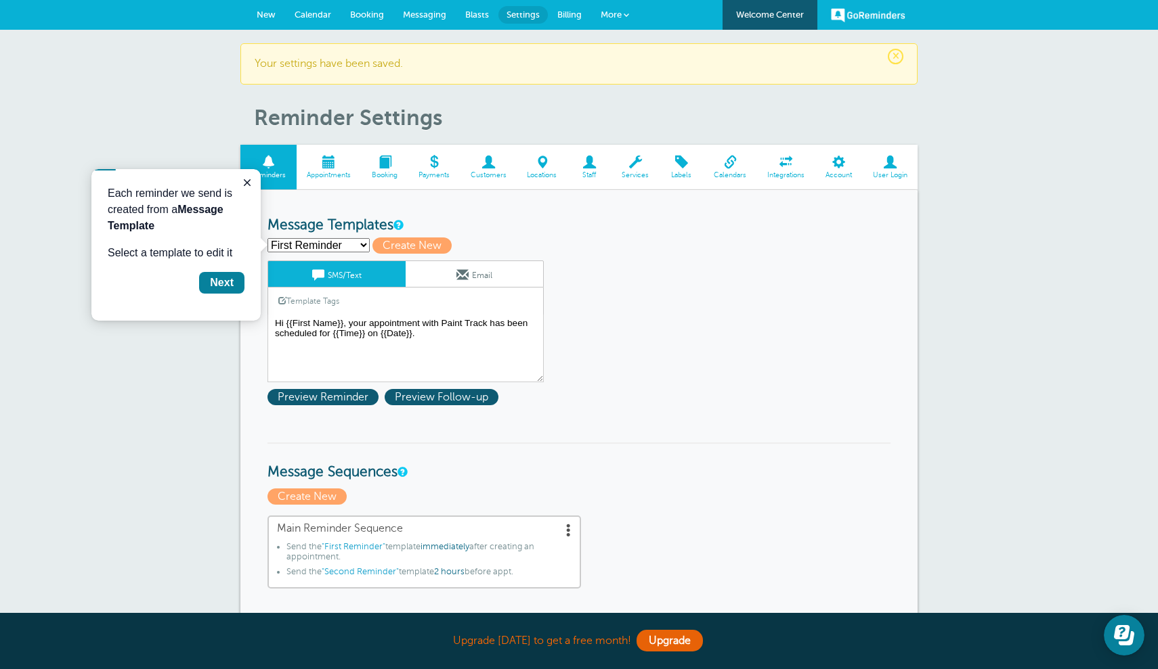
click at [322, 16] on span "Calendar" at bounding box center [312, 14] width 37 height 10
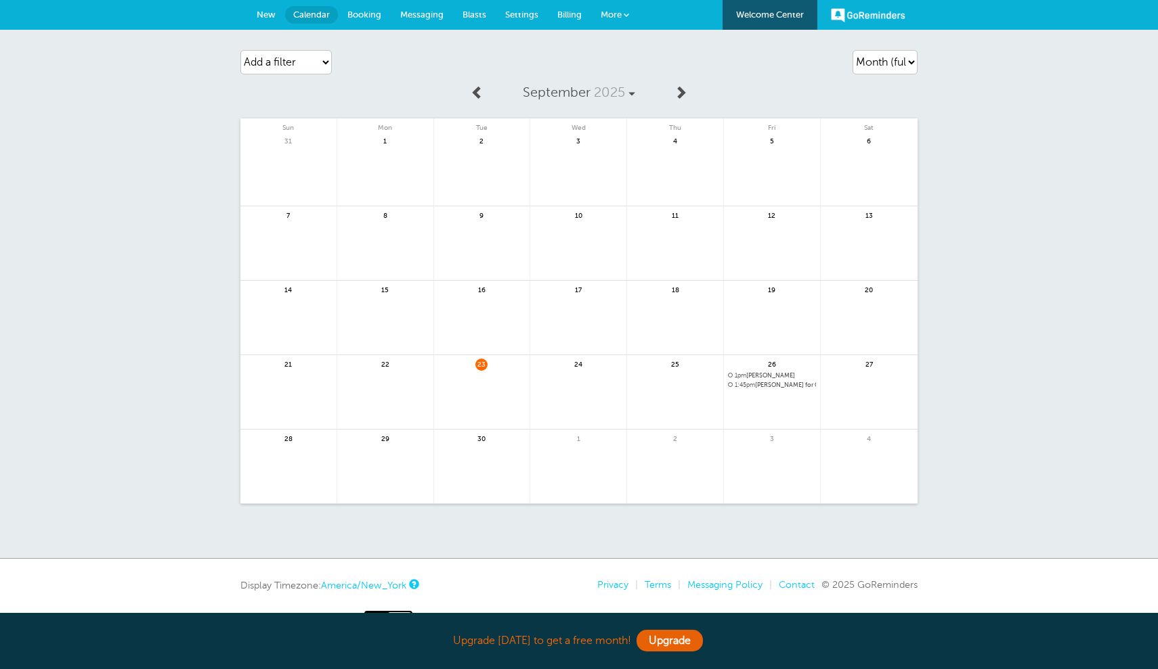
click at [264, 18] on span "New" at bounding box center [266, 14] width 19 height 10
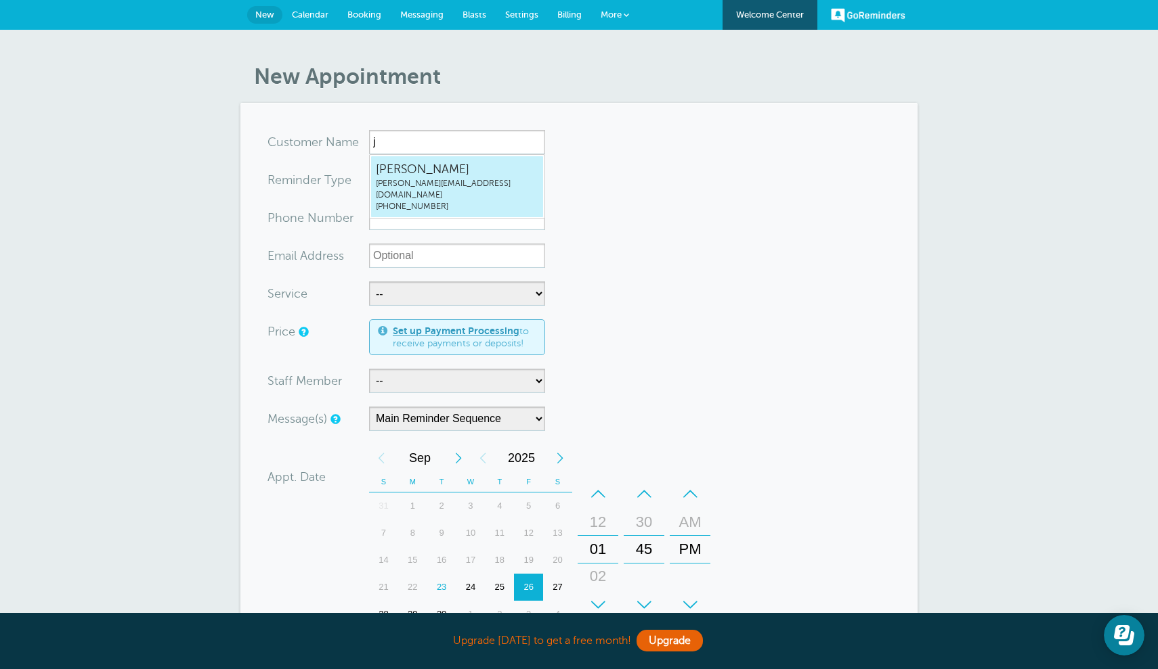
click at [407, 182] on span "[PERSON_NAME][EMAIL_ADDRESS][DOMAIN_NAME]" at bounding box center [457, 189] width 162 height 23
type input "[EMAIL_ADDRESS]"
type input "[PERSON_NAME]"
radio input "true"
type input "(914) 648-0929"
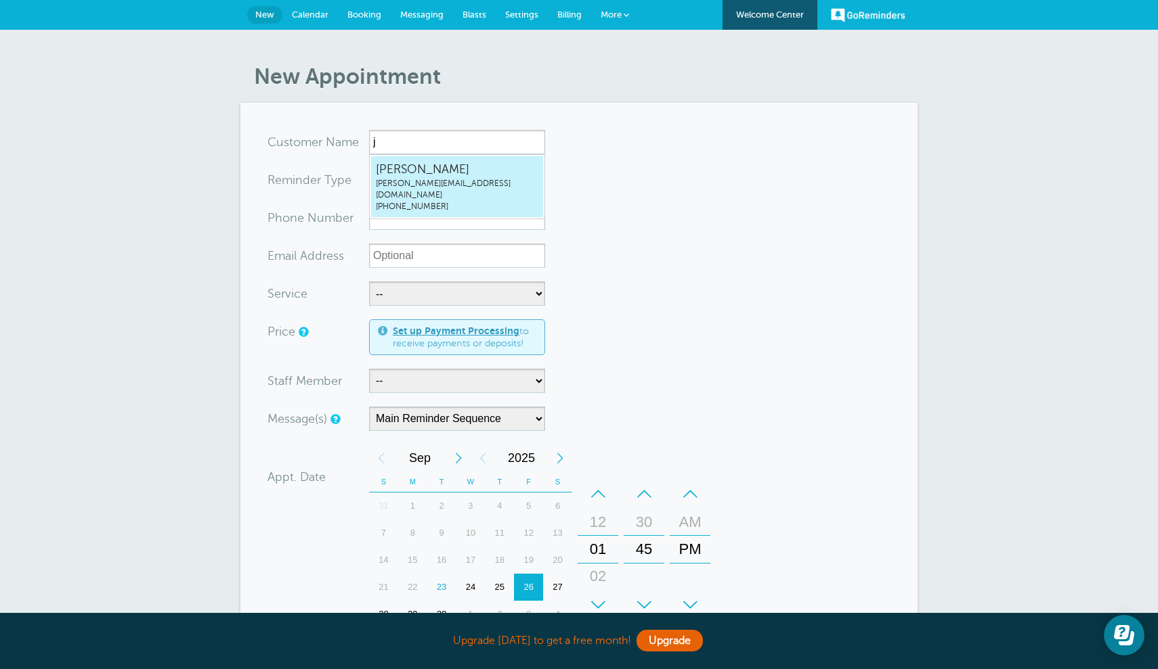
type input "jess@painttrack.com"
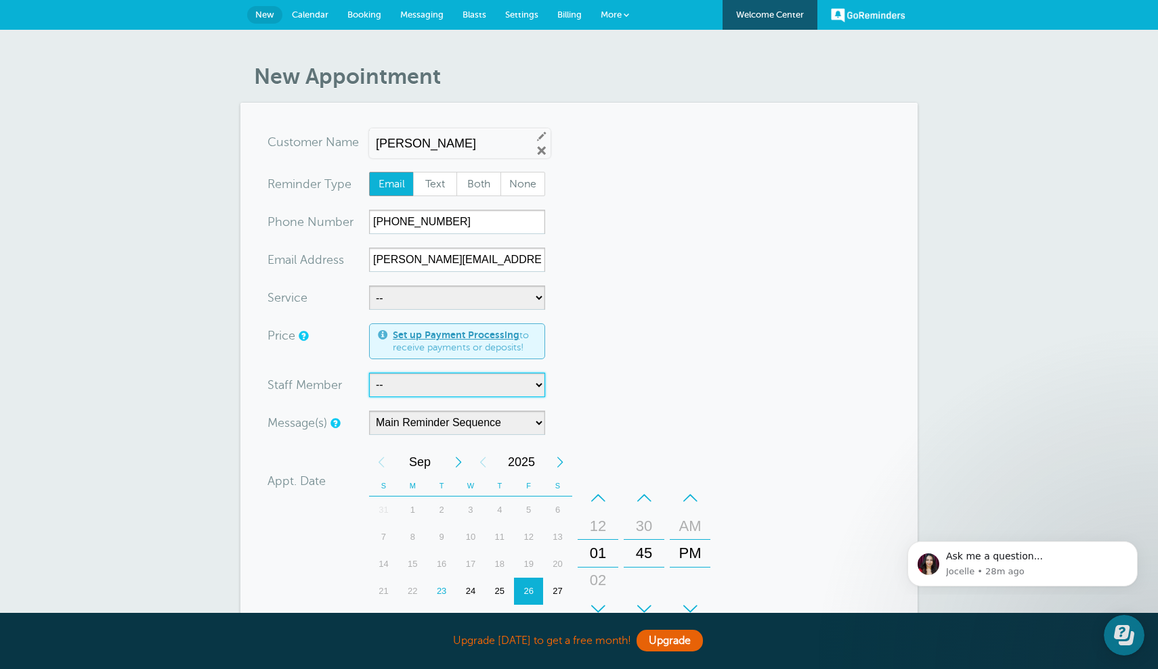
select select "21618"
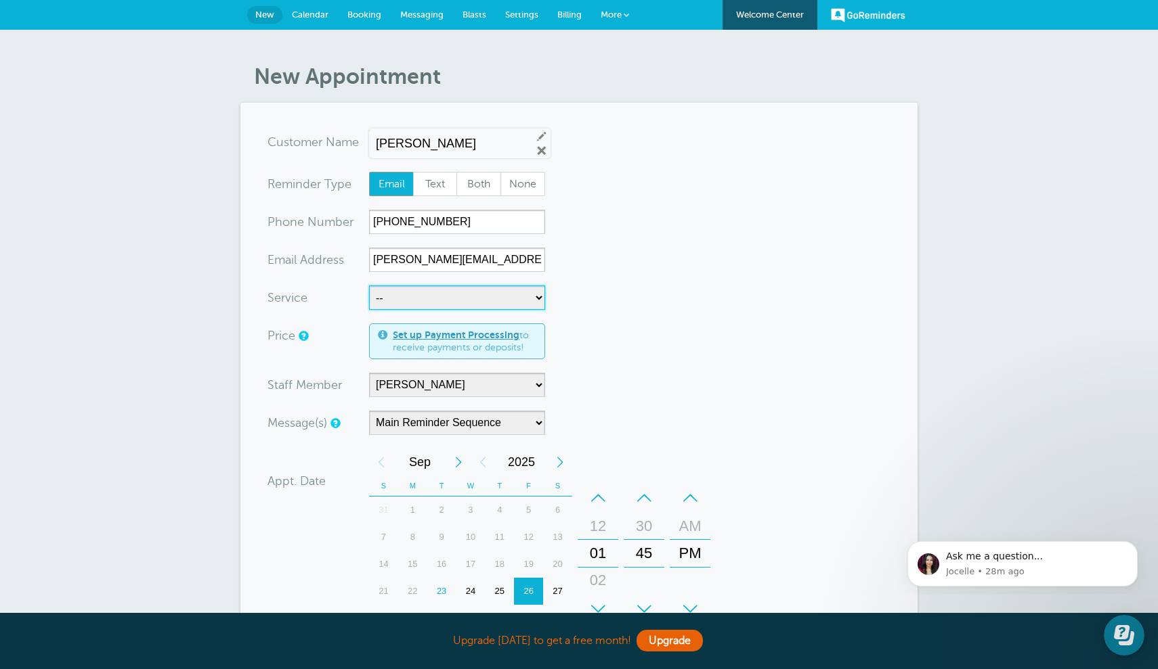
select select "28305"
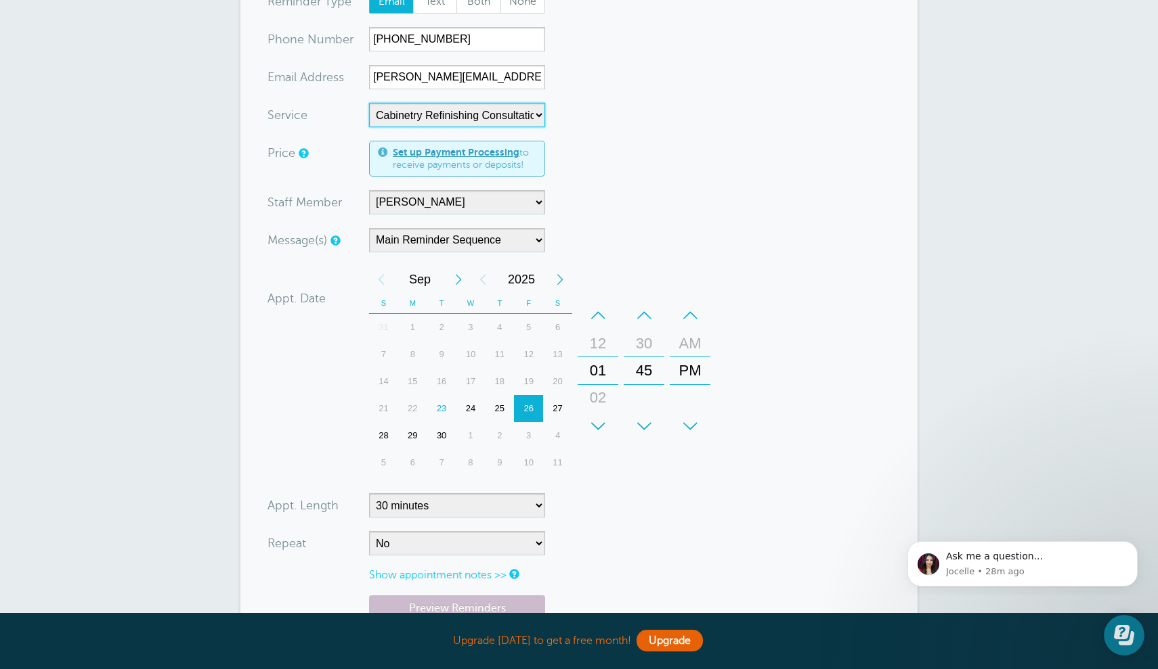
scroll to position [192, 0]
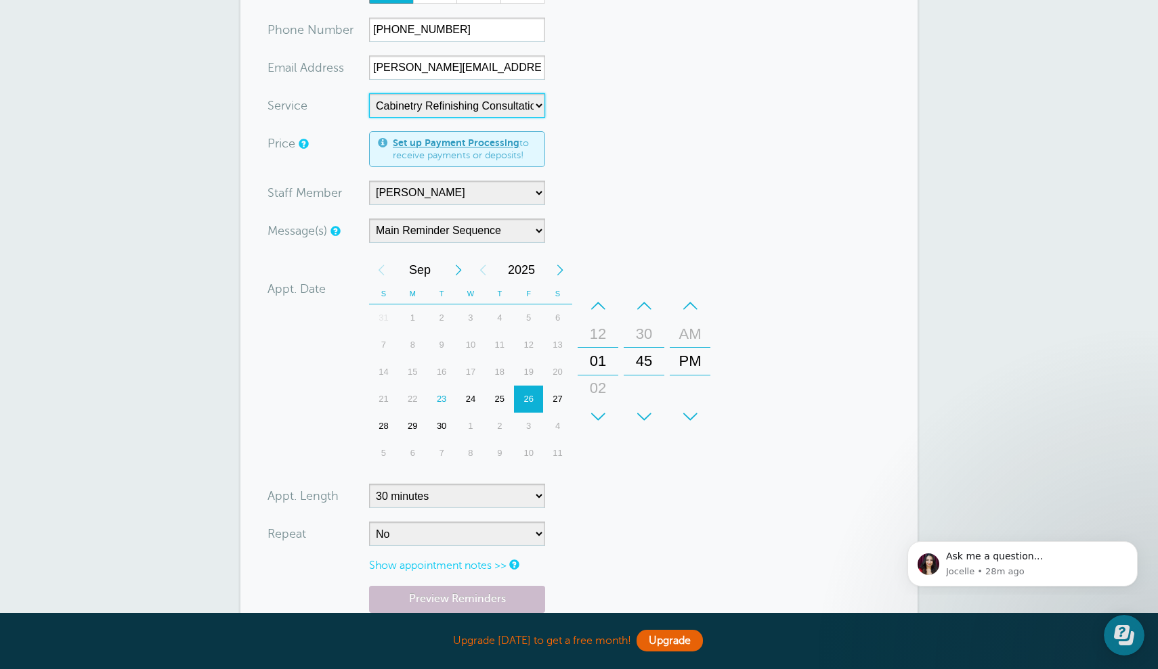
click at [641, 416] on div "+" at bounding box center [643, 416] width 41 height 27
click at [644, 302] on div "–" at bounding box center [643, 305] width 41 height 27
click at [644, 303] on div "–" at bounding box center [643, 305] width 41 height 27
click at [600, 304] on div "–" at bounding box center [597, 305] width 41 height 27
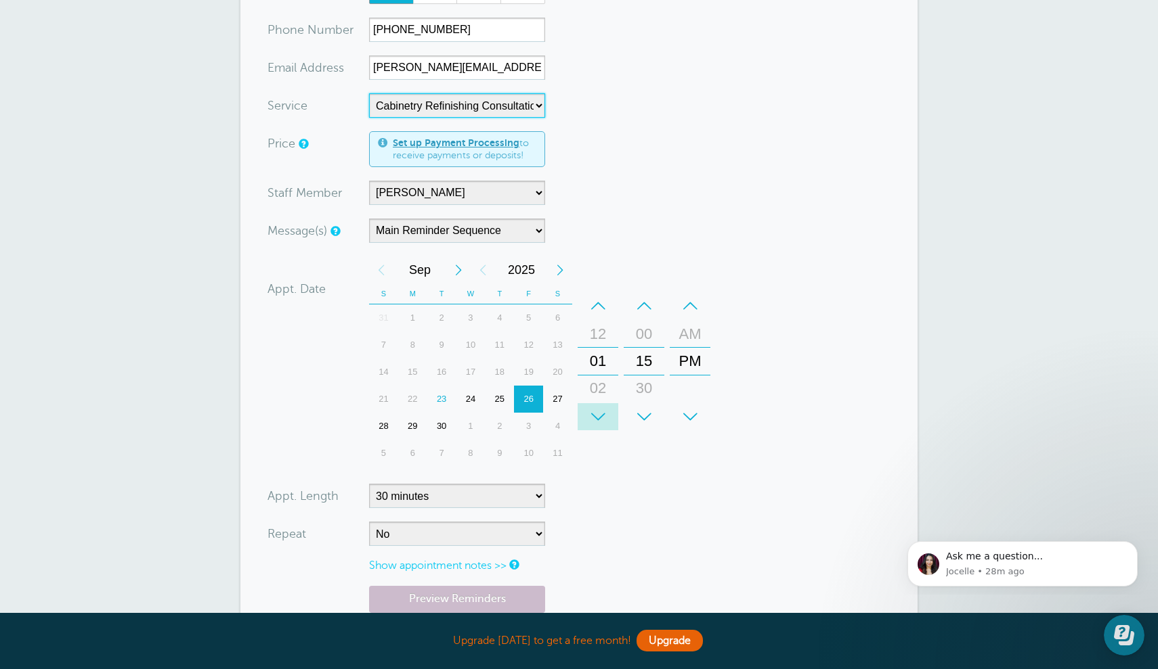
click at [606, 417] on div "+" at bounding box center [597, 416] width 41 height 27
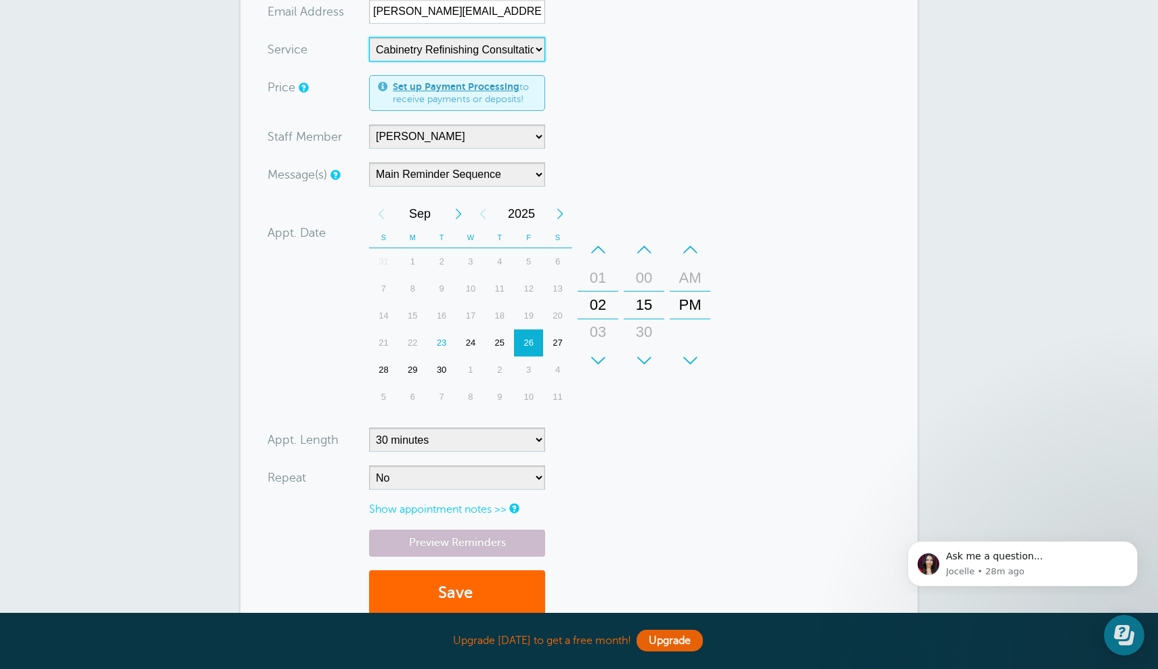
scroll to position [292, 0]
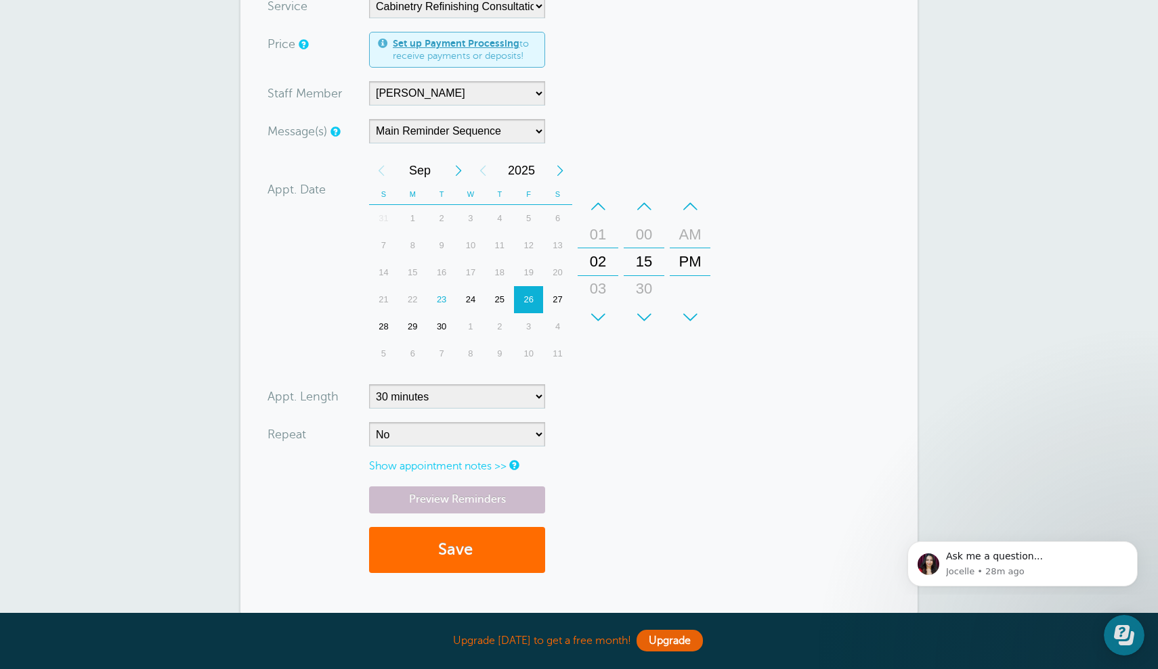
click at [473, 541] on button "Save" at bounding box center [457, 550] width 176 height 47
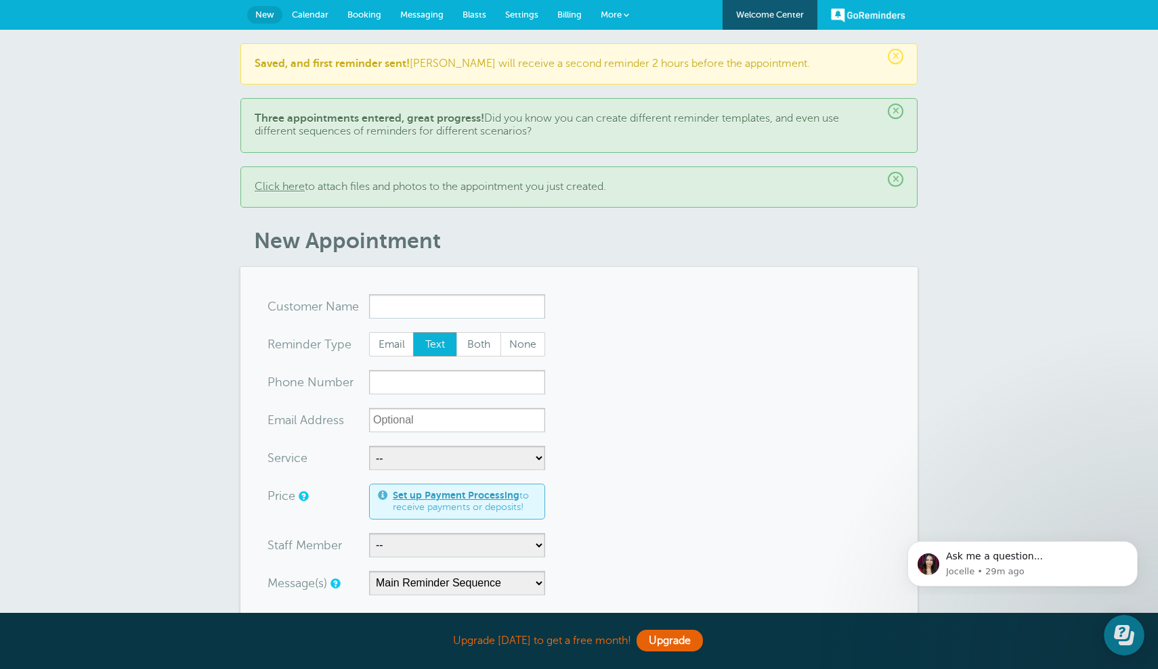
click at [317, 16] on span "Calendar" at bounding box center [310, 14] width 37 height 10
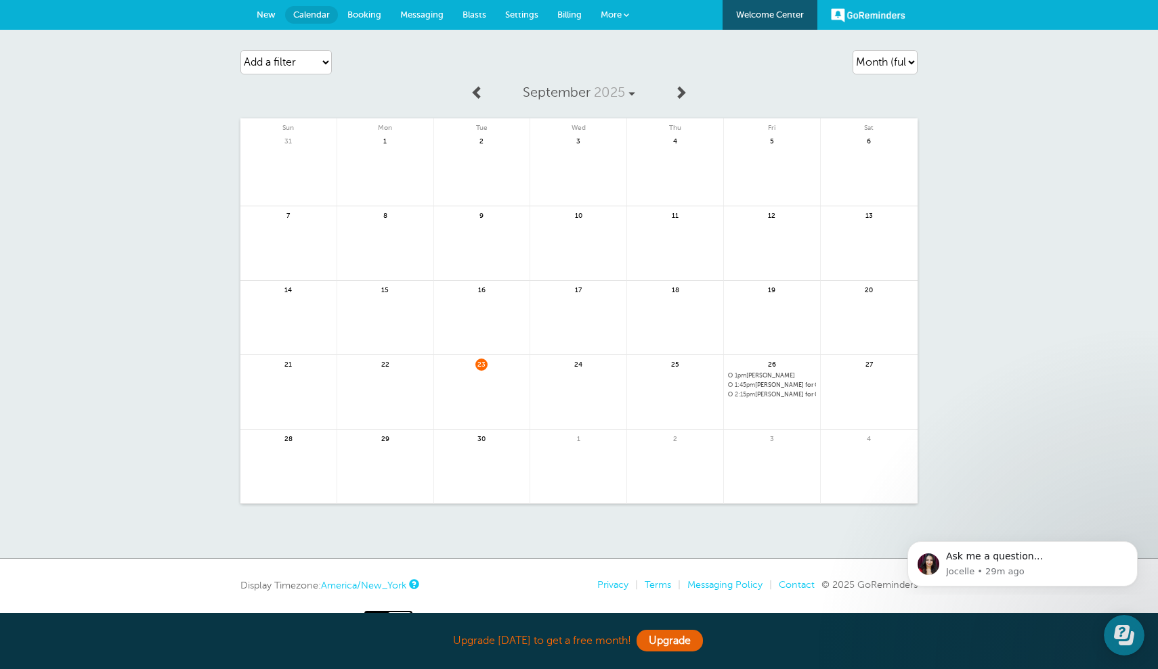
click at [753, 393] on span "2:15pm" at bounding box center [744, 394] width 20 height 7
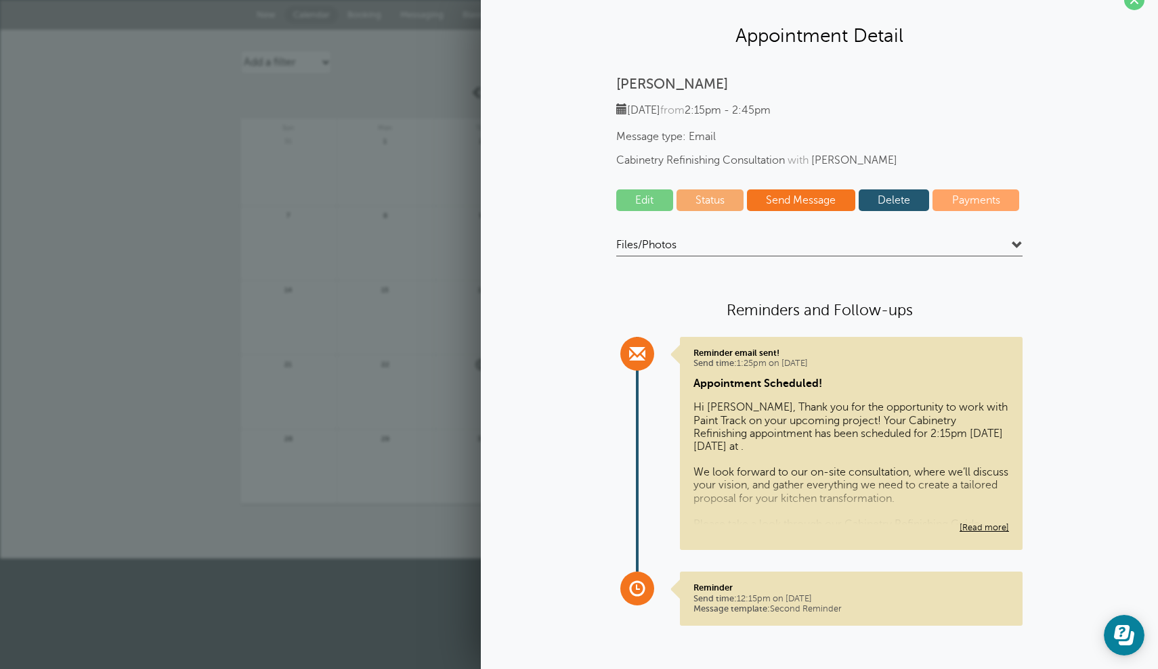
scroll to position [23, 0]
click at [984, 526] on link "[Read more]" at bounding box center [850, 507] width 315 height 61
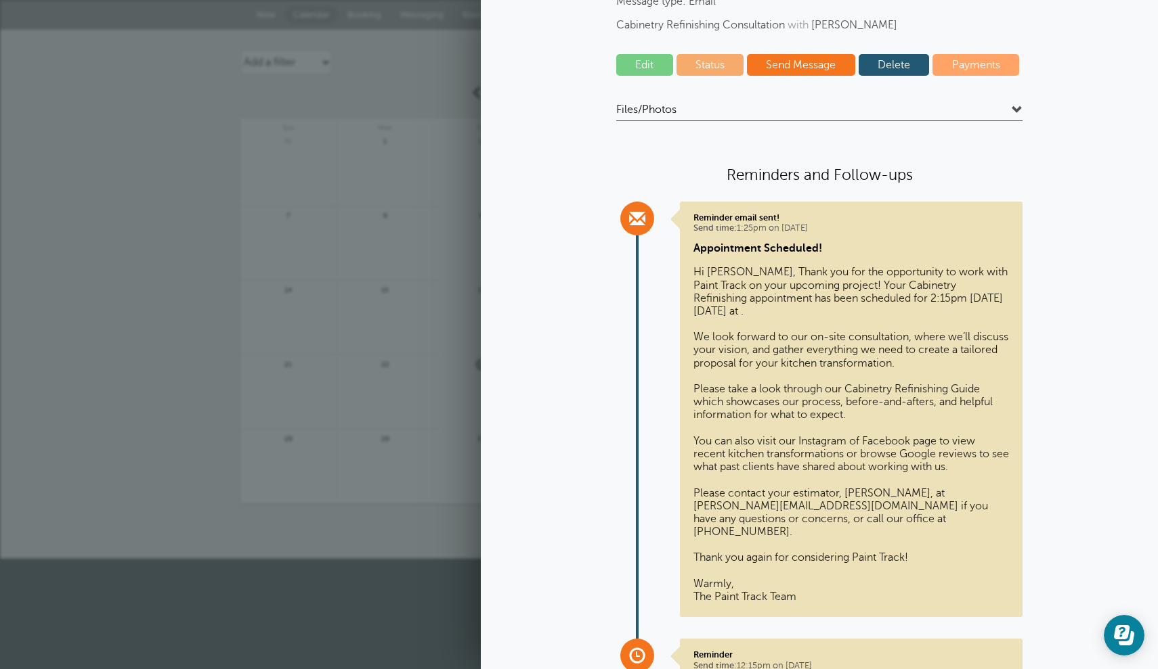
scroll to position [148, 0]
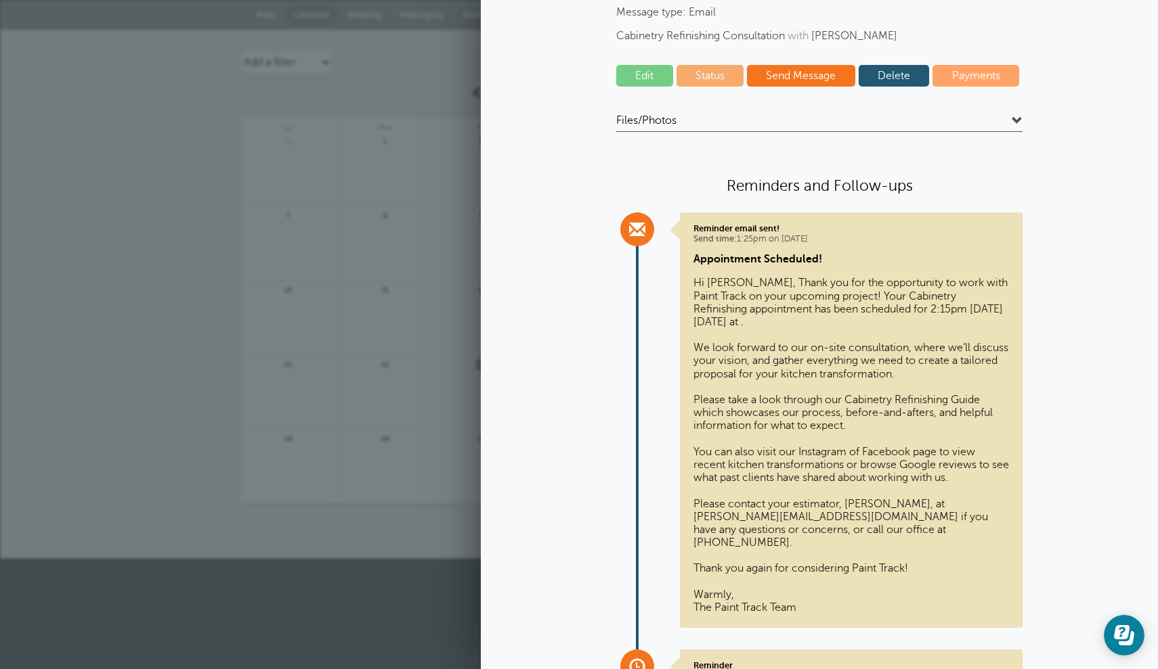
click at [709, 74] on link "Status" at bounding box center [710, 76] width 68 height 22
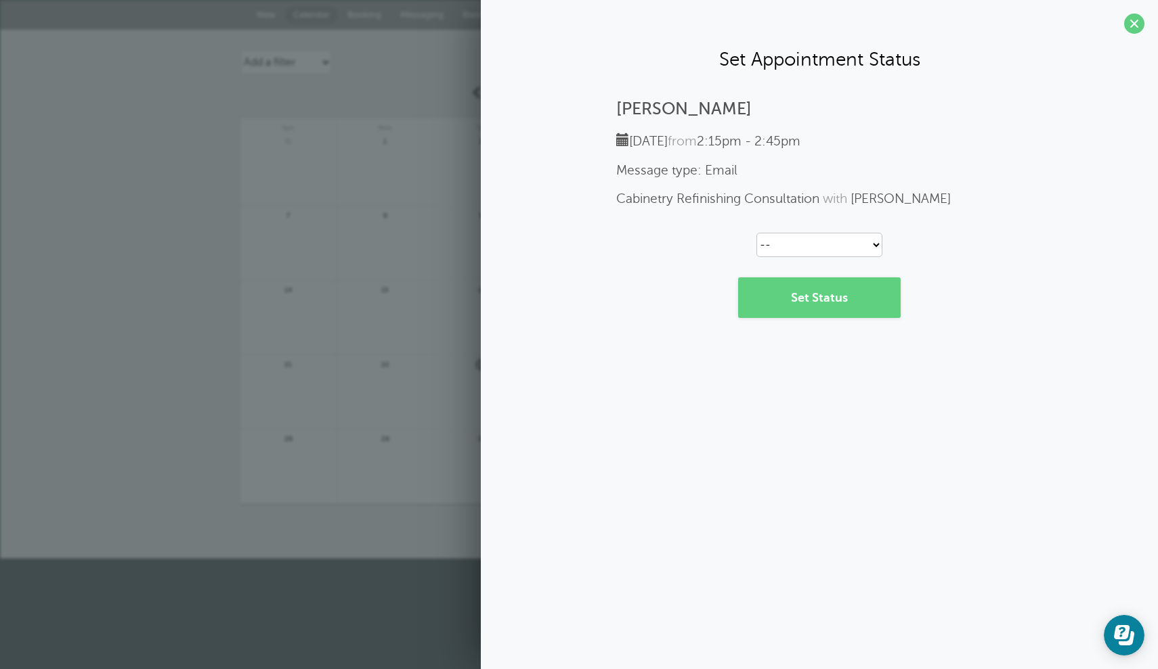
scroll to position [0, 0]
click at [812, 307] on link "Set Status" at bounding box center [819, 298] width 162 height 41
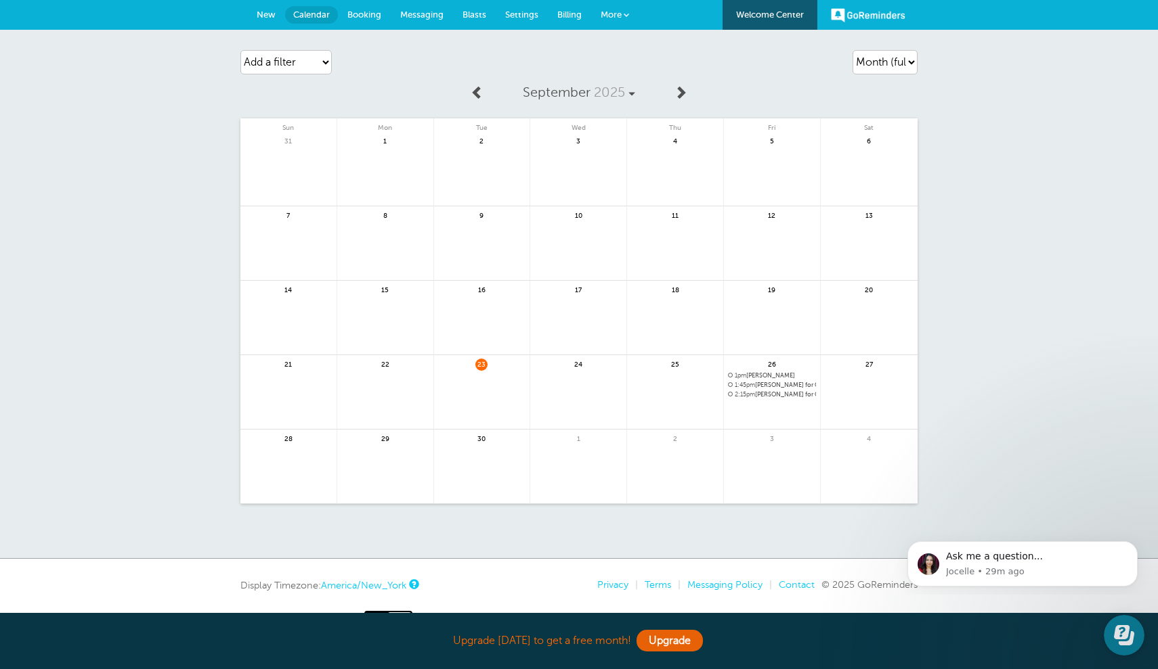
click at [778, 392] on span "2:15pm Jess for Cabinetry Refinishing Consultation with Jess" at bounding box center [772, 394] width 88 height 7
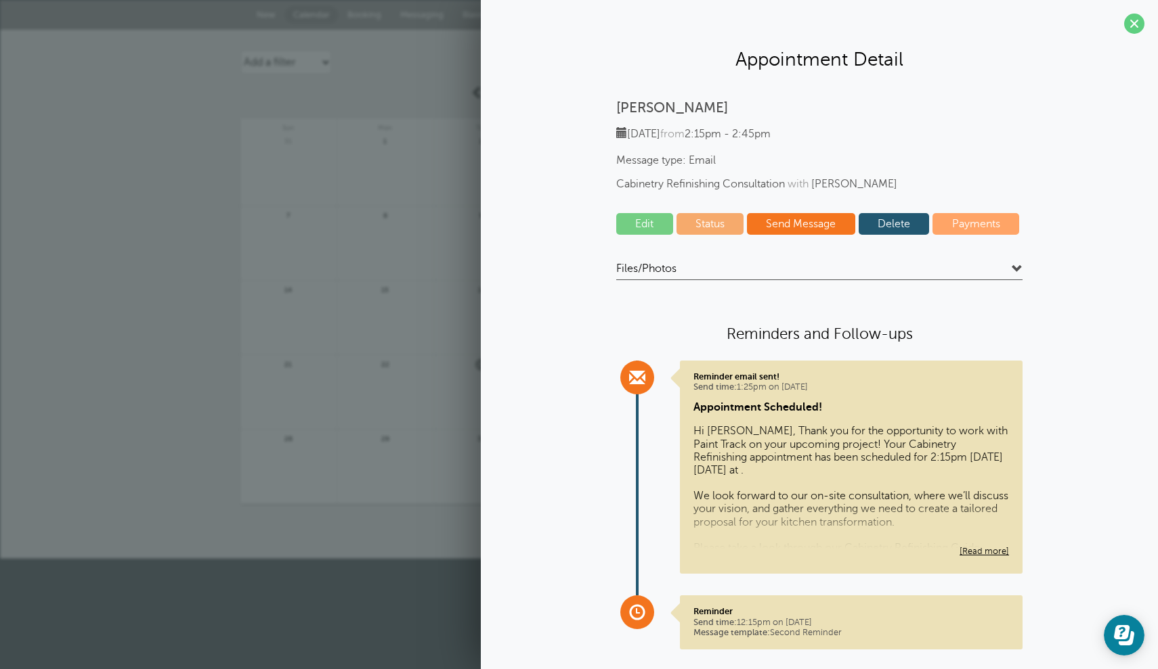
click at [717, 226] on link "Status" at bounding box center [710, 224] width 68 height 22
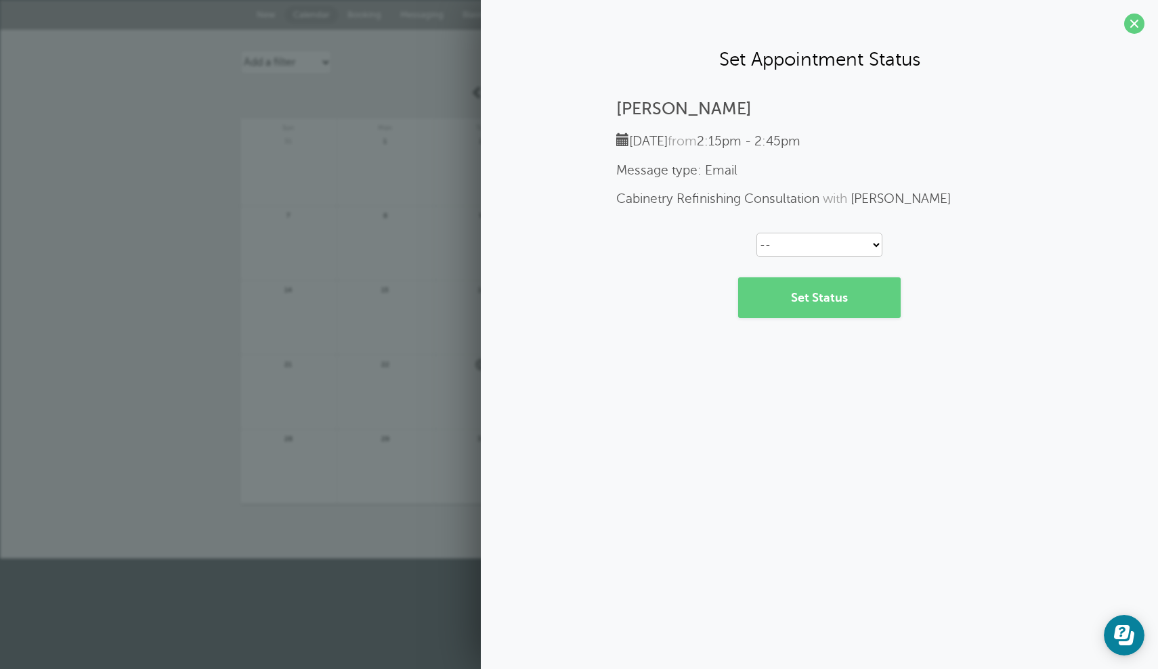
click at [727, 242] on div "Jess Friday, 9/26 from 2:15pm - 2:45pm Message type: Email Cabinetry Refinishin…" at bounding box center [819, 209] width 650 height 219
click at [1143, 24] on span at bounding box center [1134, 24] width 20 height 20
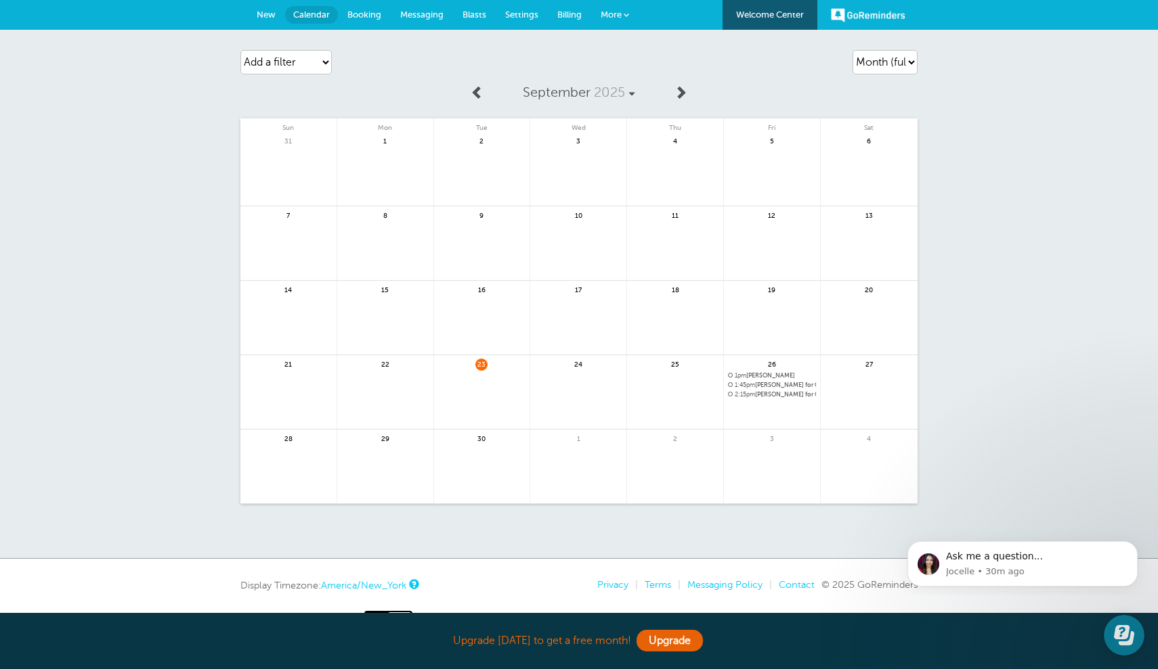
click at [362, 7] on link "Booking" at bounding box center [364, 15] width 53 height 30
click at [522, 16] on span "Settings" at bounding box center [521, 14] width 33 height 10
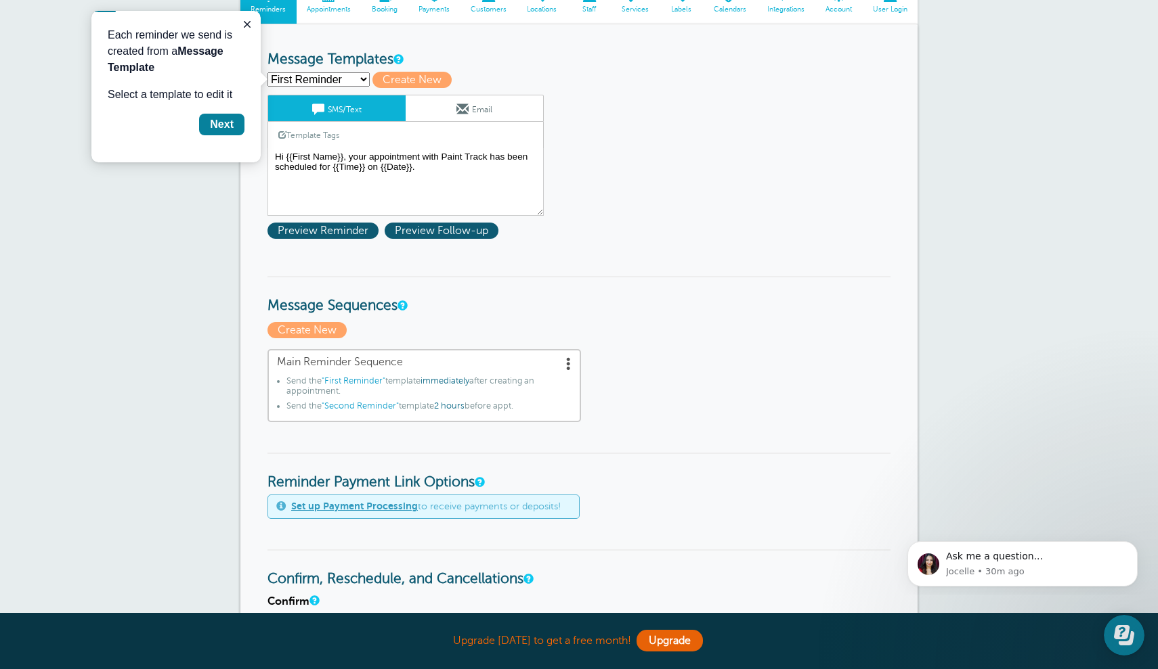
click at [462, 114] on link "Email" at bounding box center [473, 108] width 137 height 26
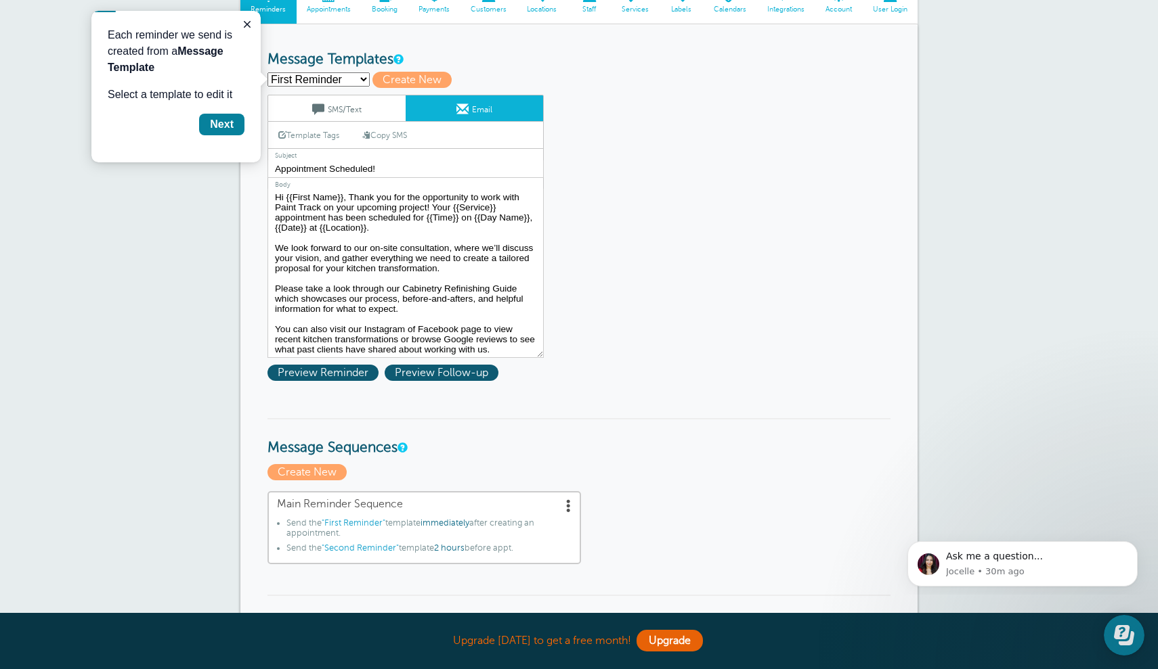
click at [326, 133] on link "Template Tags" at bounding box center [308, 135] width 81 height 26
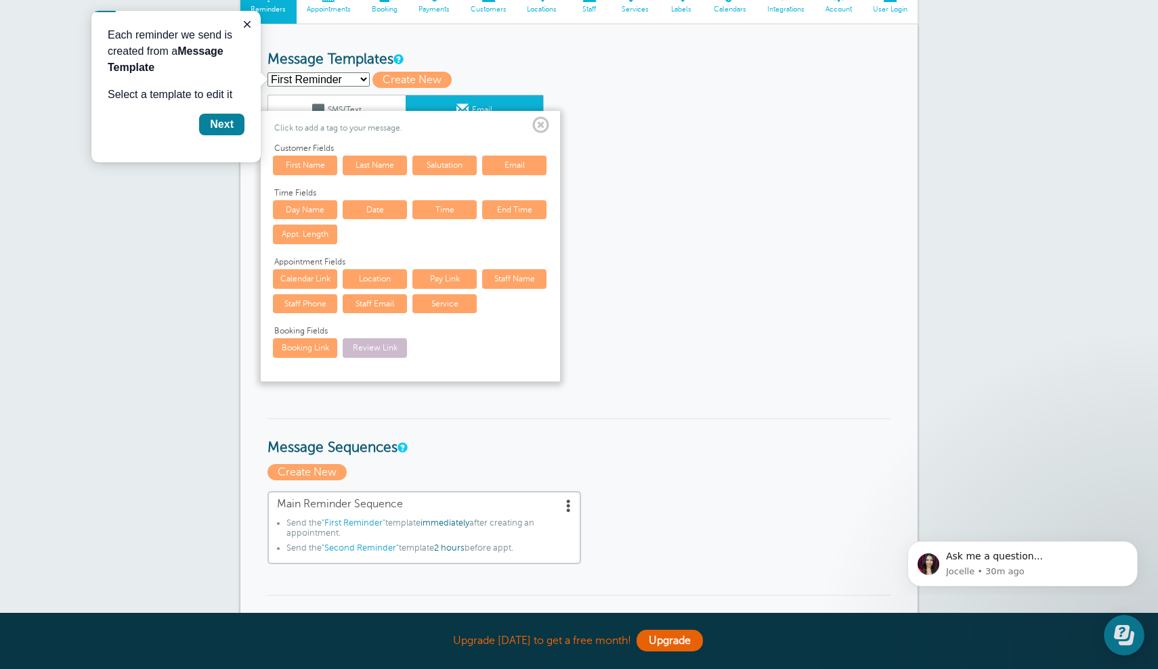
click at [378, 345] on link "Review Link" at bounding box center [375, 347] width 64 height 19
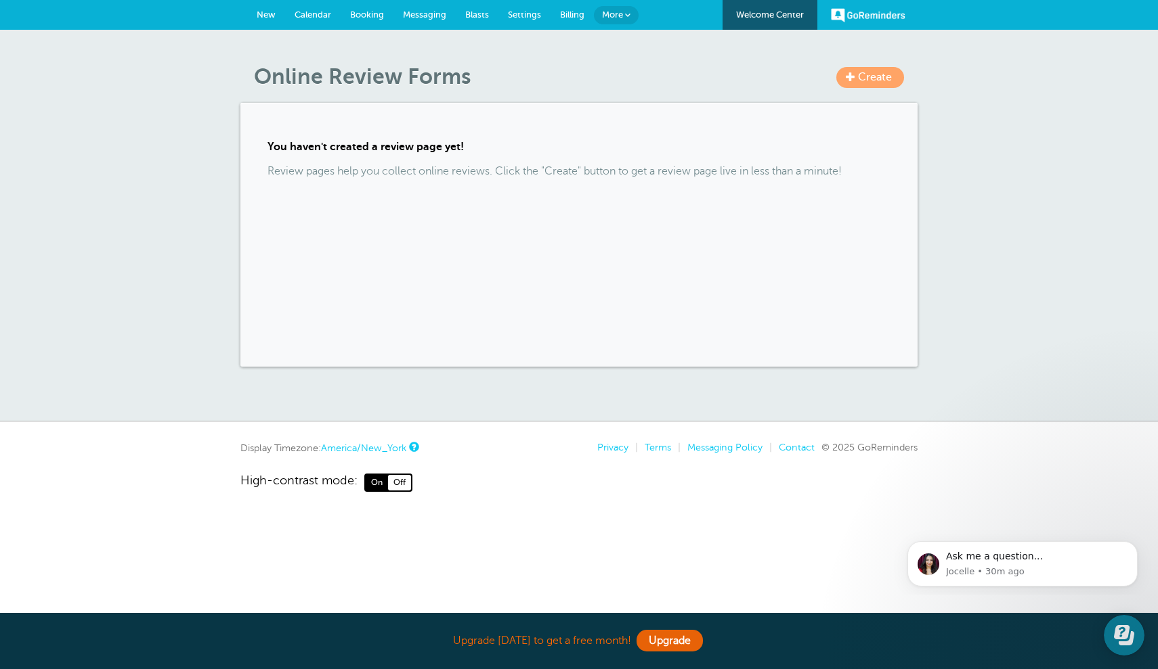
click at [879, 75] on span "Create" at bounding box center [875, 77] width 34 height 12
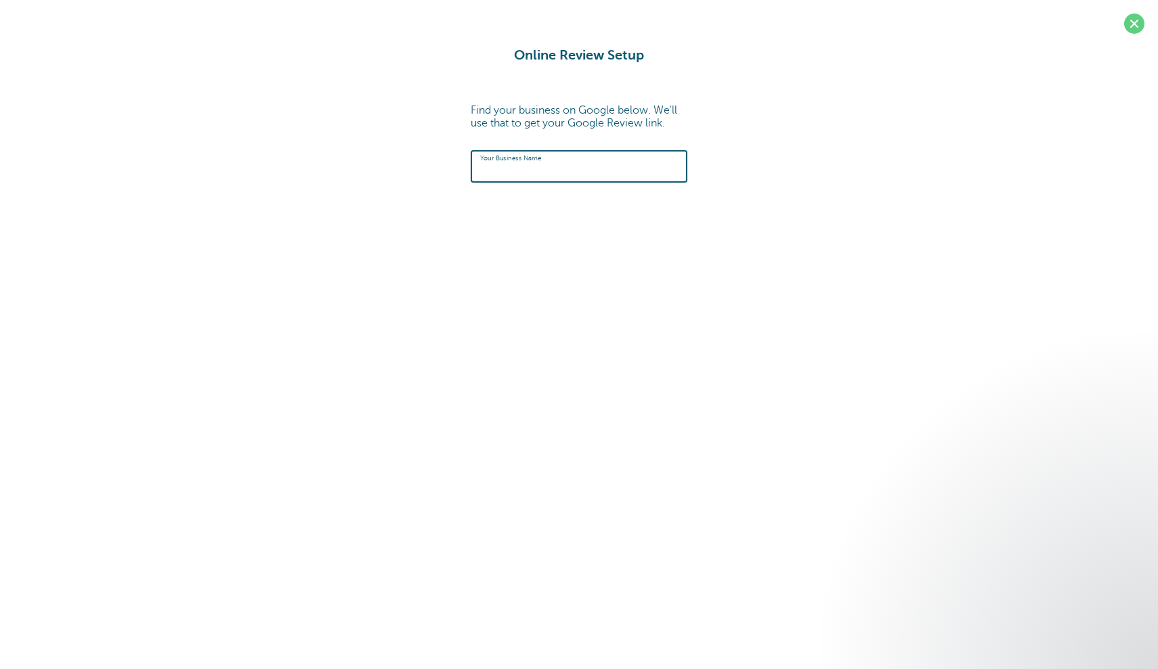
click at [651, 158] on input "text" at bounding box center [579, 166] width 198 height 29
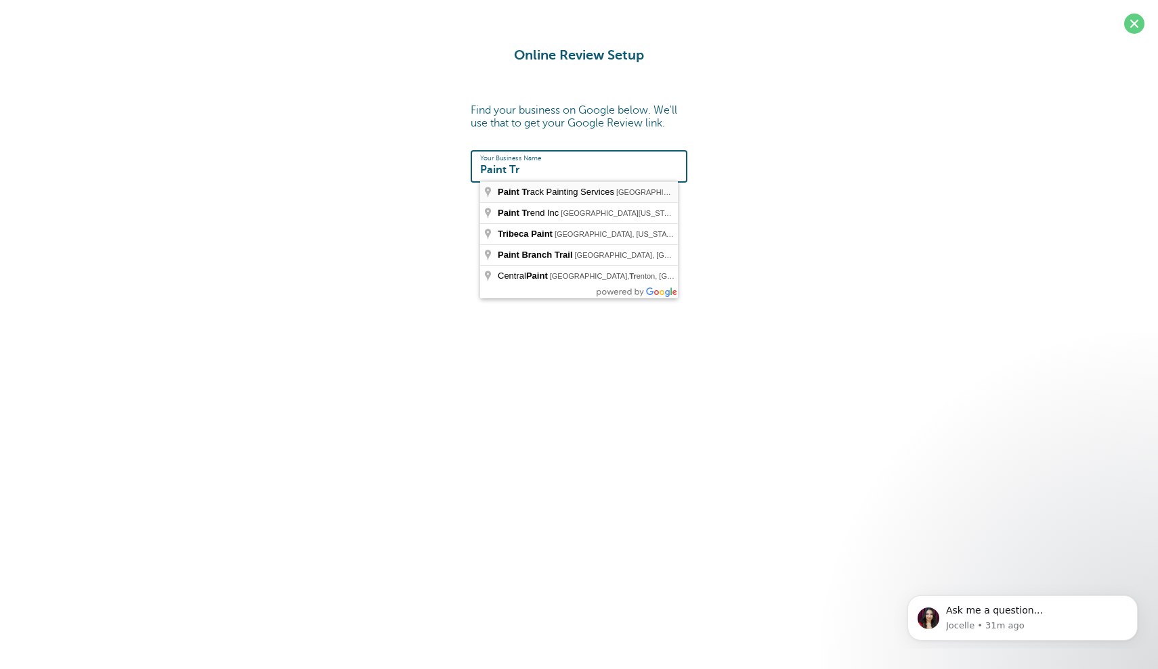
type input "Paint Track Painting Services, Pleasantville Road, Briarcliff Manor, NY, USA"
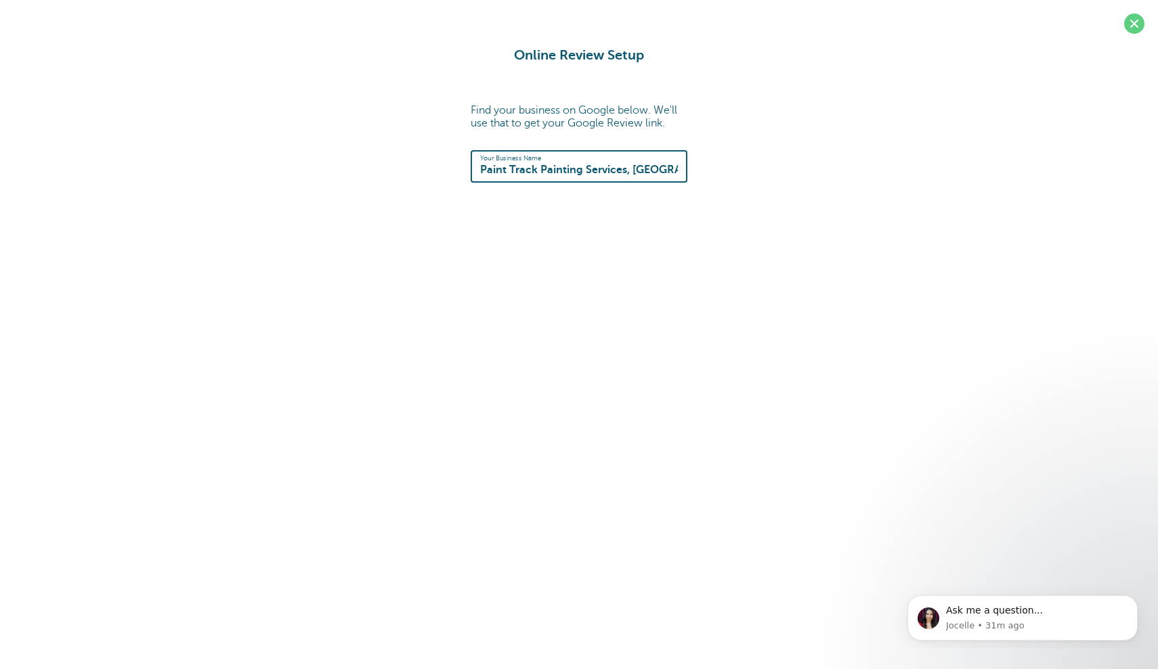
type input "https://search.google.com/local/writereview?placeid=ChIJqRTPGNnIwokRVsoAzP833-s"
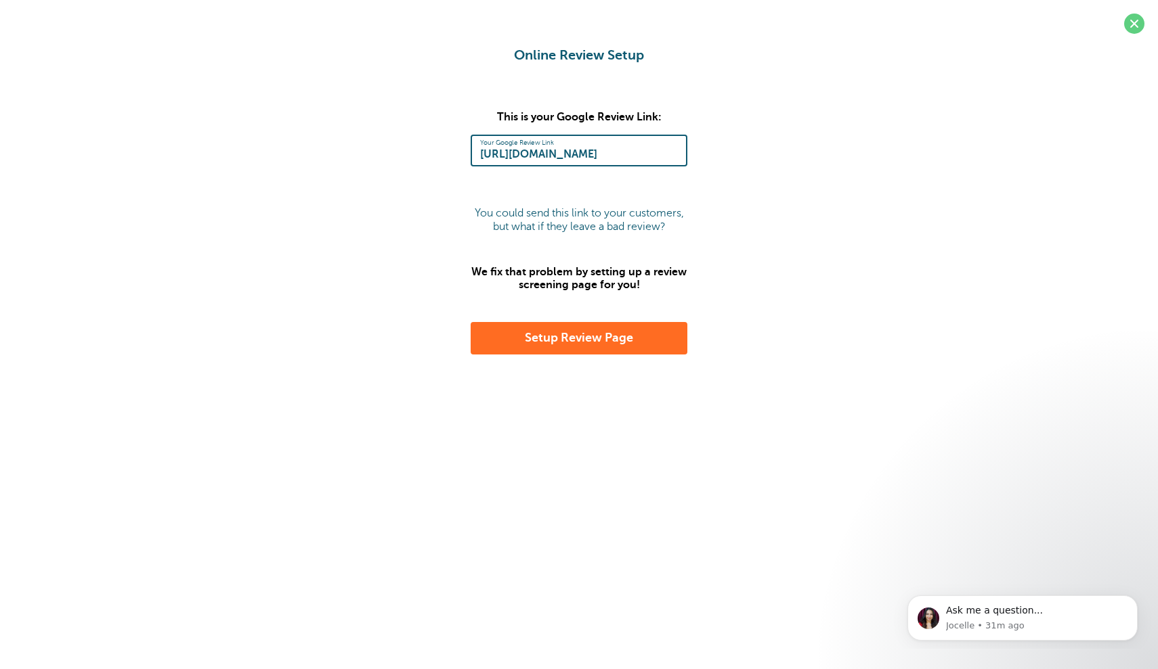
click at [626, 338] on button "Setup Review Page" at bounding box center [578, 338] width 217 height 32
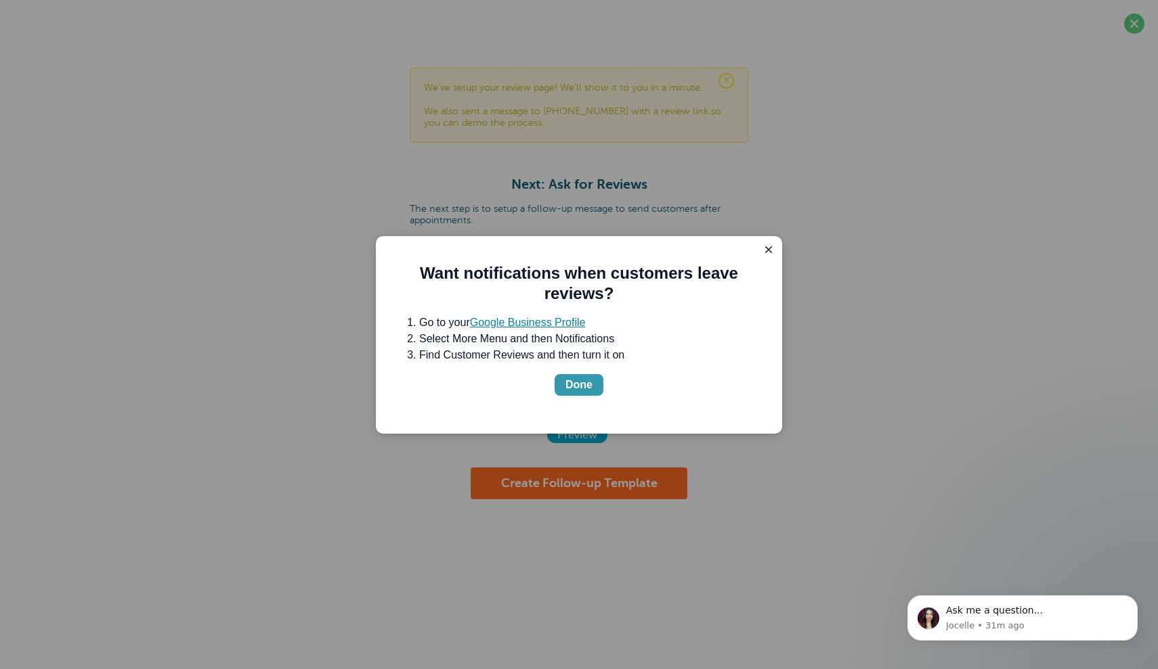
click at [587, 382] on div "Done" at bounding box center [578, 385] width 27 height 16
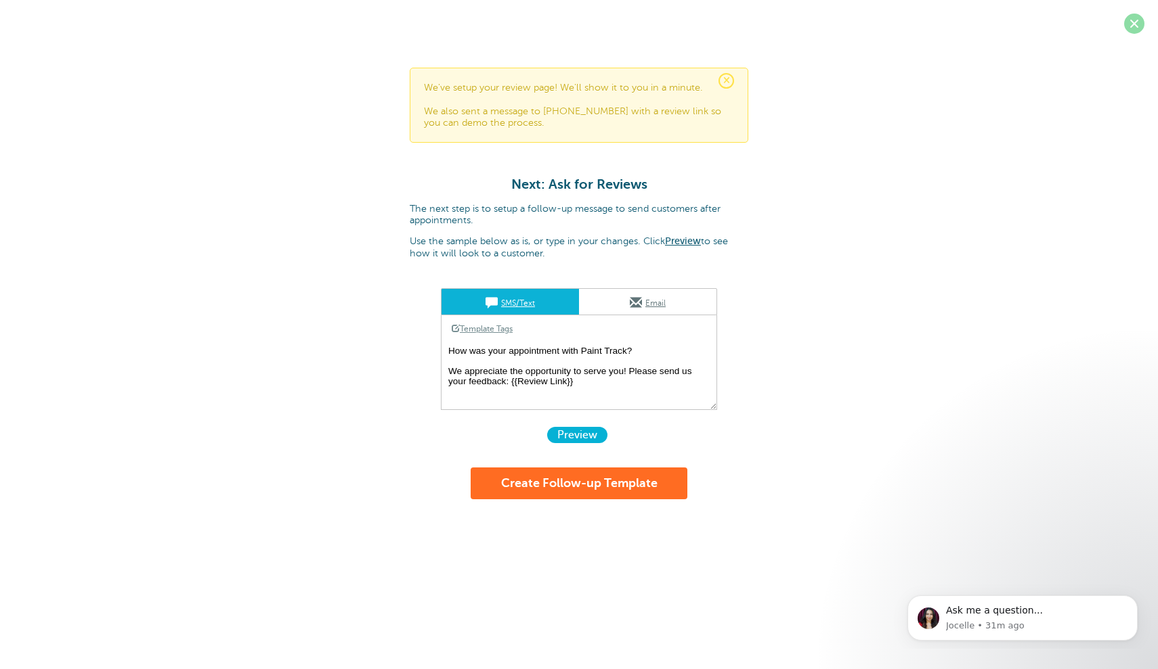
click at [1141, 22] on span at bounding box center [1134, 24] width 20 height 20
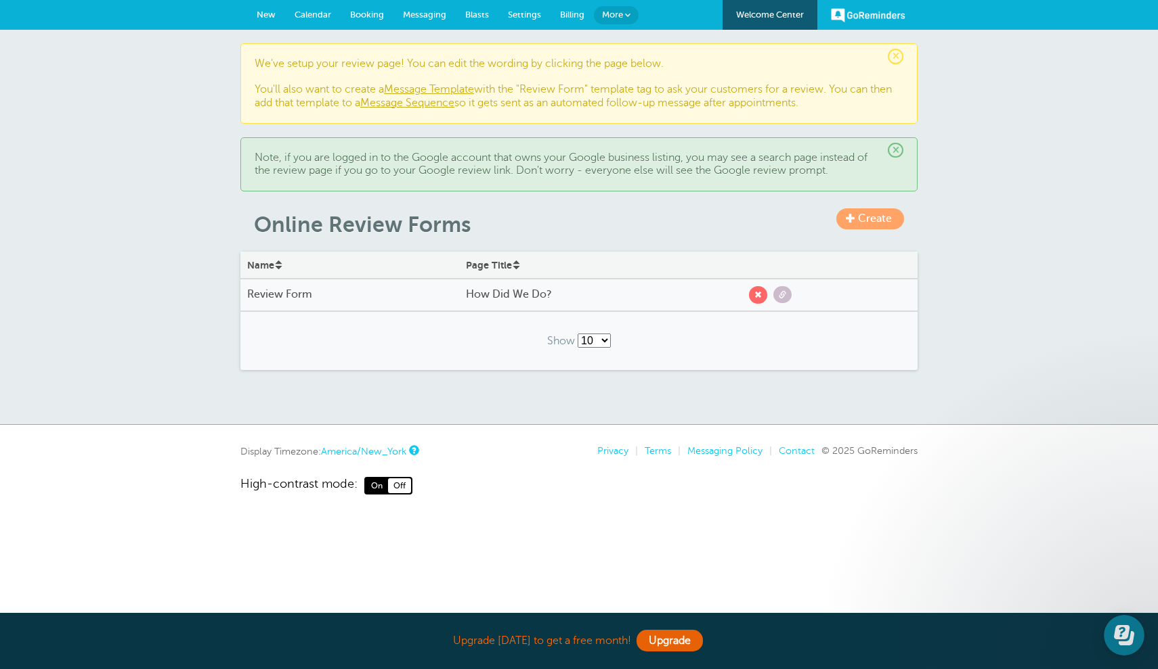
click at [525, 293] on h4 "How Did We Do?" at bounding box center [597, 294] width 263 height 13
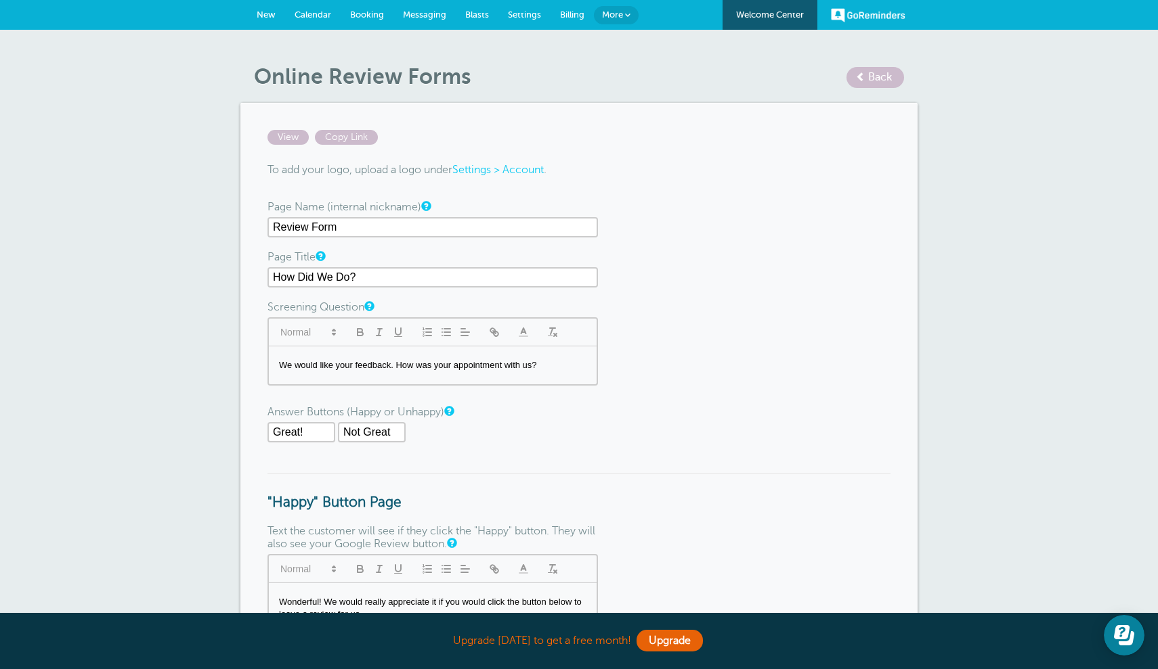
click at [539, 17] on span "Settings" at bounding box center [524, 14] width 33 height 10
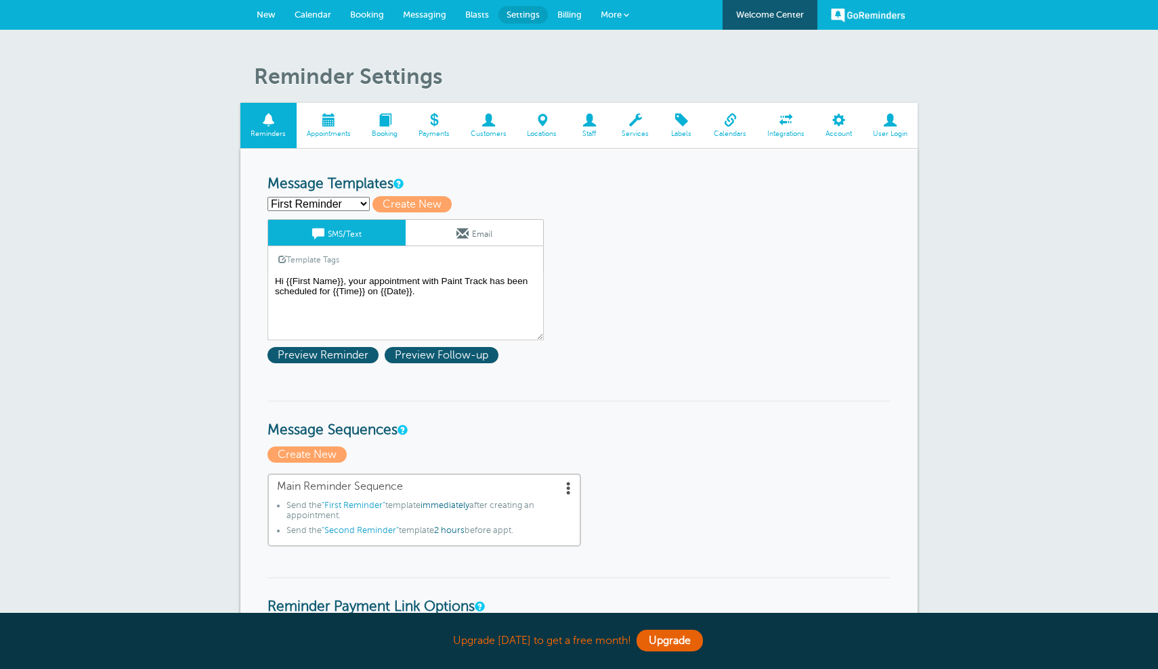
click at [463, 240] on link "Email" at bounding box center [473, 233] width 137 height 26
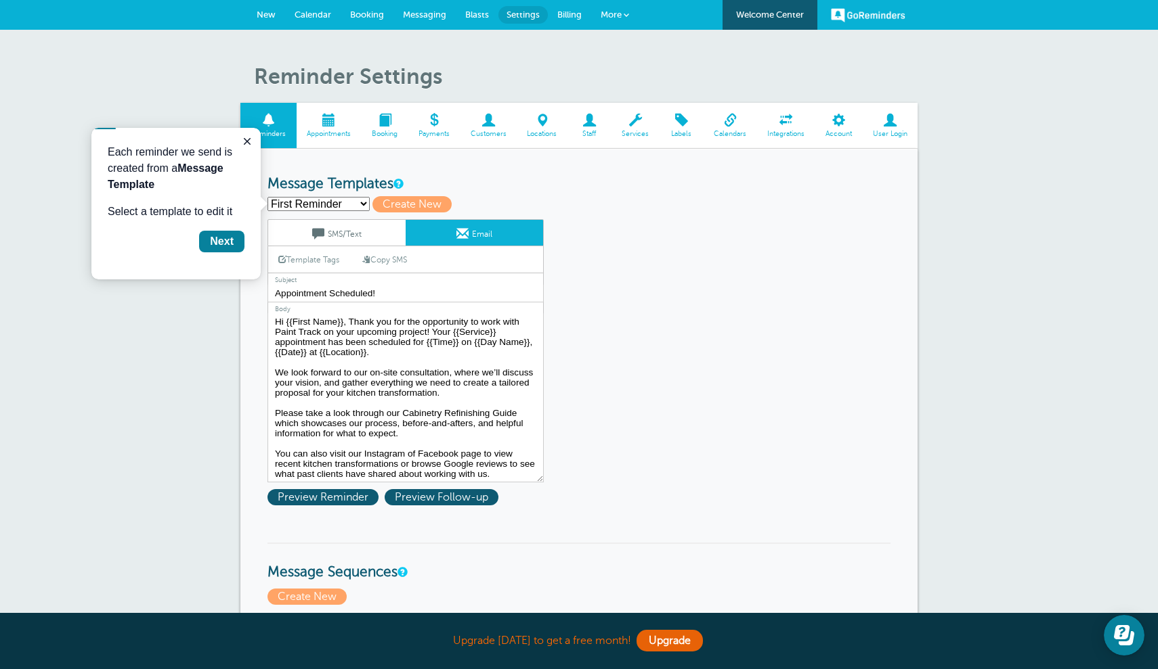
click at [317, 260] on link "Template Tags" at bounding box center [308, 259] width 81 height 26
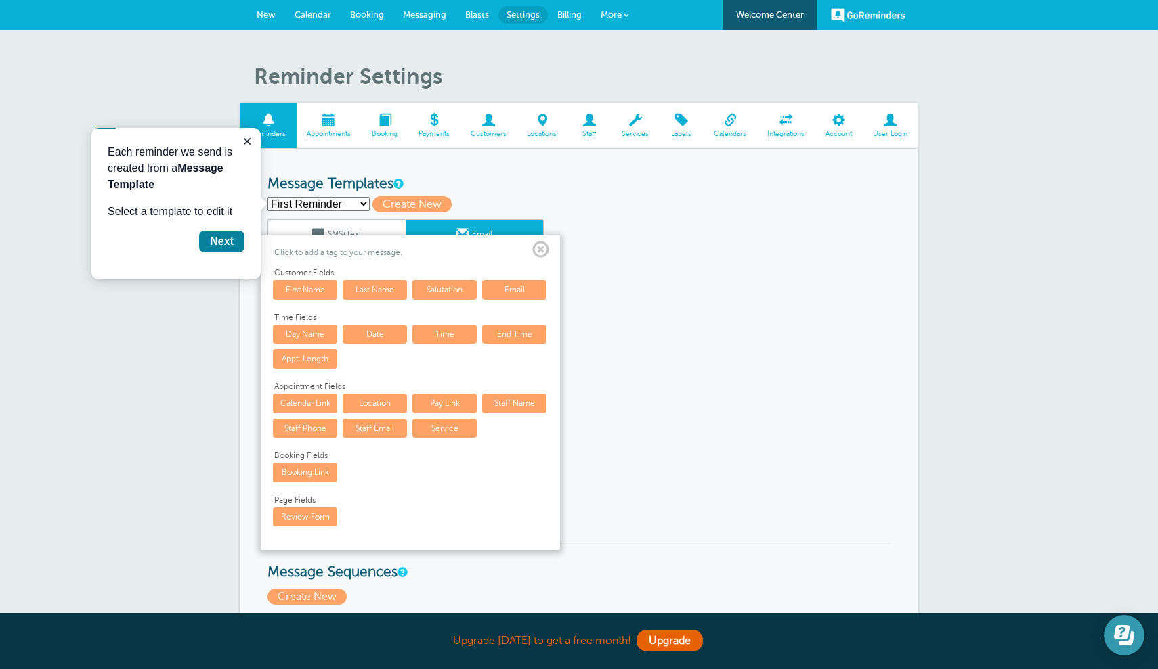
click at [1122, 643] on icon "Open Learn | Contact Us" at bounding box center [1126, 639] width 16 height 14
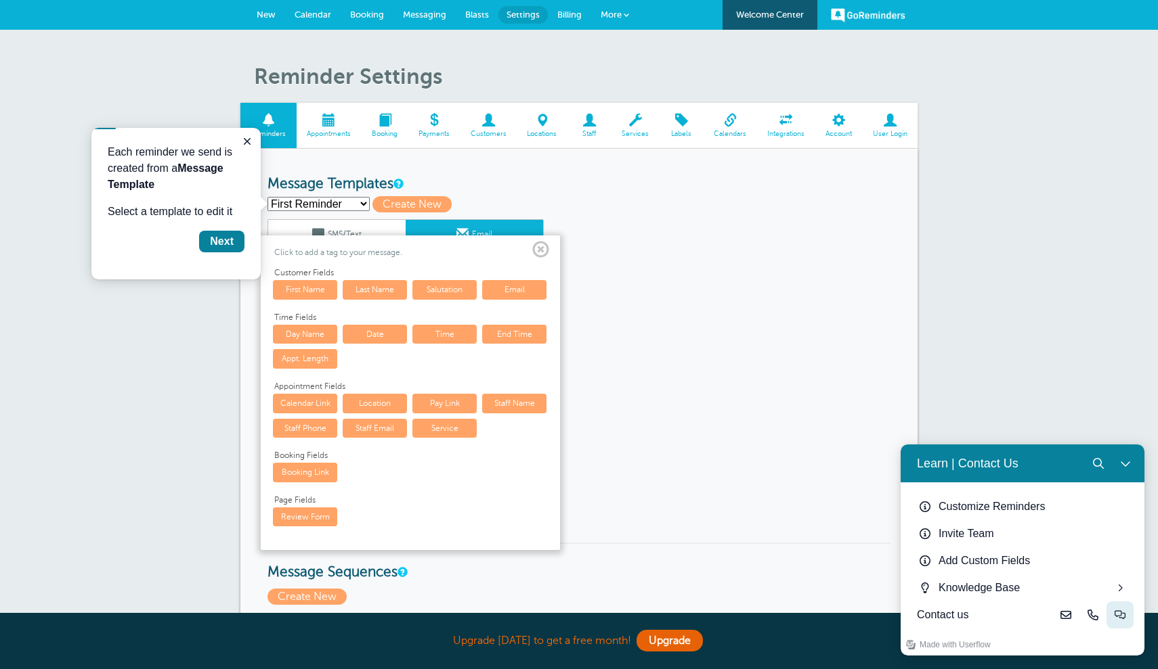
click at [1128, 620] on button "Live-chat" at bounding box center [1119, 615] width 27 height 27
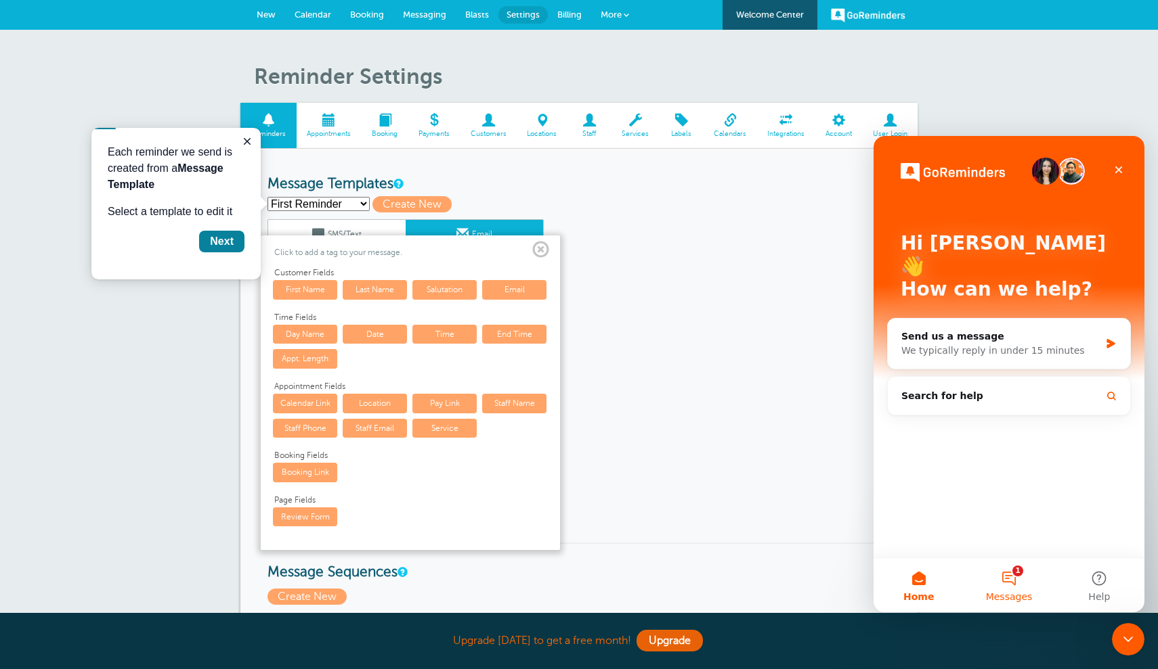
click at [1014, 586] on button "1 Messages" at bounding box center [1008, 585] width 90 height 54
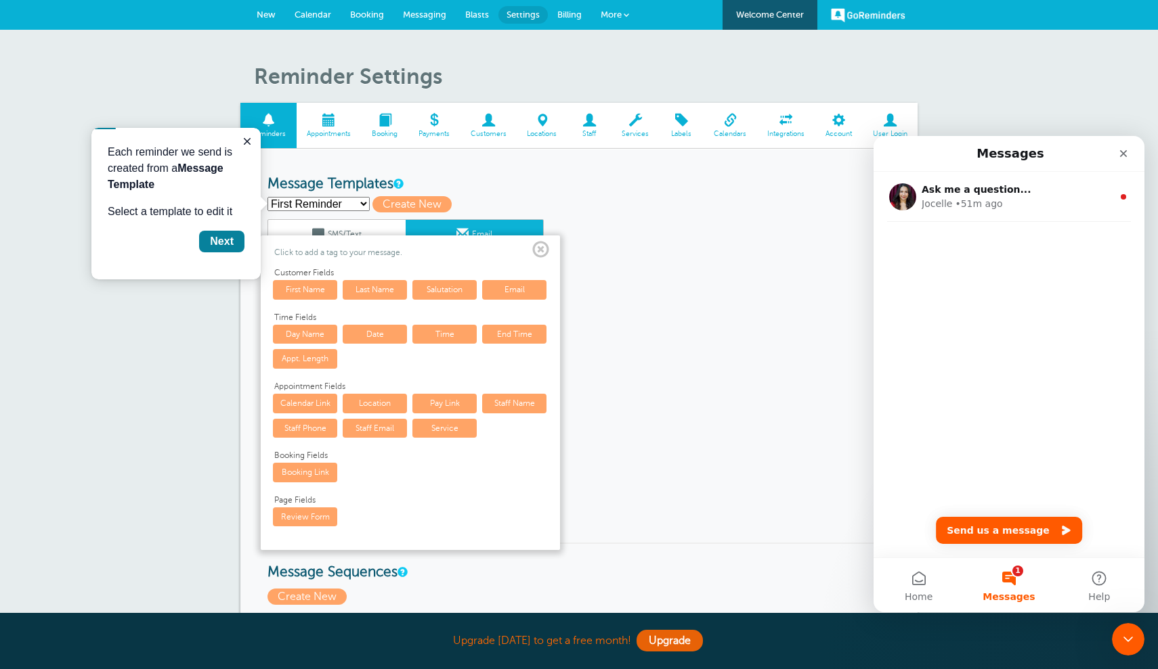
click at [988, 248] on div "Ask me a question... Jocelle • 51m ago" at bounding box center [1008, 224] width 271 height 104
click at [994, 535] on button "Send us a message" at bounding box center [1009, 530] width 146 height 27
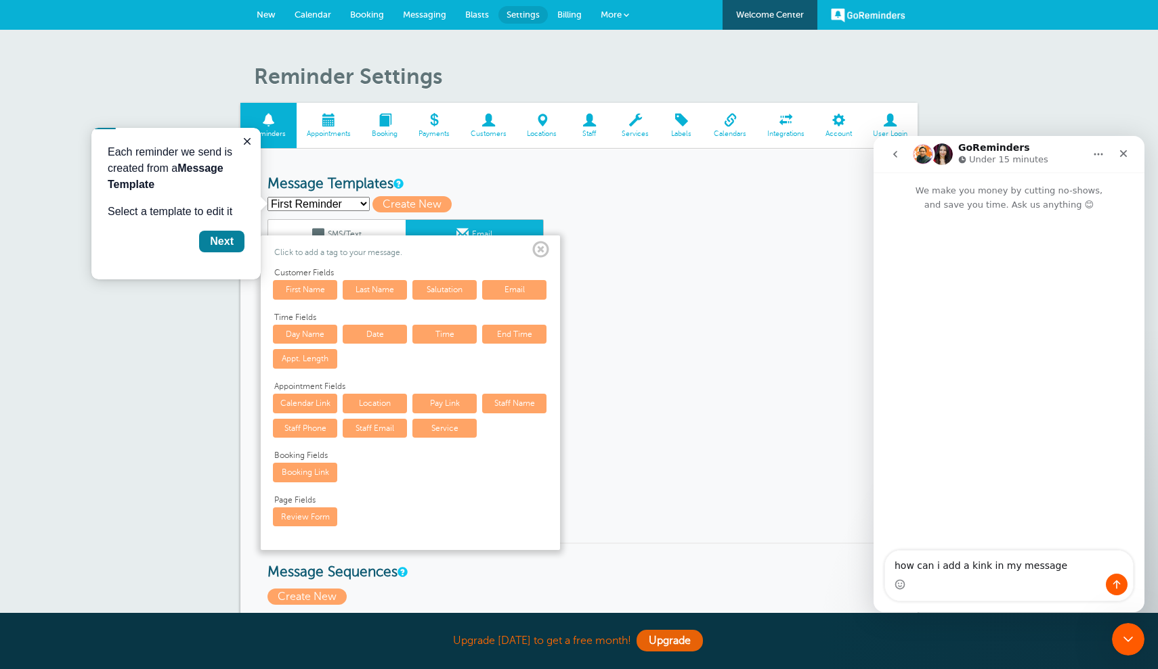
type textarea "how can i add a kink in my message?"
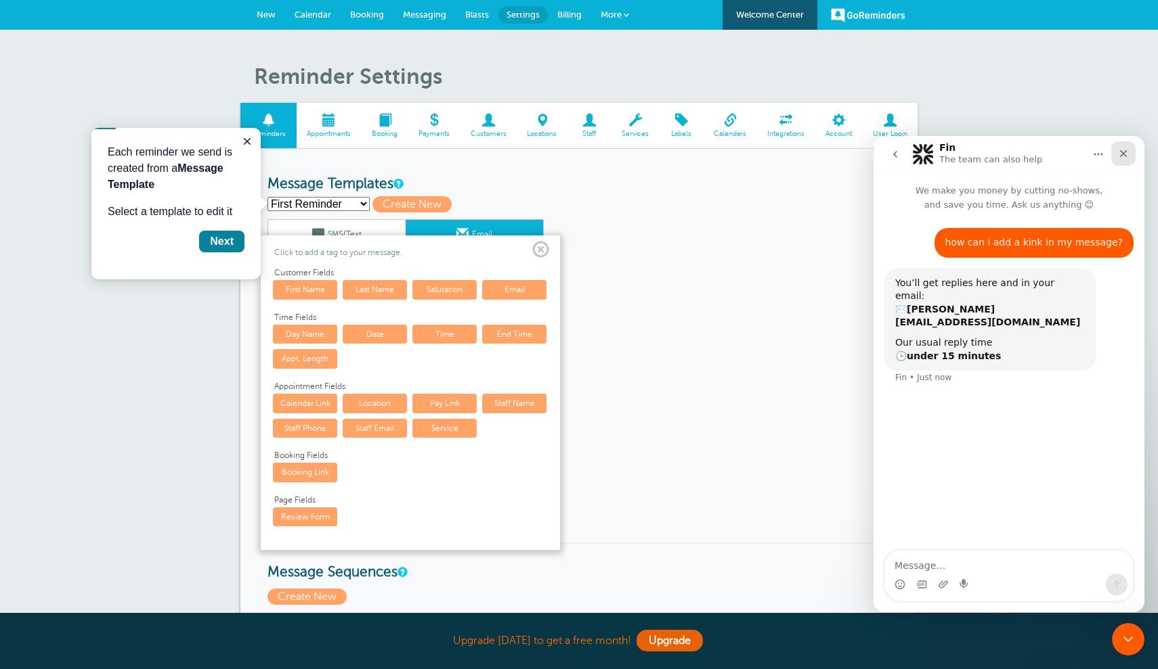
click at [1121, 150] on icon "Close" at bounding box center [1123, 153] width 11 height 11
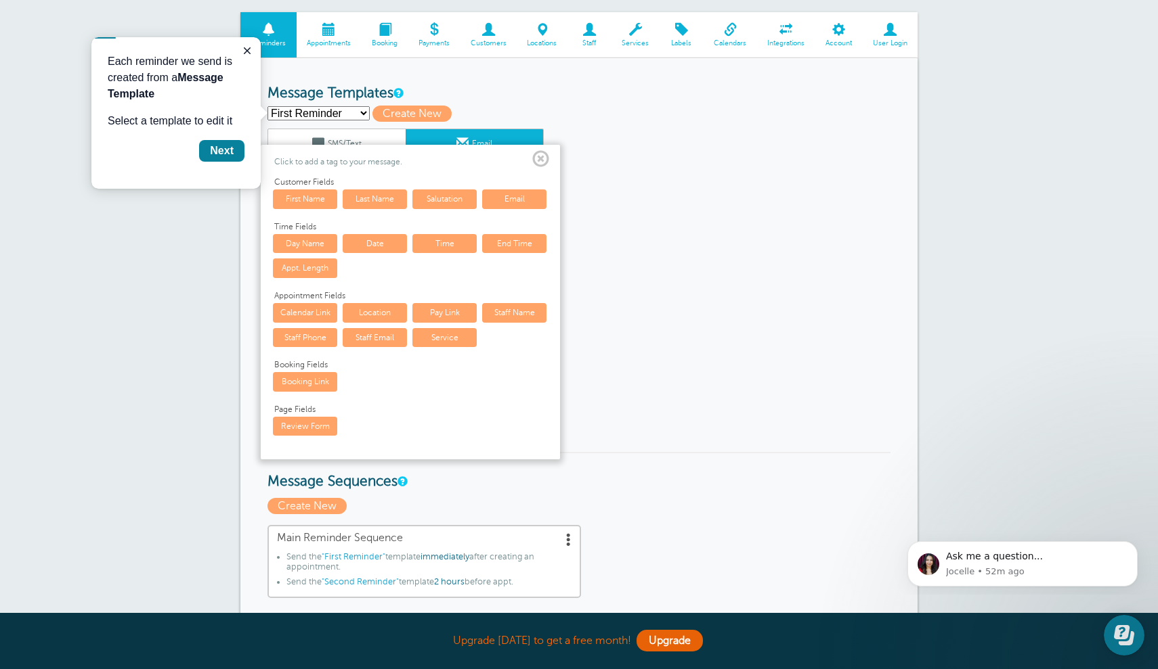
click at [542, 157] on span at bounding box center [540, 159] width 17 height 17
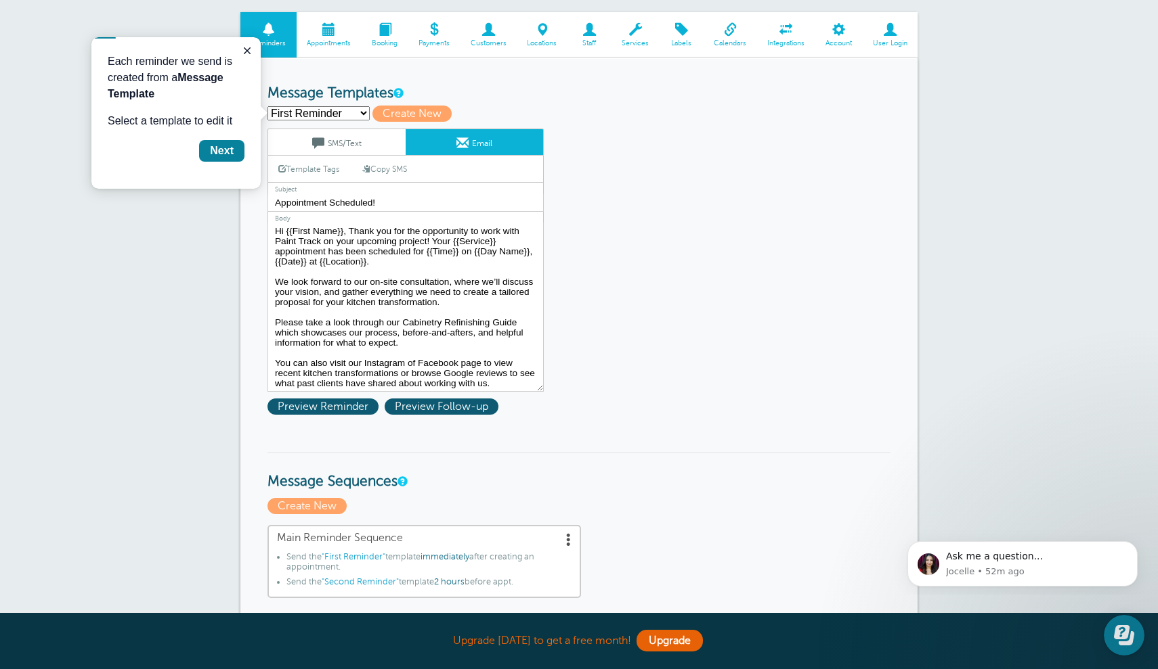
click at [569, 250] on div "First Reminder Save Cancel SMS/Text Email Template Tags Copy SMS Click to add a…" at bounding box center [422, 260] width 311 height 263
click at [678, 37] on link "Labels" at bounding box center [681, 34] width 44 height 45
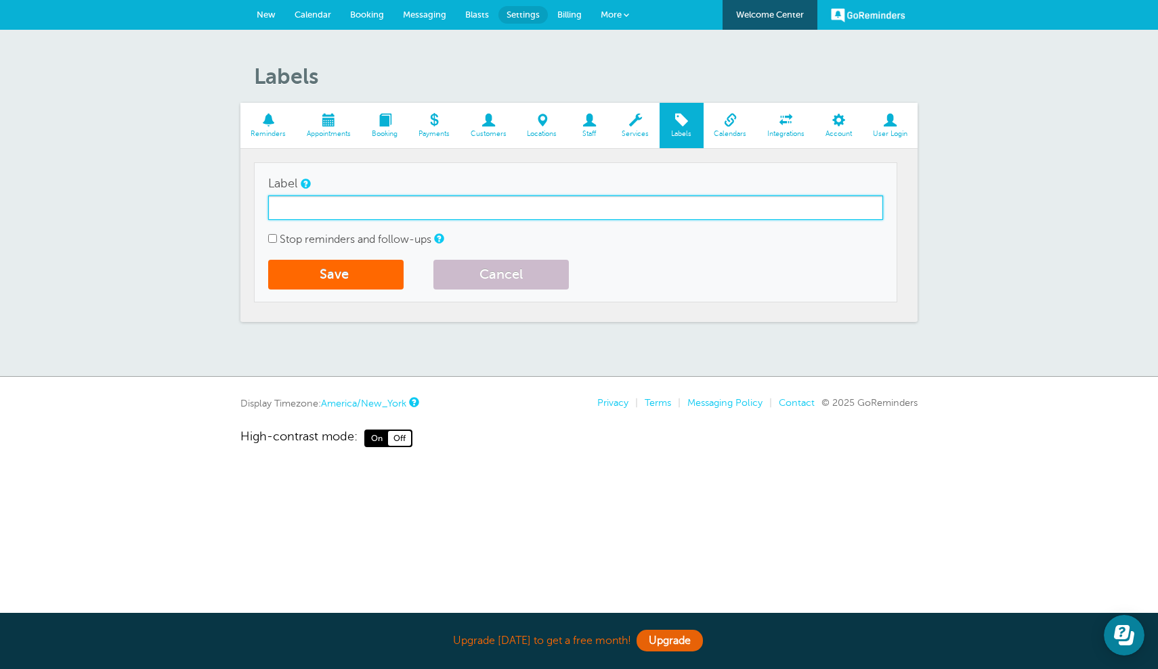
click at [401, 210] on input "Label" at bounding box center [575, 208] width 615 height 24
type input "Cabinetry"
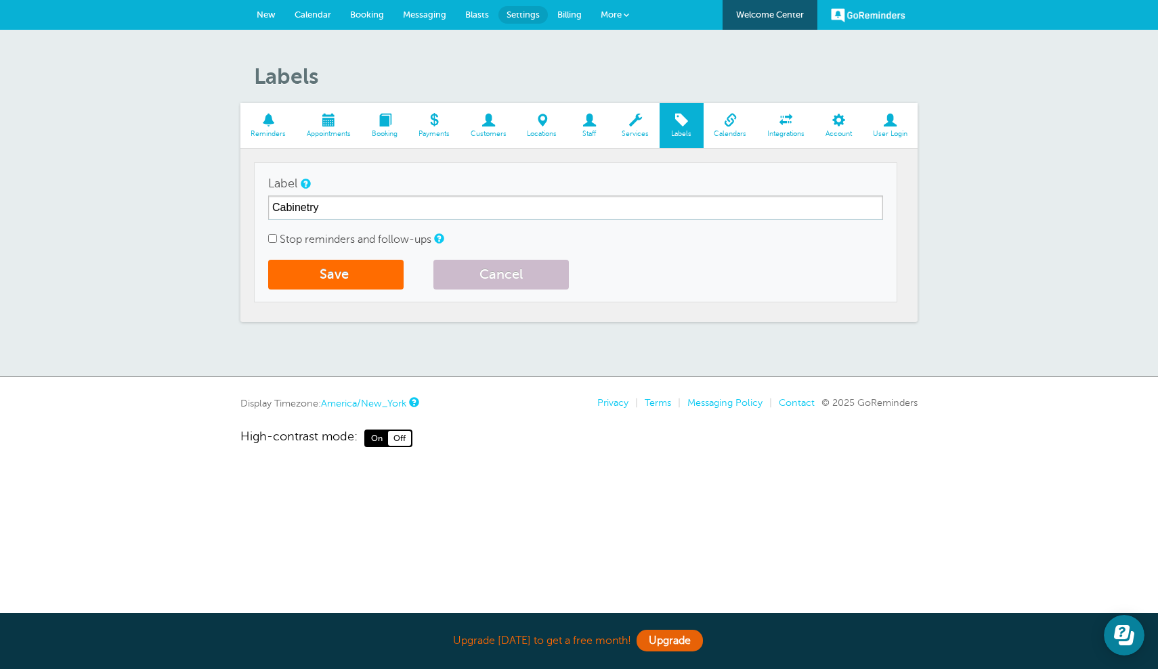
click at [366, 273] on button "Save" at bounding box center [335, 275] width 135 height 30
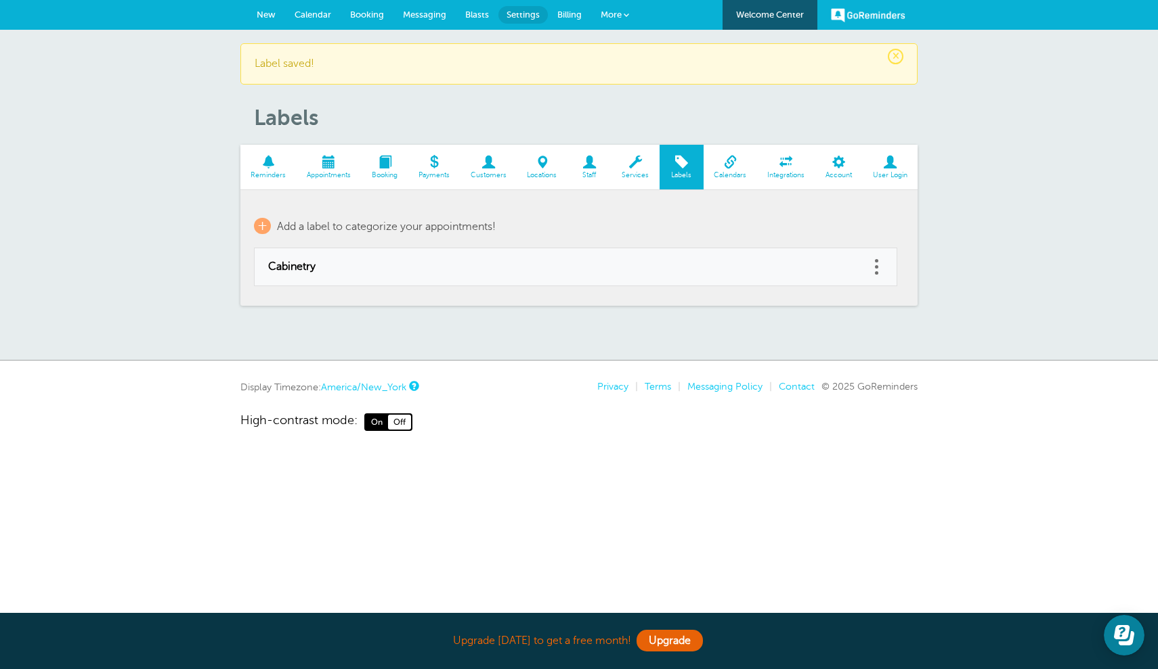
click at [877, 271] on span at bounding box center [876, 272] width 3 height 3
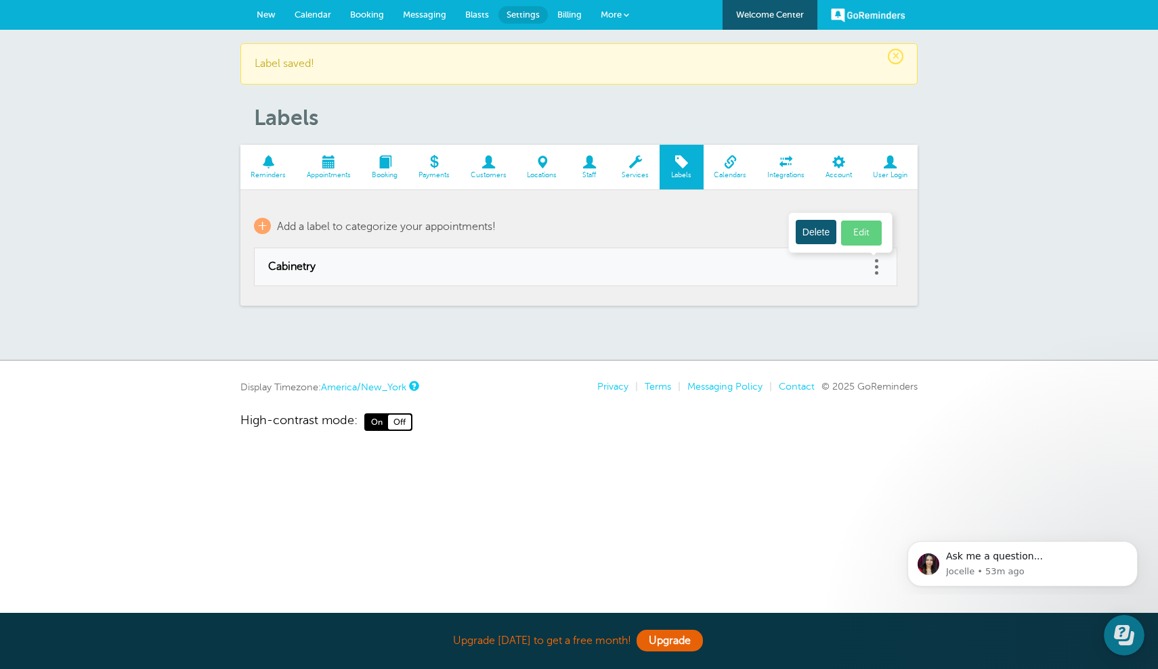
click at [868, 230] on link "Edit" at bounding box center [861, 233] width 41 height 25
type input "Cabinetry"
checkbox input "false"
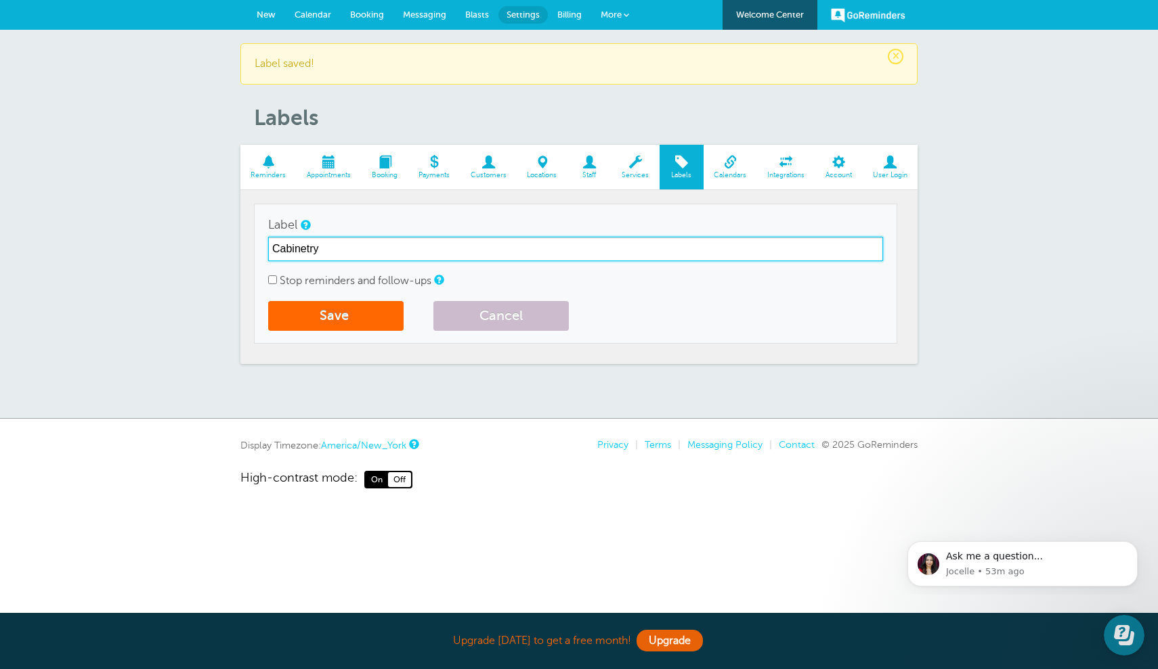
click at [569, 248] on input "Cabinetry" at bounding box center [575, 249] width 615 height 24
type input "Cabinetry Refinishing - Fee Waived"
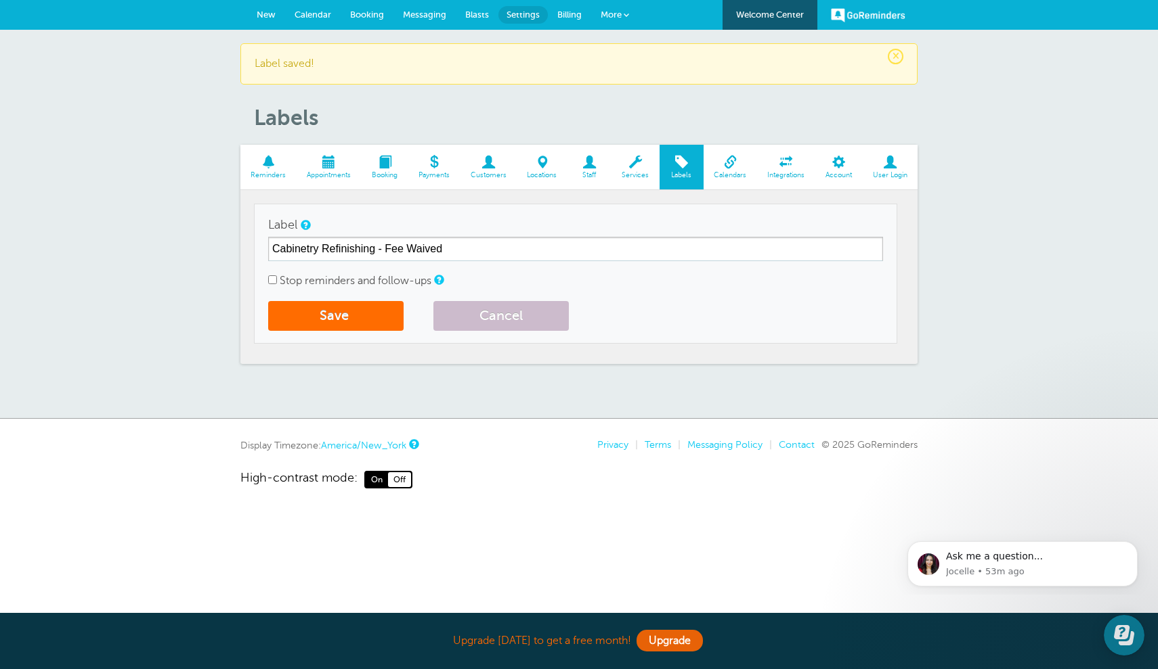
click at [378, 315] on button "Save" at bounding box center [335, 316] width 135 height 30
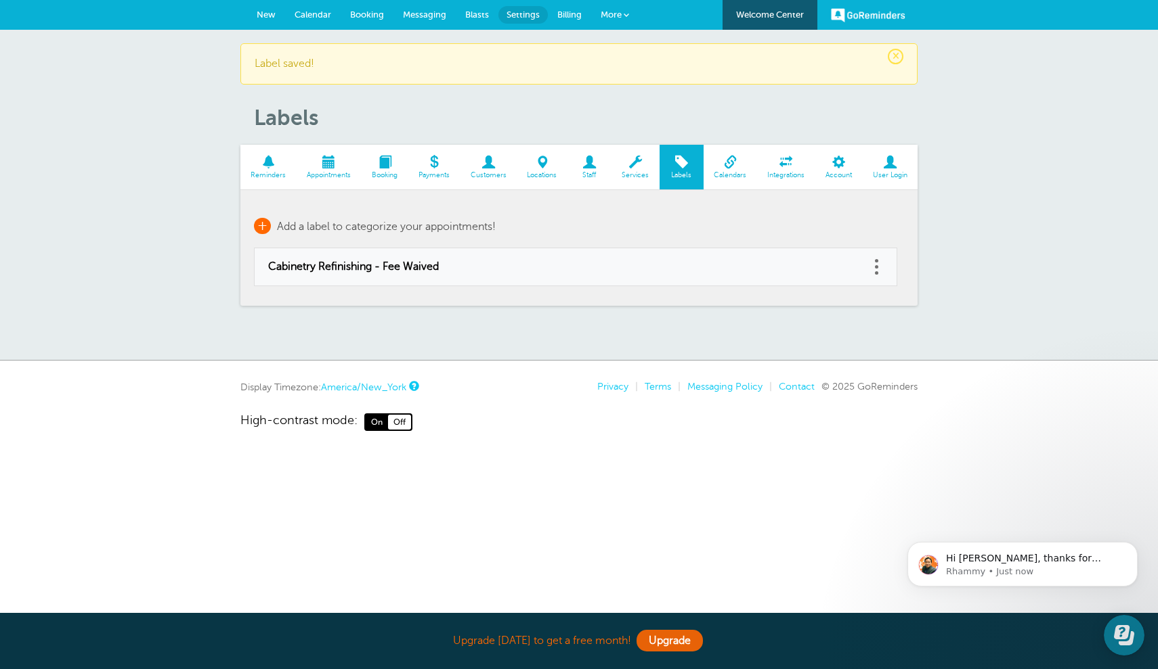
click at [263, 222] on span "+" at bounding box center [262, 226] width 17 height 16
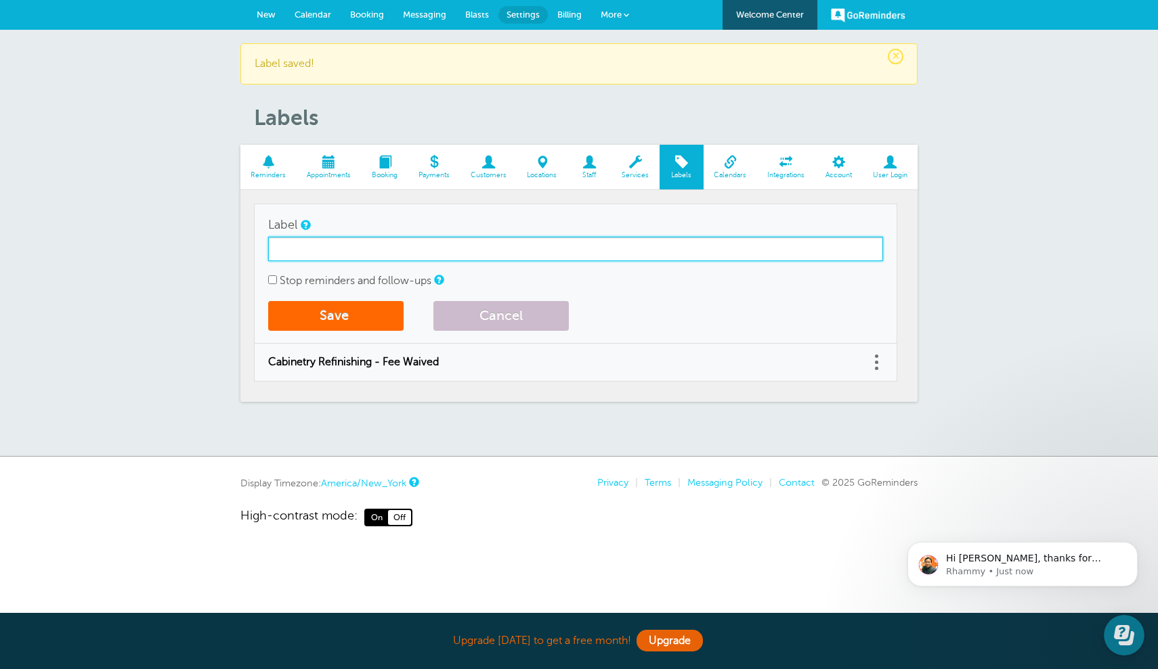
click at [345, 252] on input "Label" at bounding box center [575, 249] width 615 height 24
type input "I"
type input "Cabinetry Refinishing"
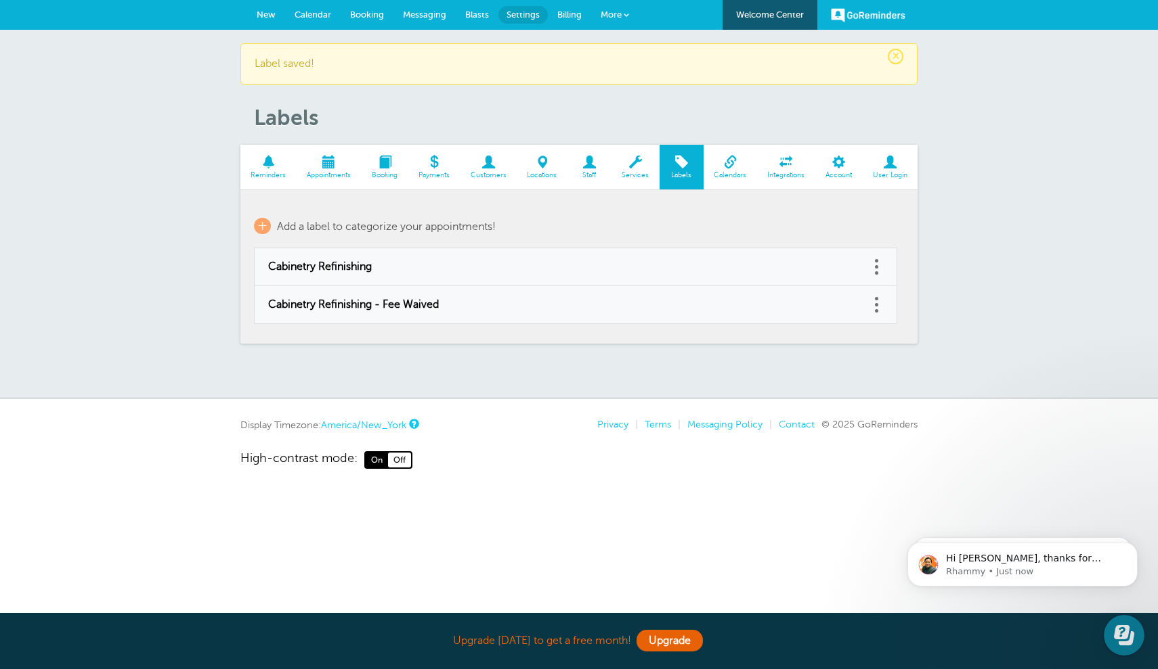
click at [386, 164] on span at bounding box center [384, 162] width 47 height 13
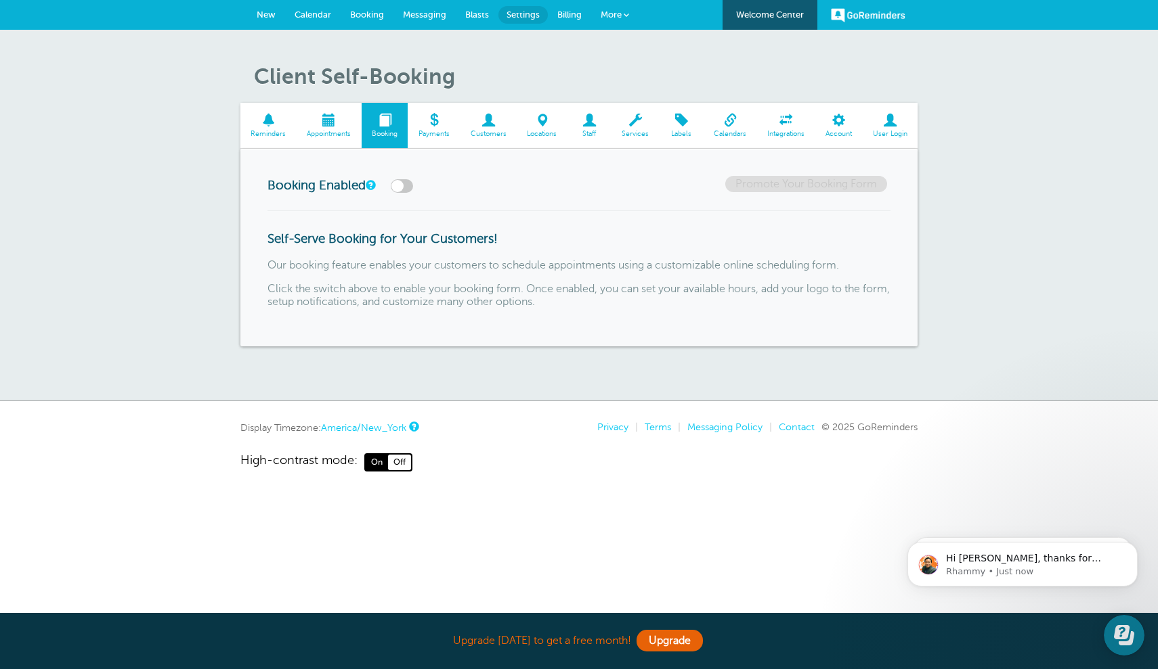
click at [589, 121] on span at bounding box center [589, 120] width 44 height 13
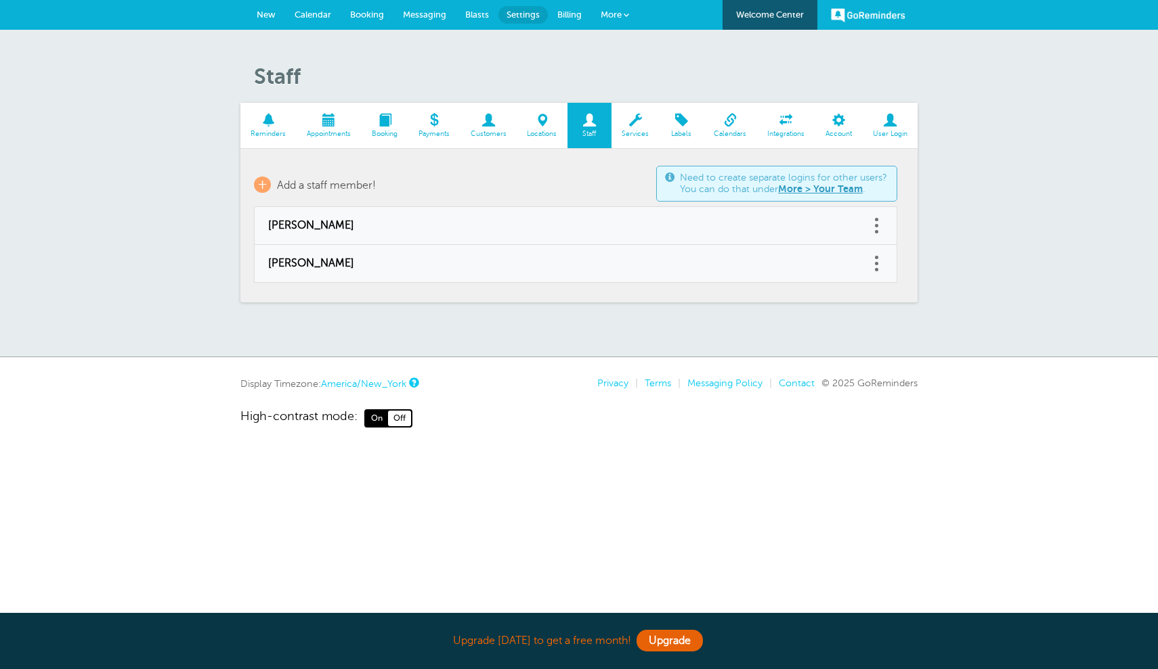
click at [639, 121] on span at bounding box center [635, 120] width 48 height 13
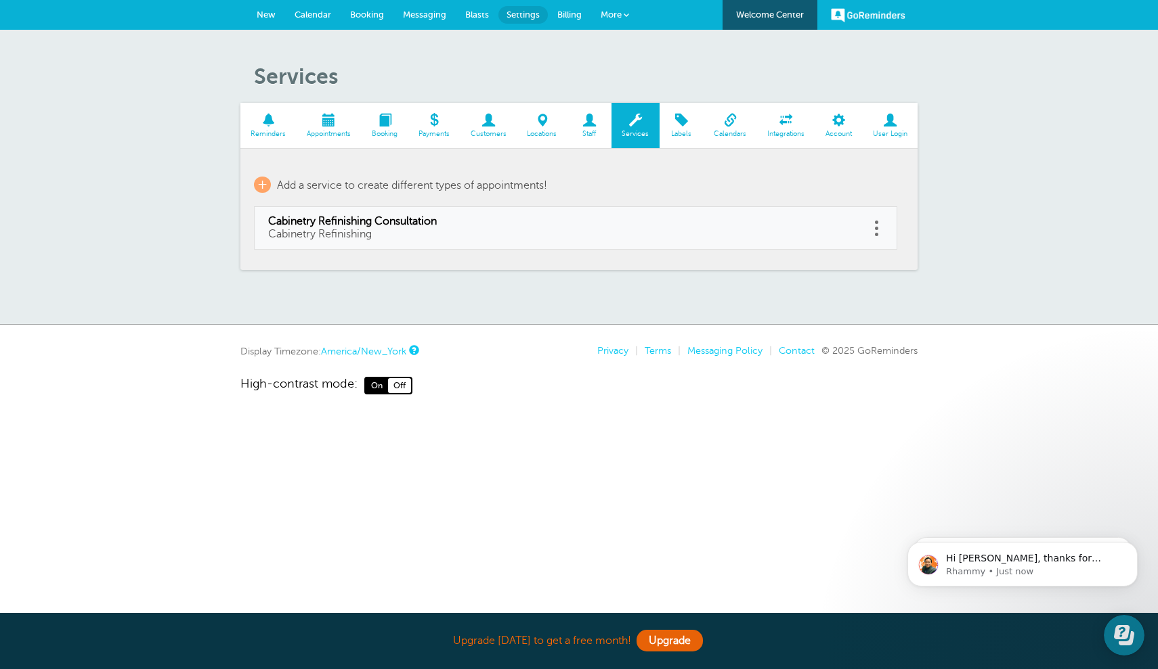
click at [846, 126] on span at bounding box center [837, 120] width 47 height 13
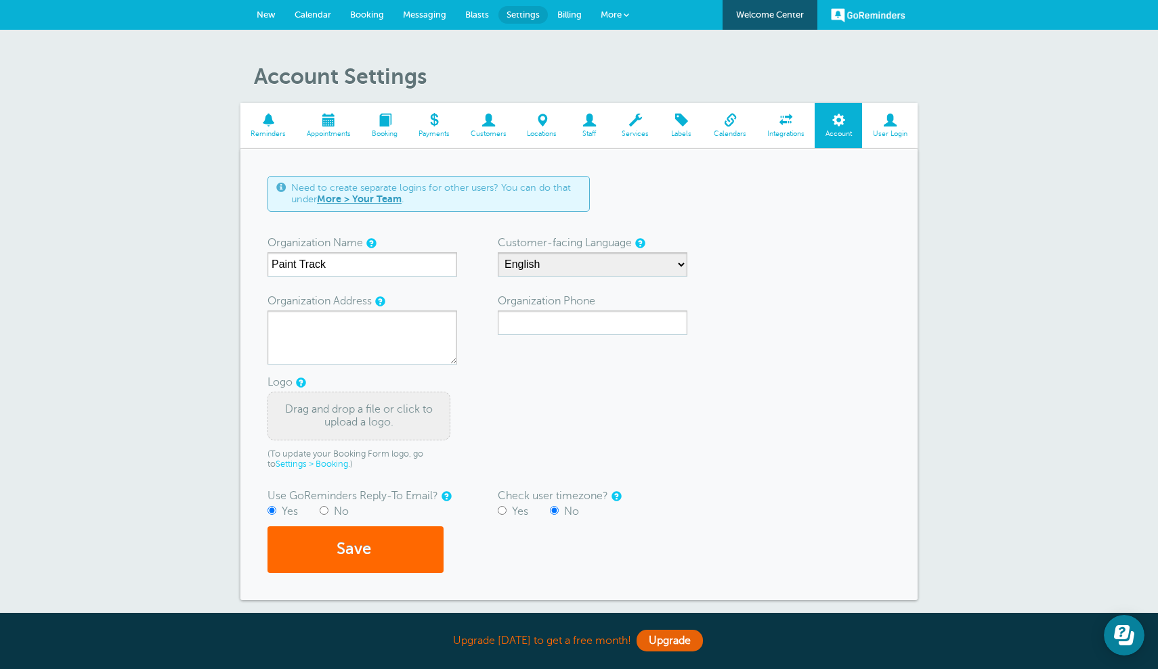
click at [375, 412] on div "Drag and drop a file or click to upload a logo." at bounding box center [358, 416] width 183 height 49
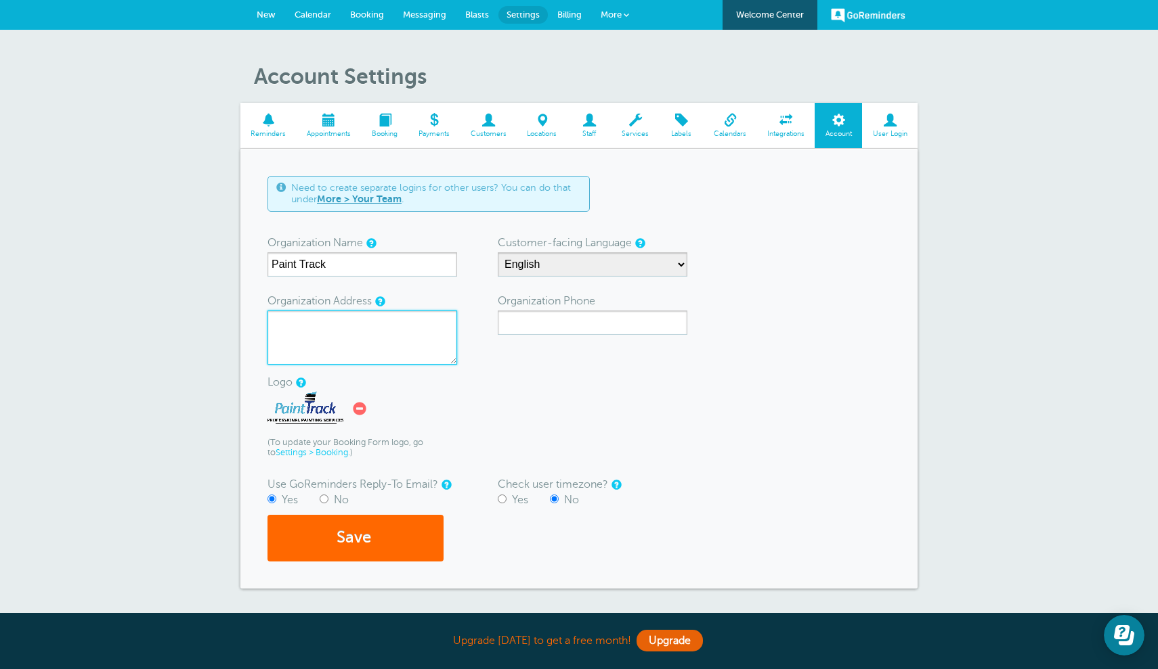
click at [422, 334] on textarea "Organization Address" at bounding box center [362, 338] width 190 height 54
type textarea "1133 Pleasantville Road Suite #2D Briarcliff Manor NY 10510"
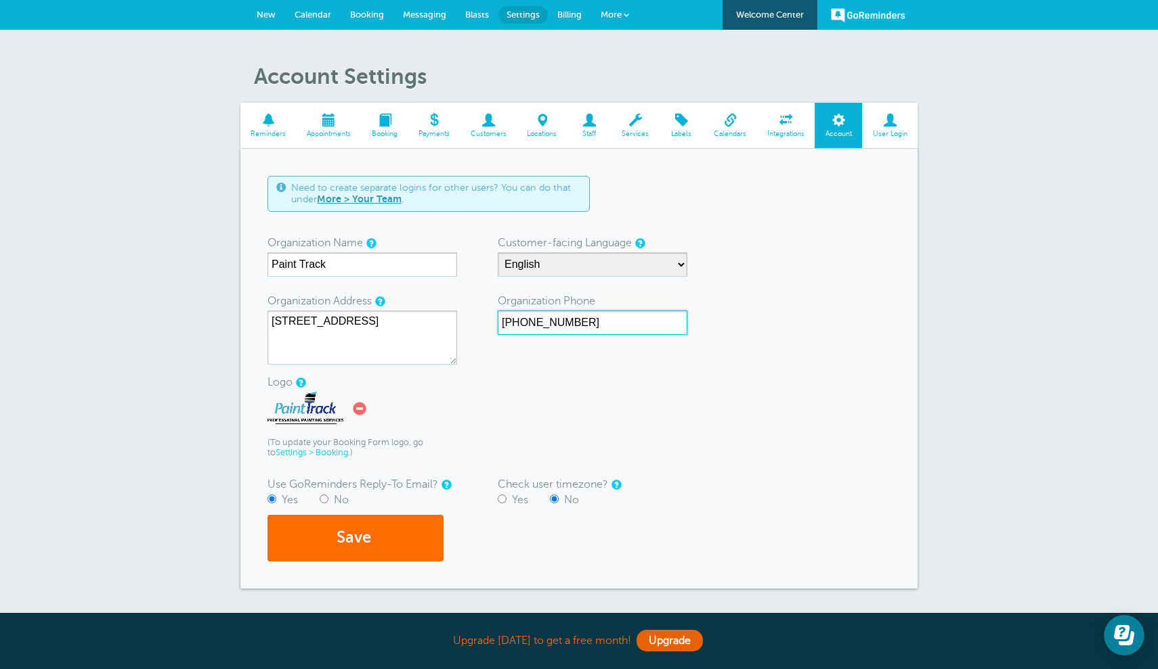
type input "(914)-762-7874"
click at [397, 530] on button "Save" at bounding box center [355, 538] width 176 height 47
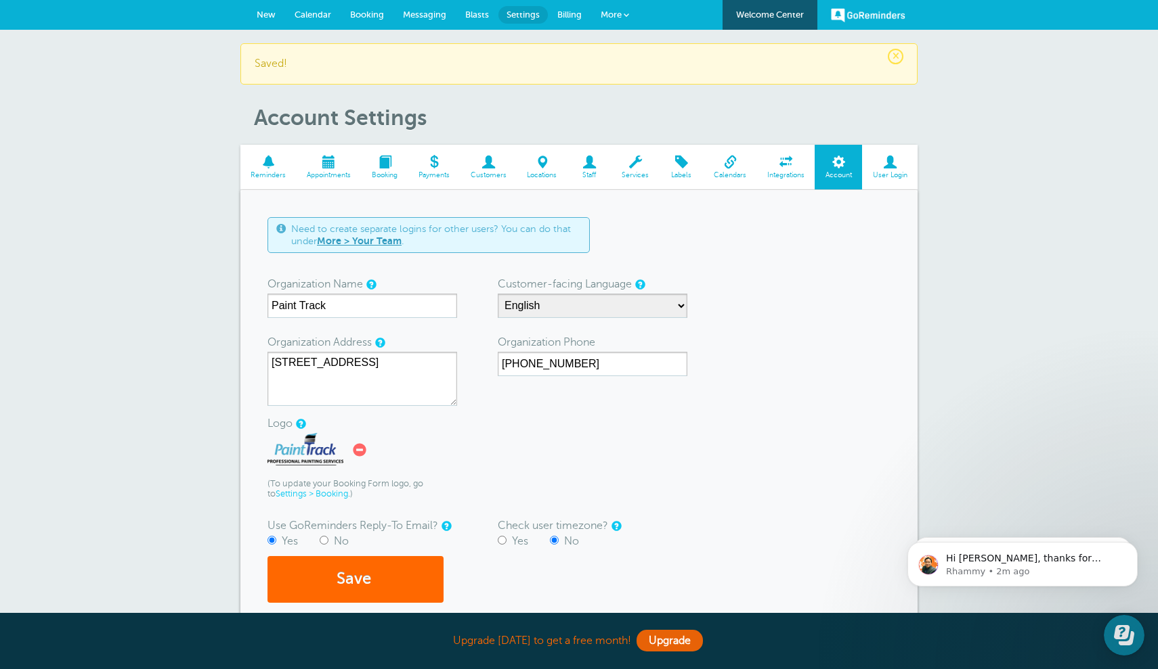
click at [415, 15] on span "Messaging" at bounding box center [424, 14] width 43 height 10
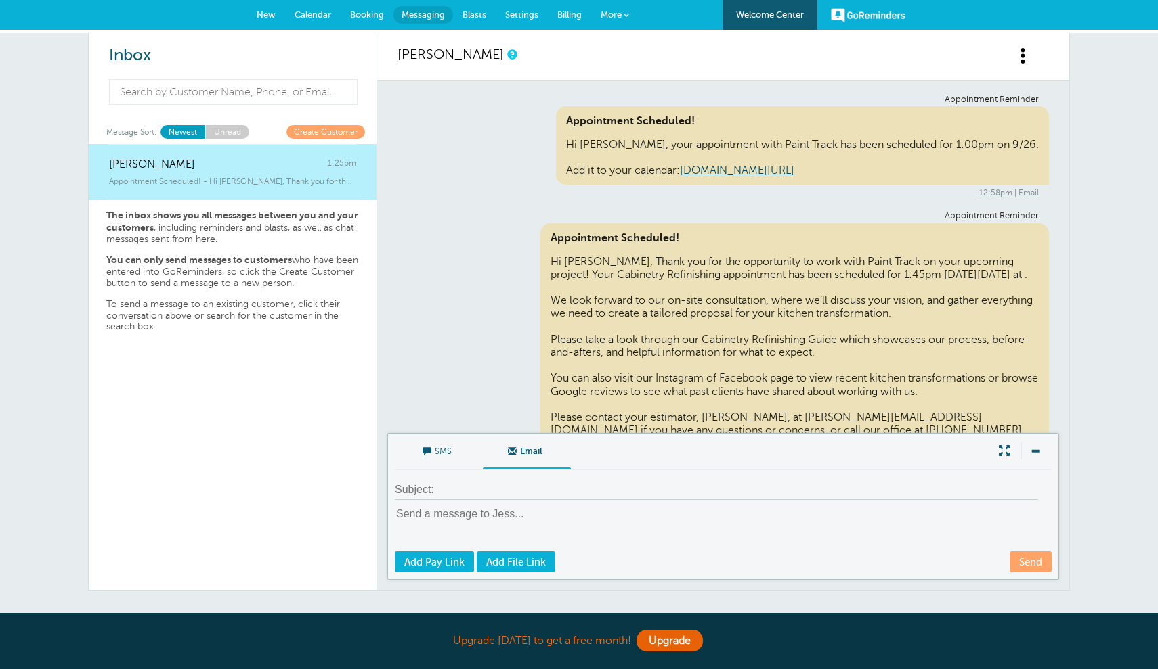
click at [527, 15] on span "Settings" at bounding box center [521, 14] width 33 height 10
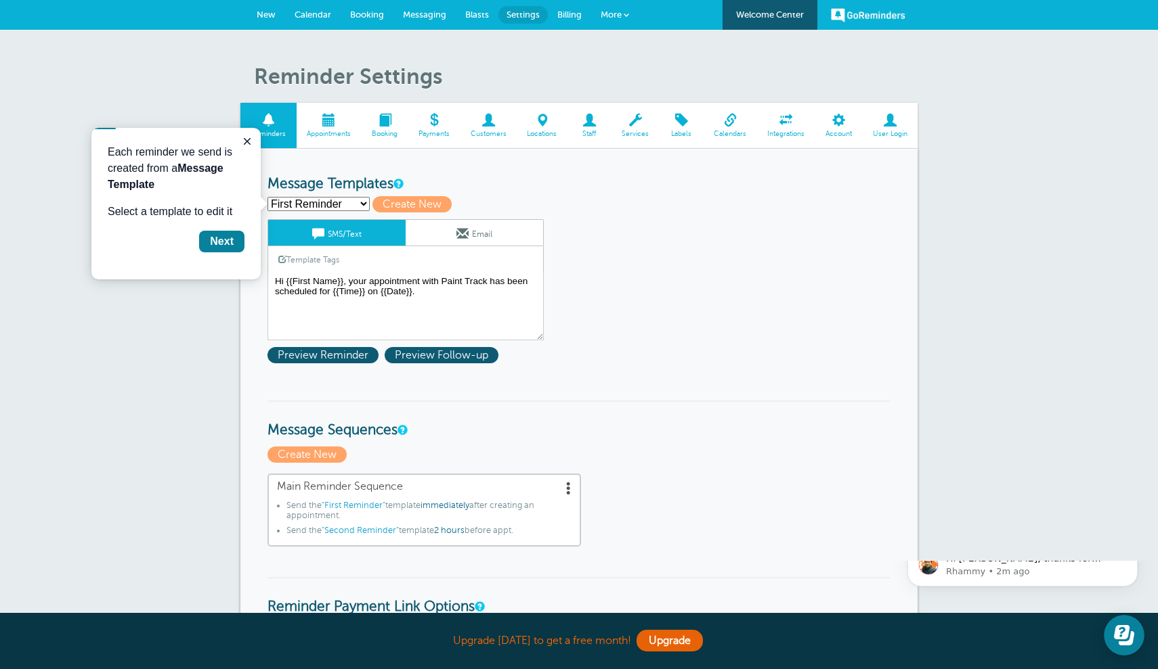
click at [489, 234] on link "Email" at bounding box center [473, 233] width 137 height 26
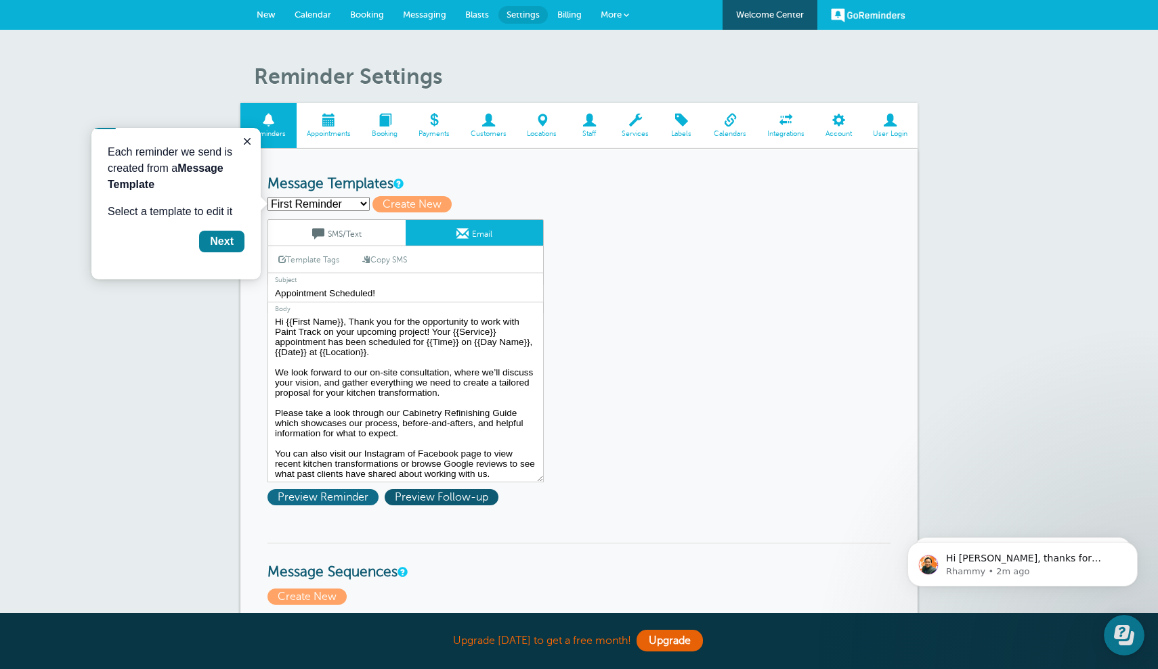
click at [336, 496] on span "Preview Reminder" at bounding box center [322, 497] width 111 height 16
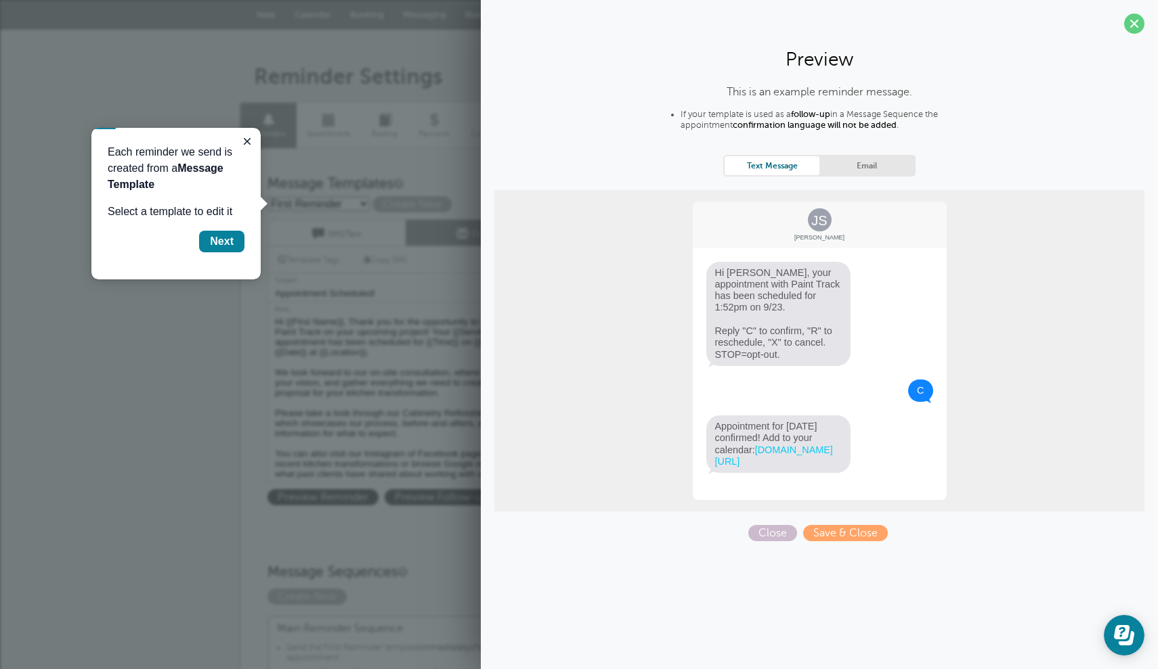
click at [873, 164] on link "Email" at bounding box center [866, 165] width 95 height 18
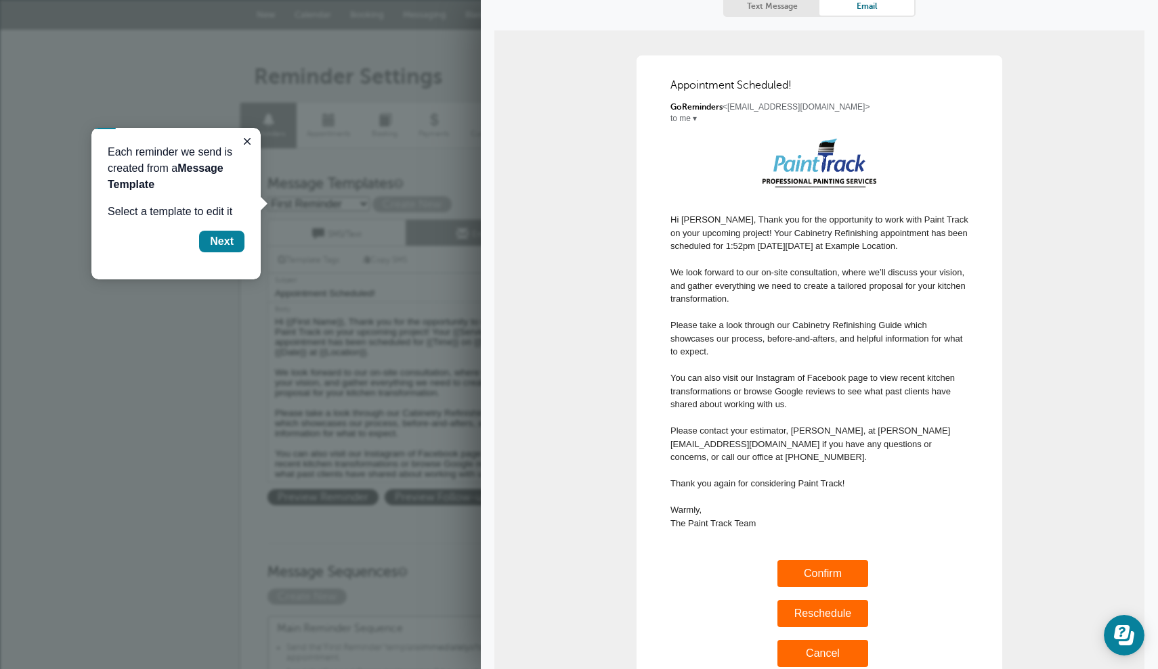
scroll to position [160, 0]
click at [468, 263] on div "Template Tags Copy SMS" at bounding box center [405, 259] width 276 height 26
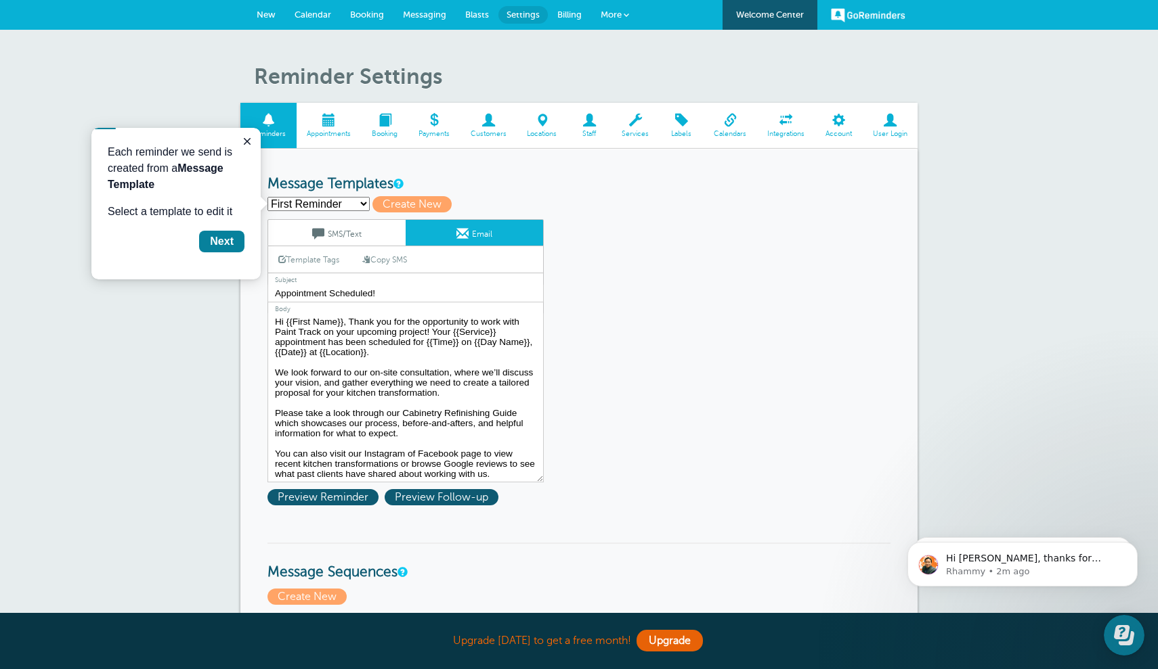
click at [636, 121] on span at bounding box center [635, 120] width 48 height 13
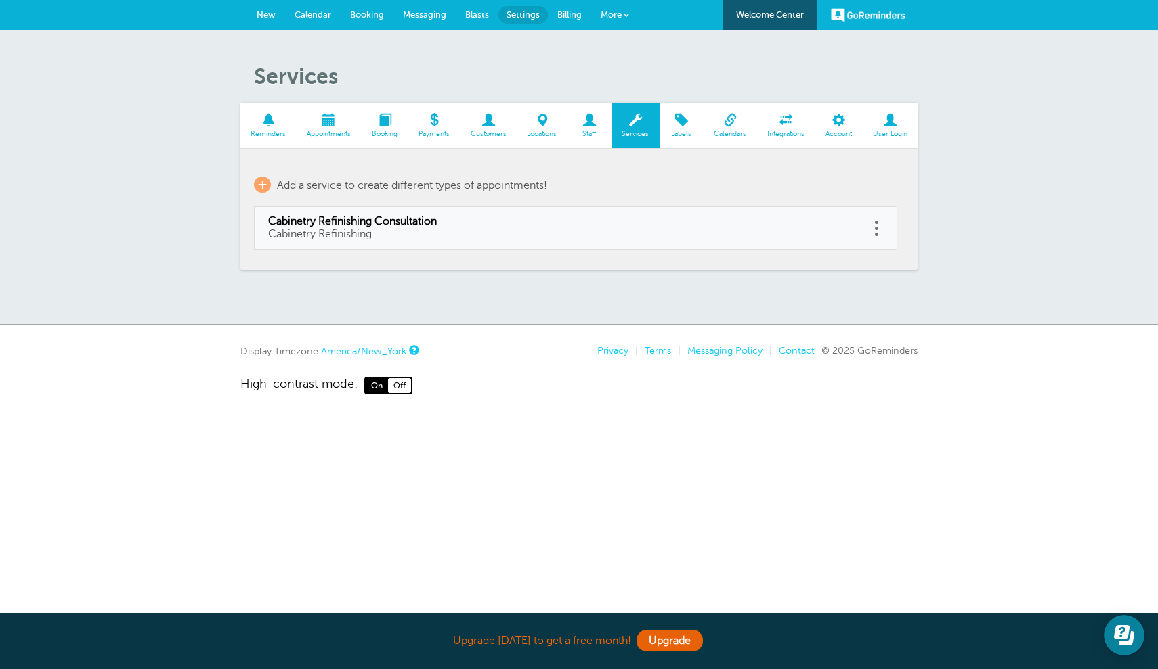
click at [792, 120] on span at bounding box center [786, 120] width 58 height 13
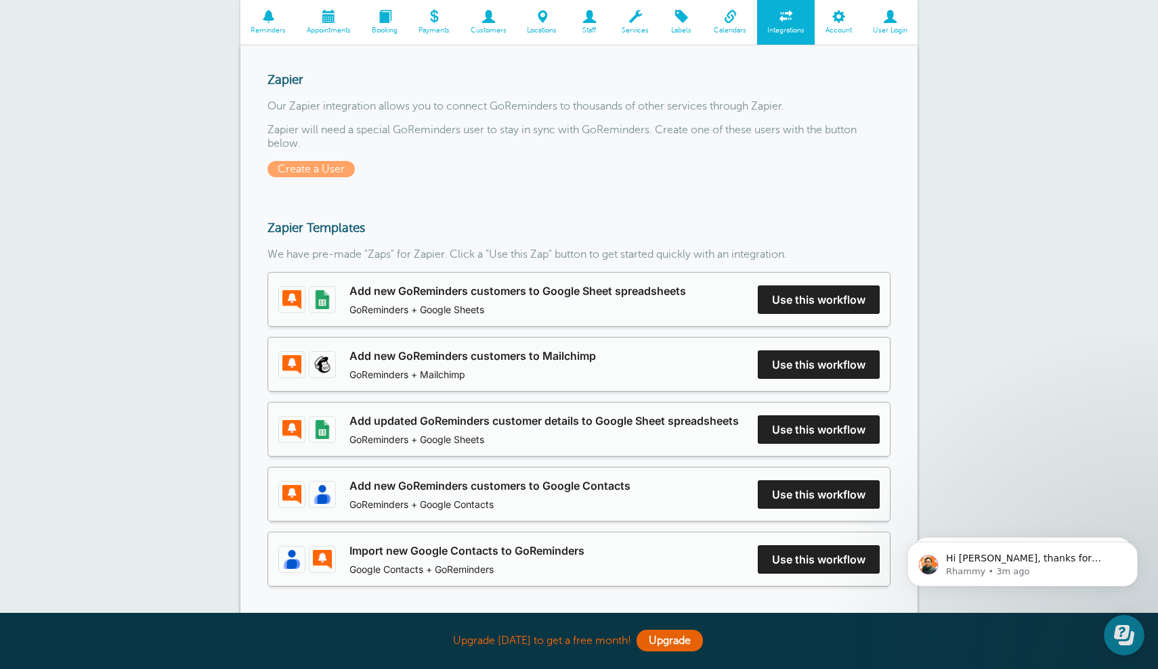
scroll to position [108, 0]
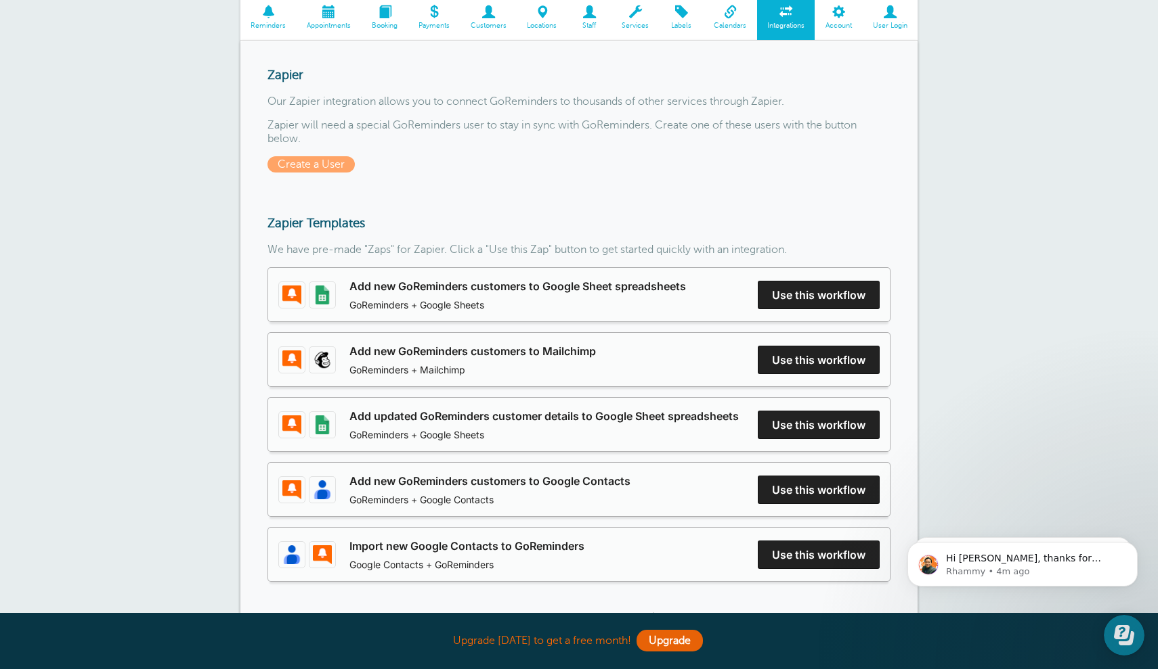
click at [686, 294] on link "Add new GoReminders customers to Google Sheet spreadsheets" at bounding box center [517, 286] width 336 height 16
click at [976, 573] on p "Rhammy • 4m ago" at bounding box center [1033, 572] width 175 height 12
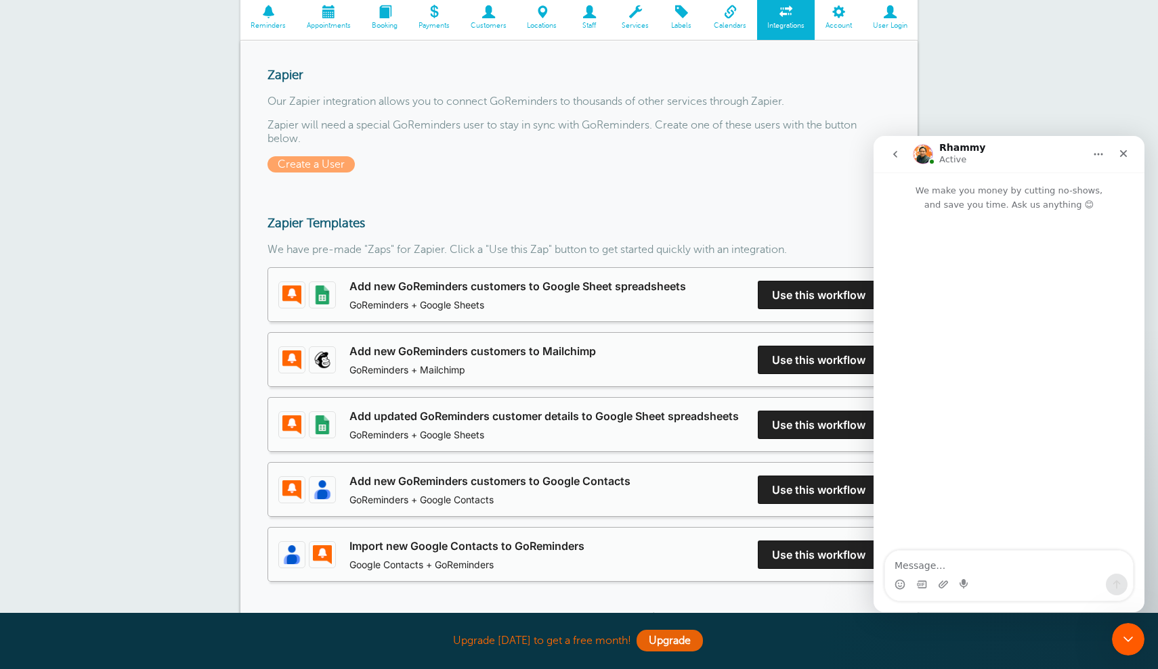
scroll to position [2, 0]
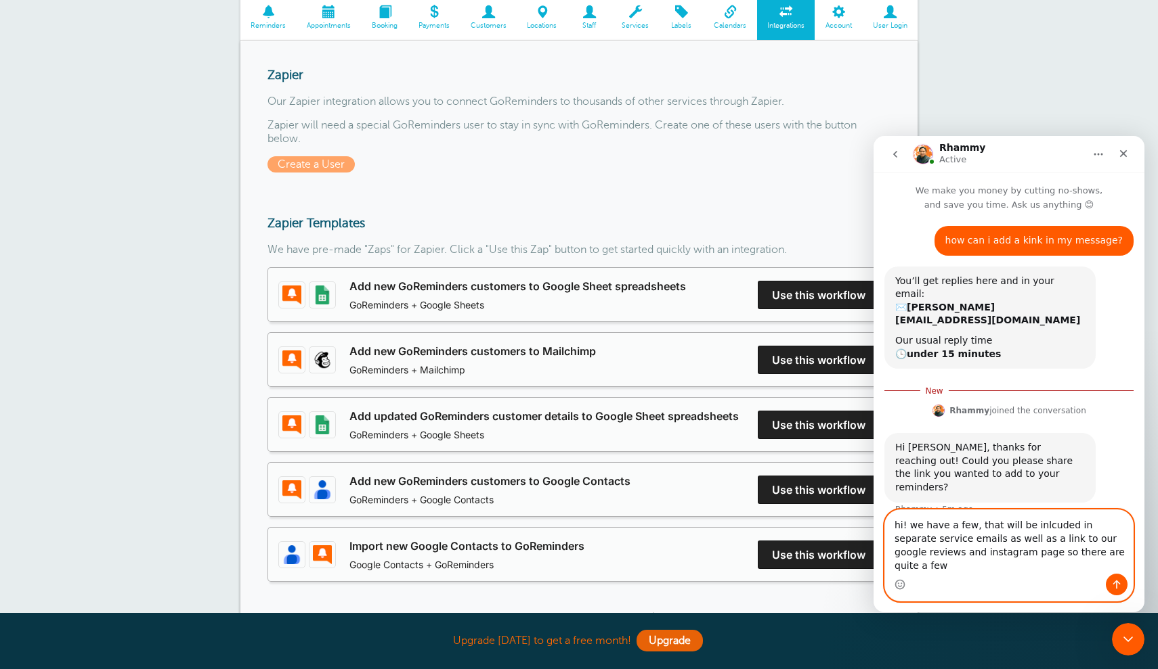
paste textarea "Paint Track Exterior Services Guide Paint Track Interior Services Guide Paint T…"
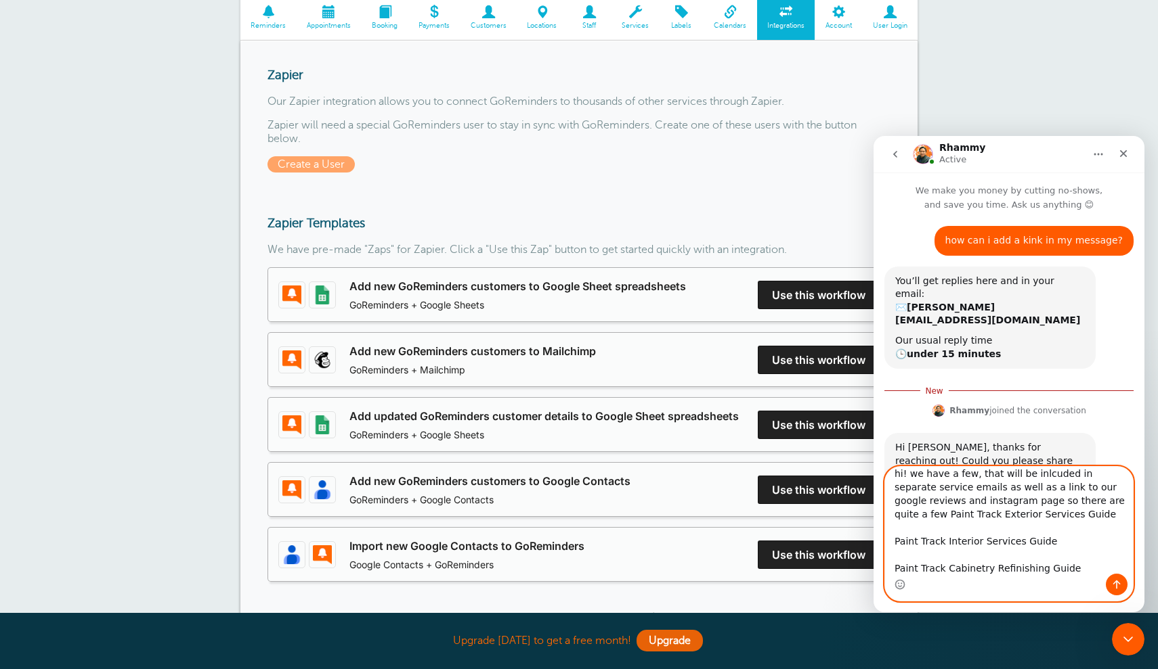
scroll to position [23, 0]
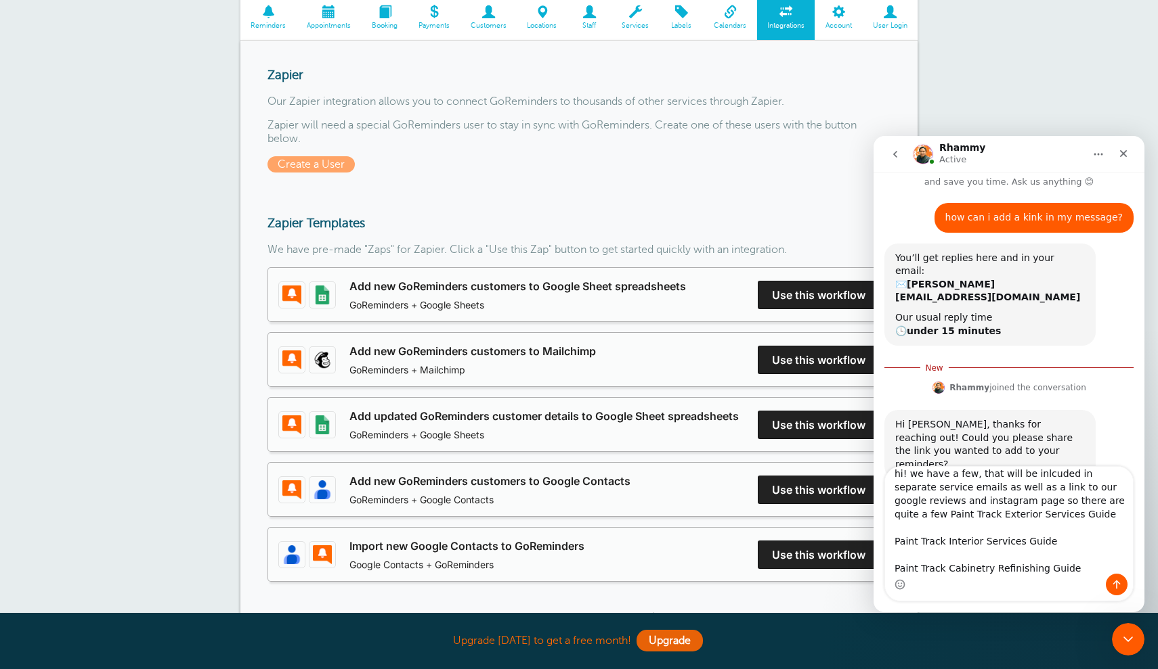
click at [1004, 574] on div "Intercom messenger" at bounding box center [1009, 585] width 248 height 22
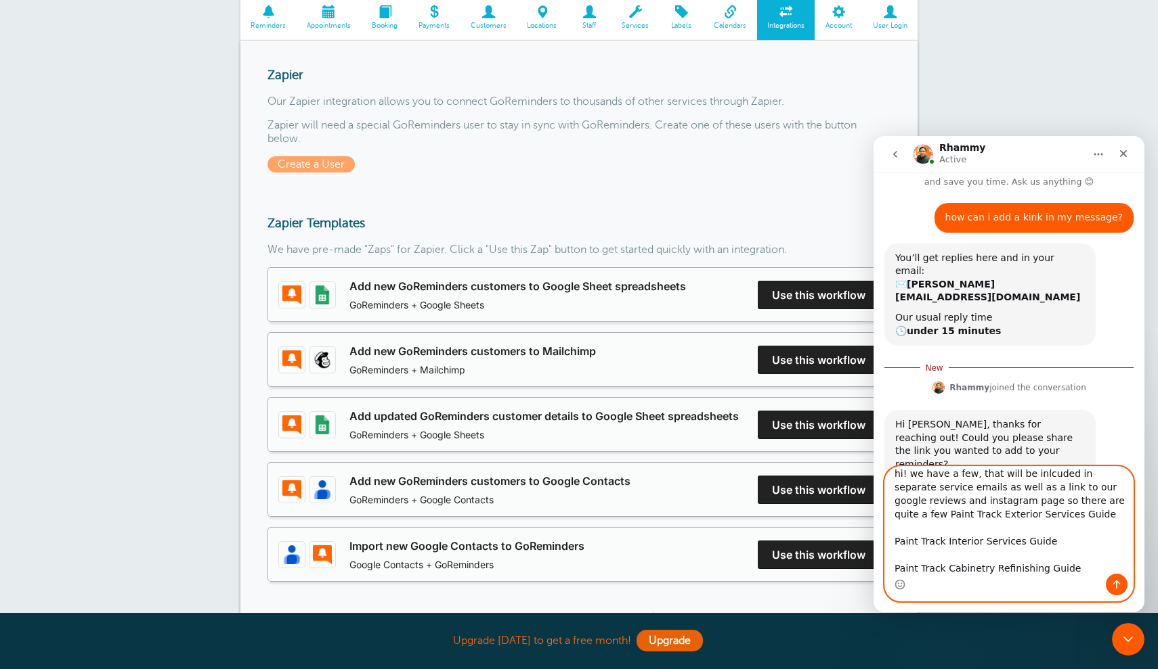
click at [1005, 572] on textarea "hi! we have a few, that will be inlcuded in separate service emails as well as …" at bounding box center [1009, 520] width 248 height 107
drag, startPoint x: 1072, startPoint y: 566, endPoint x: 1085, endPoint y: 502, distance: 65.7
click at [1085, 502] on textarea "hi! we have a few, that will be inlcuded in separate service emails as well as …" at bounding box center [1009, 520] width 248 height 107
type textarea "hi! we have a few, that will be inlcuded in separate service emails as well as …"
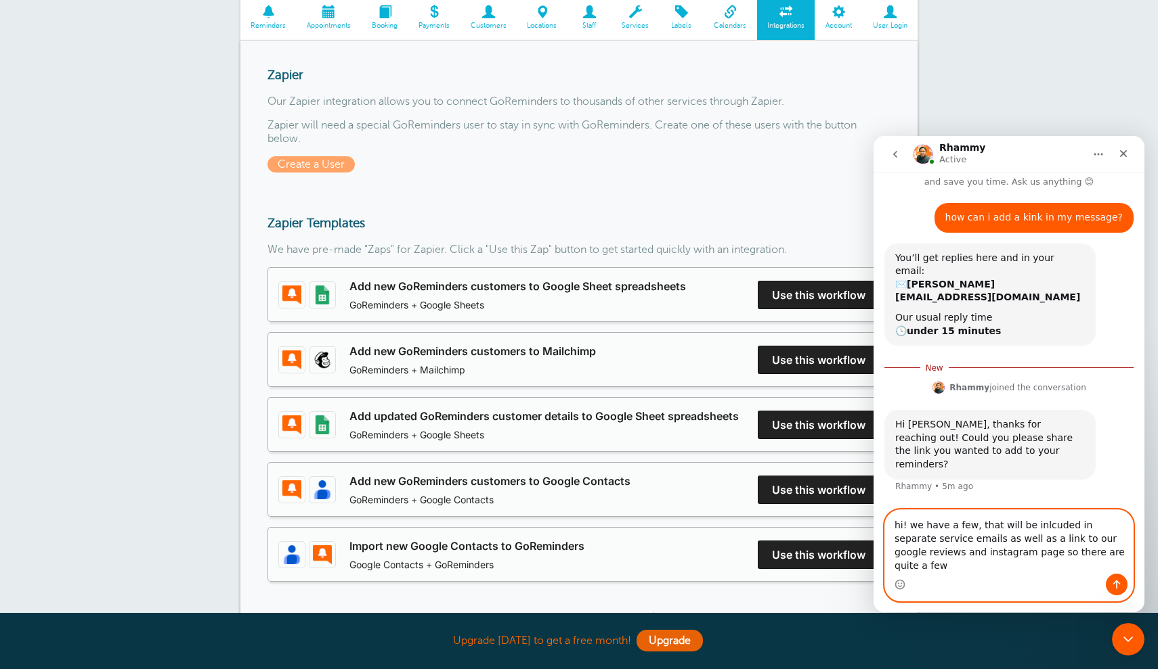
scroll to position [0, 0]
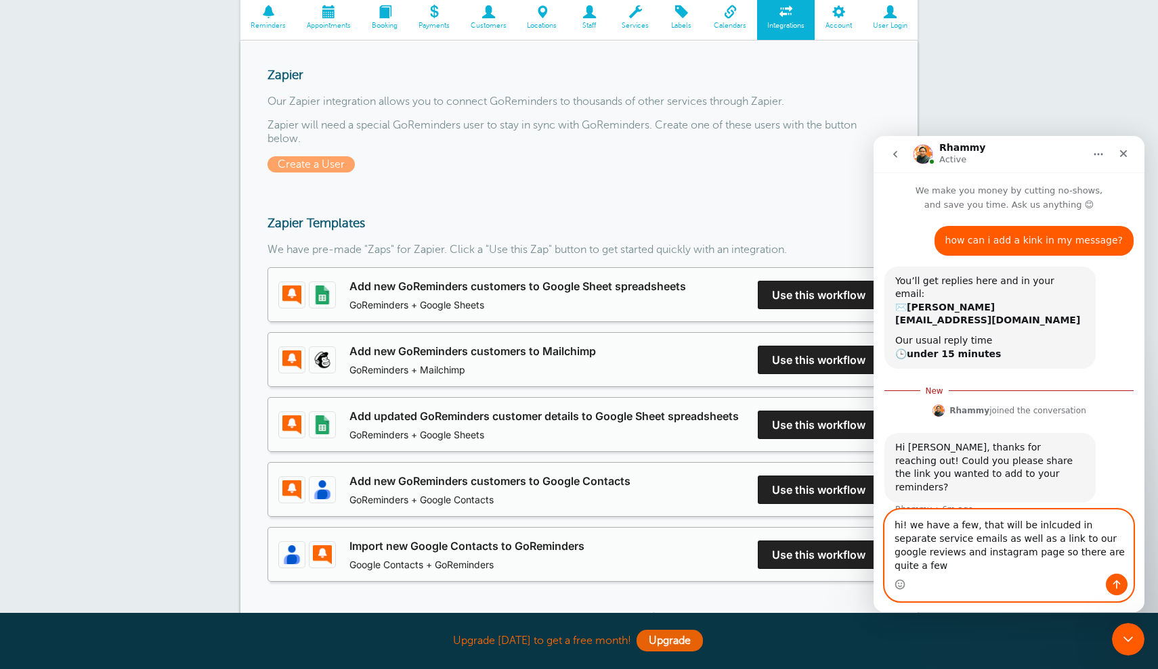
drag, startPoint x: 1095, startPoint y: 563, endPoint x: 846, endPoint y: 458, distance: 270.6
click at [873, 458] on html "Rhammy Active We make you money by cutting no-shows, and save you time. Ask us …" at bounding box center [1008, 374] width 271 height 477
